Goal: Use online tool/utility: Use online tool/utility

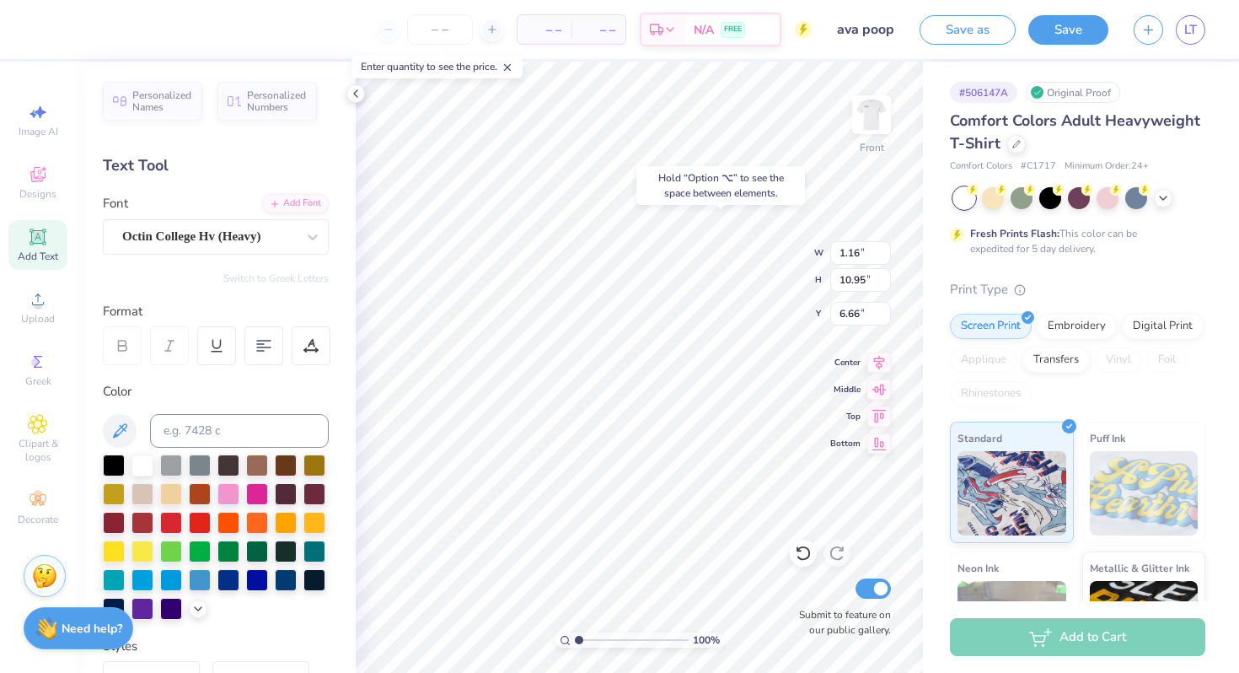
type input "6.66"
type input "6.90"
type input "11.82"
type input "5.78"
type input "17.99"
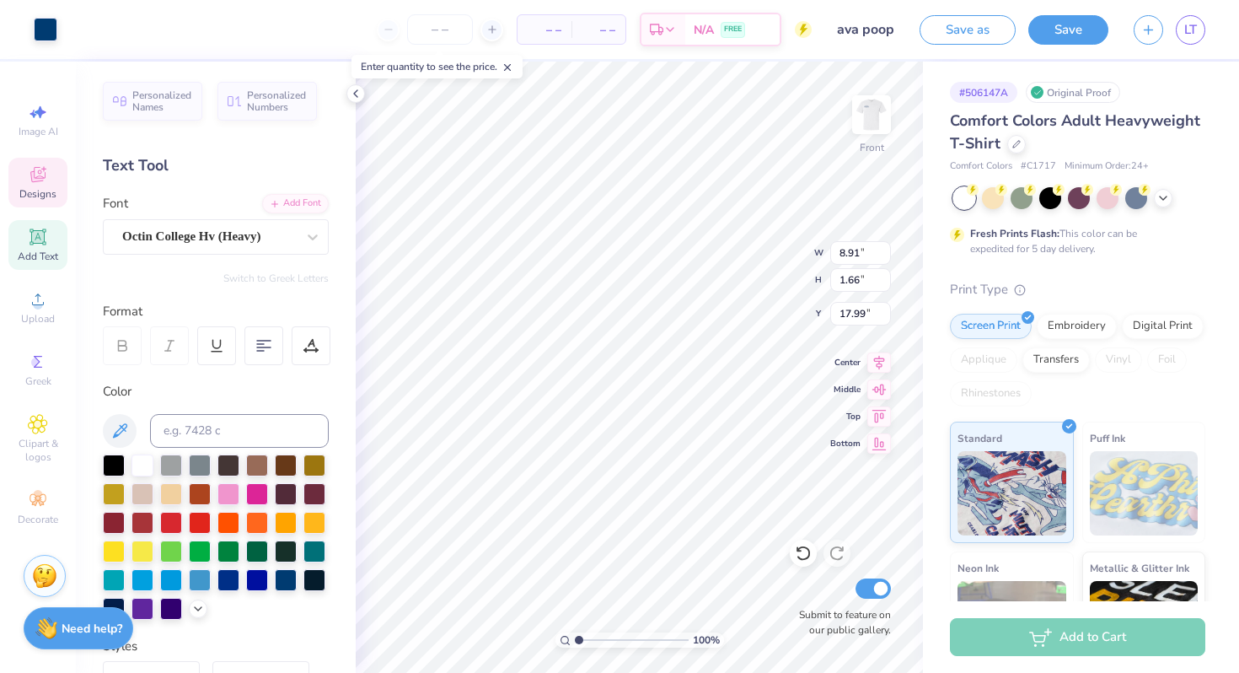
type input "4.36"
type input "0.77"
type input "17.99"
click at [224, 238] on div "Octin College Hv (Heavy)" at bounding box center [209, 236] width 177 height 26
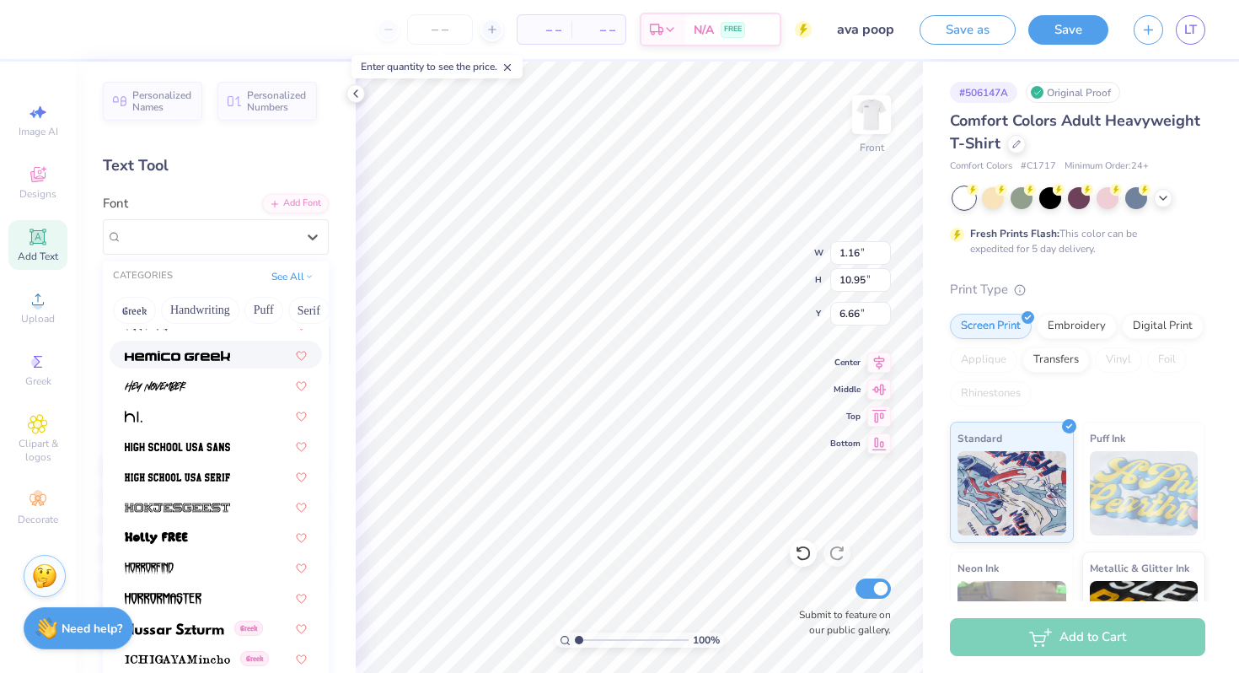
scroll to position [4238, 0]
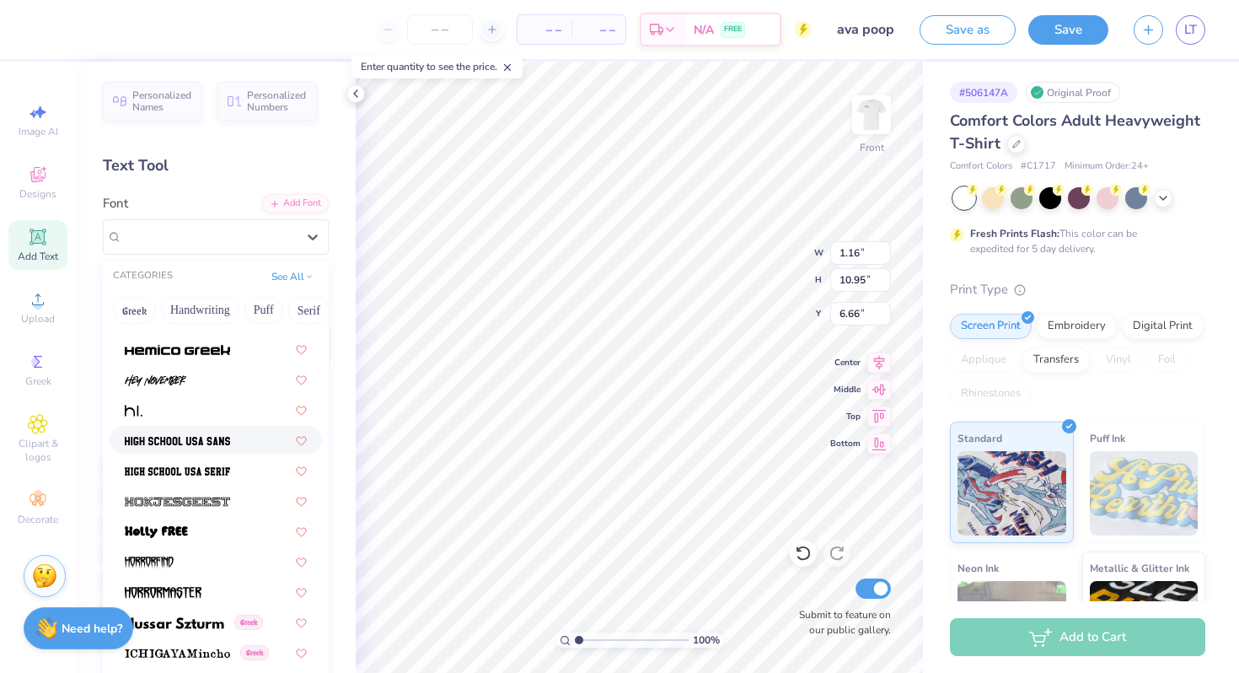
click at [233, 448] on div at bounding box center [216, 440] width 182 height 18
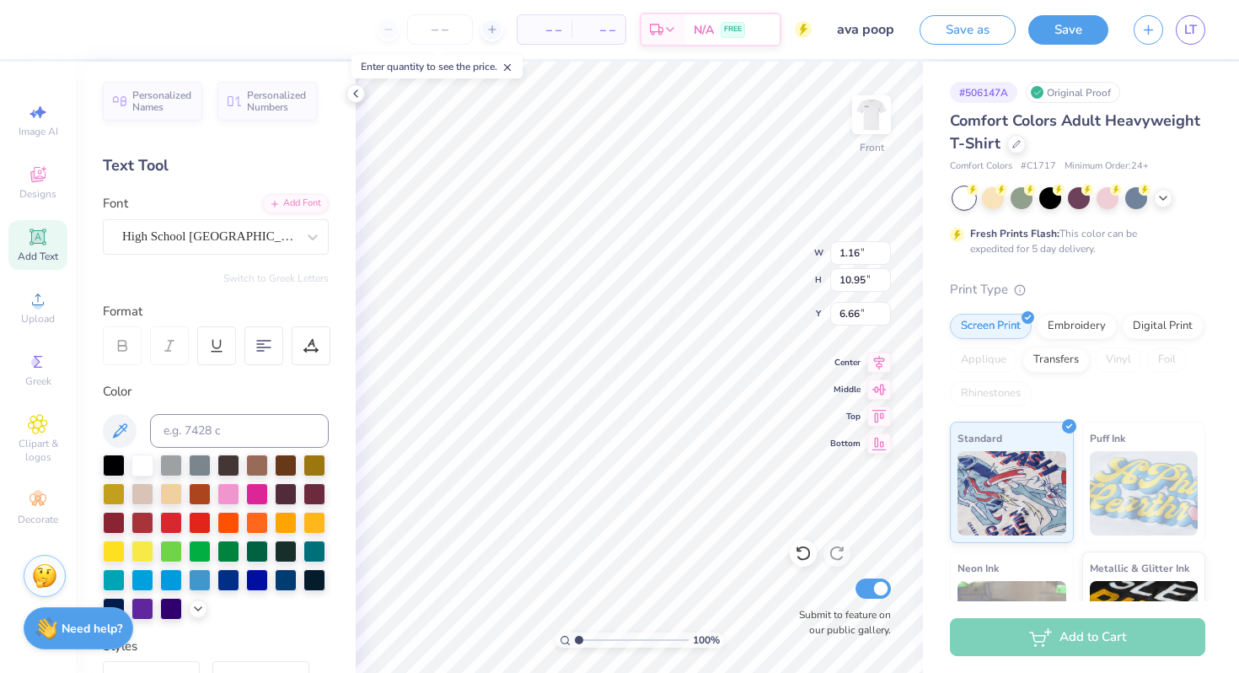
type input "1.31"
type input "10.63"
type input "6.82"
click at [221, 239] on div "High School [GEOGRAPHIC_DATA] Sans" at bounding box center [209, 236] width 177 height 26
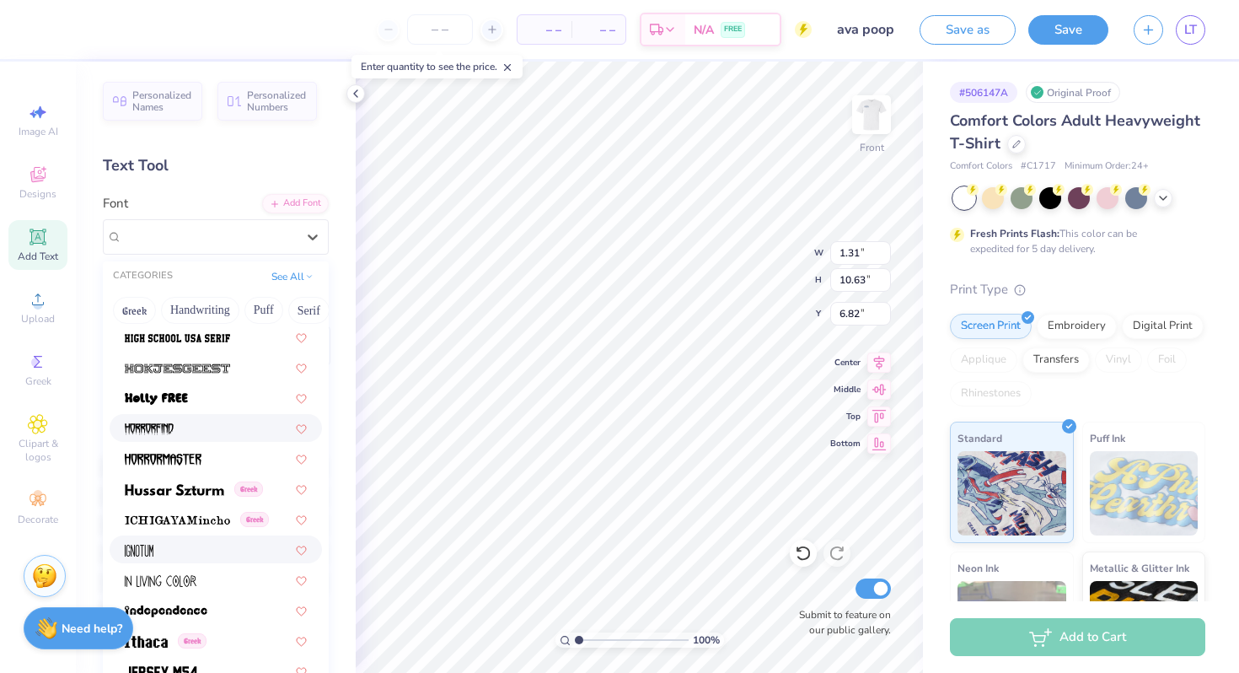
scroll to position [4378, 0]
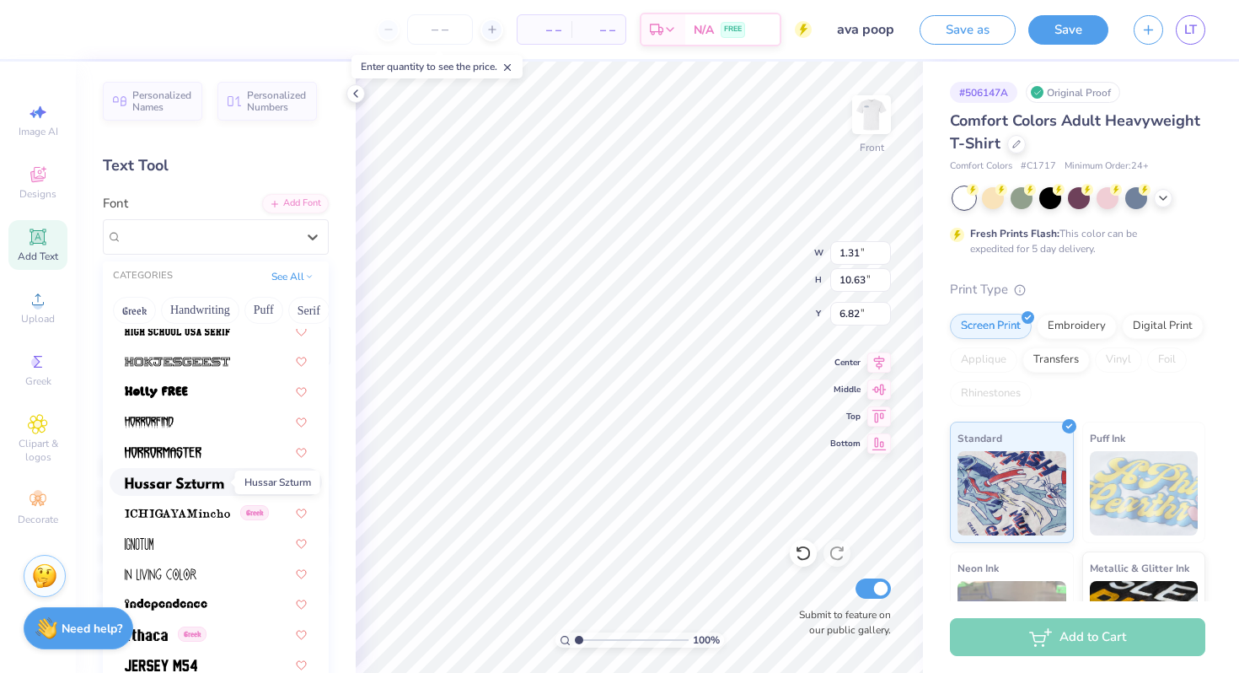
click at [189, 488] on img at bounding box center [174, 483] width 99 height 12
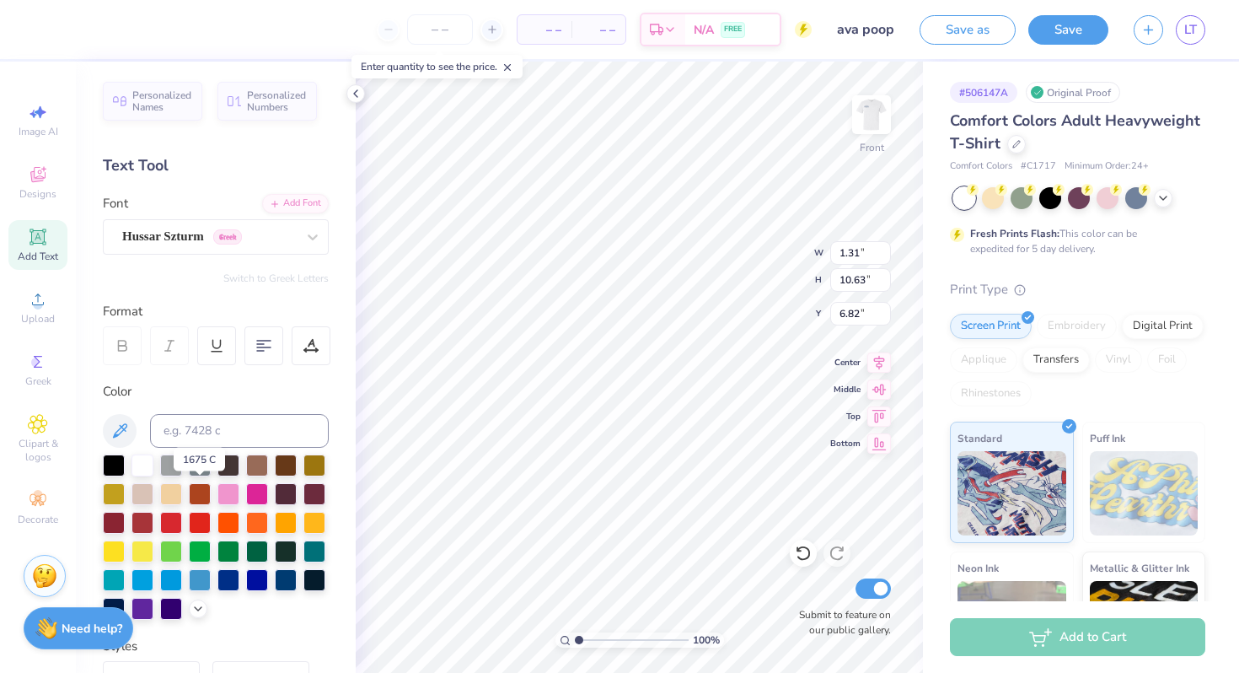
type input "1.90"
type input "12.91"
type input "5.67"
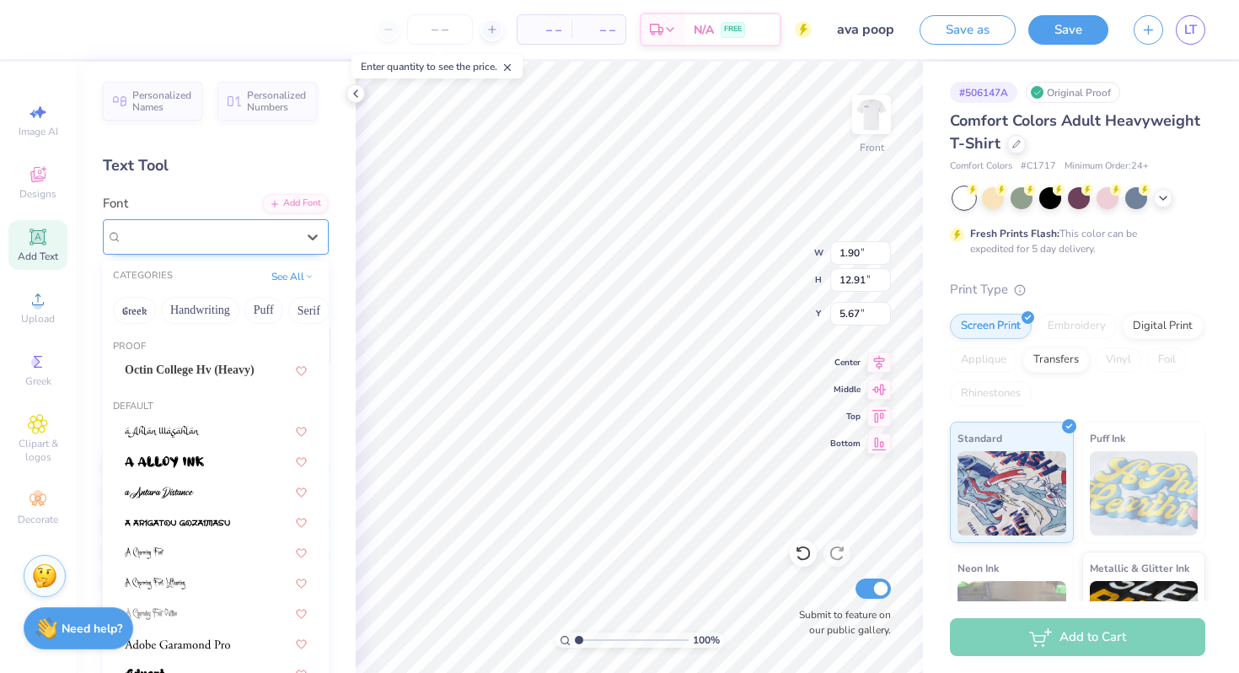
click at [281, 246] on div at bounding box center [209, 236] width 174 height 23
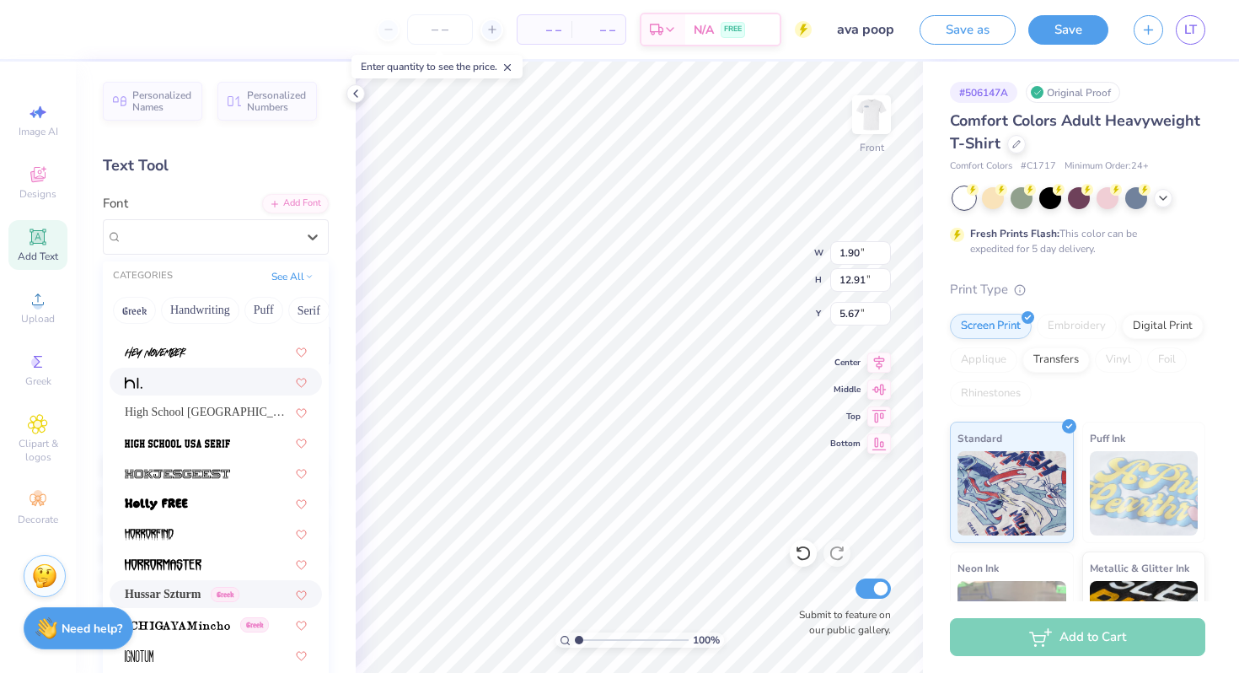
scroll to position [4271, 0]
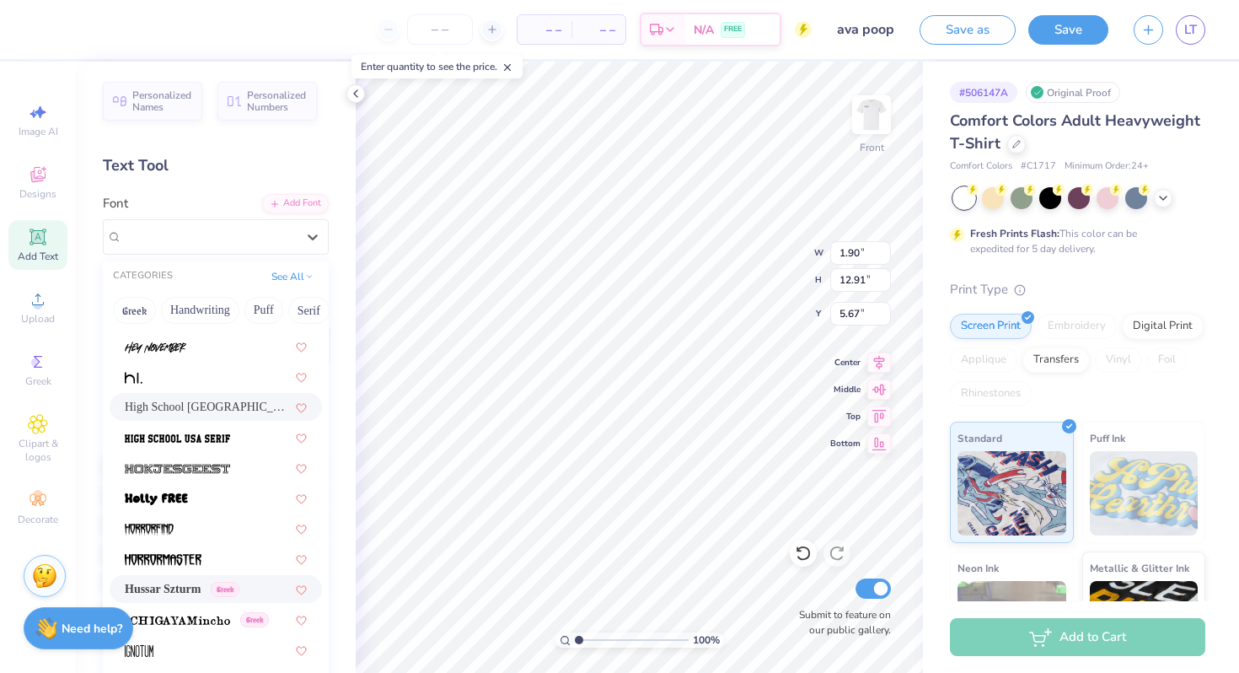
click at [260, 409] on div "High School [GEOGRAPHIC_DATA] Sans" at bounding box center [216, 407] width 182 height 18
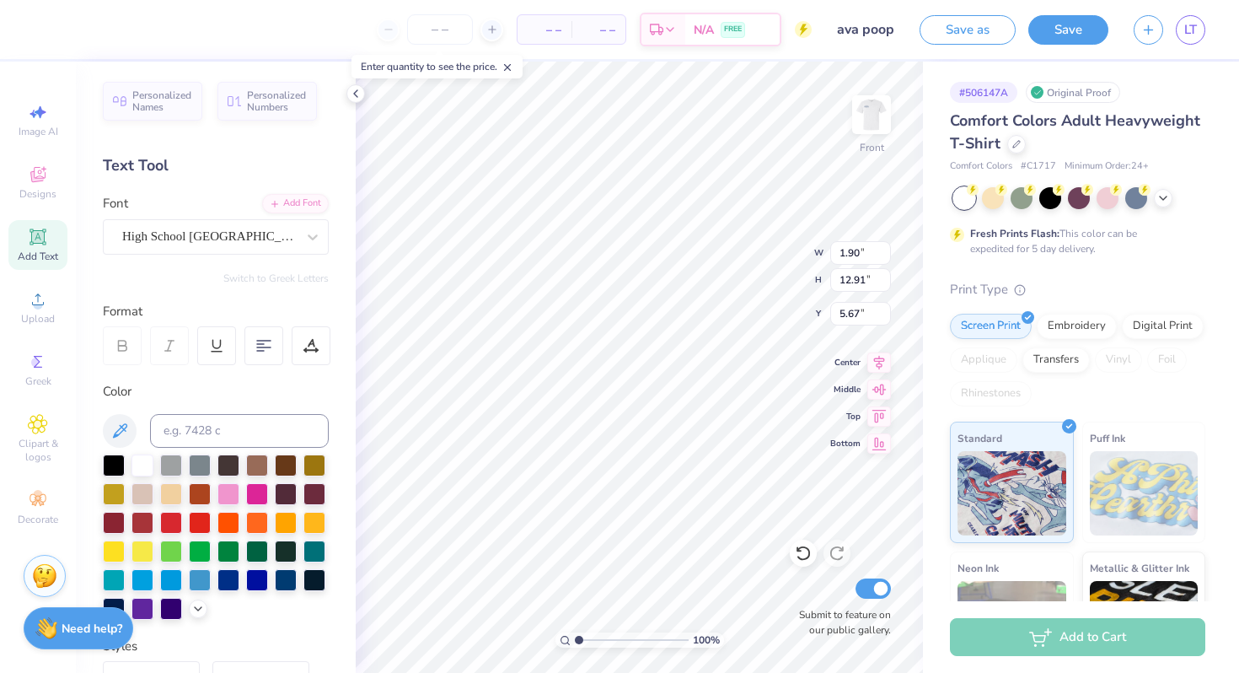
type input "1.31"
type input "10.63"
type input "6.82"
click at [243, 236] on div "High School [GEOGRAPHIC_DATA] Sans" at bounding box center [209, 236] width 177 height 26
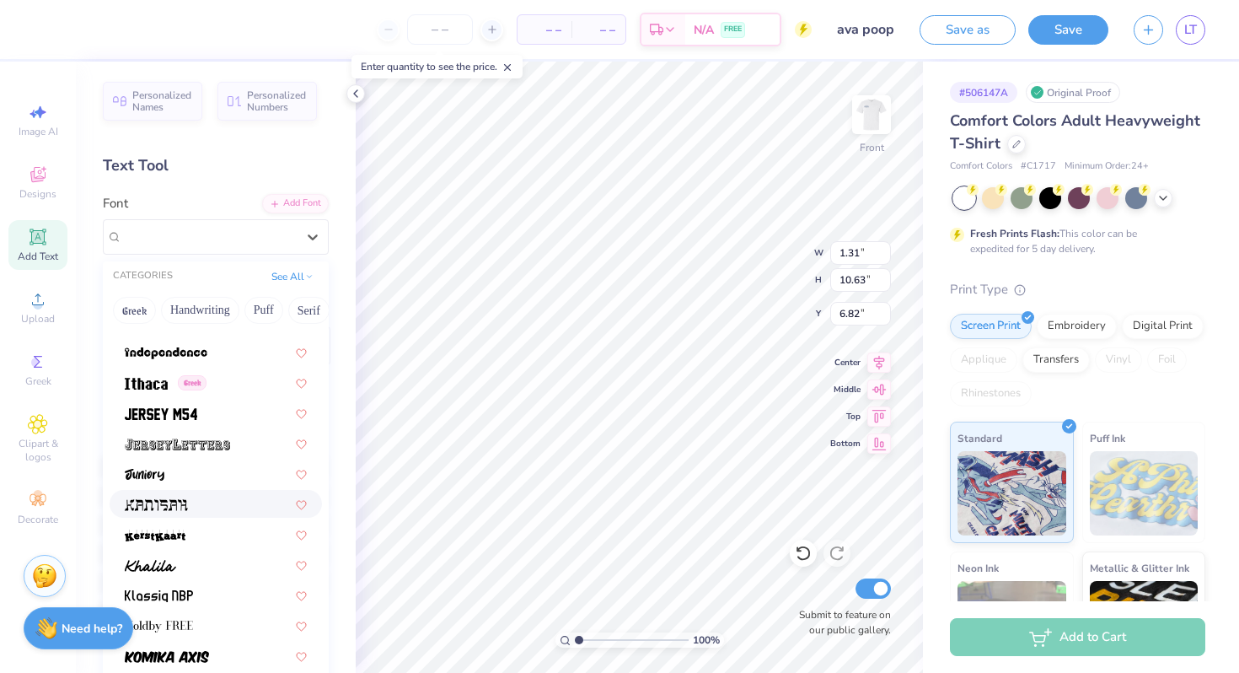
scroll to position [4643, 0]
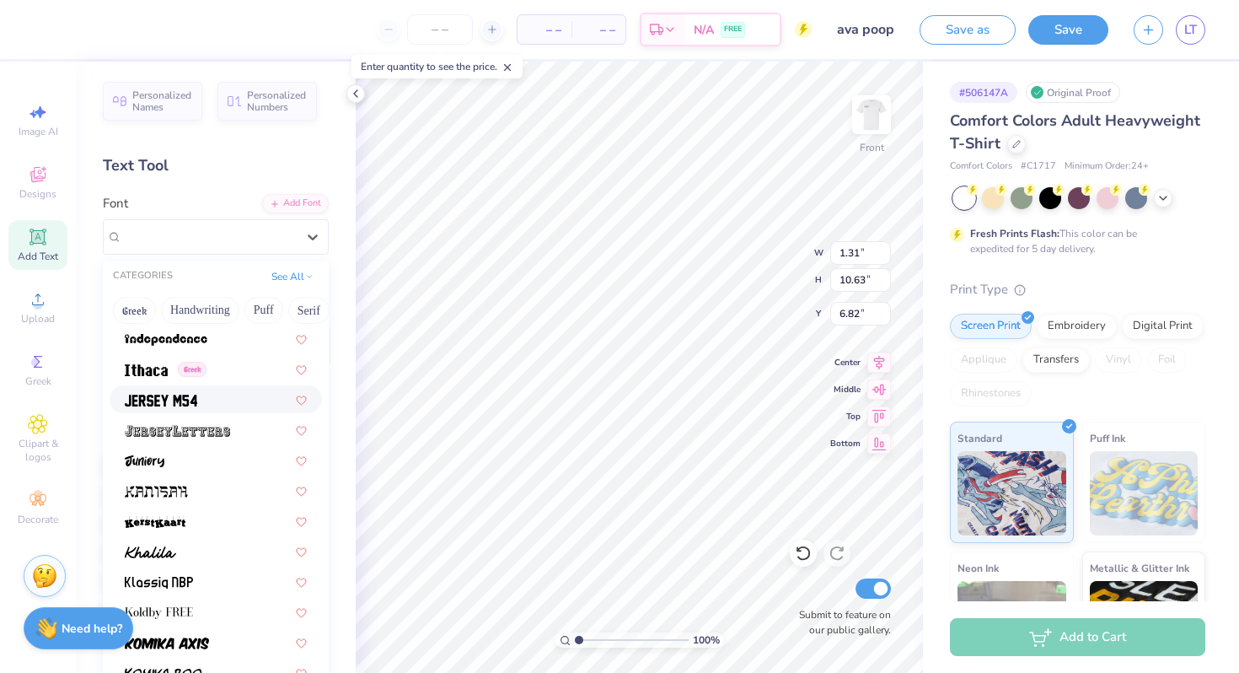
click at [222, 399] on div at bounding box center [216, 399] width 182 height 18
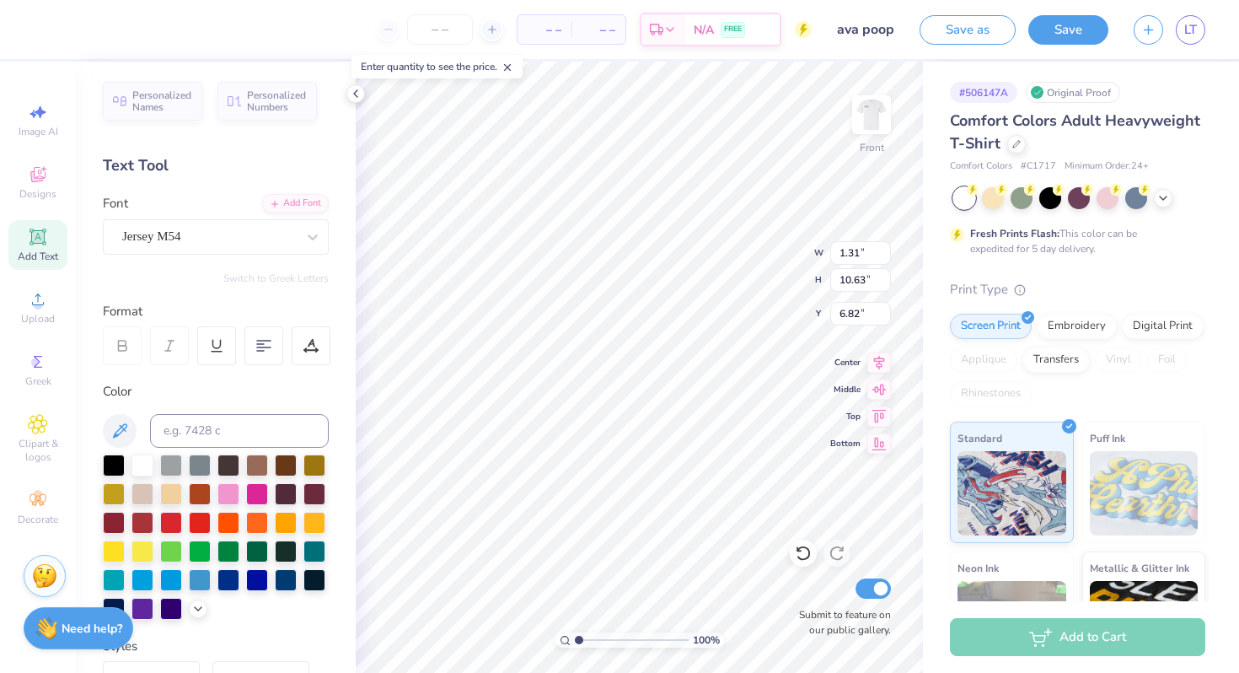
type input "1.27"
type input "9.61"
type input "7.33"
click at [255, 245] on div at bounding box center [209, 236] width 174 height 23
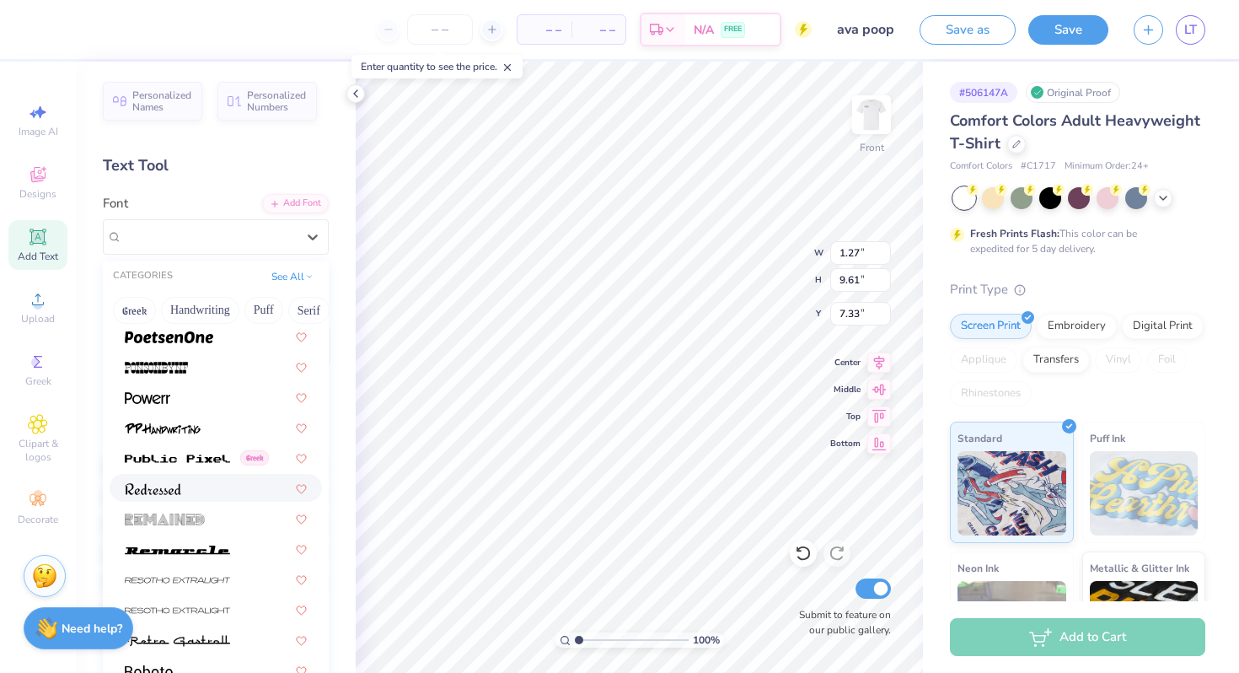
scroll to position [7328, 0]
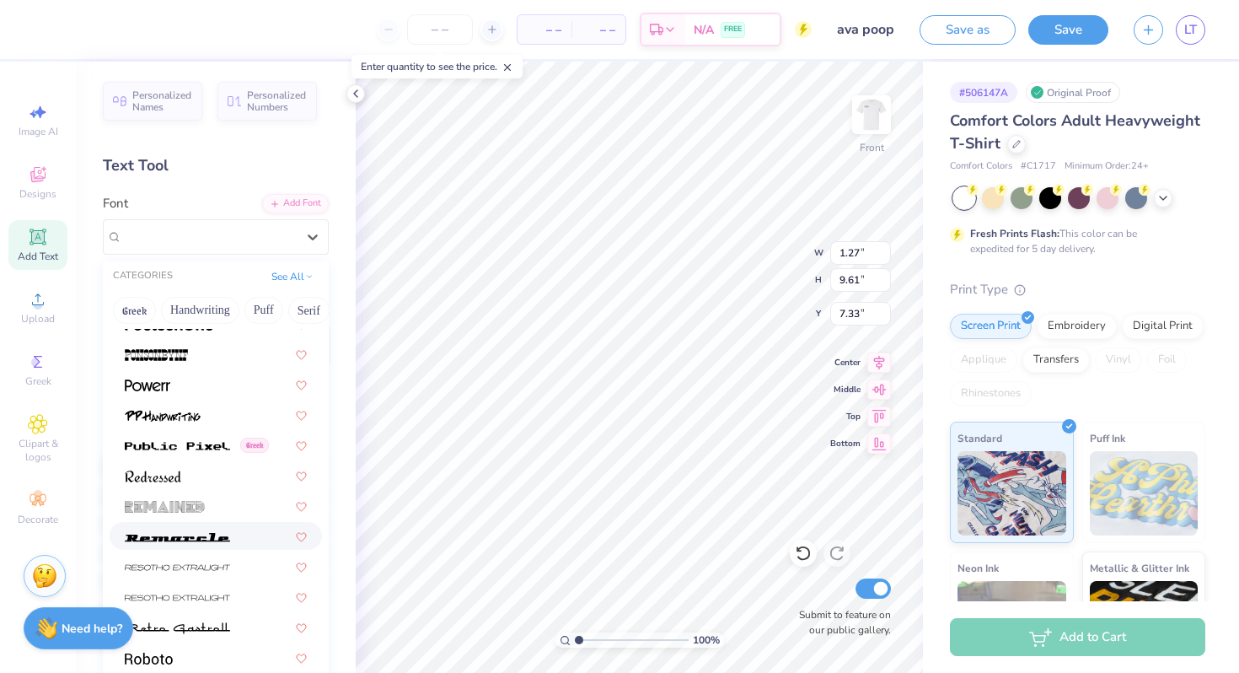
click at [247, 544] on div at bounding box center [216, 536] width 182 height 18
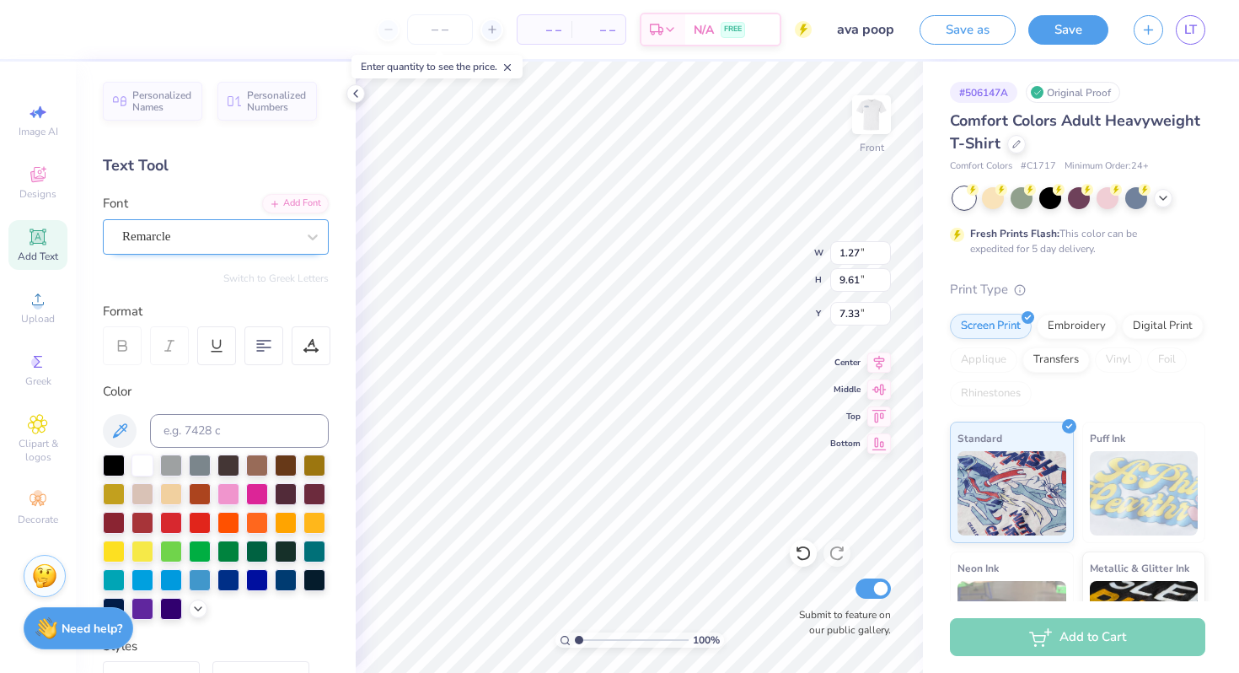
type input "1.77"
type input "22.99"
type input "0.64"
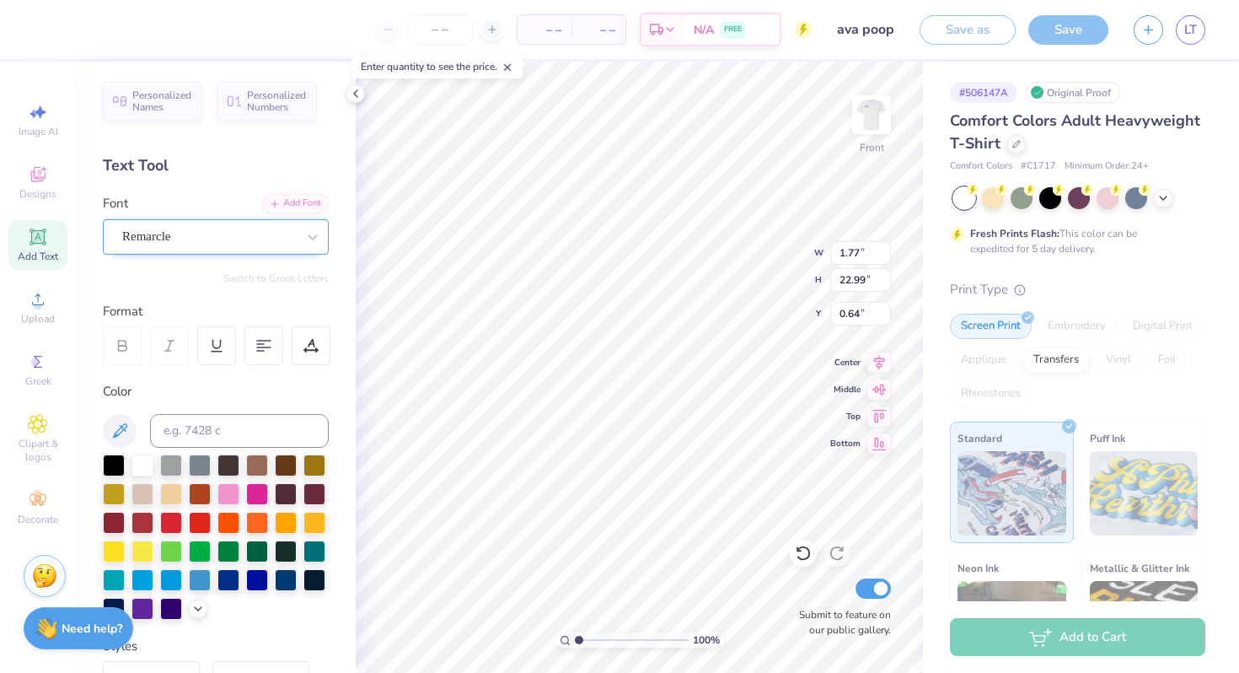
click at [284, 245] on div "Remarcle" at bounding box center [209, 236] width 177 height 26
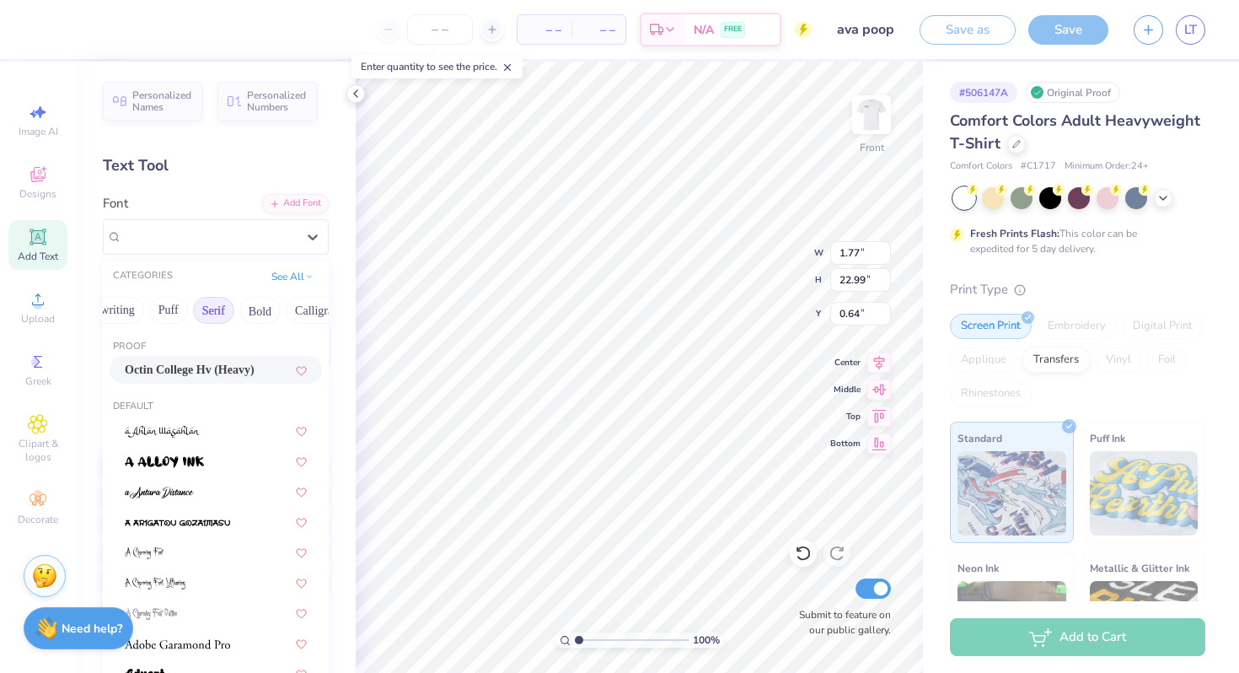
scroll to position [0, 96]
click at [259, 308] on button "Bold" at bounding box center [259, 310] width 41 height 27
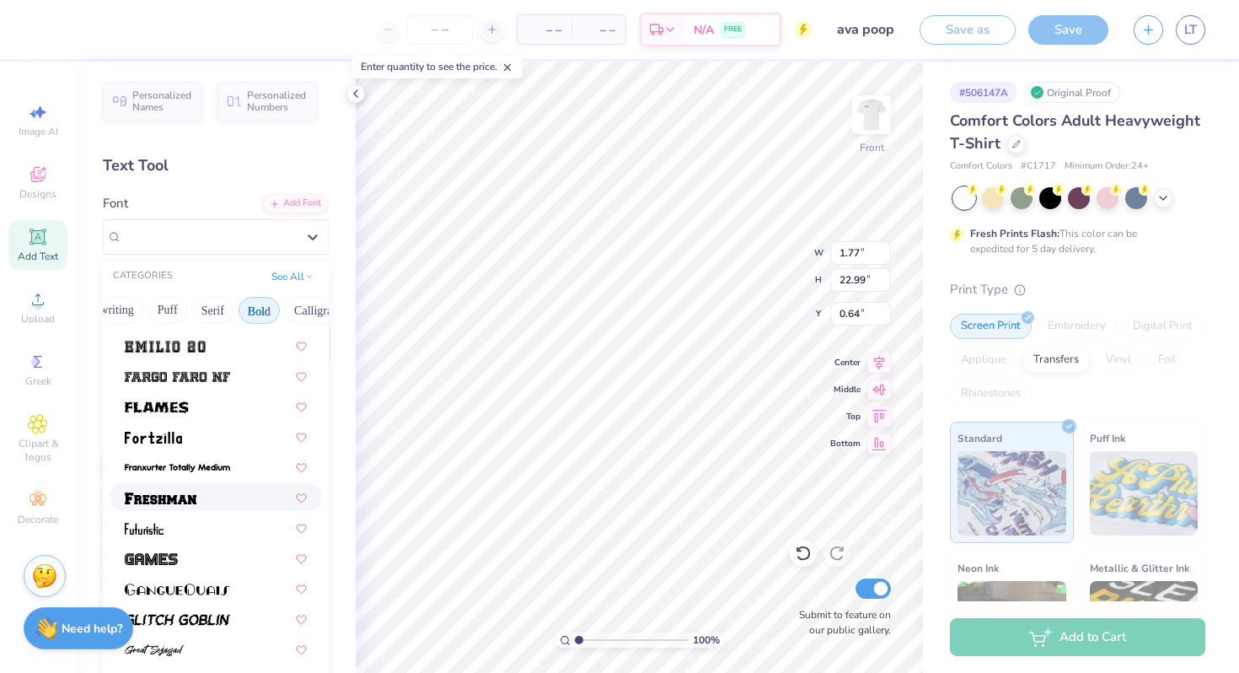
scroll to position [552, 0]
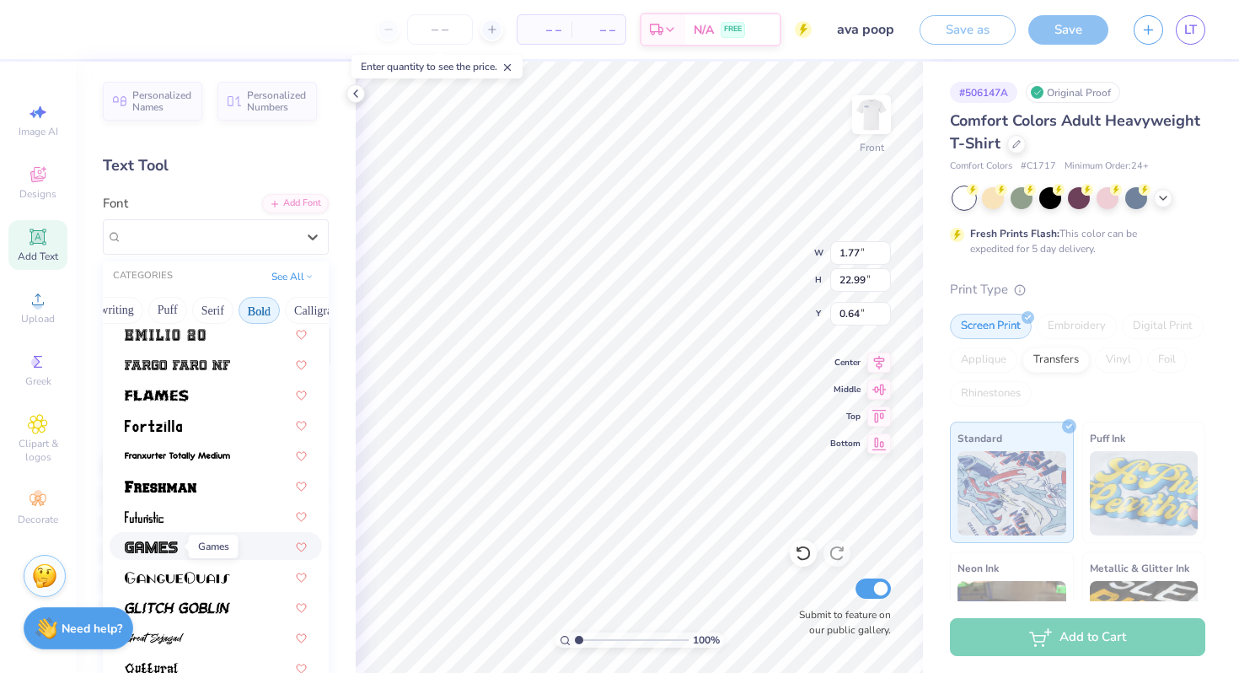
click at [157, 553] on span at bounding box center [151, 546] width 53 height 18
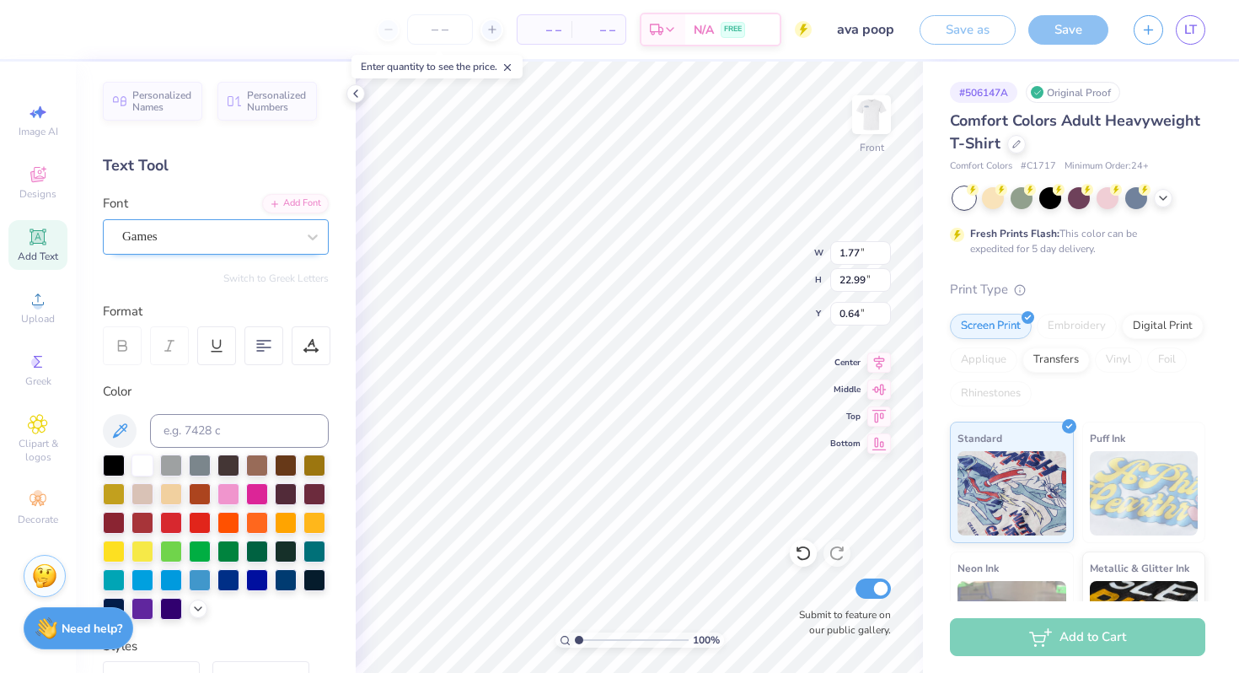
type input "1.16"
type input "12.18"
type input "6.04"
click at [199, 233] on div "Games" at bounding box center [209, 236] width 177 height 26
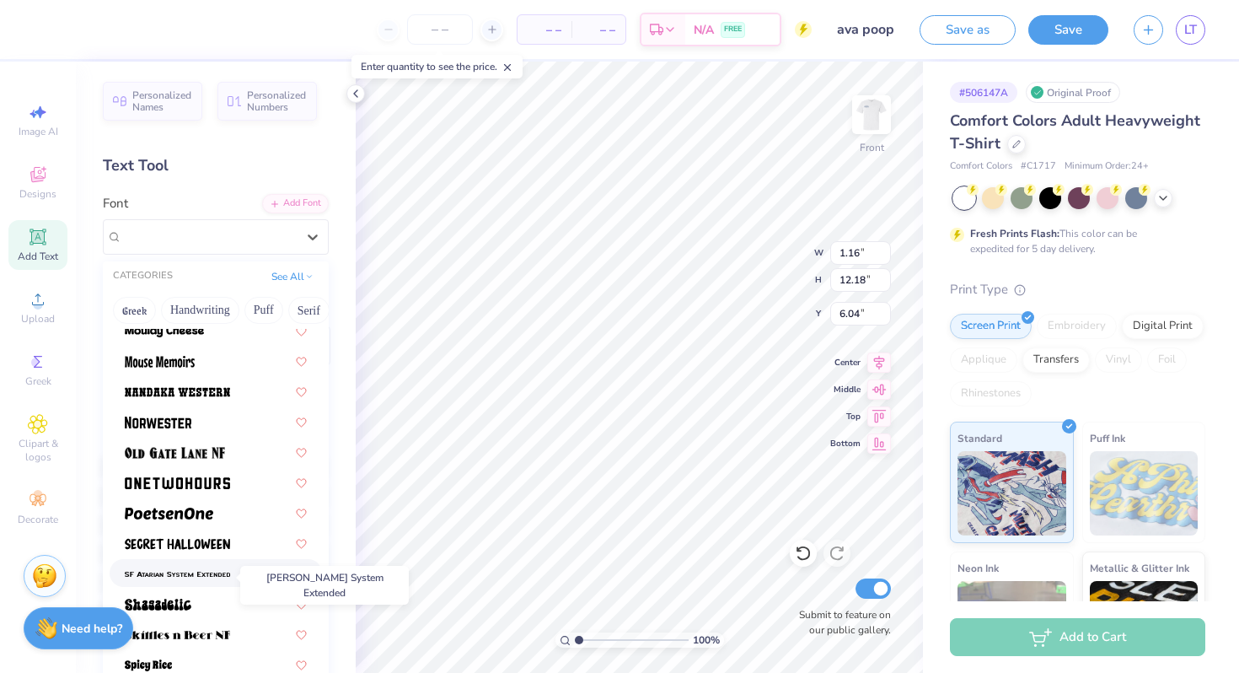
scroll to position [1521, 0]
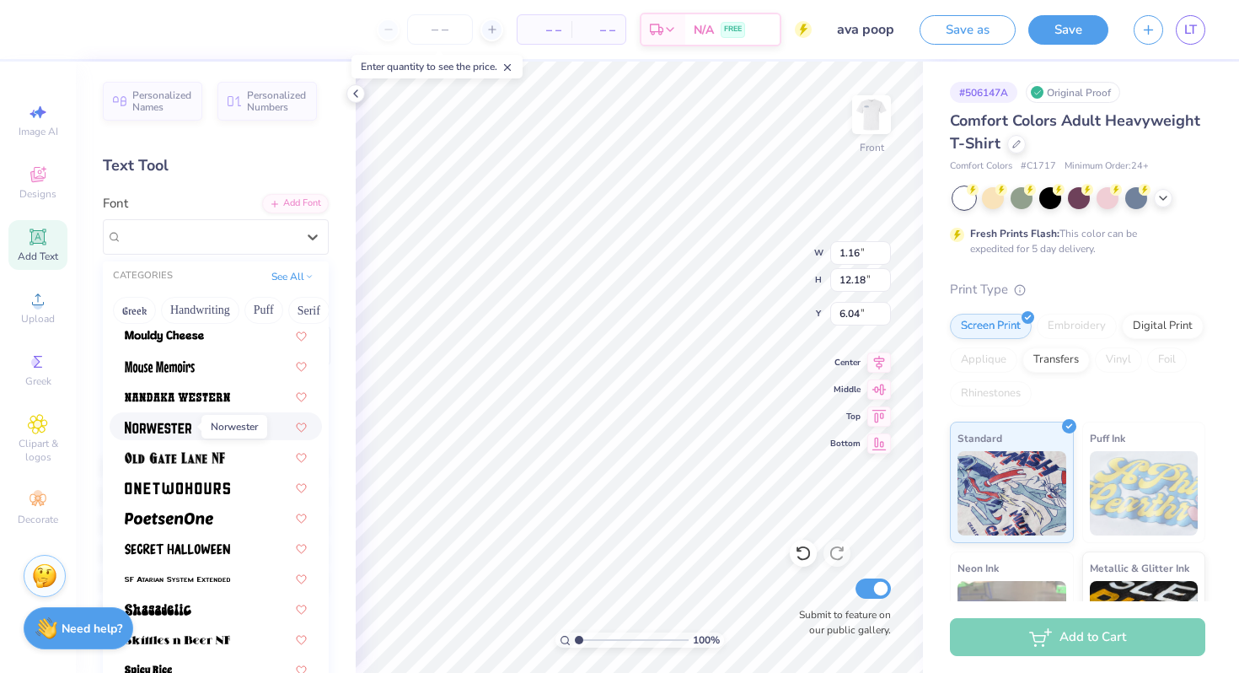
click at [178, 425] on img at bounding box center [158, 427] width 67 height 12
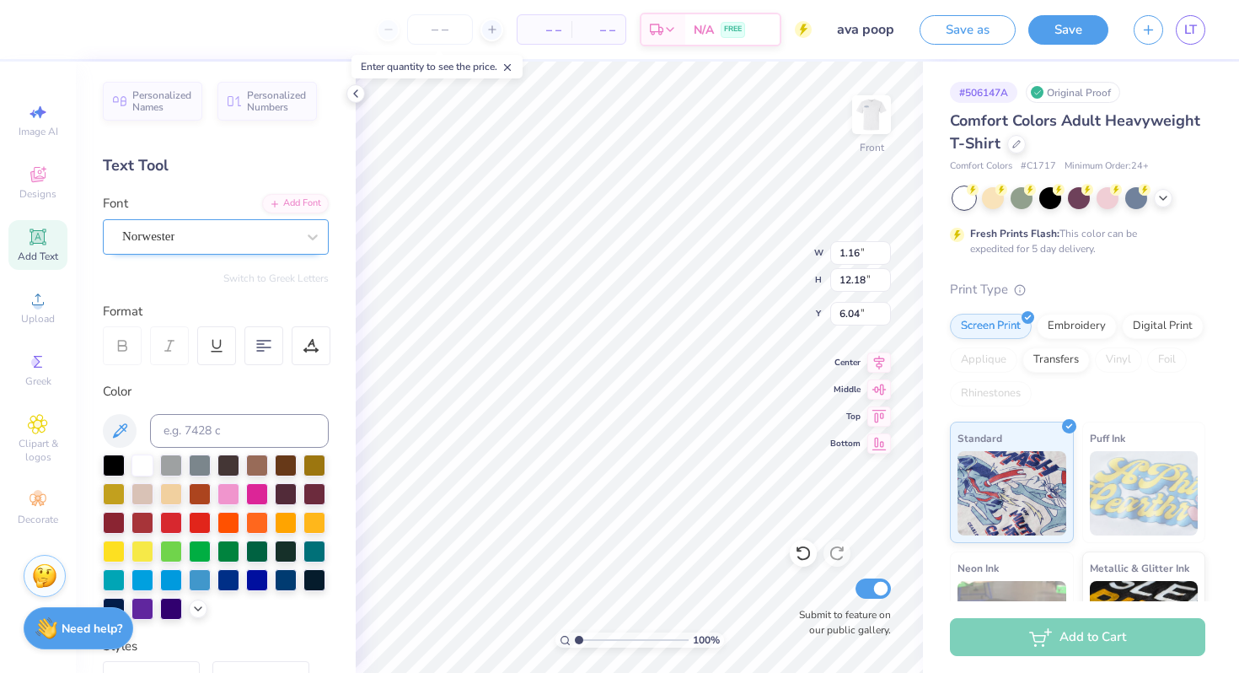
type input "1.32"
type input "9.86"
type input "7.20"
click at [165, 243] on div "Norwester" at bounding box center [209, 236] width 177 height 26
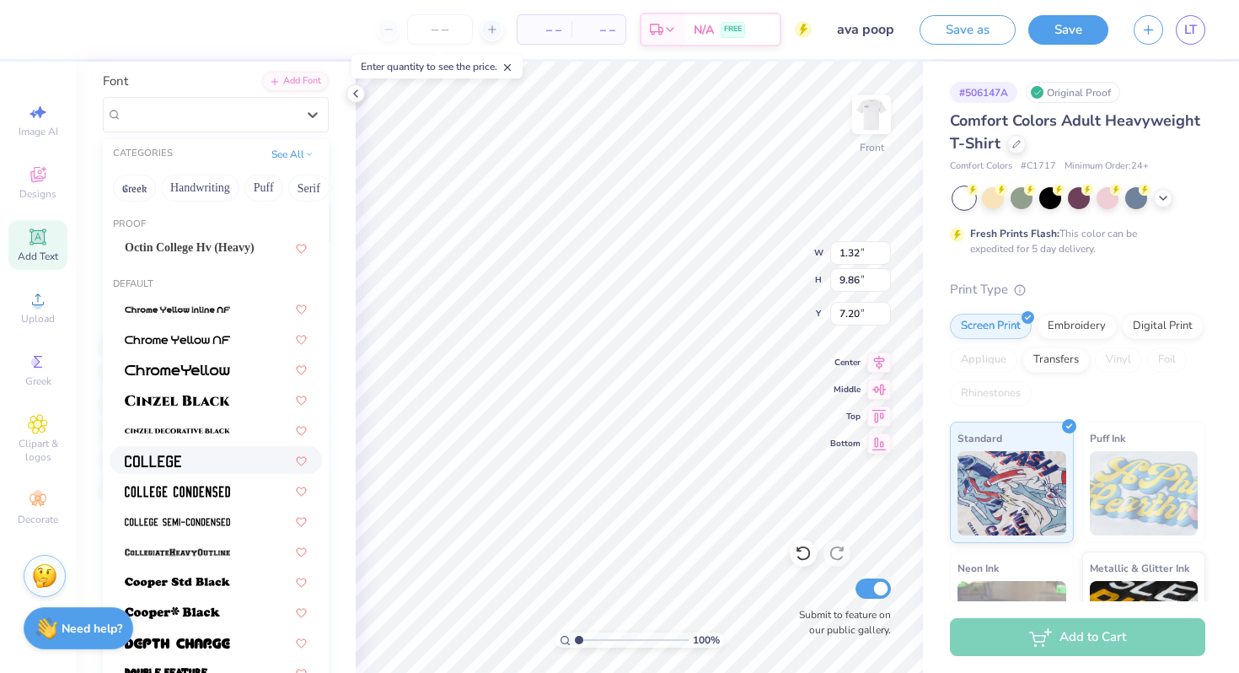
scroll to position [116, 0]
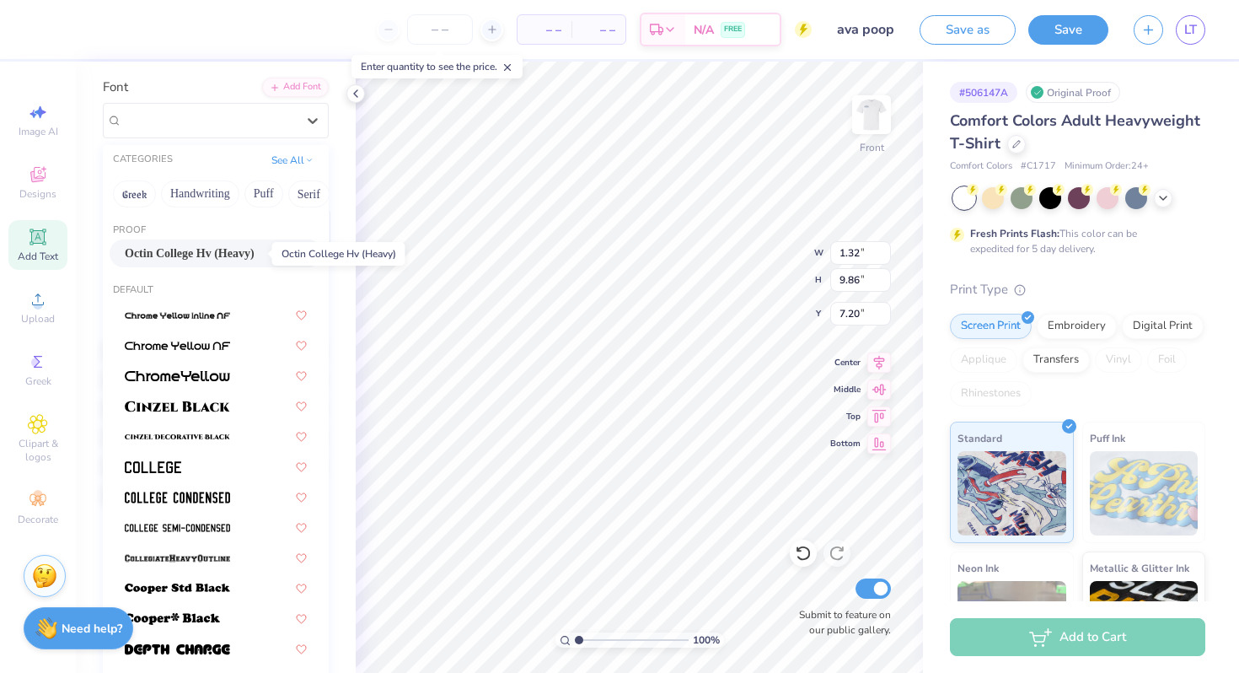
click at [184, 248] on span "Octin College Hv (Heavy)" at bounding box center [190, 253] width 130 height 18
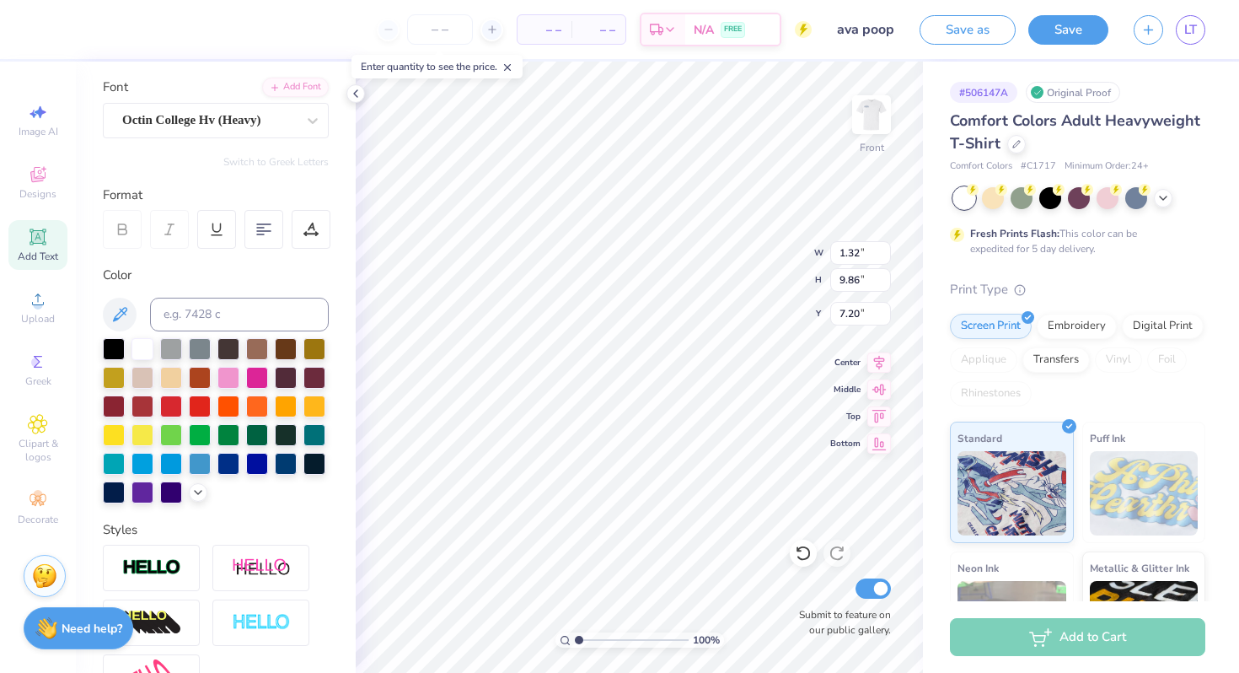
type input "1.16"
type input "10.95"
type input "6.66"
click at [200, 135] on div "Octin College Hv (Heavy)" at bounding box center [216, 120] width 226 height 35
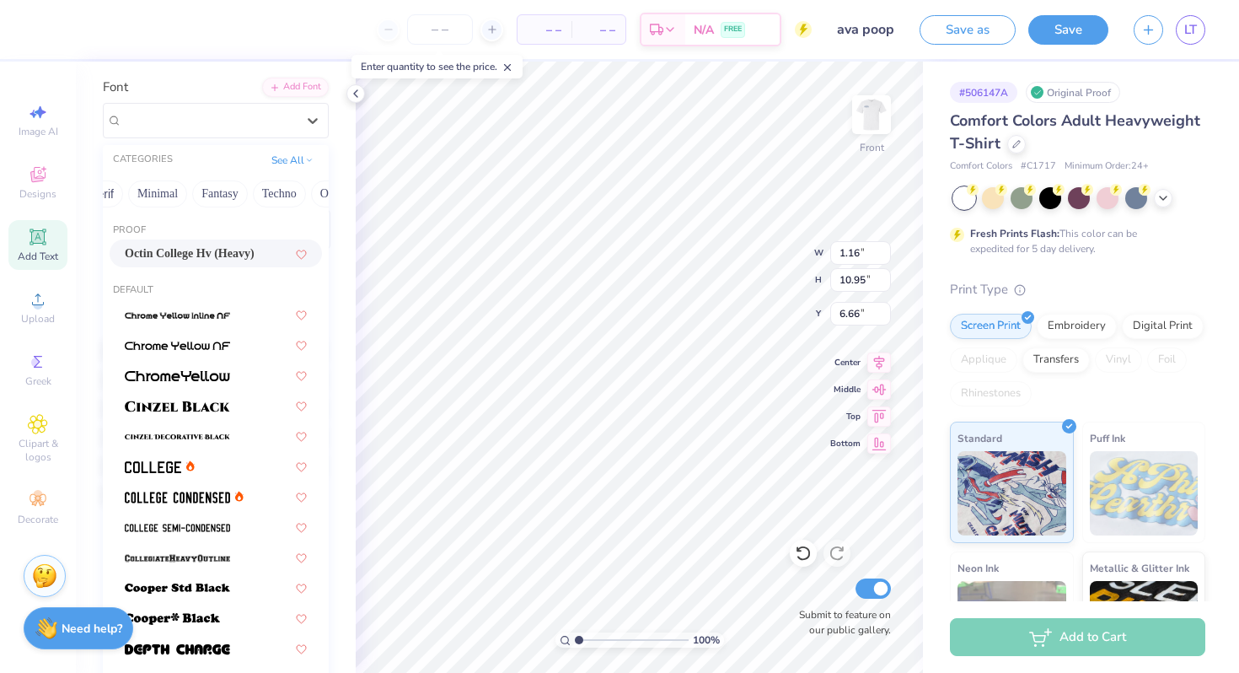
scroll to position [0, 496]
click at [256, 197] on button "Techno" at bounding box center [243, 193] width 53 height 27
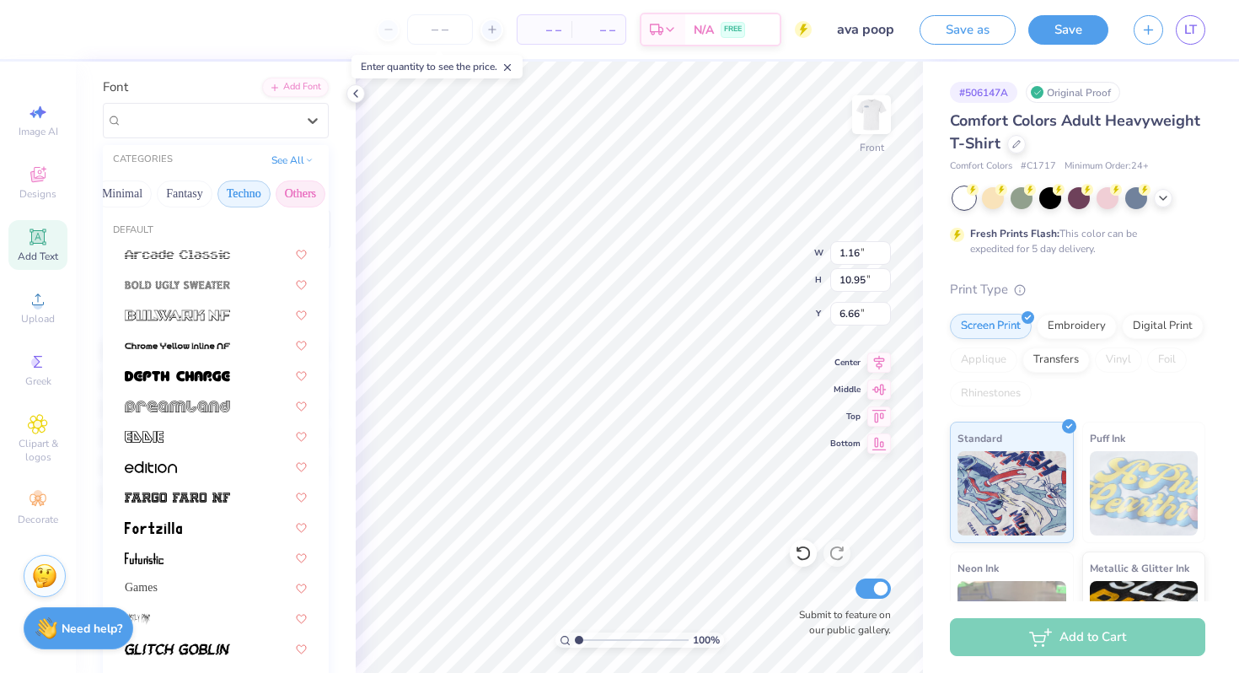
click at [297, 201] on button "Others" at bounding box center [301, 193] width 50 height 27
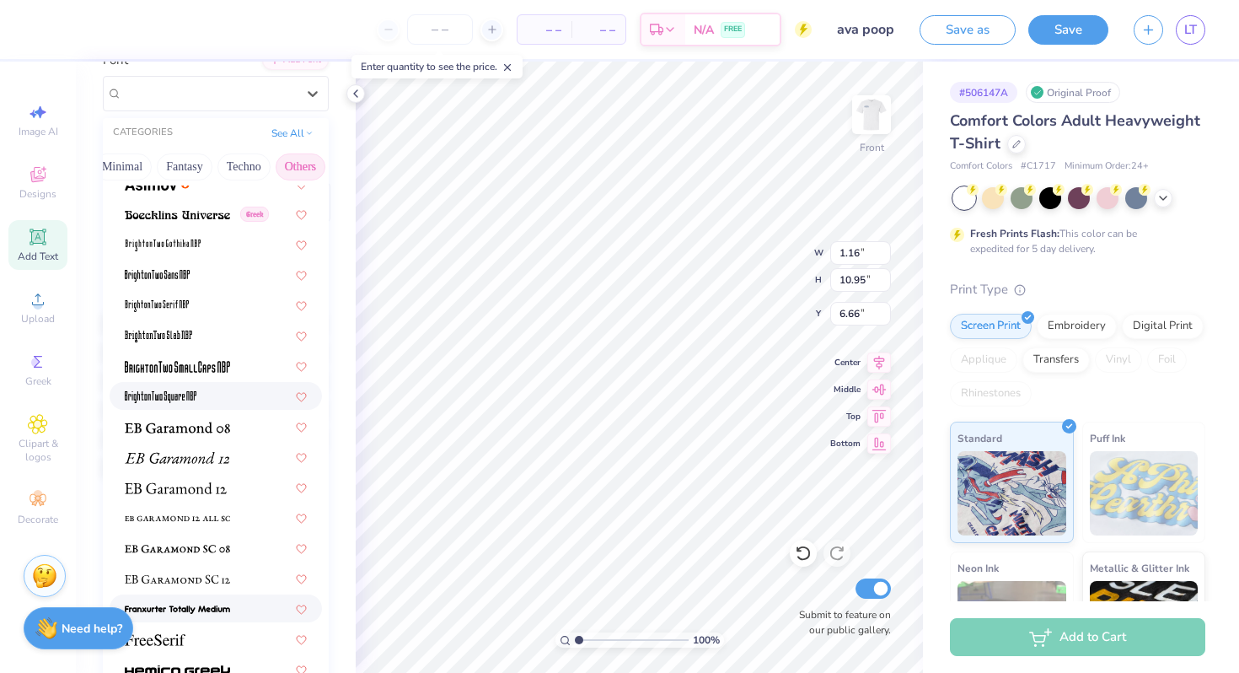
scroll to position [75, 0]
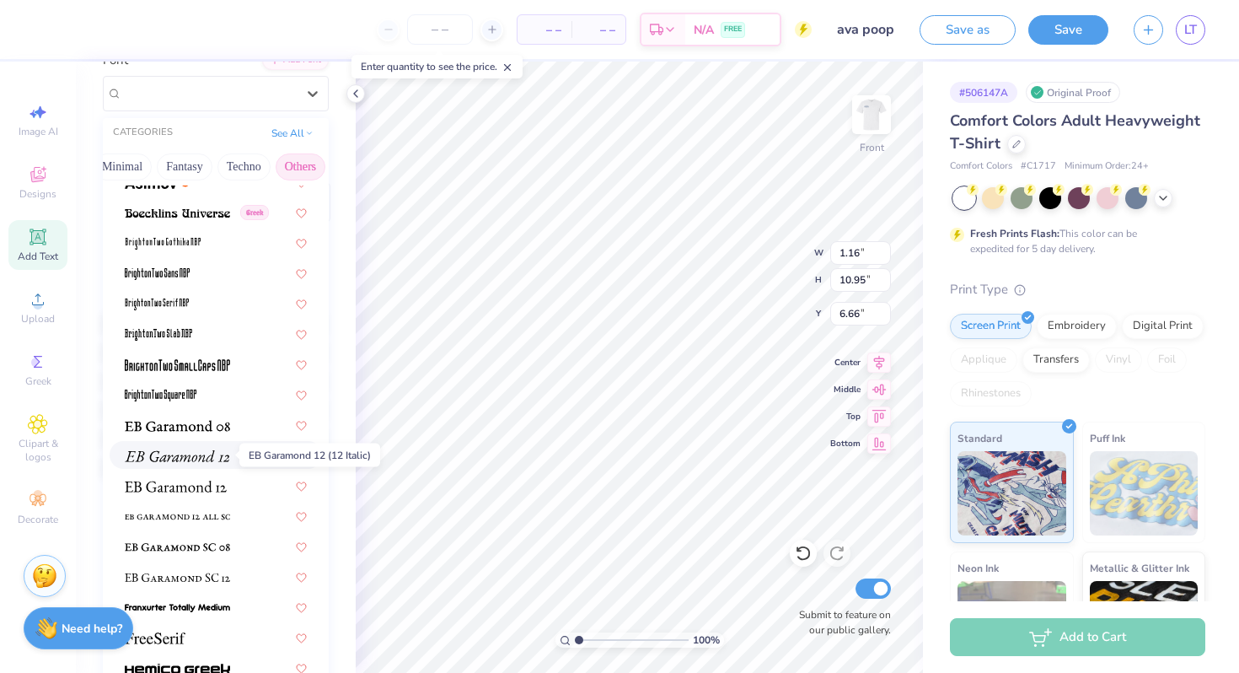
click at [214, 455] on img at bounding box center [177, 456] width 105 height 12
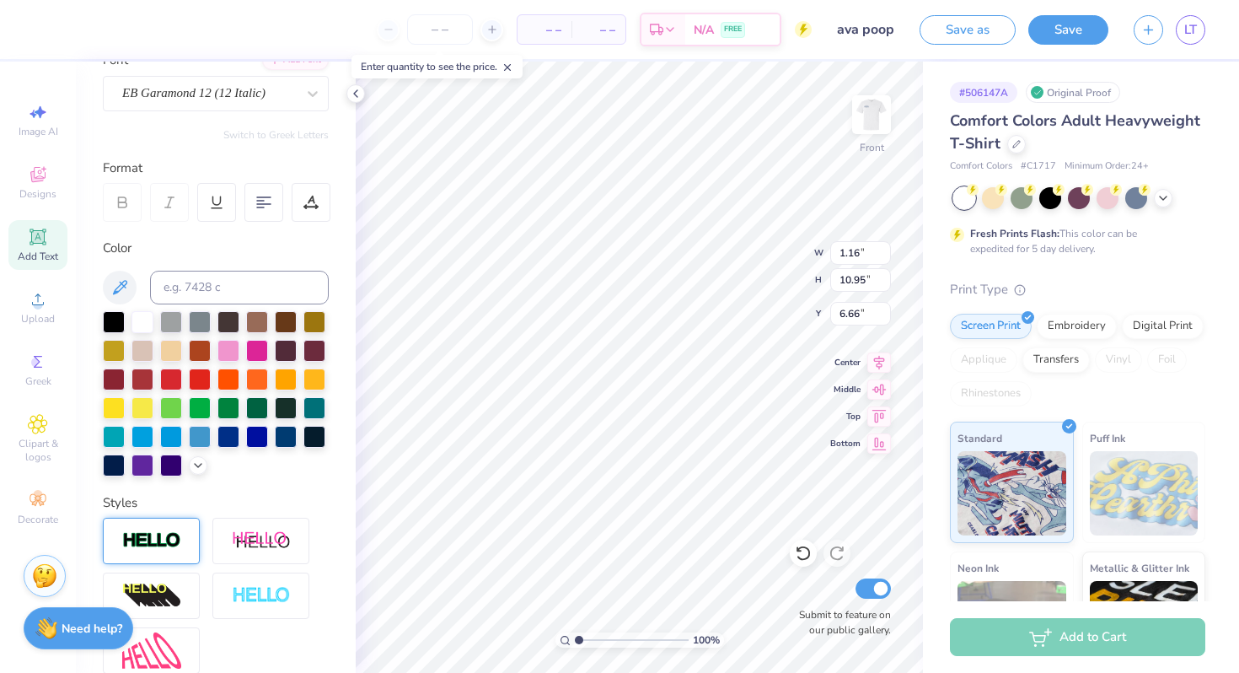
type input "1.61"
type input "9.77"
type input "7.24"
click at [246, 89] on div "EB Garamond 12 (12 Italic)" at bounding box center [209, 93] width 177 height 26
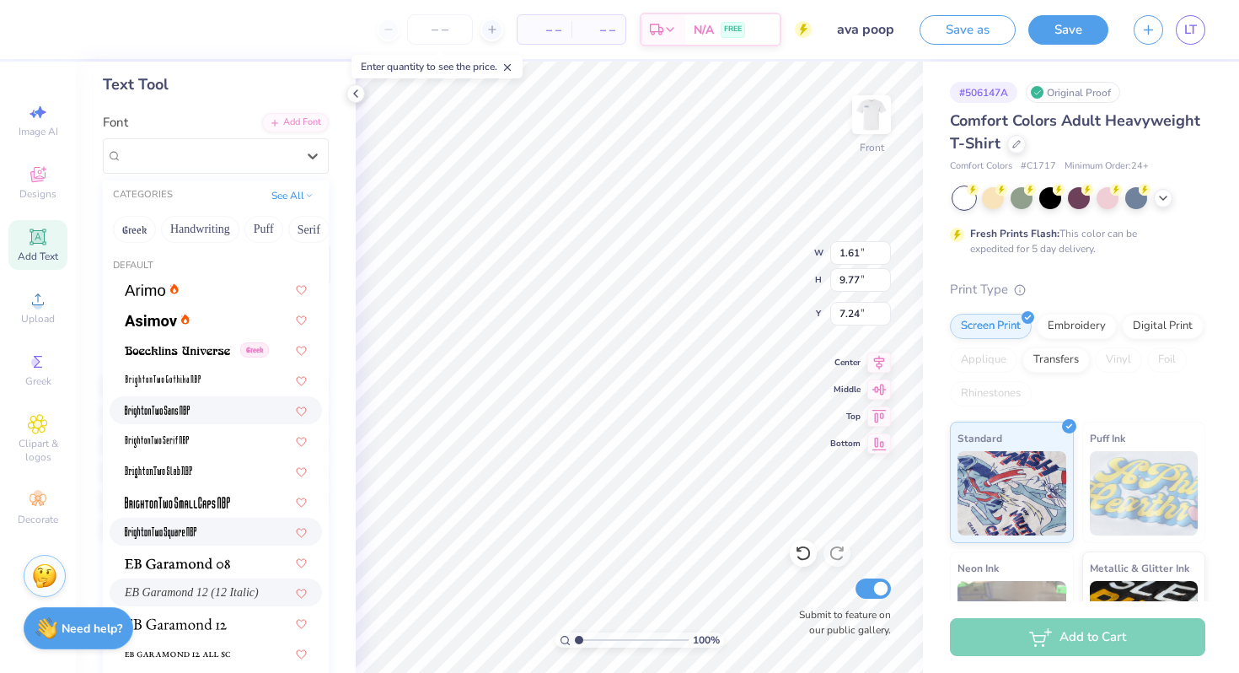
scroll to position [63, 0]
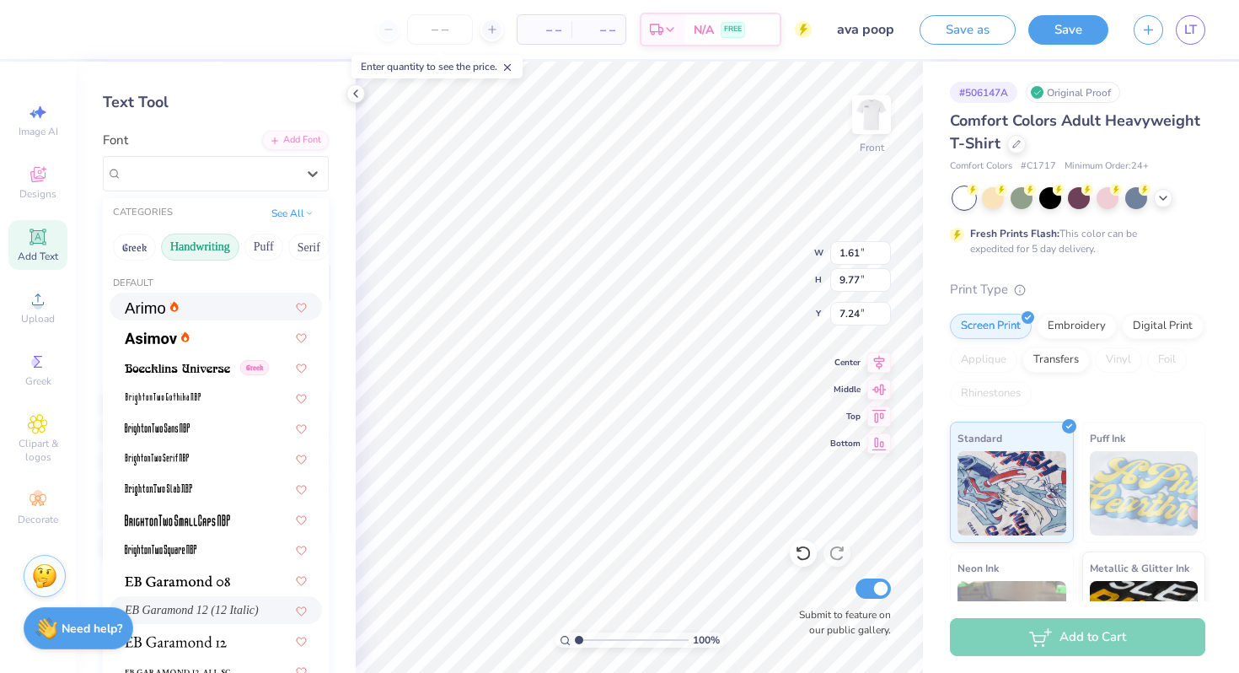
click at [203, 248] on button "Handwriting" at bounding box center [200, 246] width 78 height 27
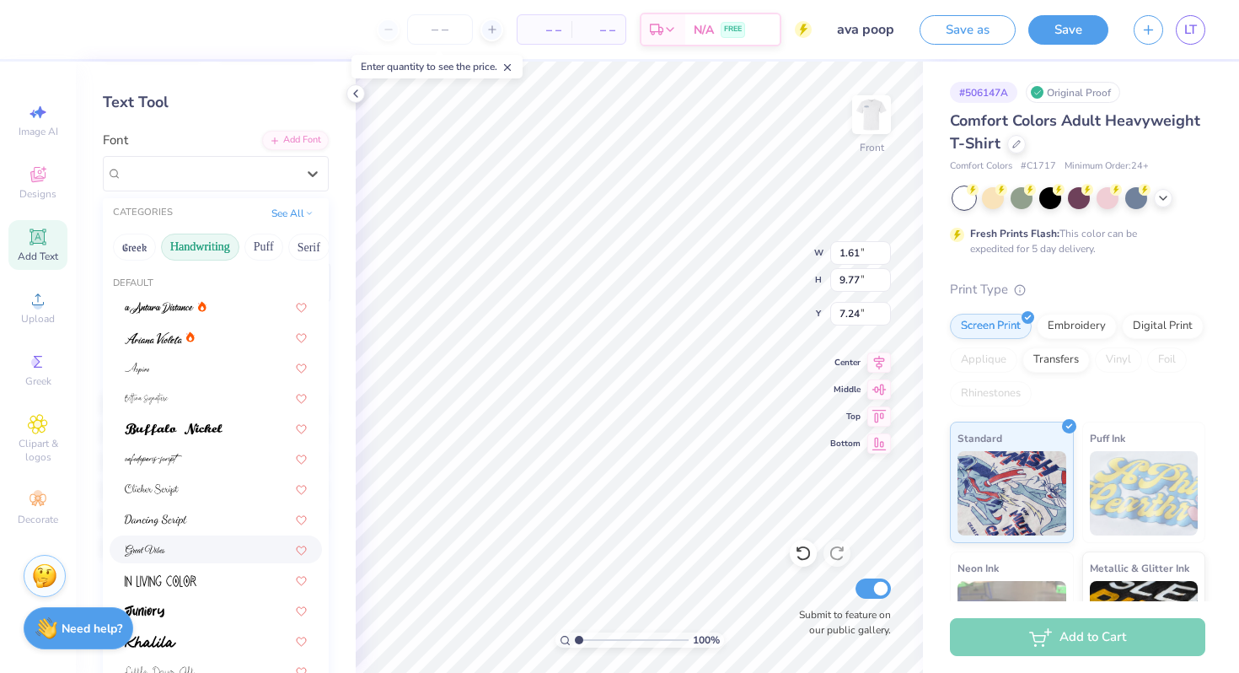
click at [204, 549] on div at bounding box center [216, 549] width 182 height 18
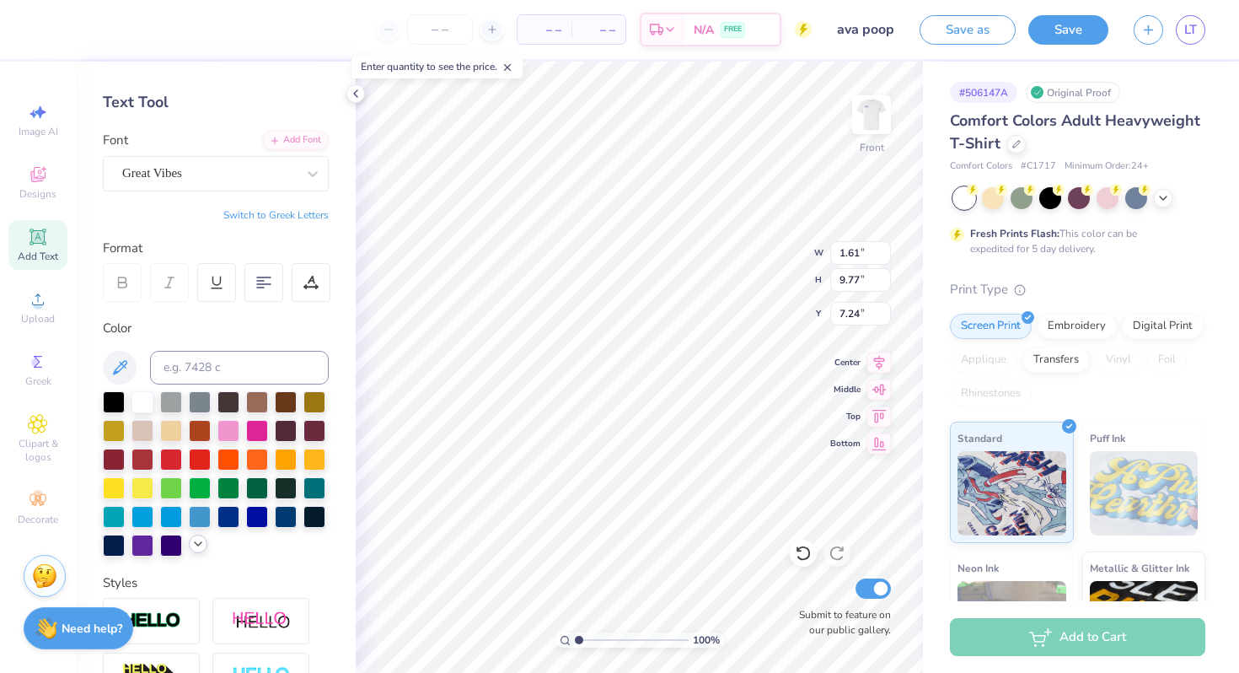
type input "1.76"
type input "8.96"
type input "7.65"
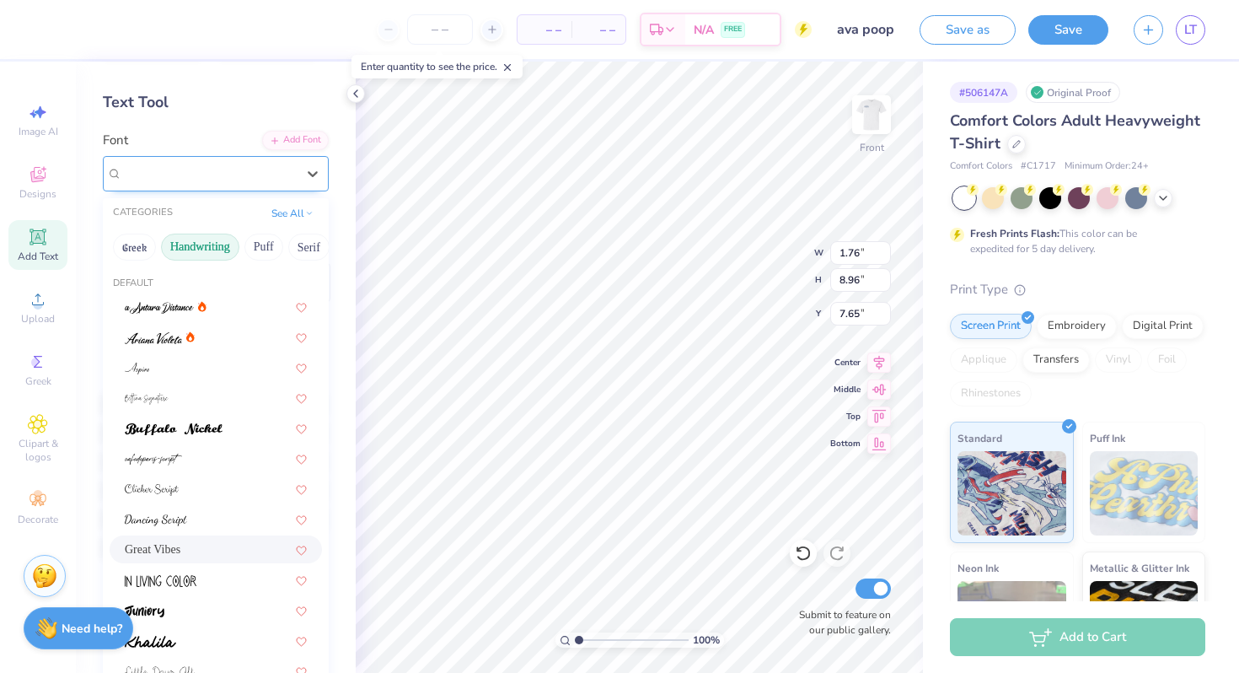
click at [228, 170] on div "Great Vibes" at bounding box center [209, 173] width 177 height 26
click at [173, 340] on img at bounding box center [153, 338] width 57 height 12
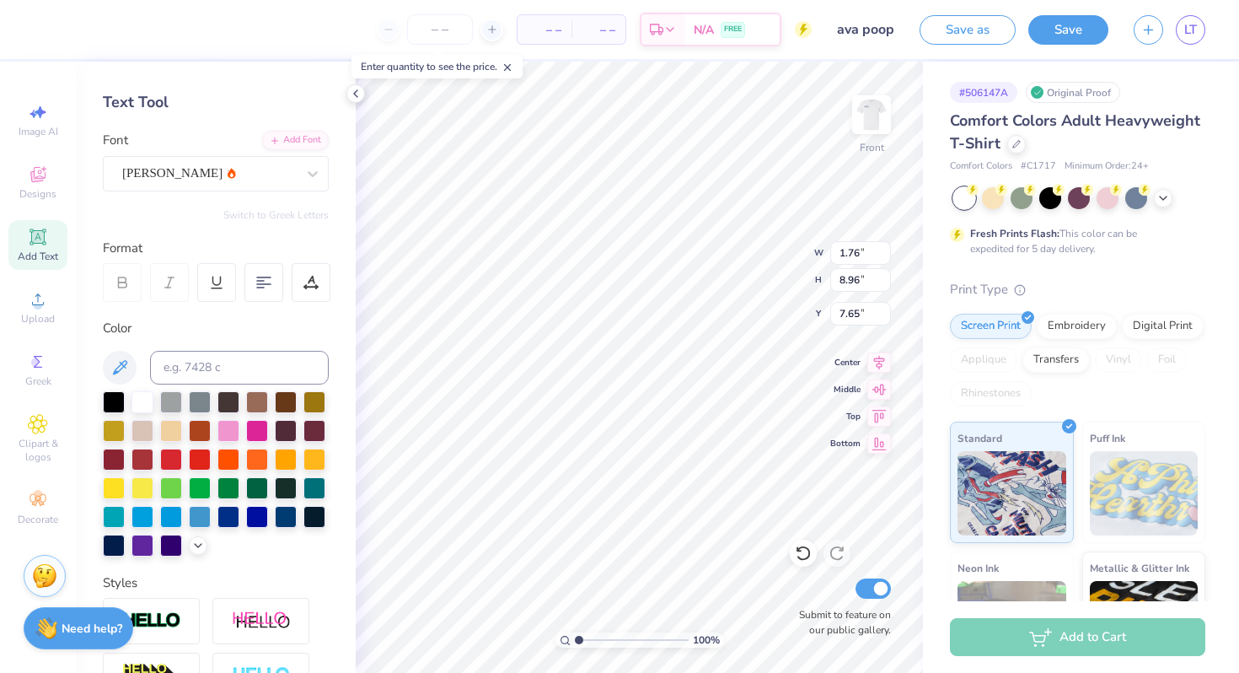
type input "1.49"
type input "6.82"
type input "8.72"
click at [209, 179] on div "[PERSON_NAME]" at bounding box center [209, 173] width 177 height 26
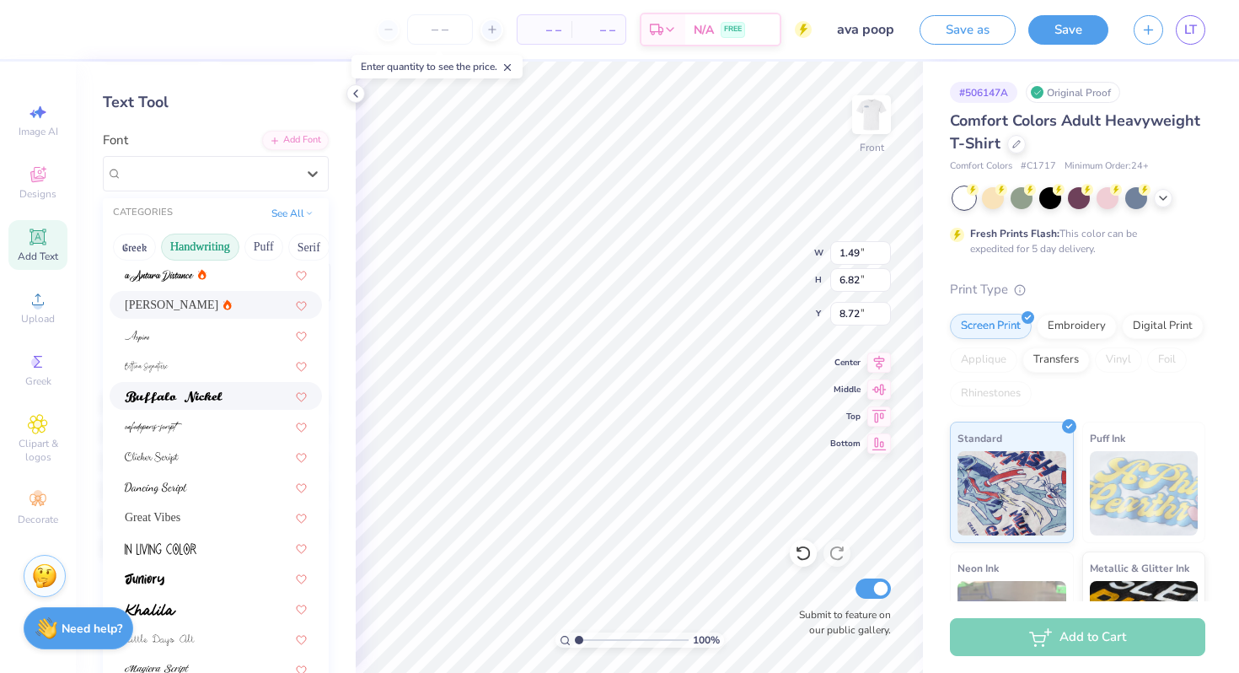
scroll to position [43, 0]
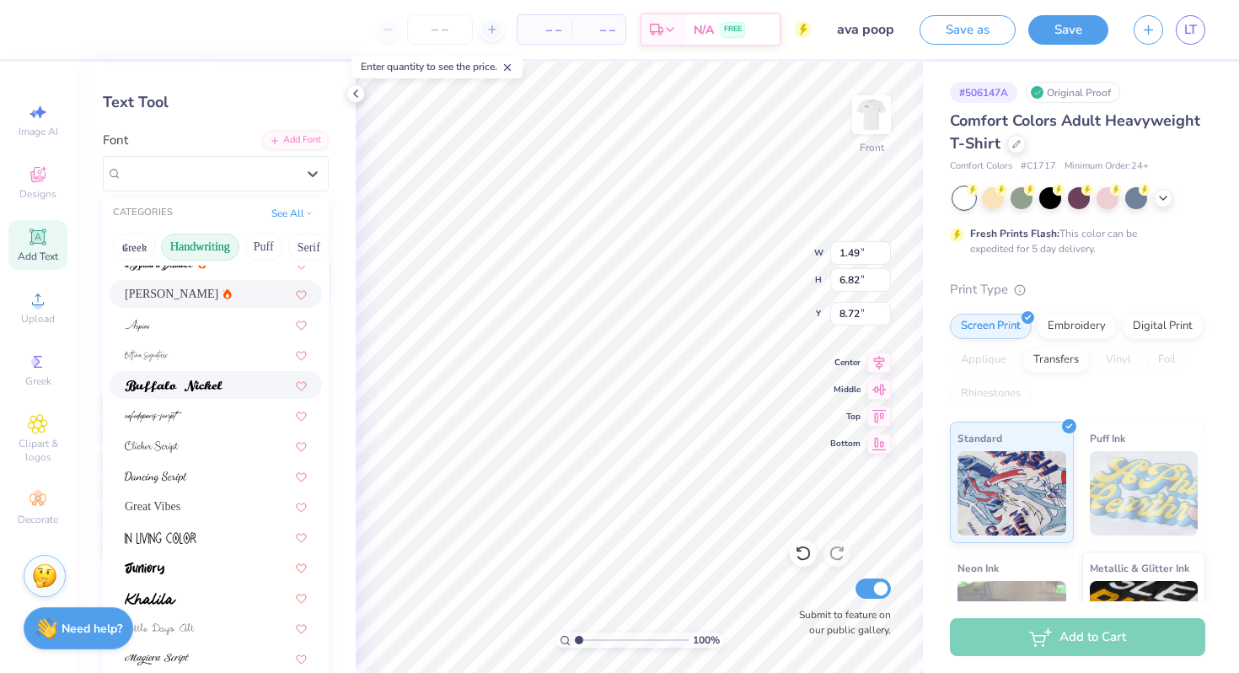
click at [248, 377] on div at bounding box center [216, 385] width 182 height 18
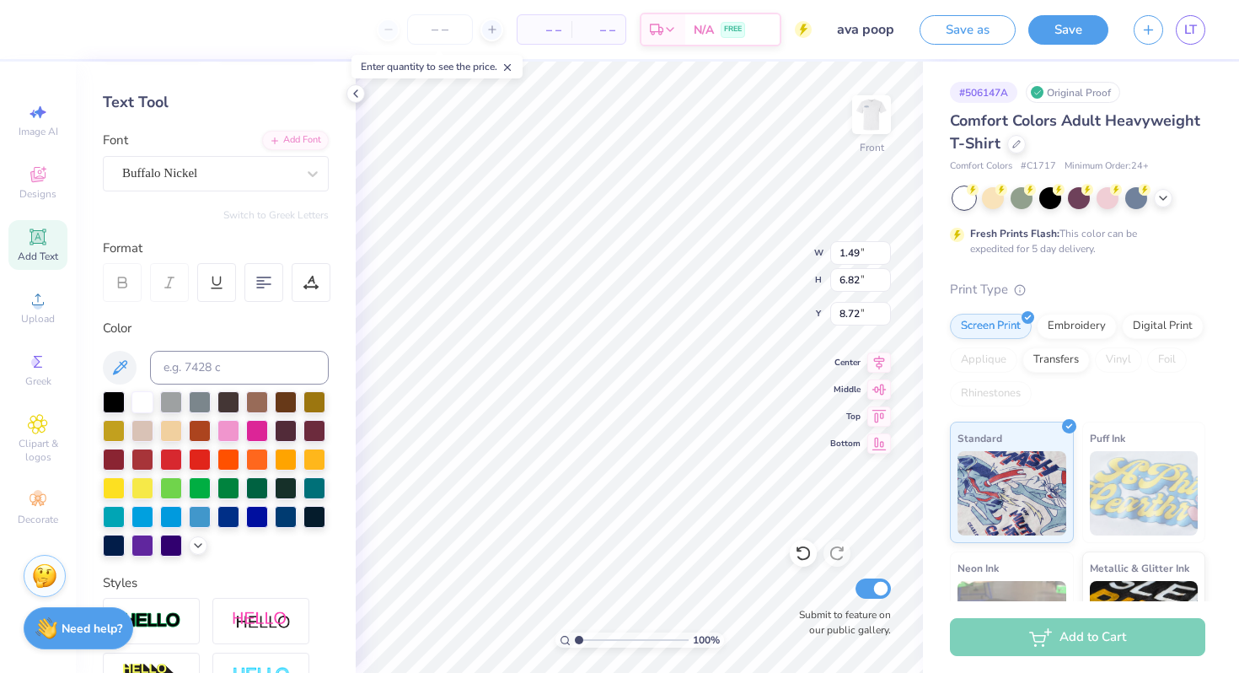
type input "1.23"
type input "10.93"
type input "6.67"
click at [252, 177] on div "Buffalo Nickel" at bounding box center [209, 173] width 177 height 26
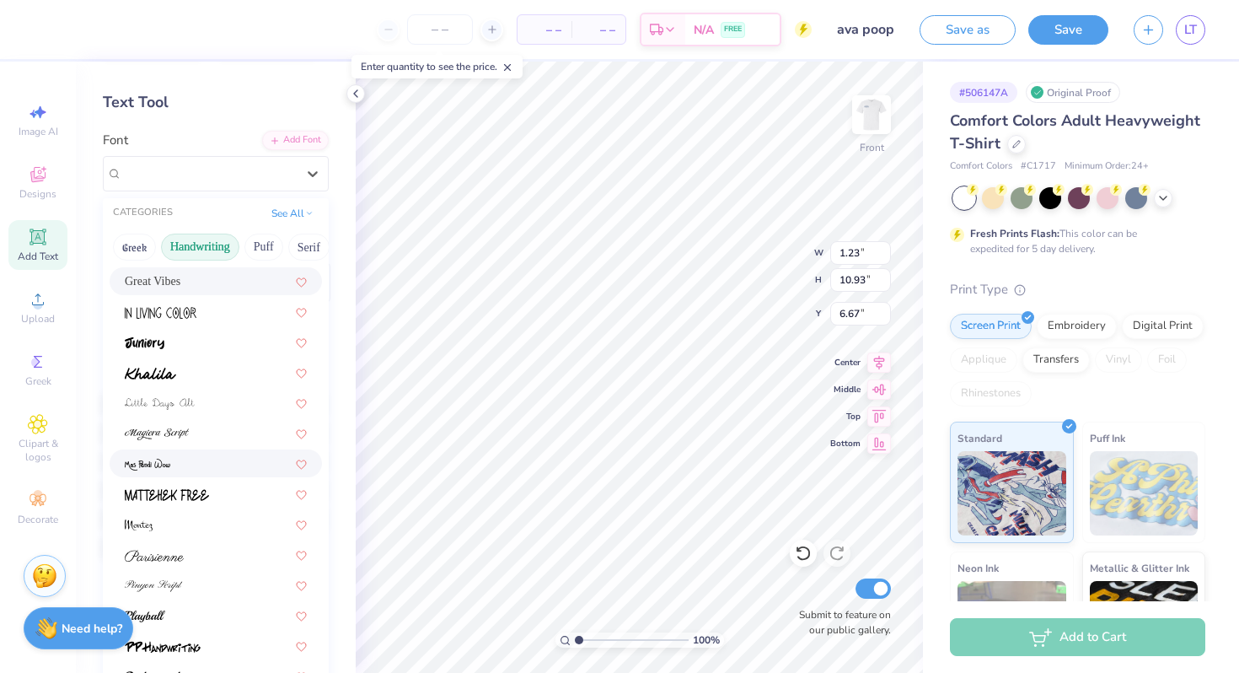
scroll to position [271, 0]
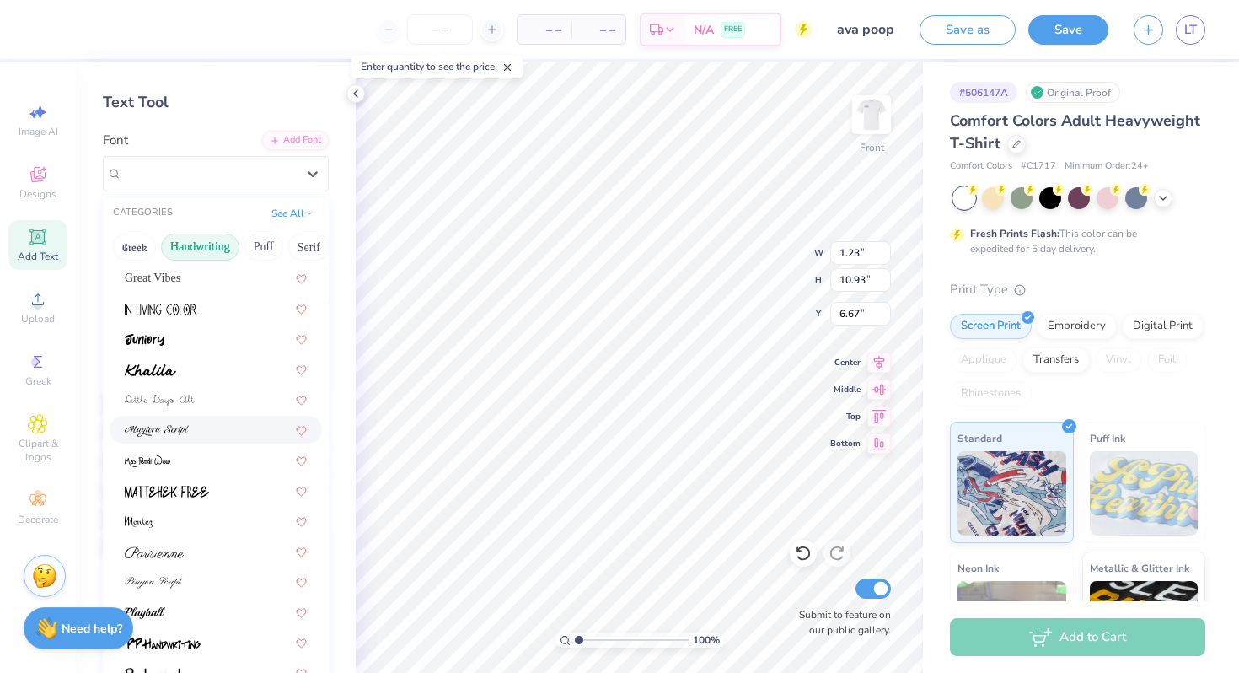
click at [238, 421] on div at bounding box center [216, 430] width 182 height 18
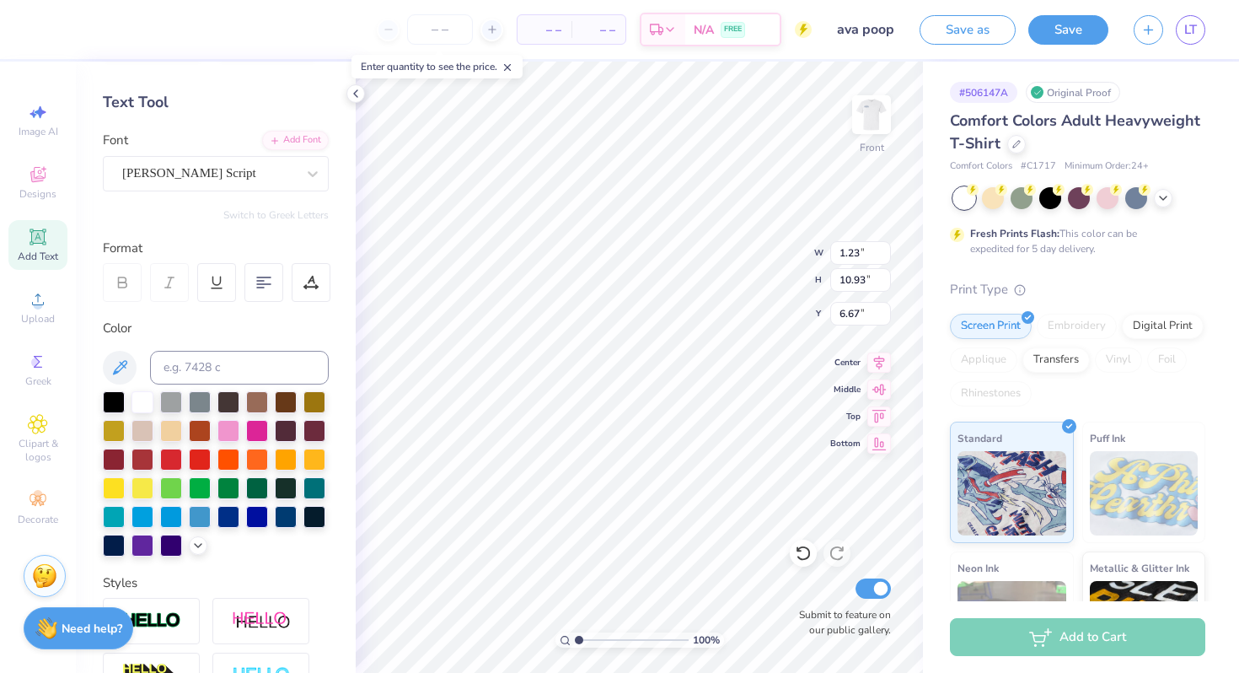
type input "1.91"
type input "13.86"
type input "5.20"
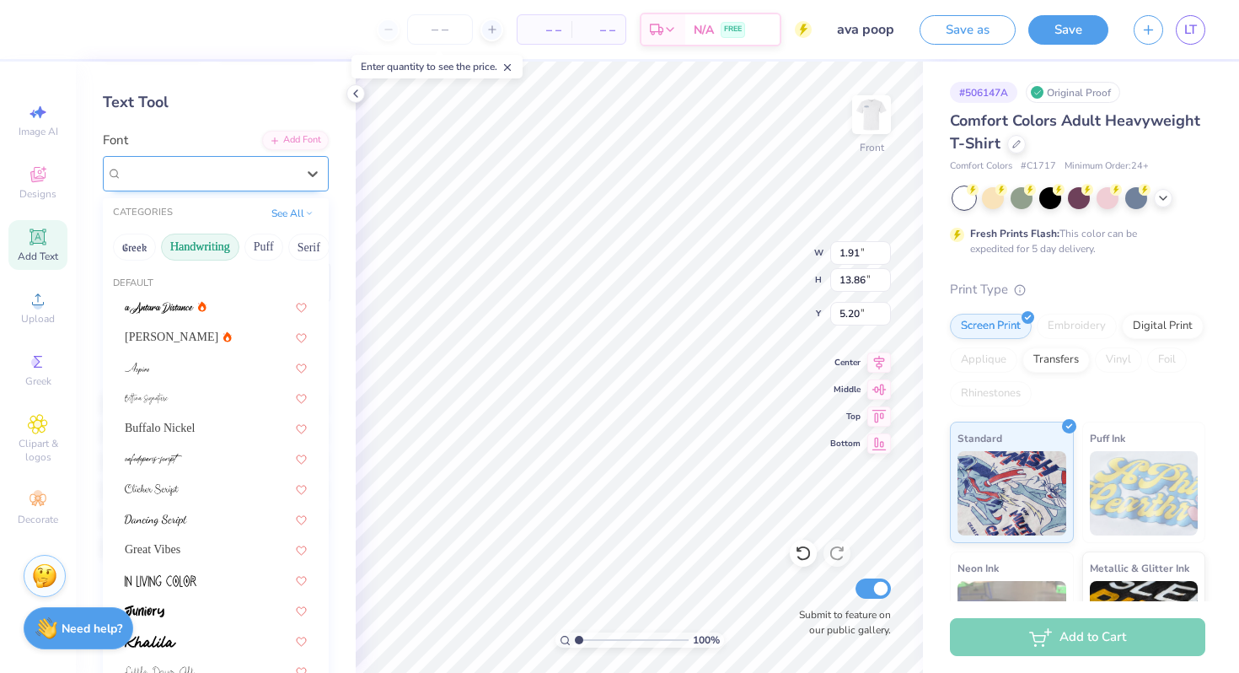
click at [249, 174] on div "[PERSON_NAME] Script" at bounding box center [209, 173] width 177 height 26
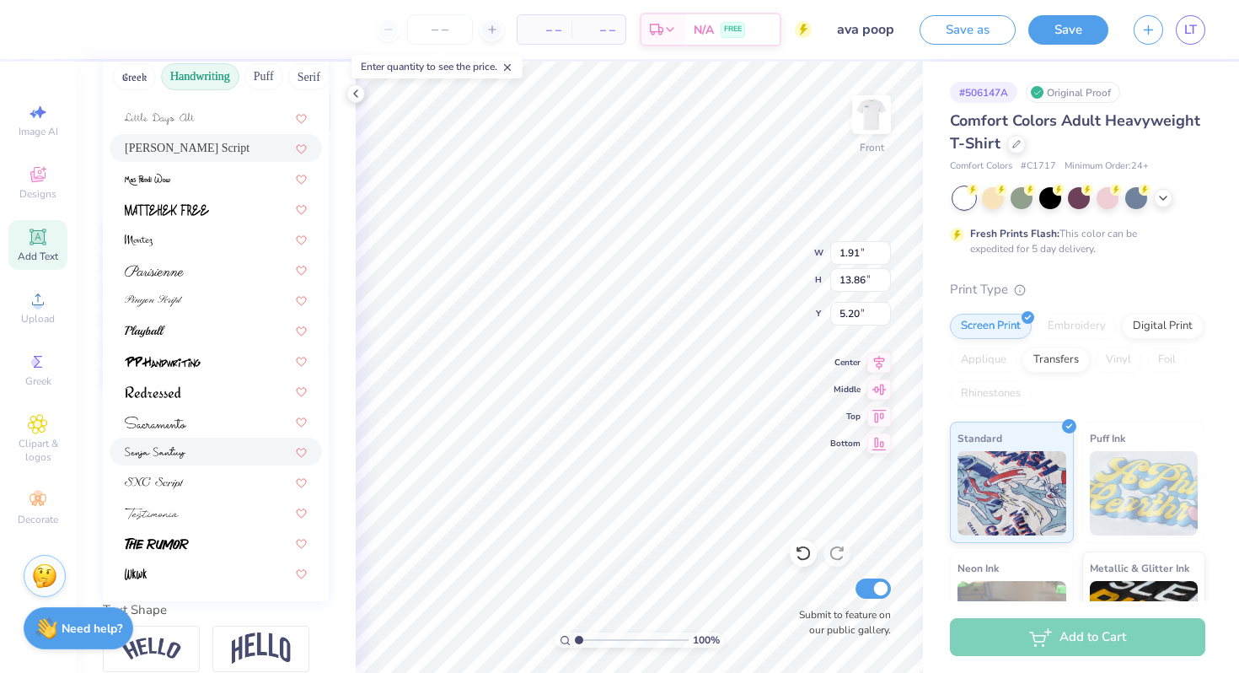
scroll to position [238, 0]
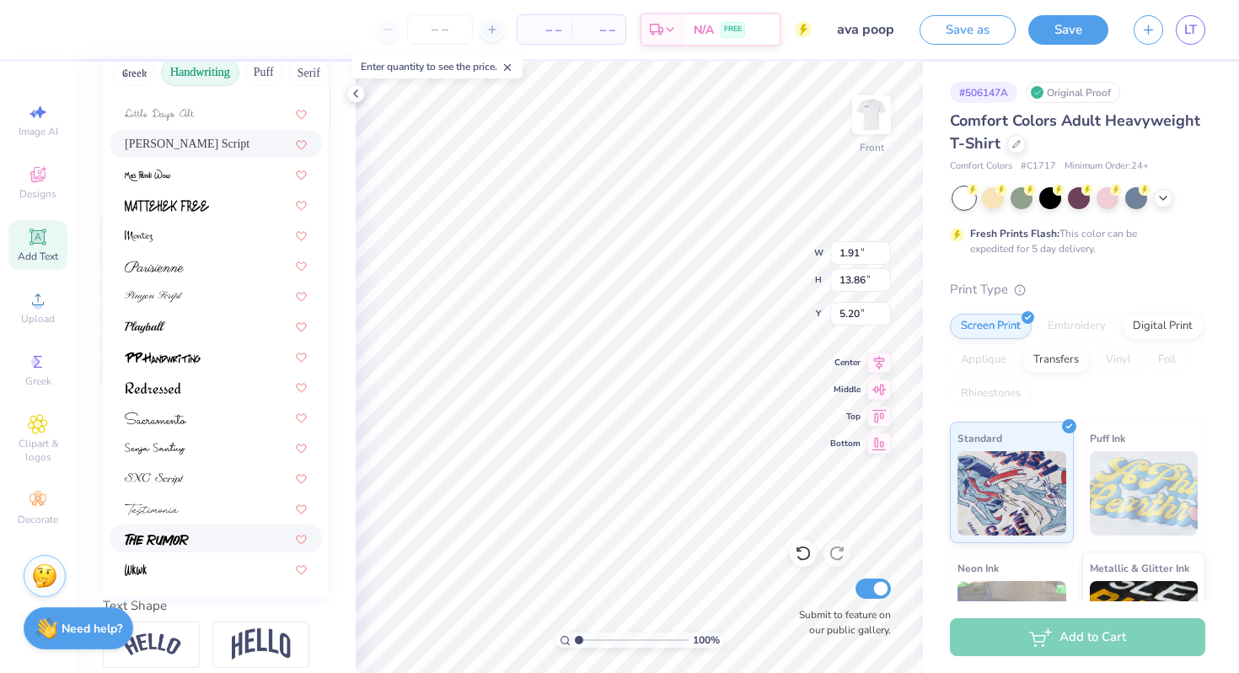
click at [249, 535] on div at bounding box center [216, 538] width 182 height 18
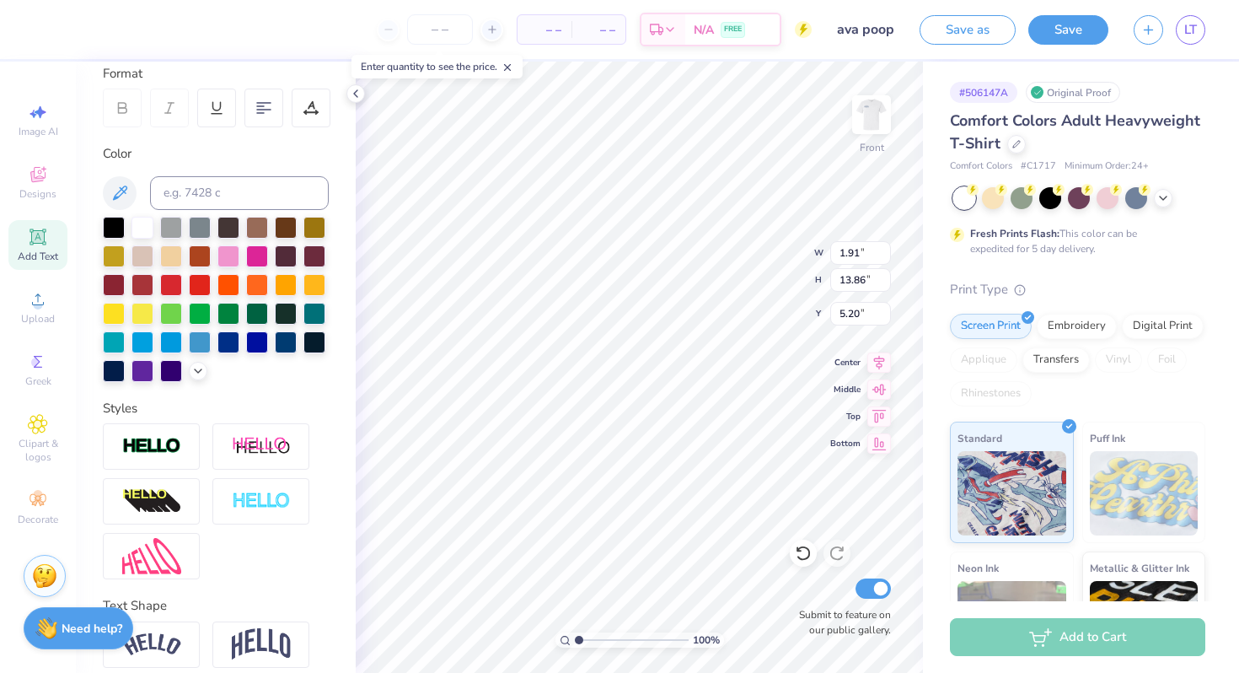
type input "1.57"
type input "10.50"
type input "6.88"
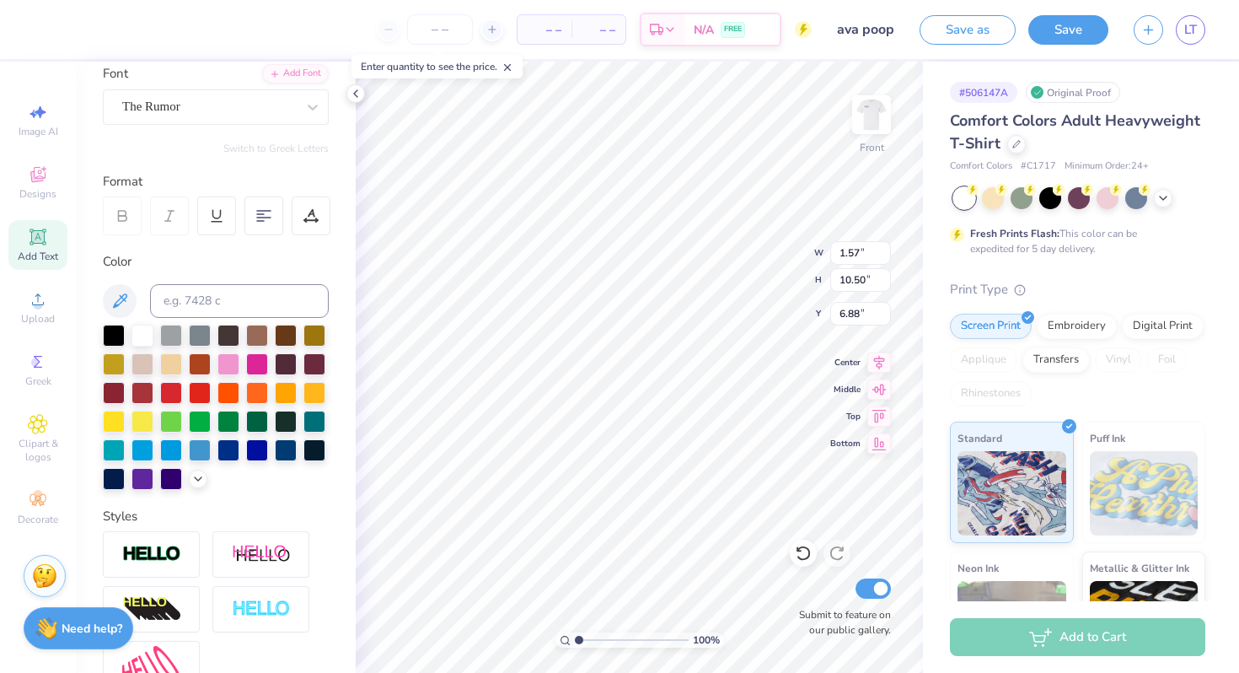
scroll to position [117, 0]
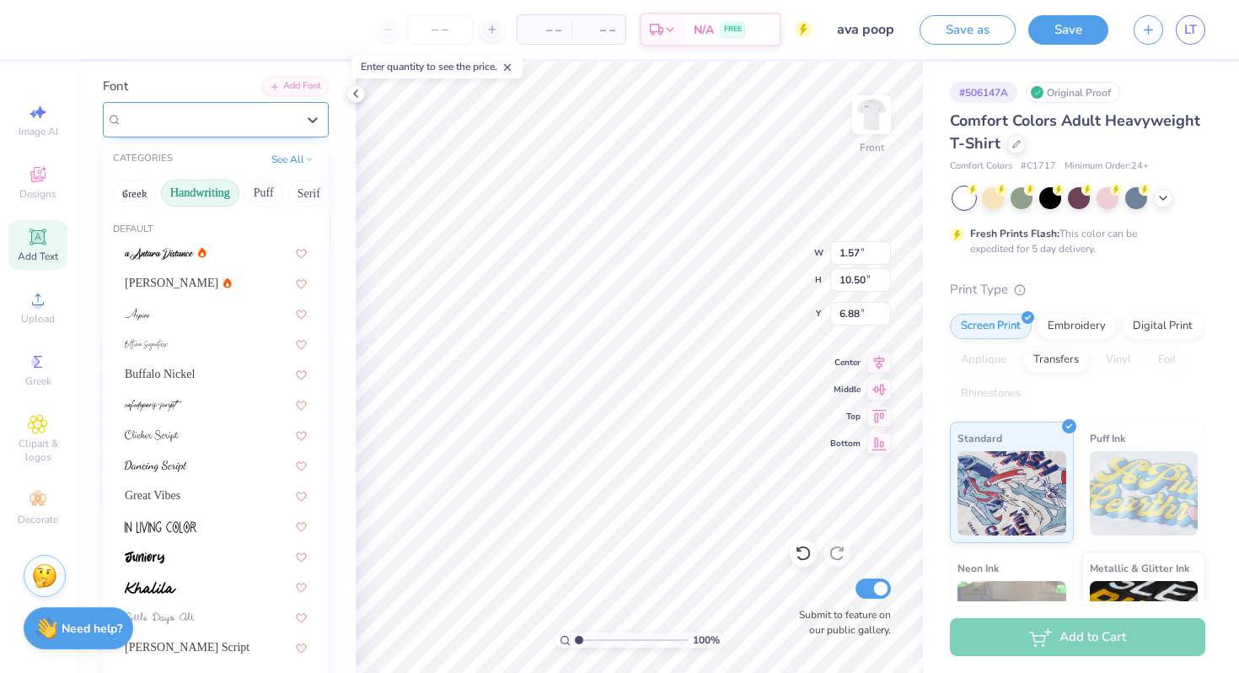
click at [190, 122] on div "The Rumor" at bounding box center [209, 119] width 177 height 26
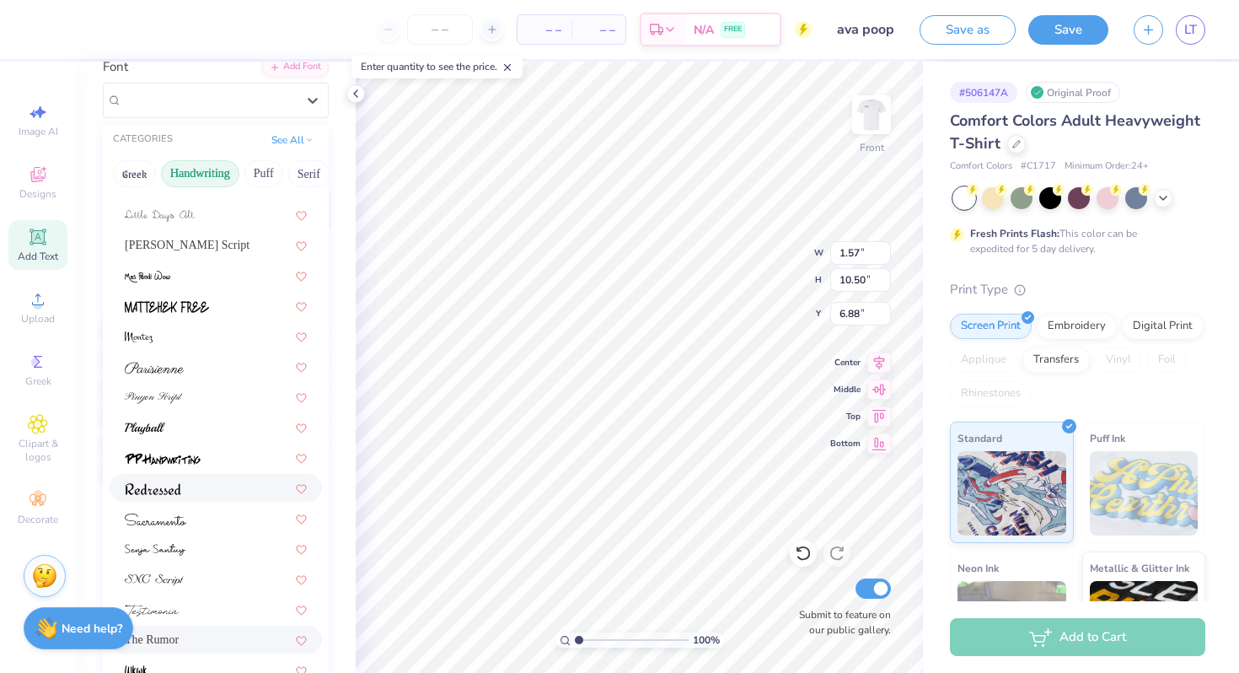
scroll to position [0, 0]
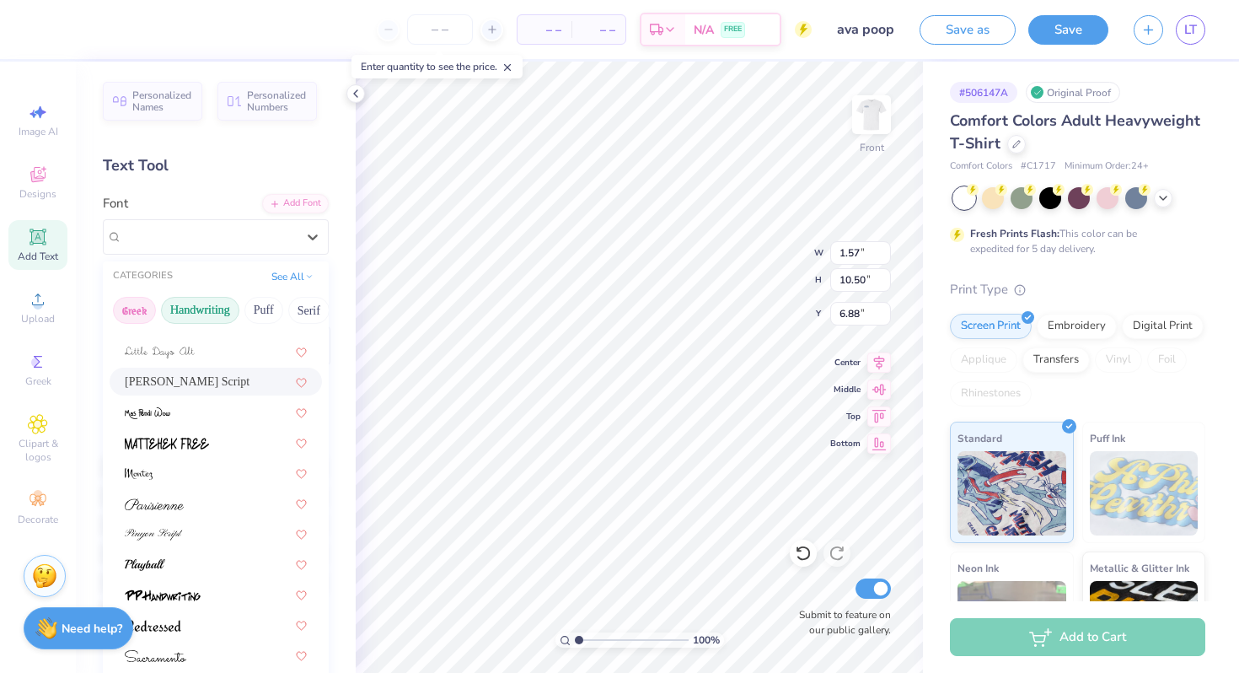
click at [144, 312] on button "Greek" at bounding box center [134, 310] width 43 height 27
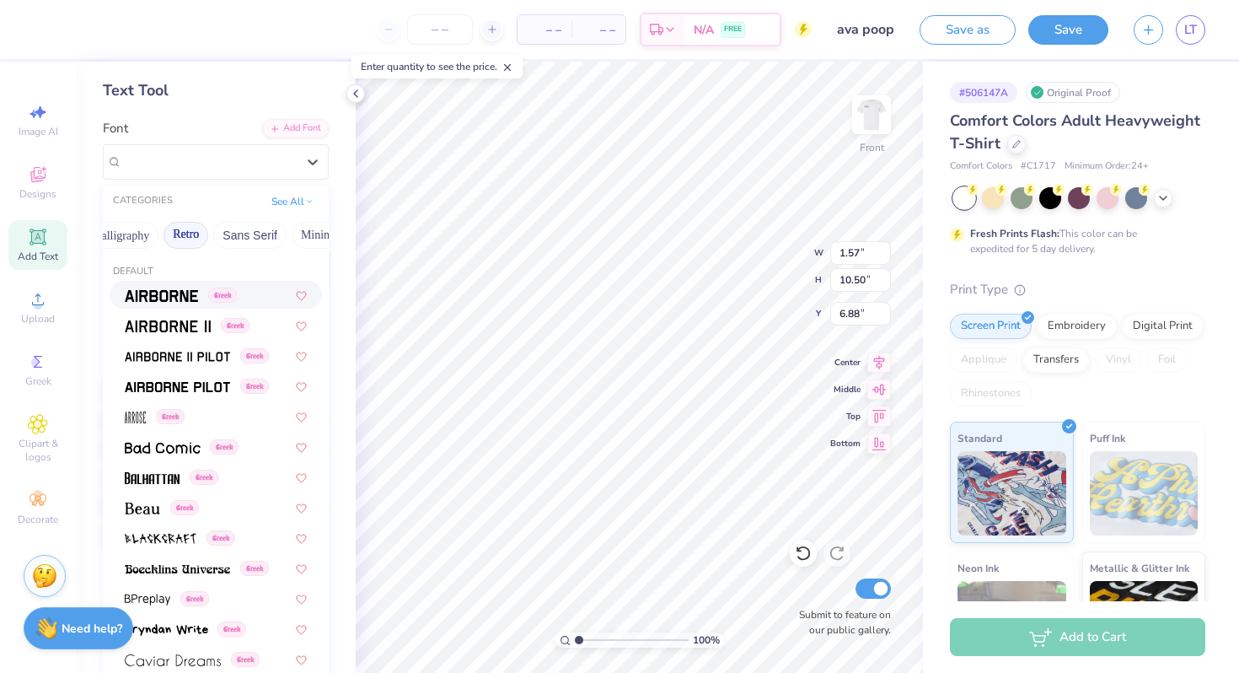
scroll to position [0, 298]
click at [238, 238] on button "Sans Serif" at bounding box center [248, 235] width 73 height 27
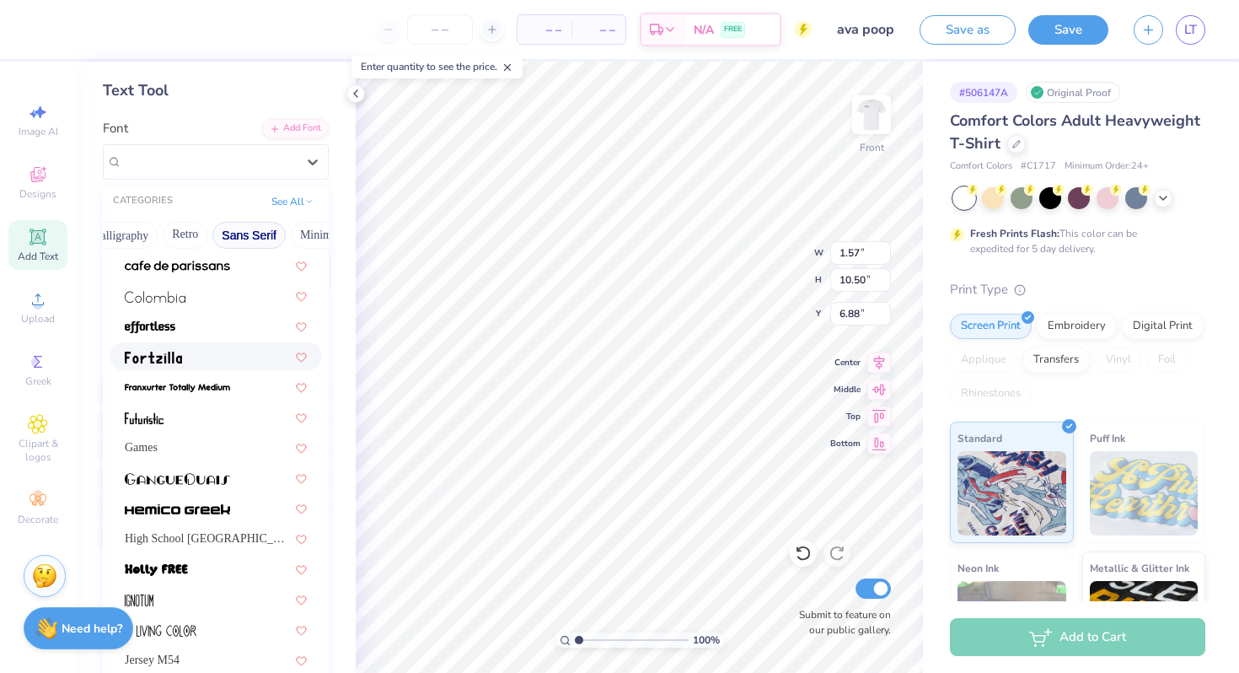
scroll to position [305, 0]
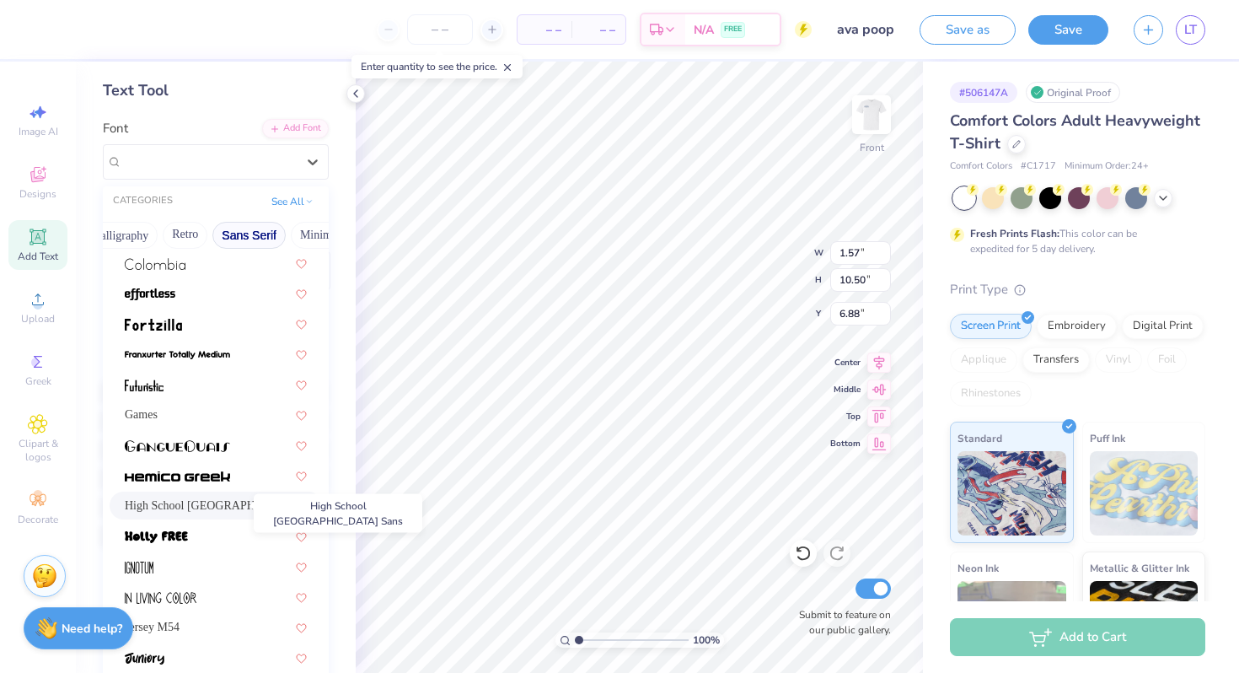
click at [242, 504] on span "High School [GEOGRAPHIC_DATA] Sans" at bounding box center [208, 505] width 166 height 18
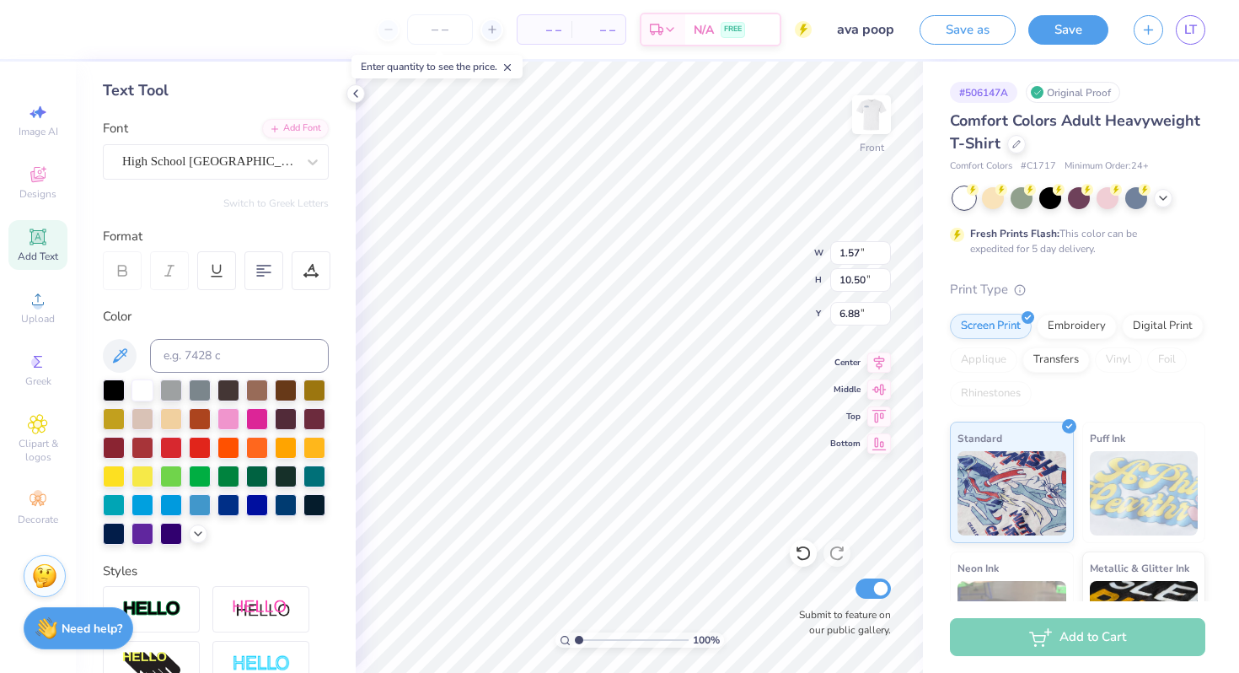
type input "1.31"
type input "10.63"
type input "6.82"
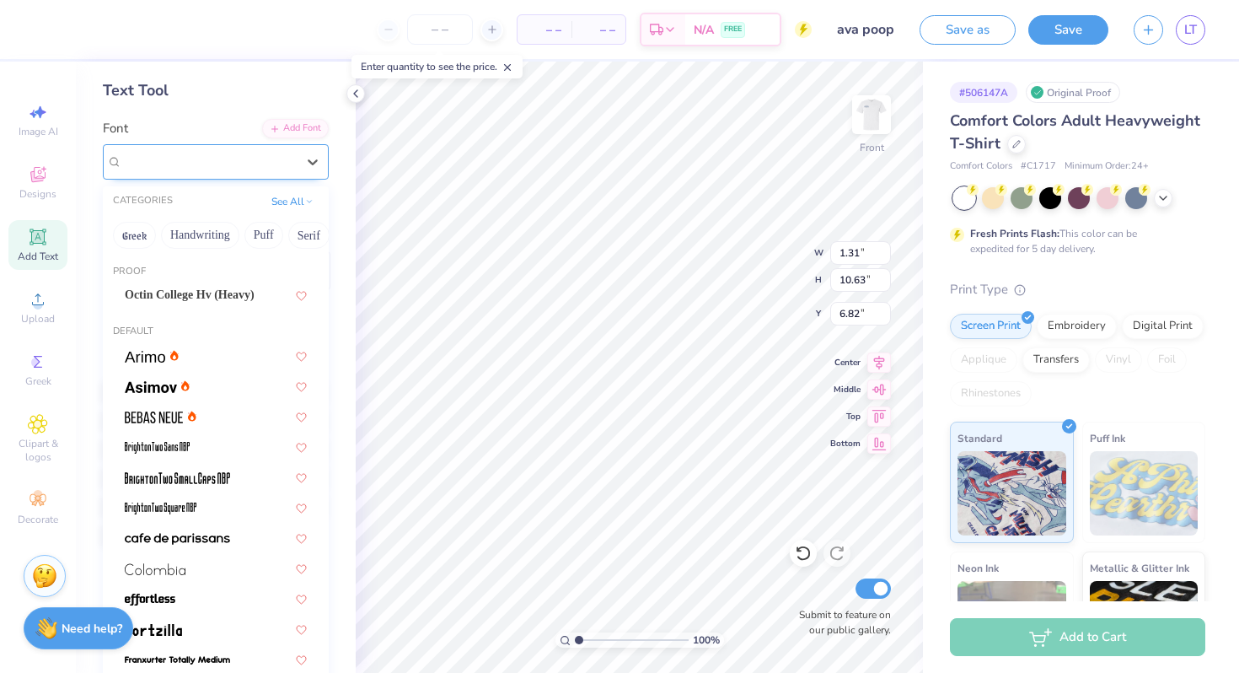
click at [255, 155] on div "High School [GEOGRAPHIC_DATA] Sans" at bounding box center [209, 161] width 177 height 26
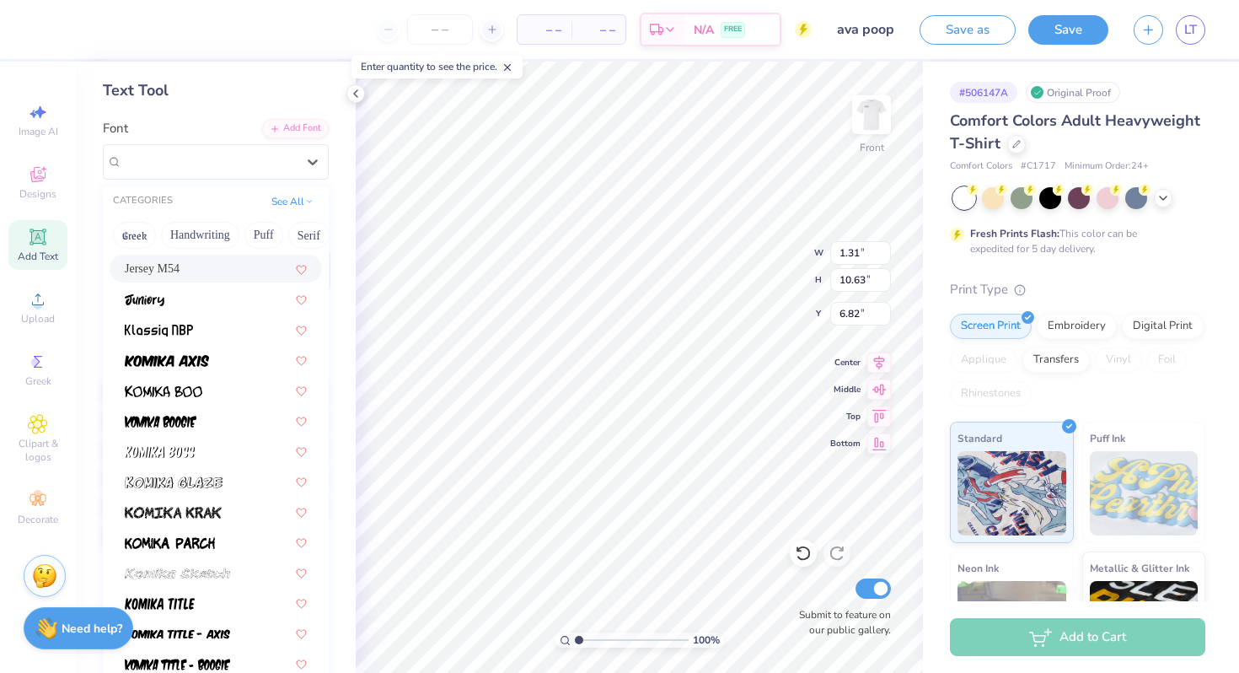
scroll to position [664, 0]
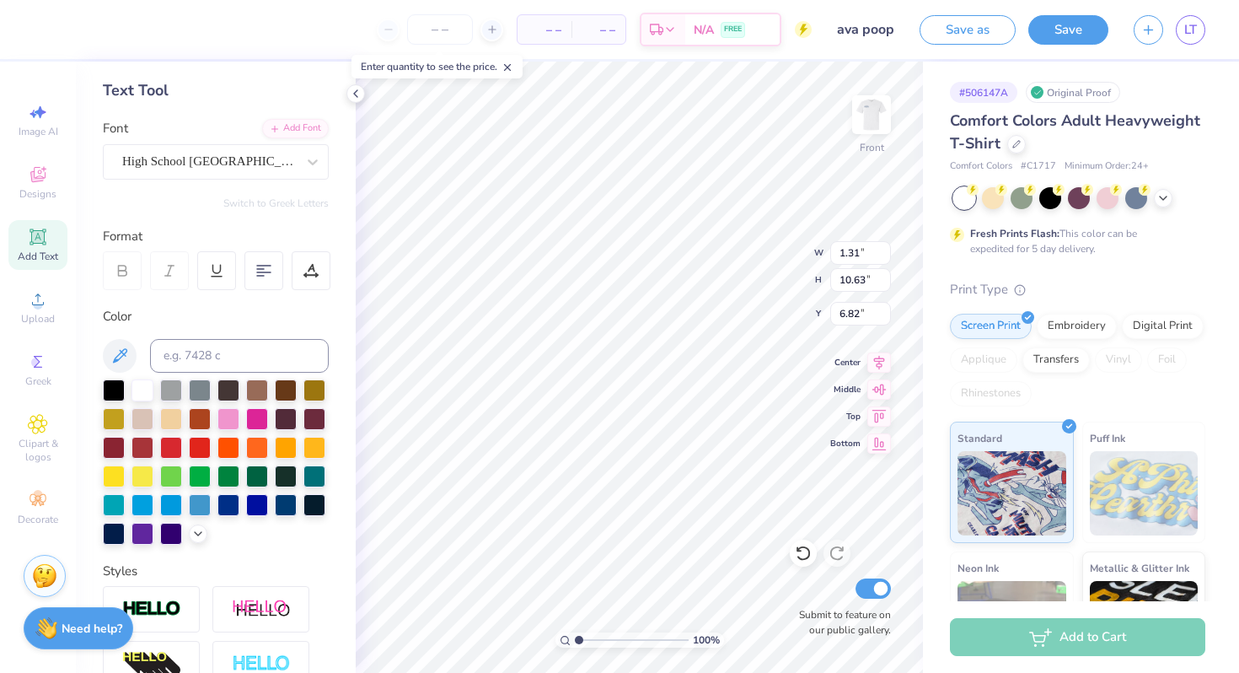
type input "1.34"
type input "10.87"
type input "6.58"
click at [224, 173] on div "Octin College Hv (Heavy)" at bounding box center [209, 161] width 177 height 26
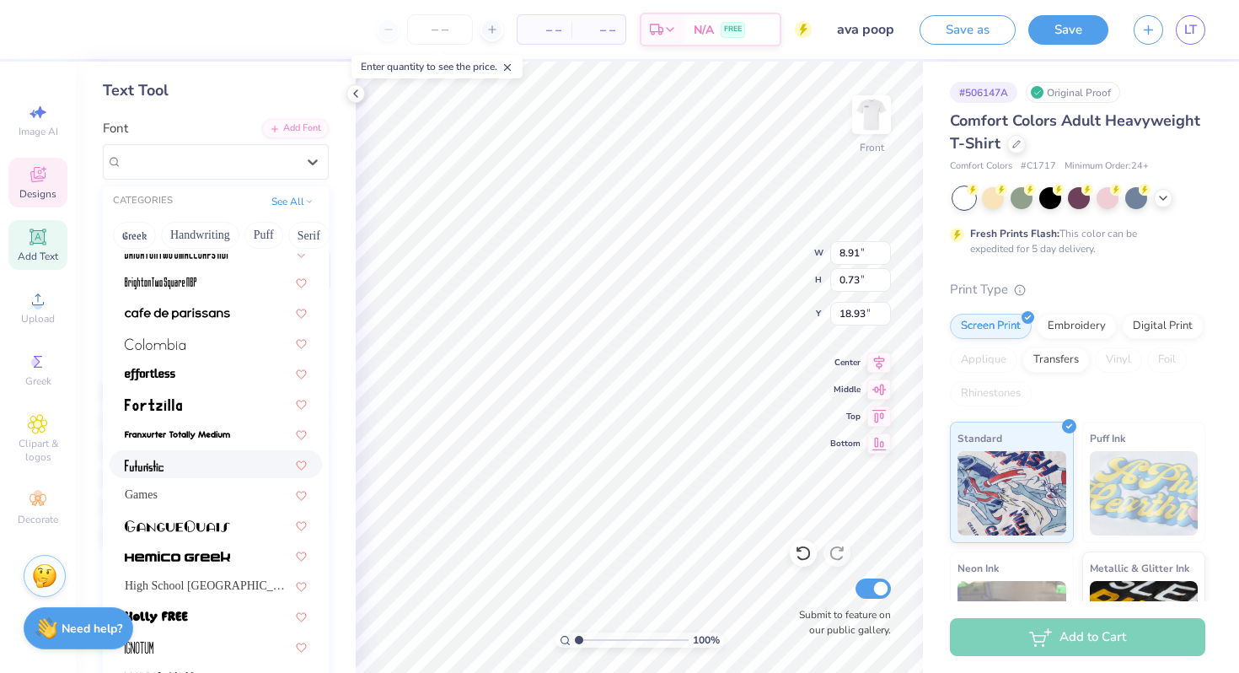
scroll to position [217, 0]
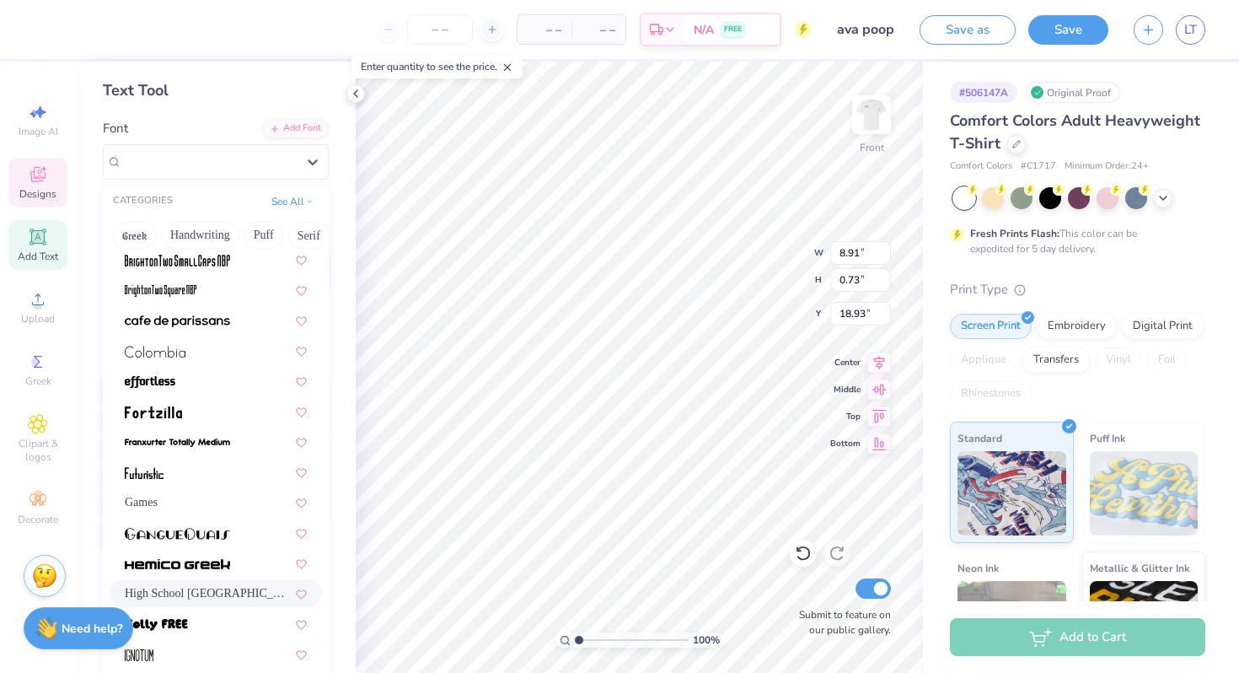
click at [213, 587] on span "High School [GEOGRAPHIC_DATA] Sans" at bounding box center [208, 593] width 166 height 18
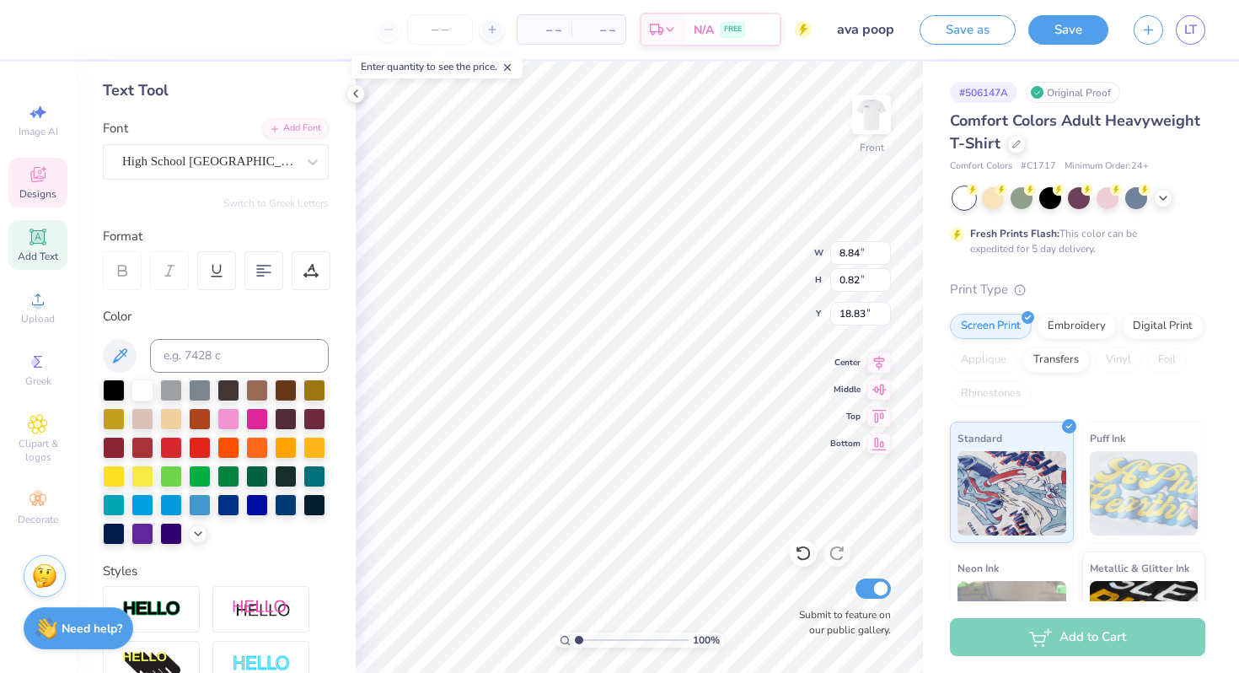
type input "8.84"
type input "0.82"
type input "18.83"
type input "2.13"
type input "0.68"
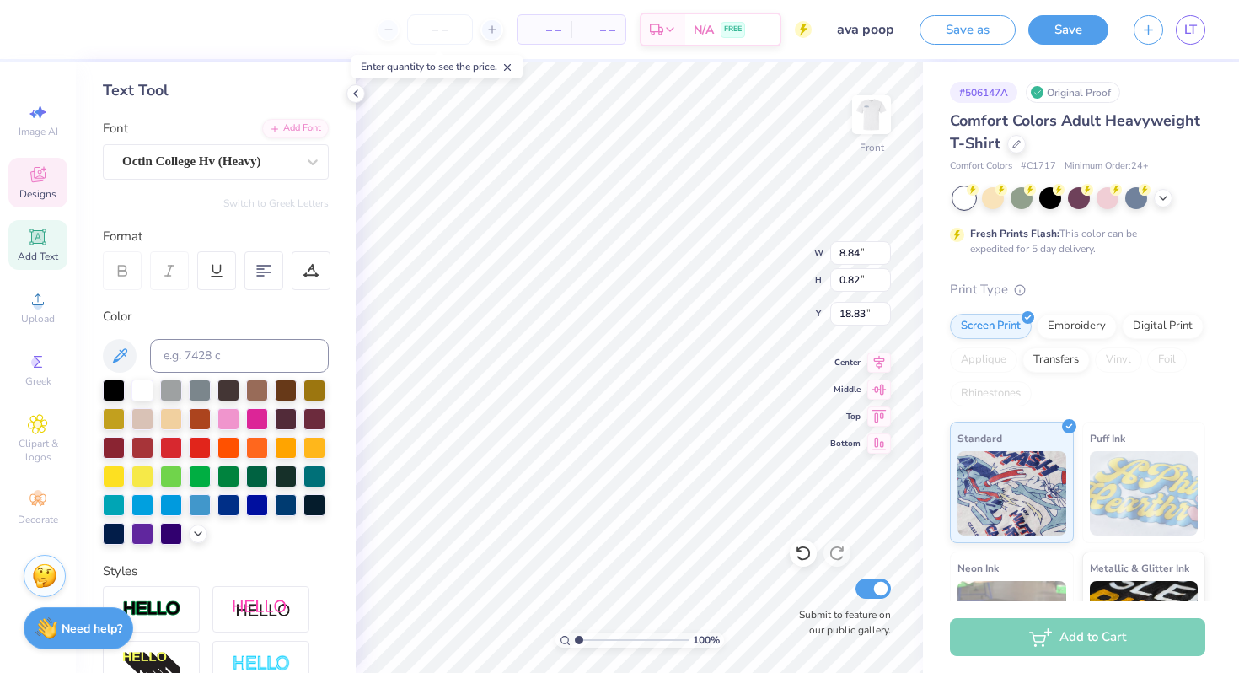
type input "17.99"
click at [271, 176] on div "Octin College Hv (Heavy)" at bounding box center [216, 161] width 226 height 35
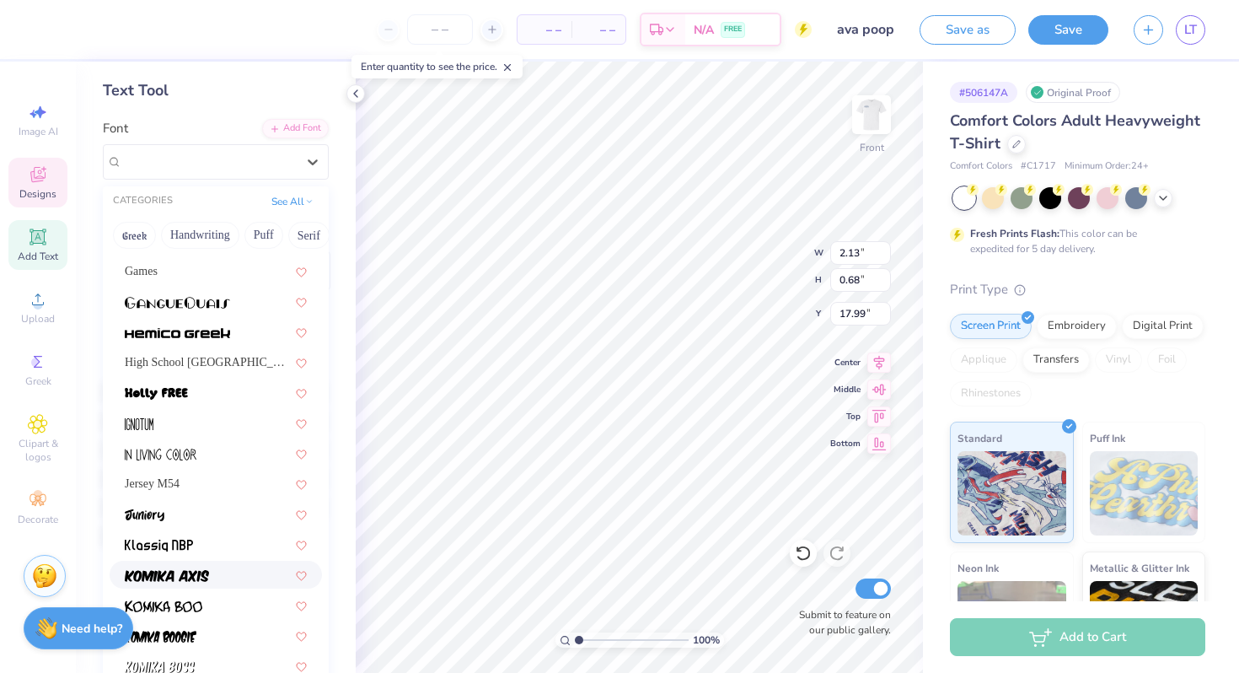
scroll to position [429, 0]
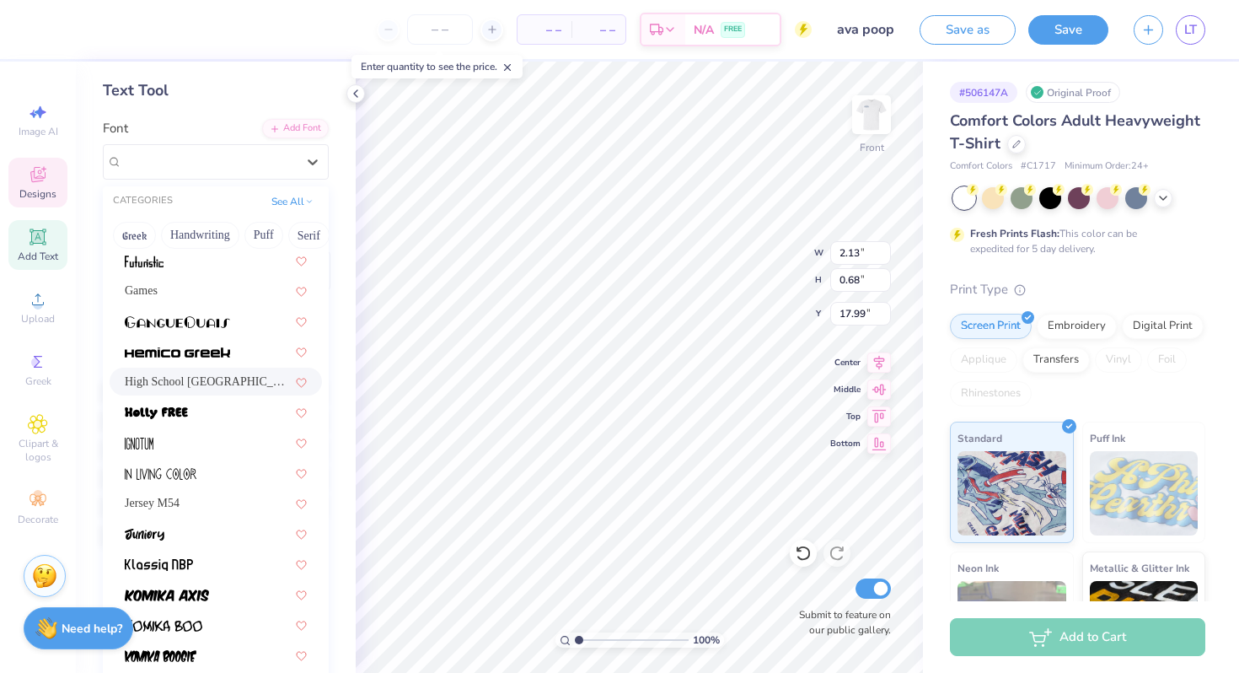
click at [199, 383] on span "High School [GEOGRAPHIC_DATA] Sans" at bounding box center [208, 382] width 166 height 18
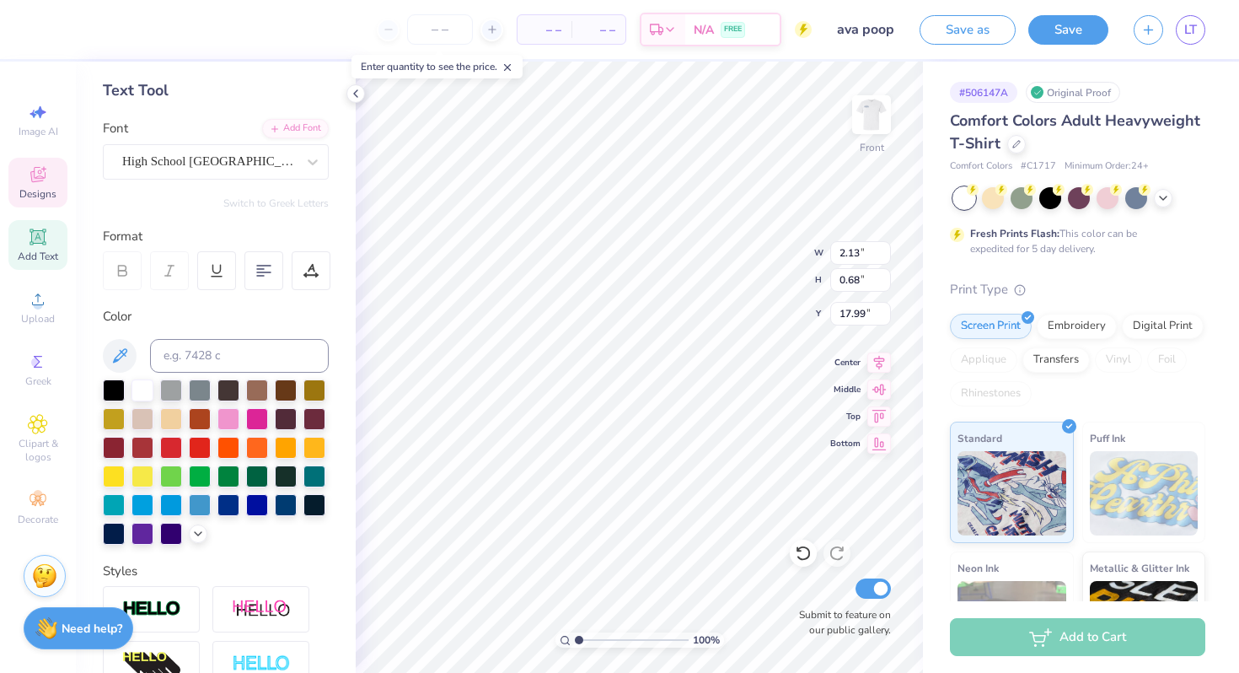
type input "2.28"
type input "0.77"
type input "17.95"
type input "8.84"
type input "0.82"
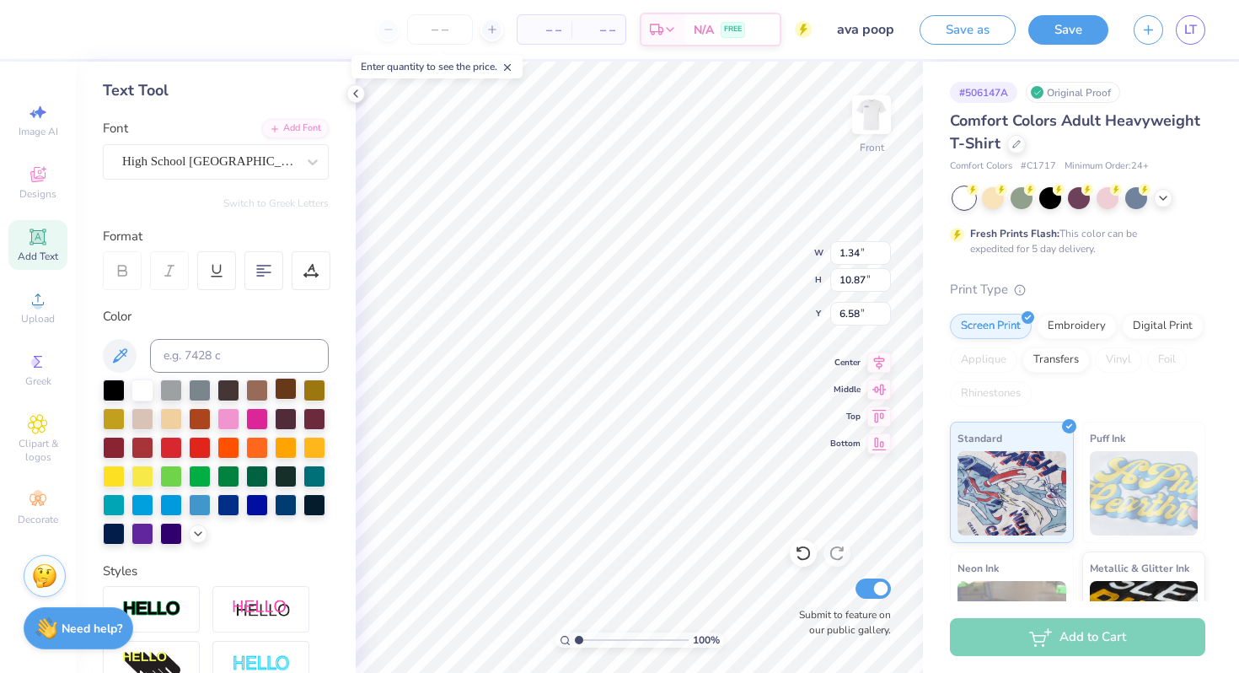
type input "18.83"
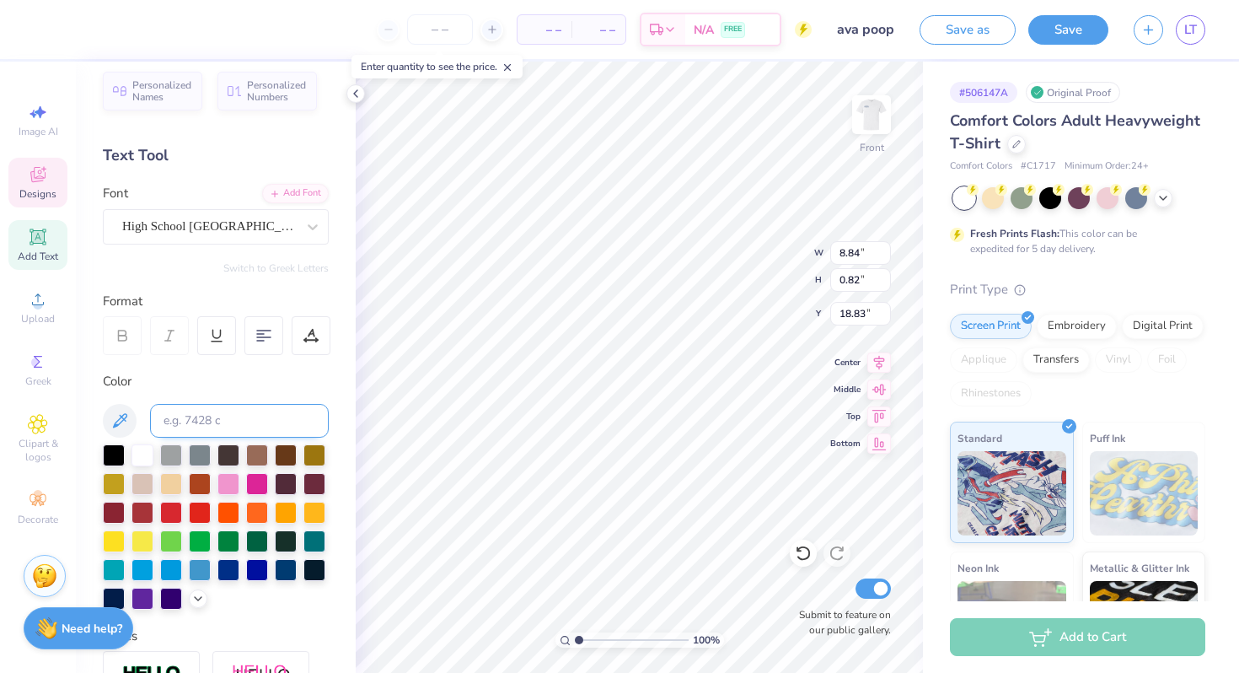
scroll to position [4, 0]
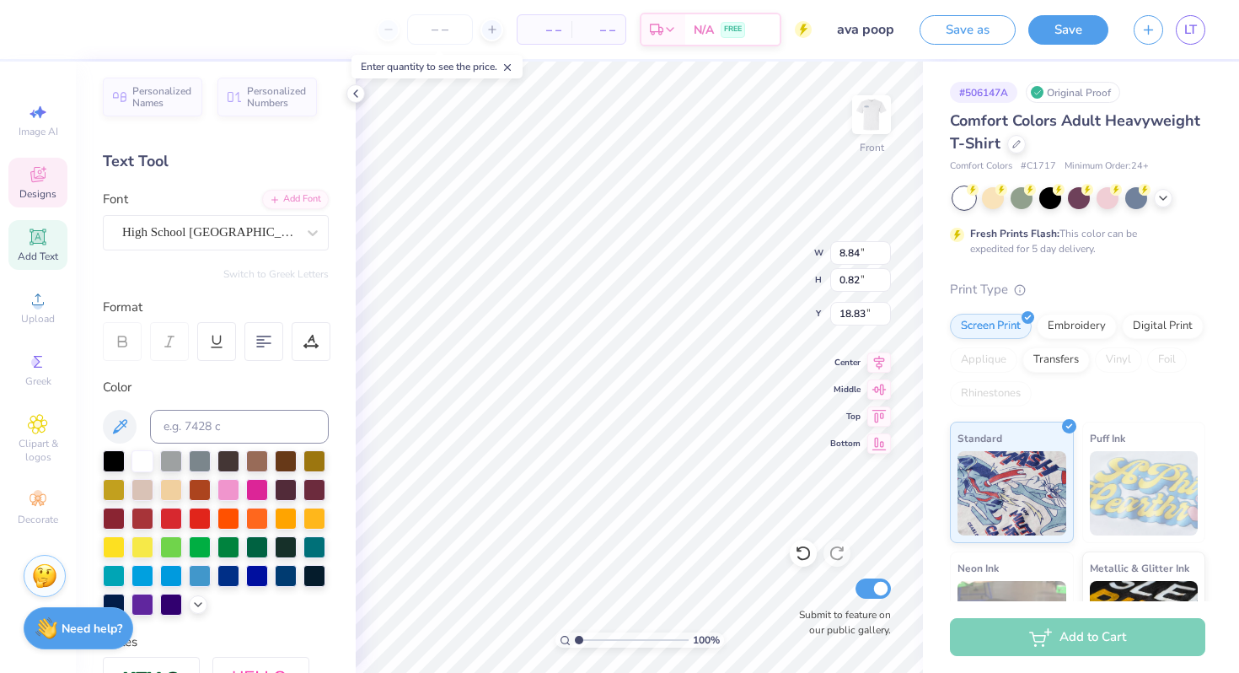
click at [125, 340] on icon at bounding box center [123, 338] width 8 height 5
click at [227, 346] on div at bounding box center [216, 341] width 39 height 39
type input "8.94"
type input "0.97"
type input "18.76"
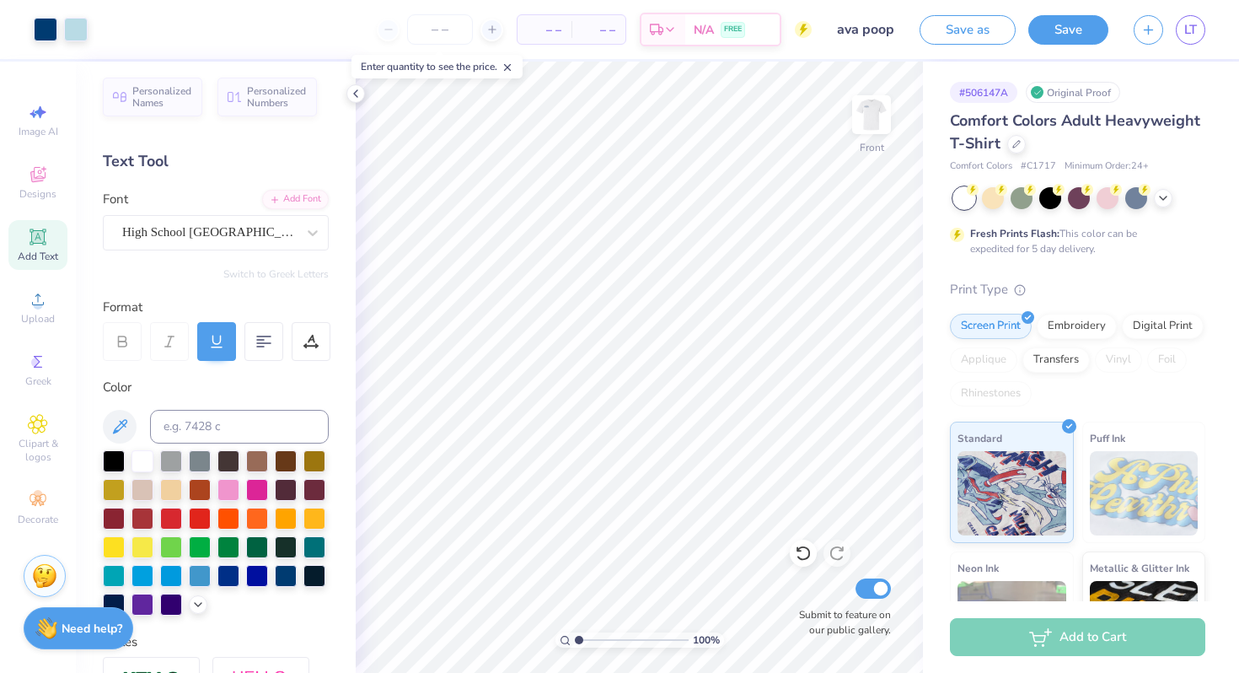
click at [212, 347] on line at bounding box center [217, 347] width 10 height 0
click at [223, 350] on div at bounding box center [216, 341] width 39 height 39
type input "1.58"
type input "11.03"
type input "6.49"
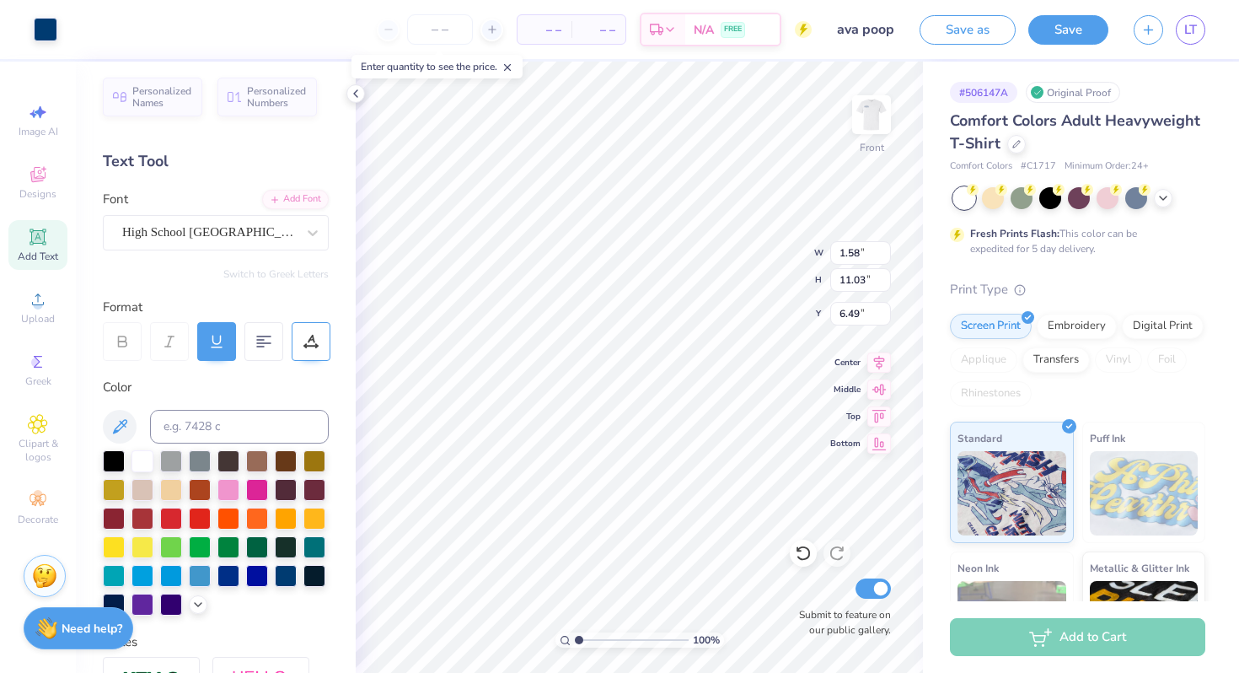
type input "6.57"
click at [206, 351] on div at bounding box center [216, 341] width 39 height 39
type input "1.34"
type input "10.87"
type input "6.66"
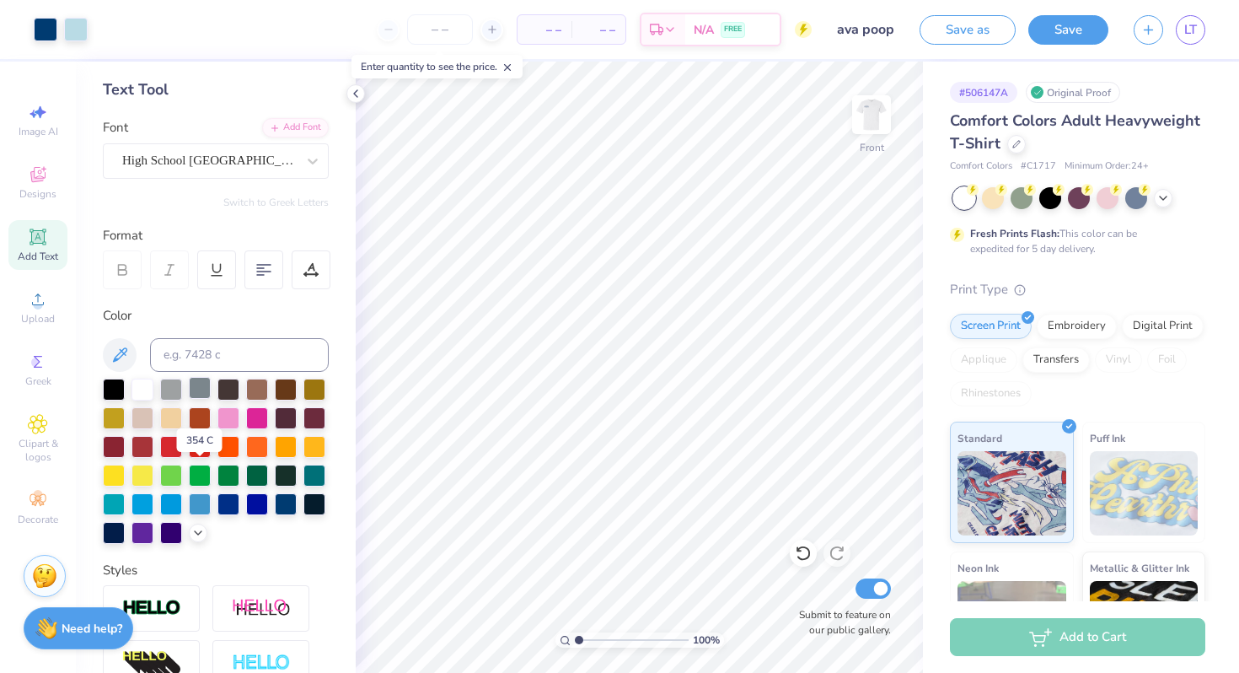
scroll to position [0, 0]
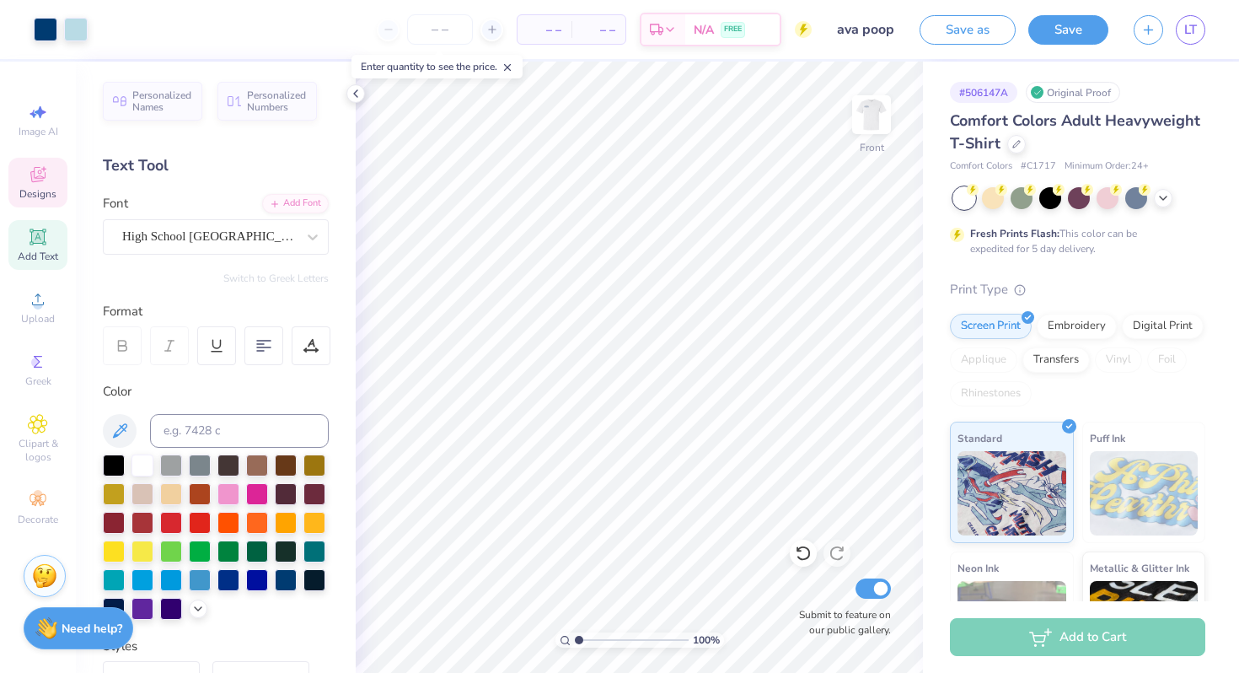
click at [31, 183] on icon at bounding box center [38, 174] width 20 height 20
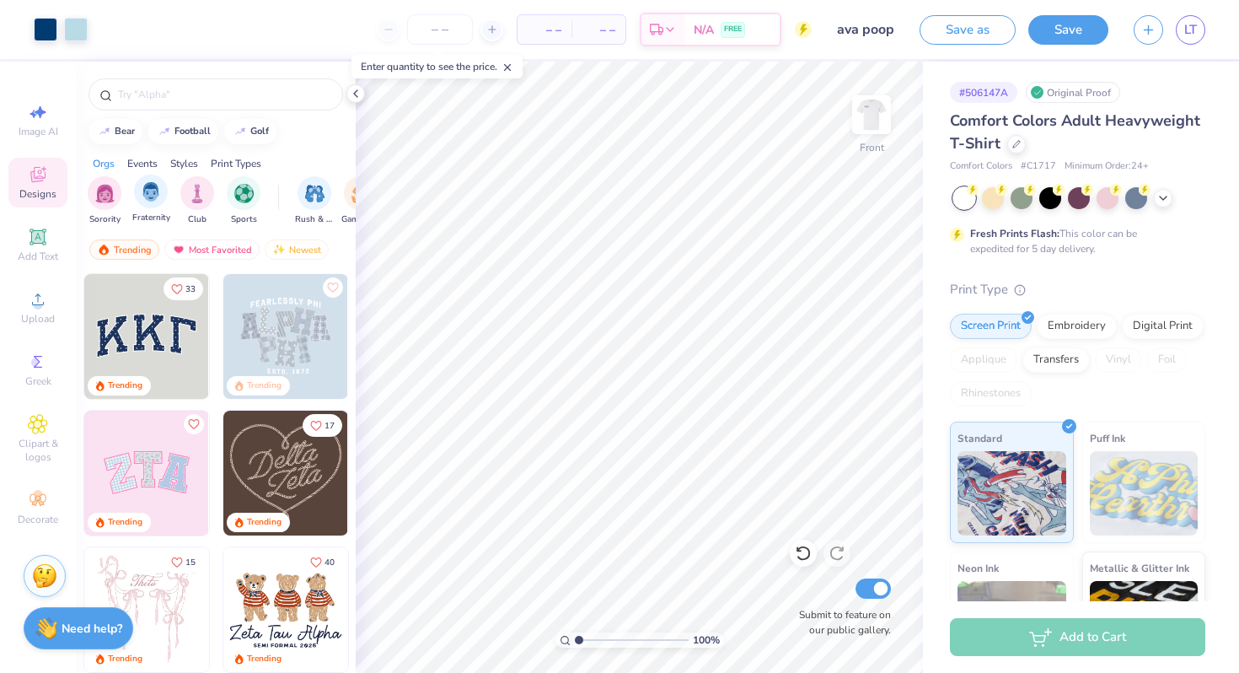
click at [146, 207] on div "Fraternity" at bounding box center [151, 199] width 38 height 50
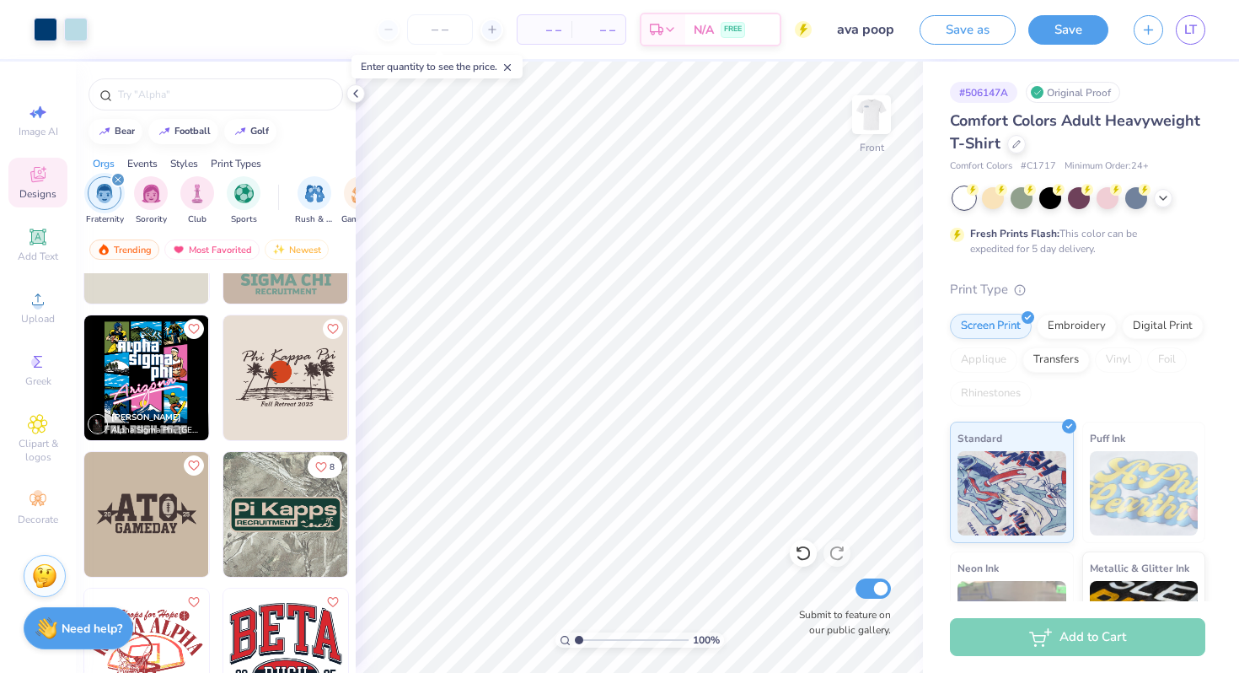
scroll to position [4603, 0]
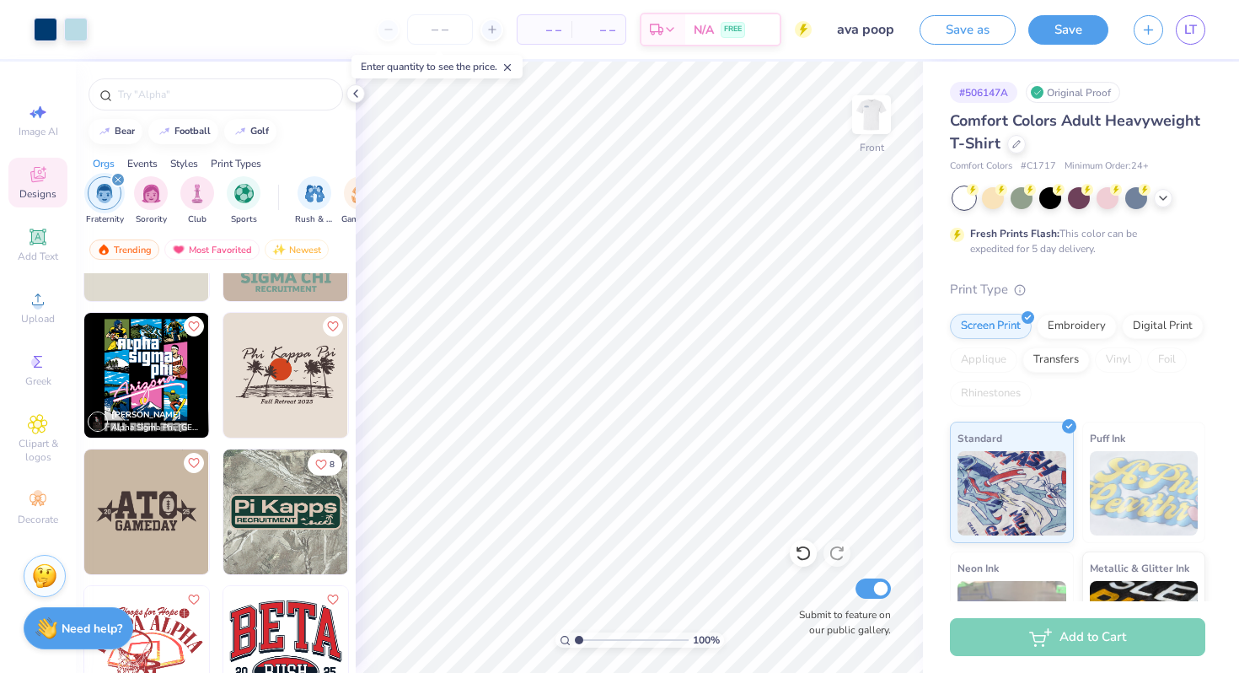
click at [153, 522] on img at bounding box center [146, 511] width 125 height 125
type input "3.00"
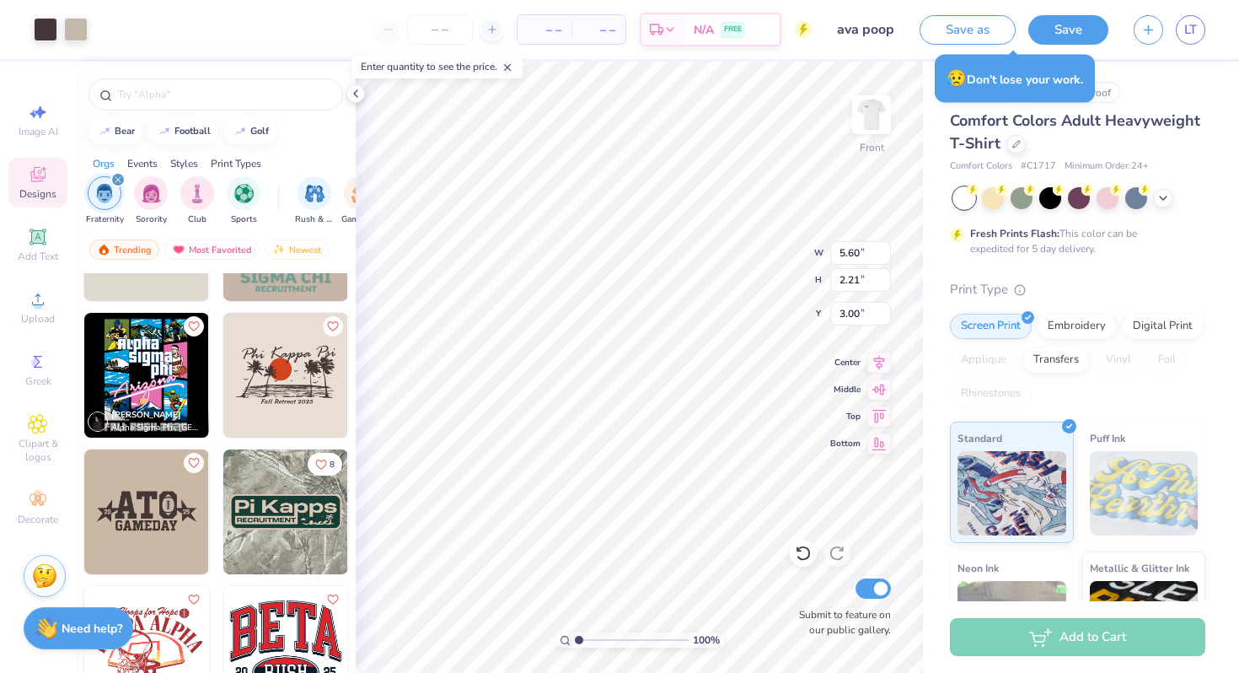
type input "5.60"
type input "2.21"
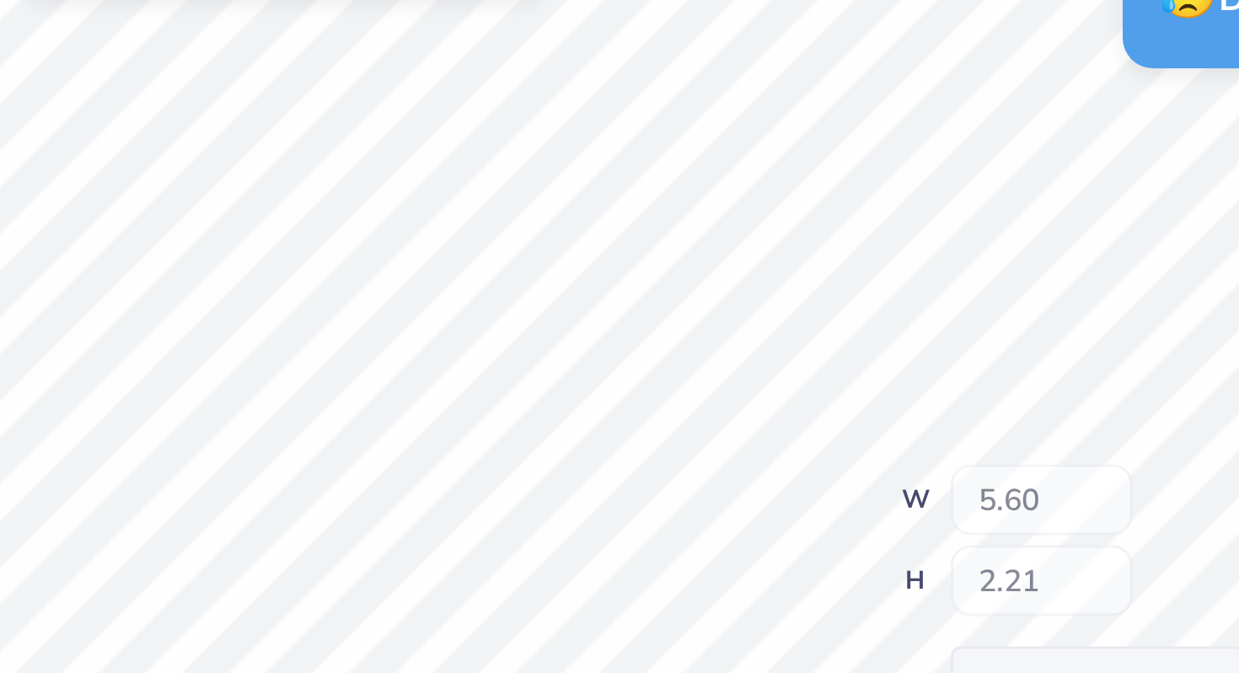
type input "0.37"
type input "0.26"
type input "3.99"
type input "3.49"
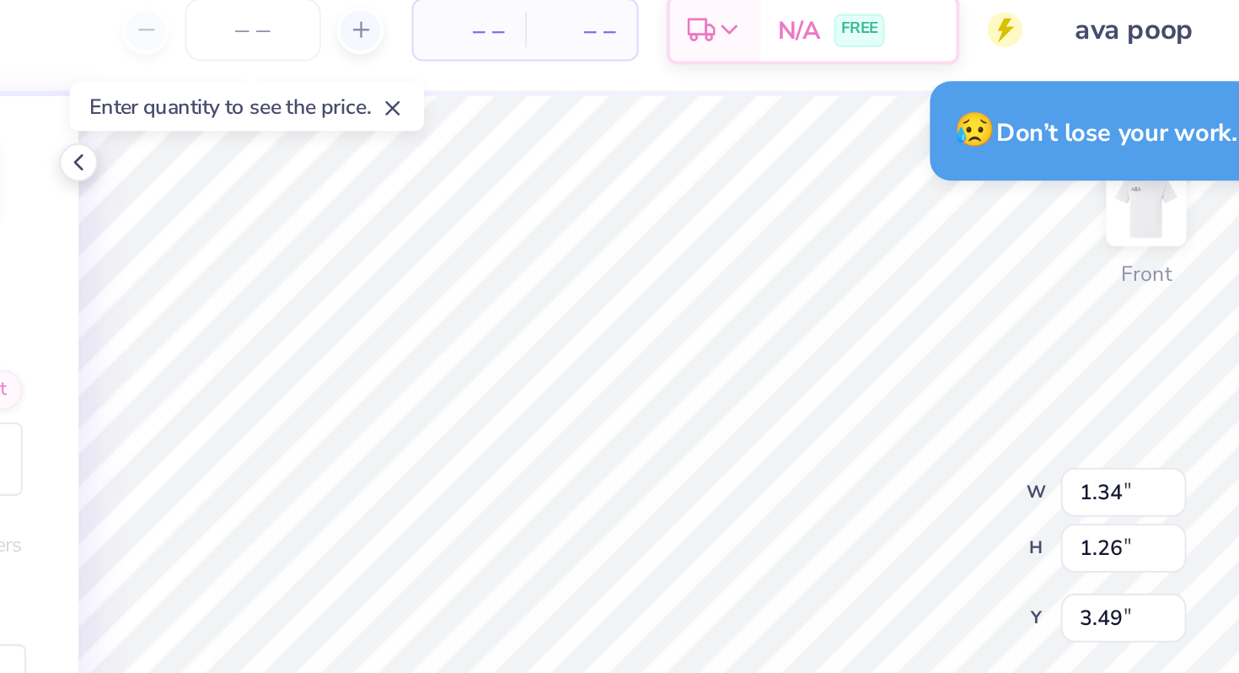
type input "0.37"
type input "0.26"
type input "3.99"
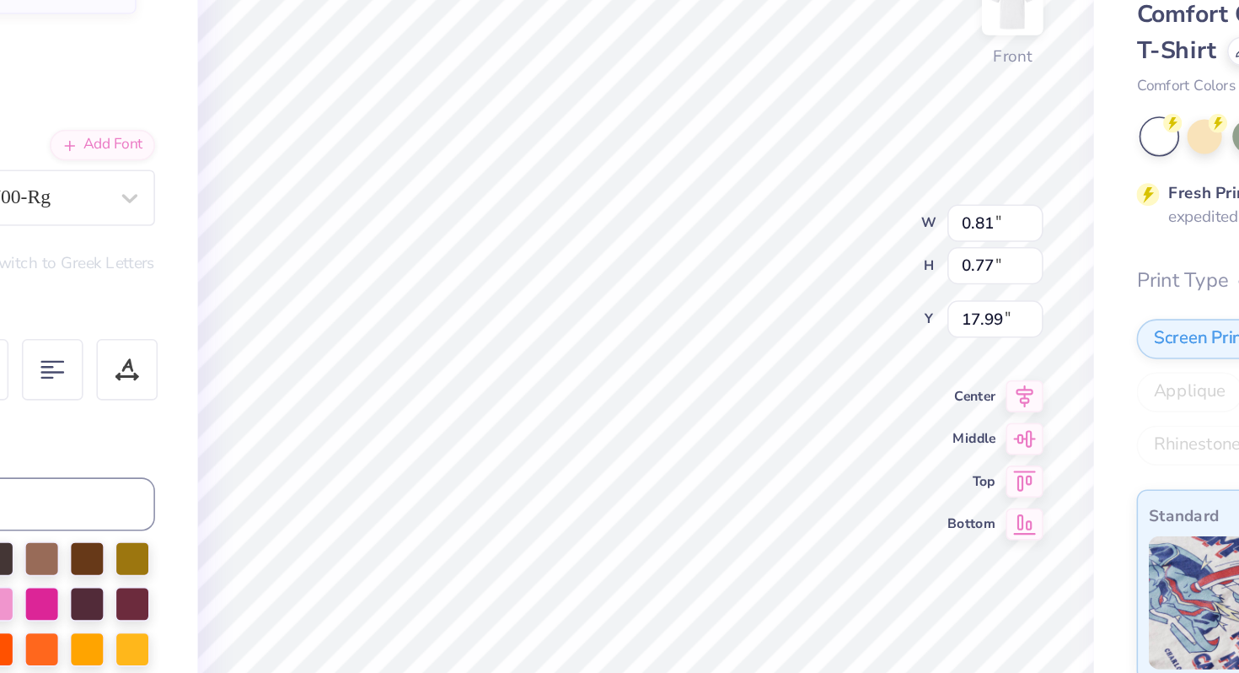
type input "0.81"
type input "17.61"
type input "17.51"
type input "1.10"
type input "1.03"
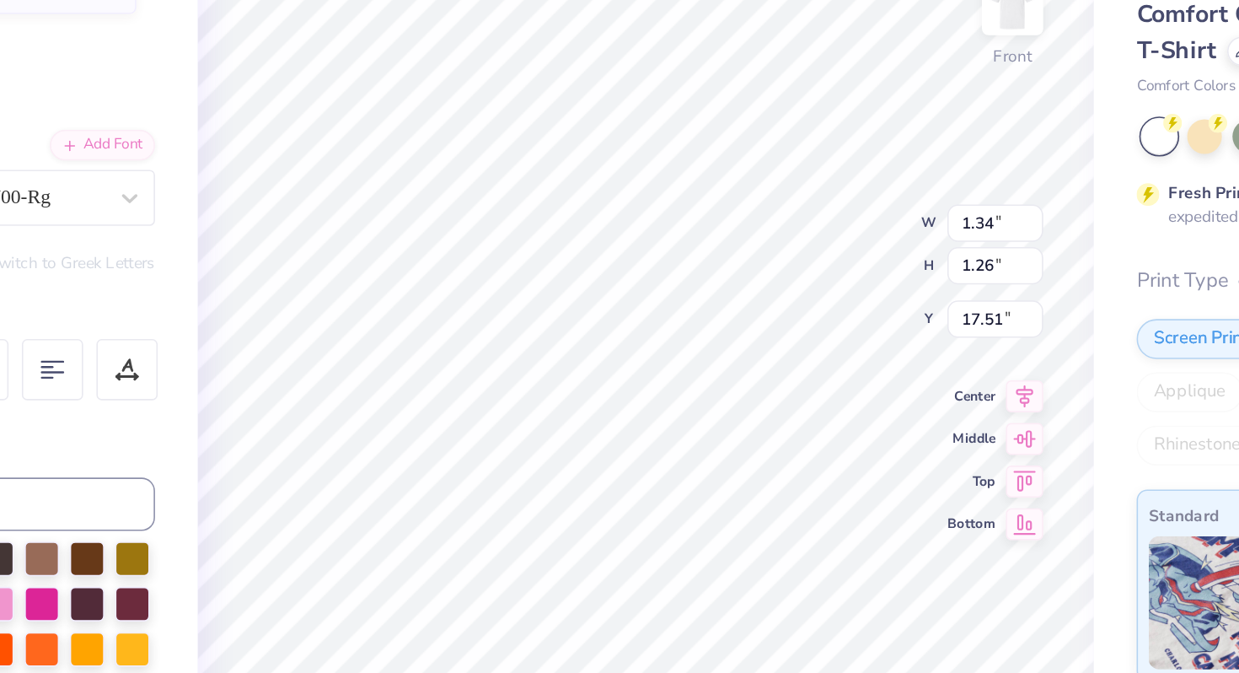
type input "17.73"
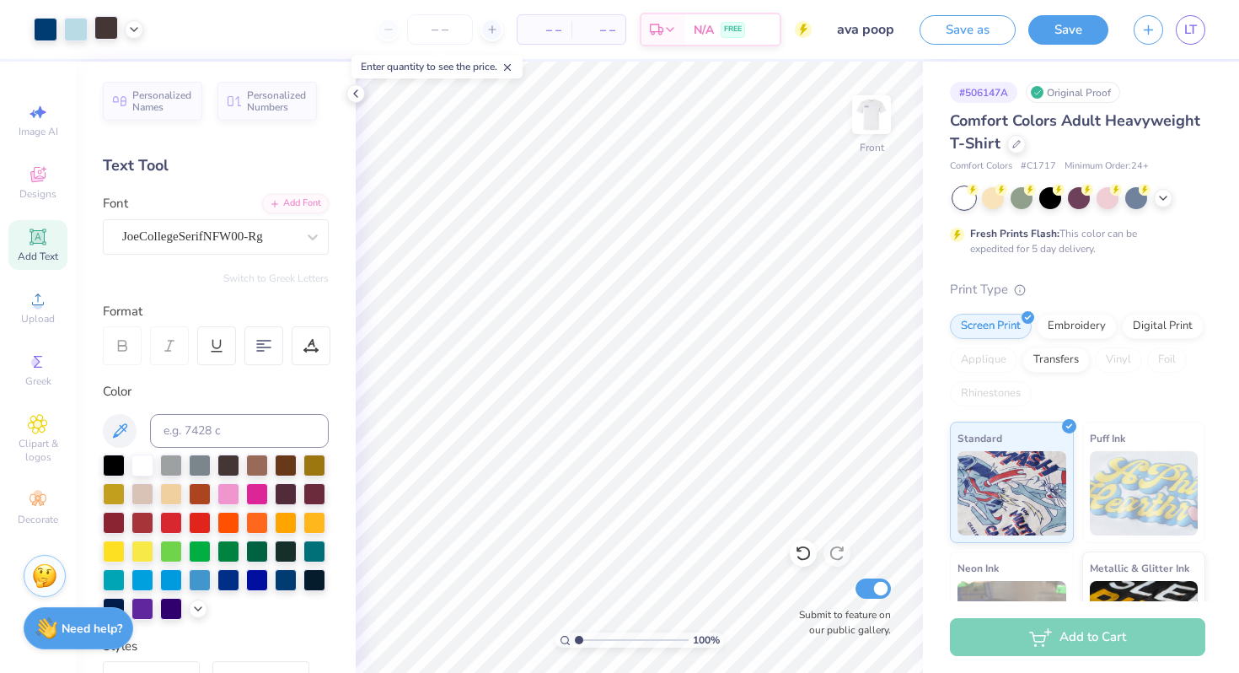
click at [110, 32] on div at bounding box center [106, 28] width 24 height 24
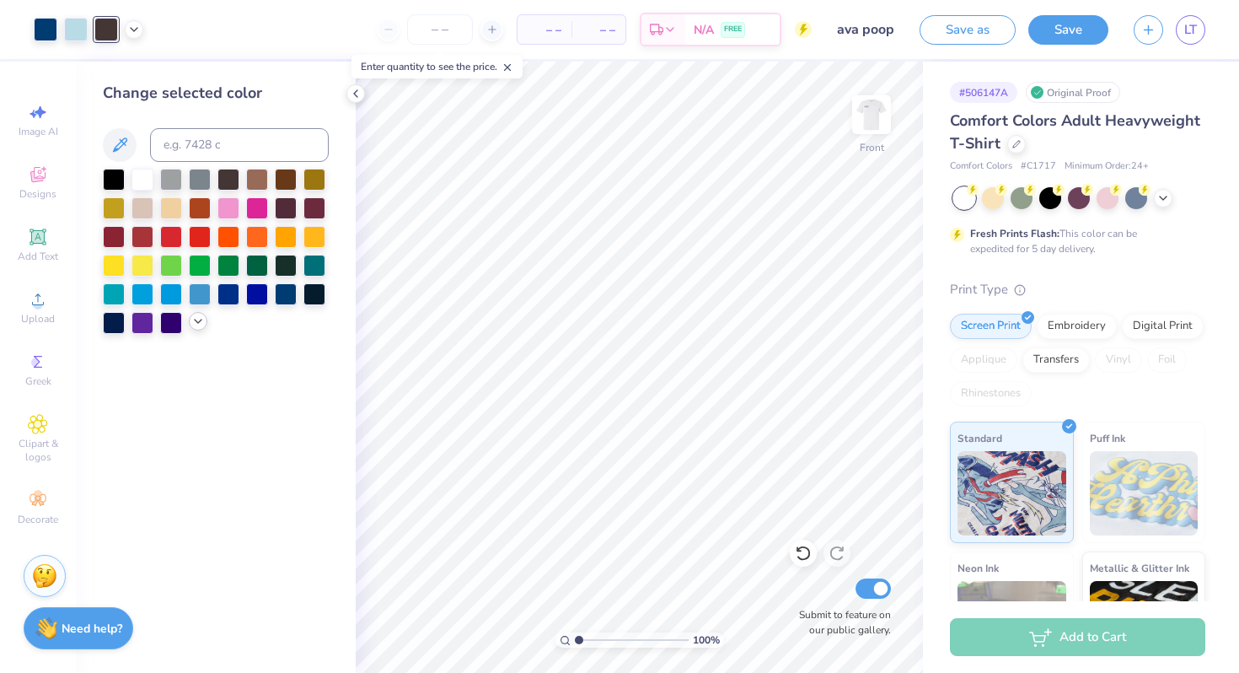
click at [197, 323] on polyline at bounding box center [198, 320] width 7 height 3
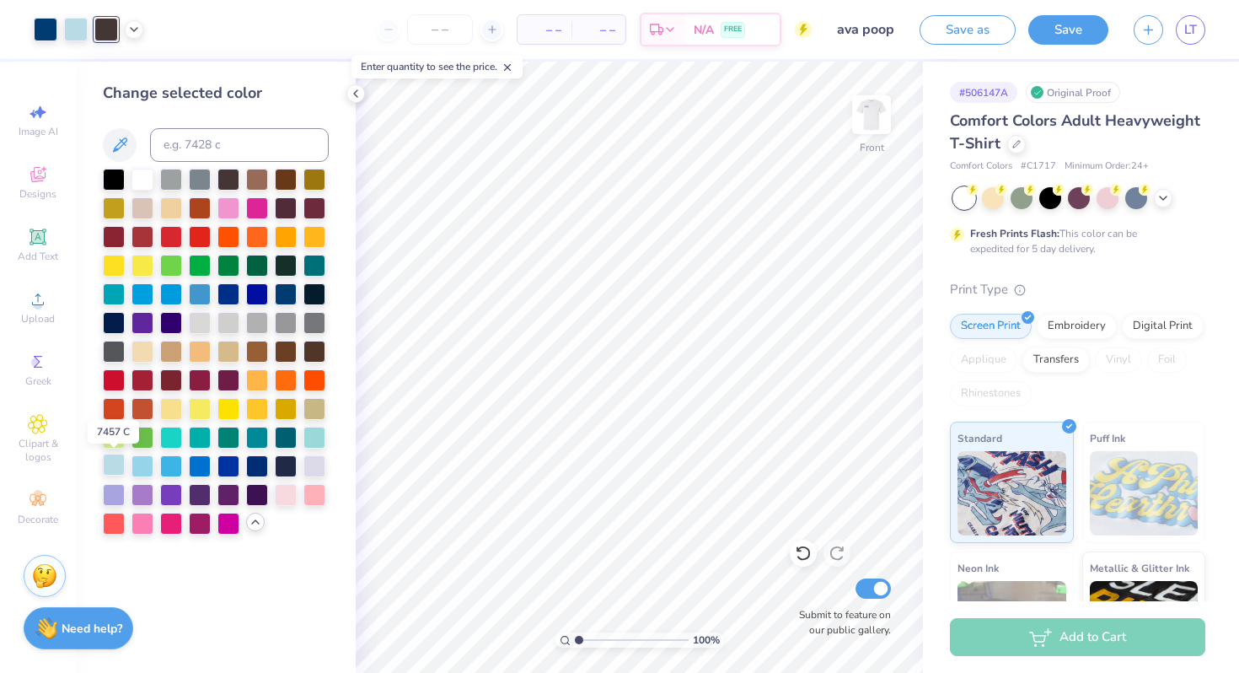
click at [114, 466] on div at bounding box center [114, 464] width 22 height 22
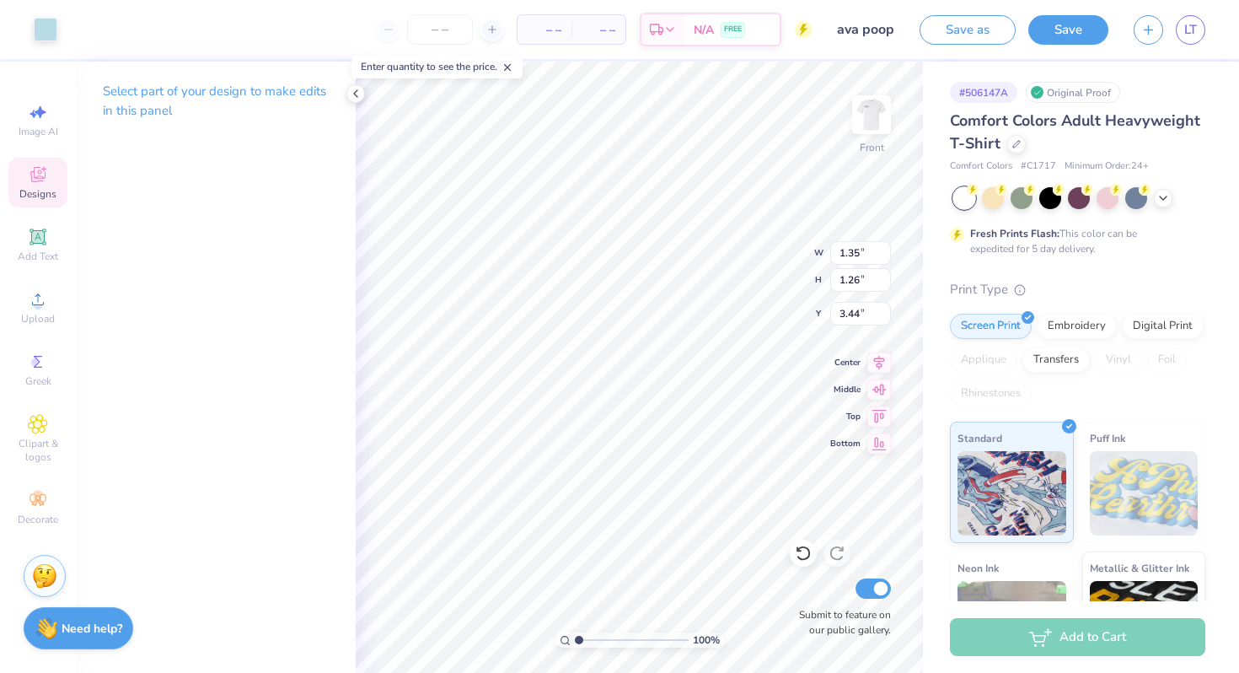
type input "17.73"
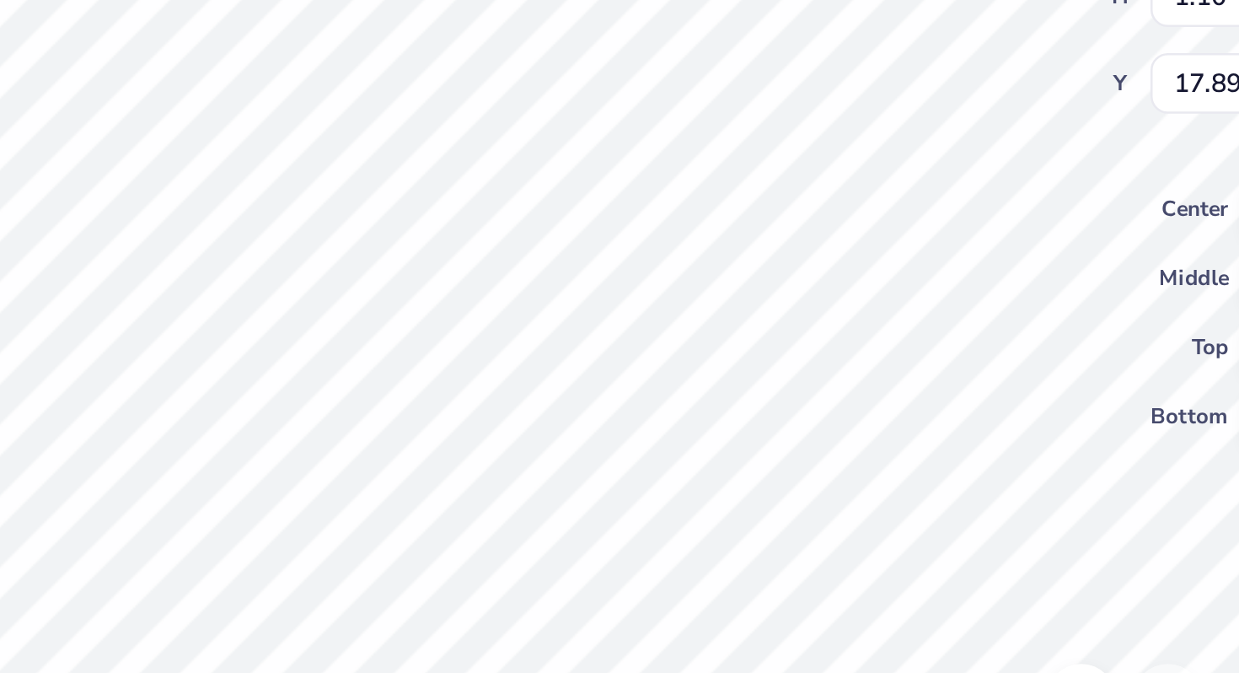
type input "1.19"
type input "1.10"
type input "17.89"
type input "17.73"
type input "1.20"
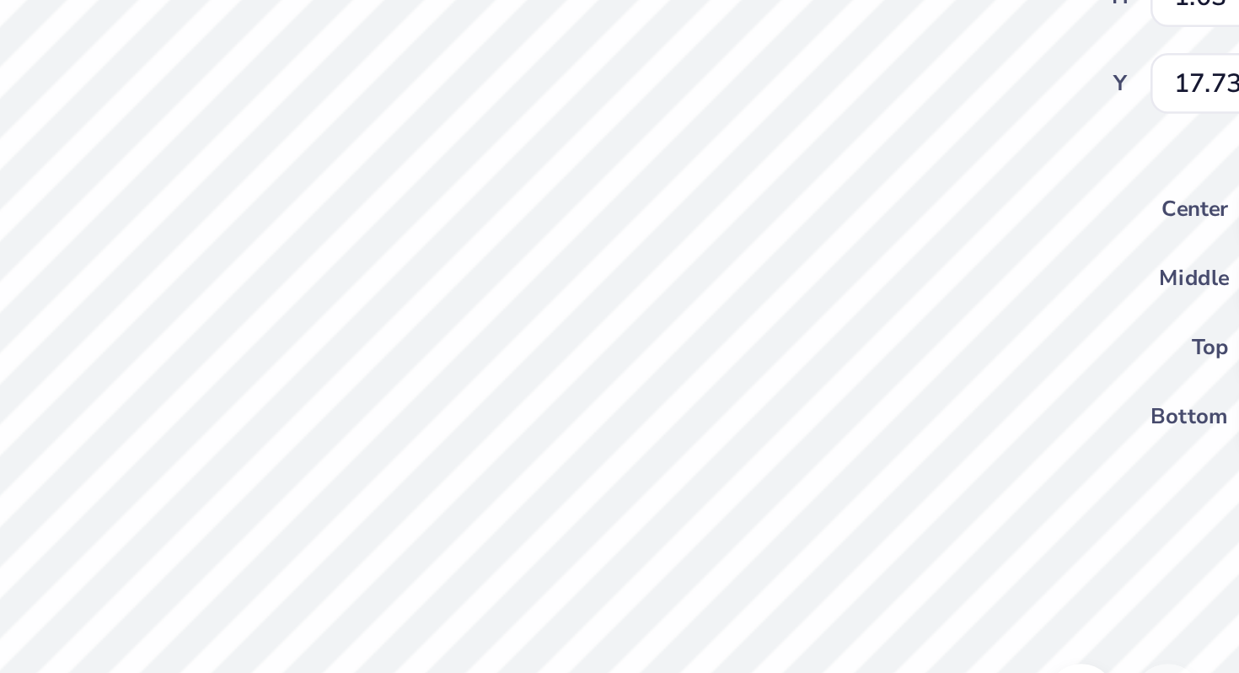
type input "1.13"
type input "17.64"
type input "1.20"
type input "1.11"
type input "17.72"
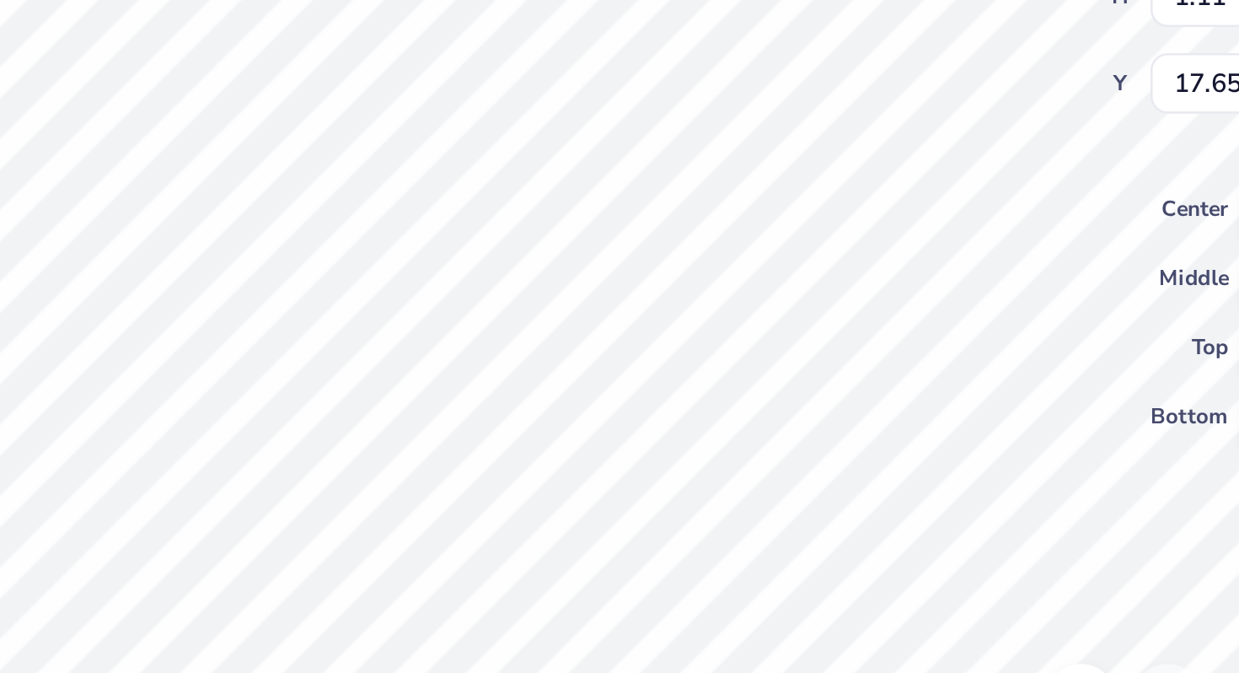
type input "17.65"
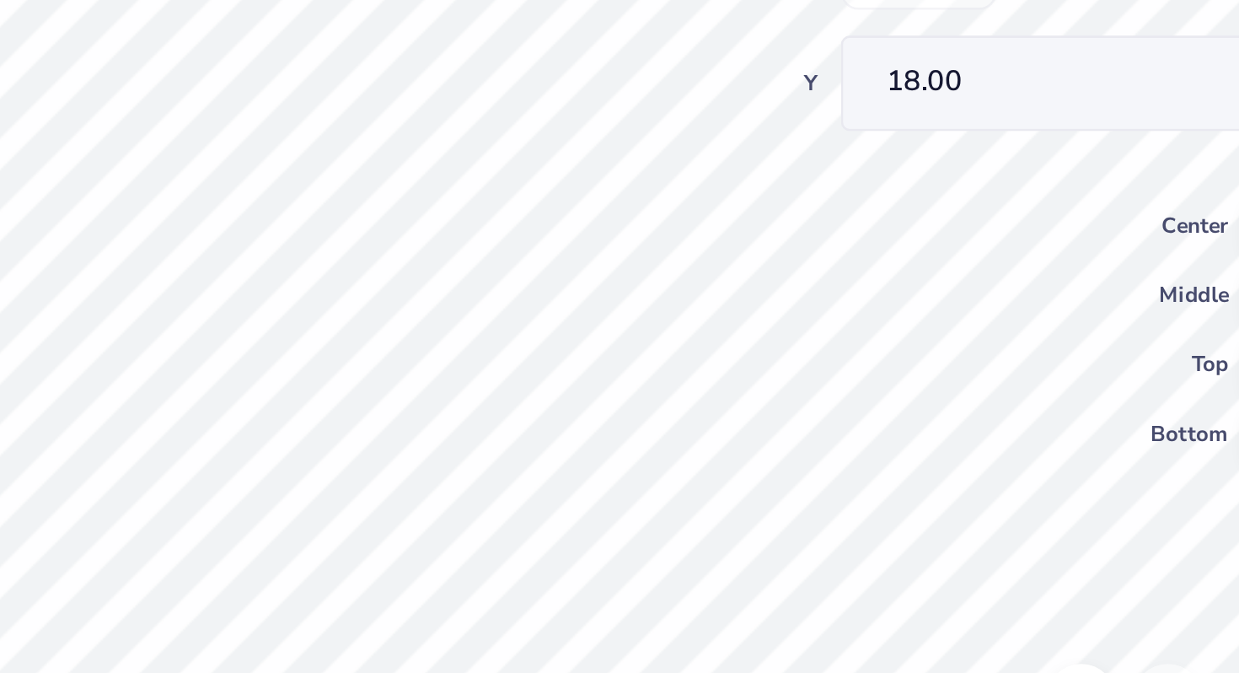
type input "18.00"
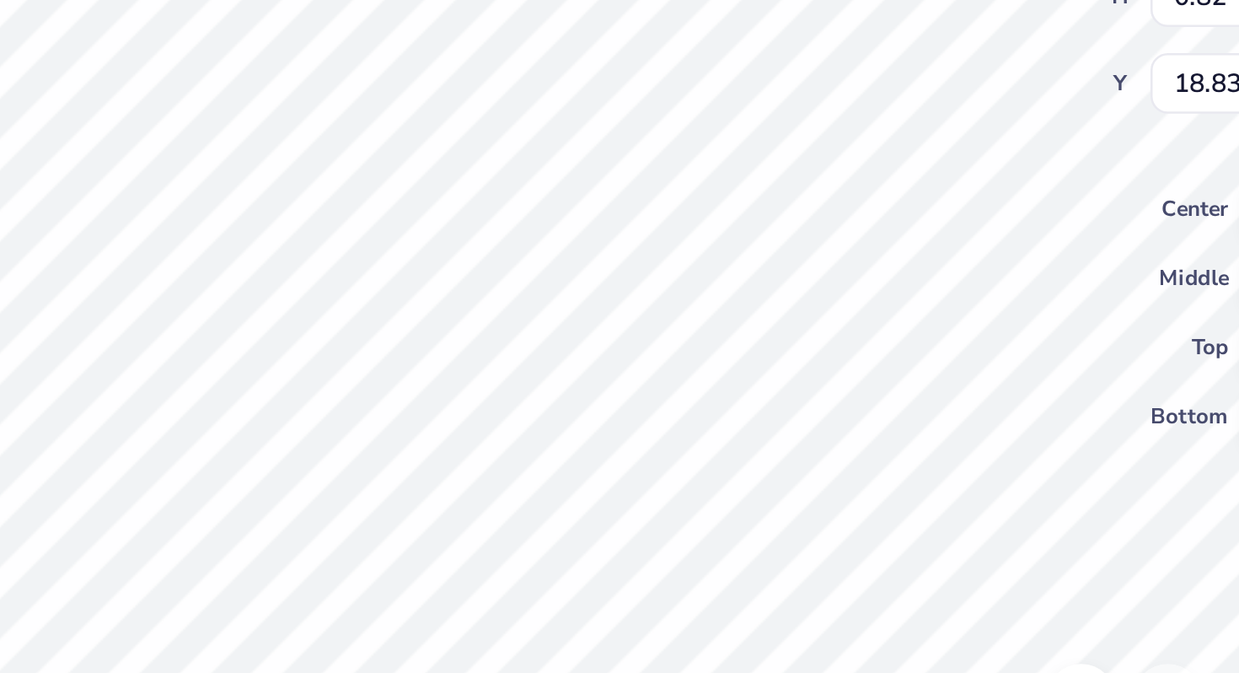
type input "19.02"
type input "17.65"
type input "19.01"
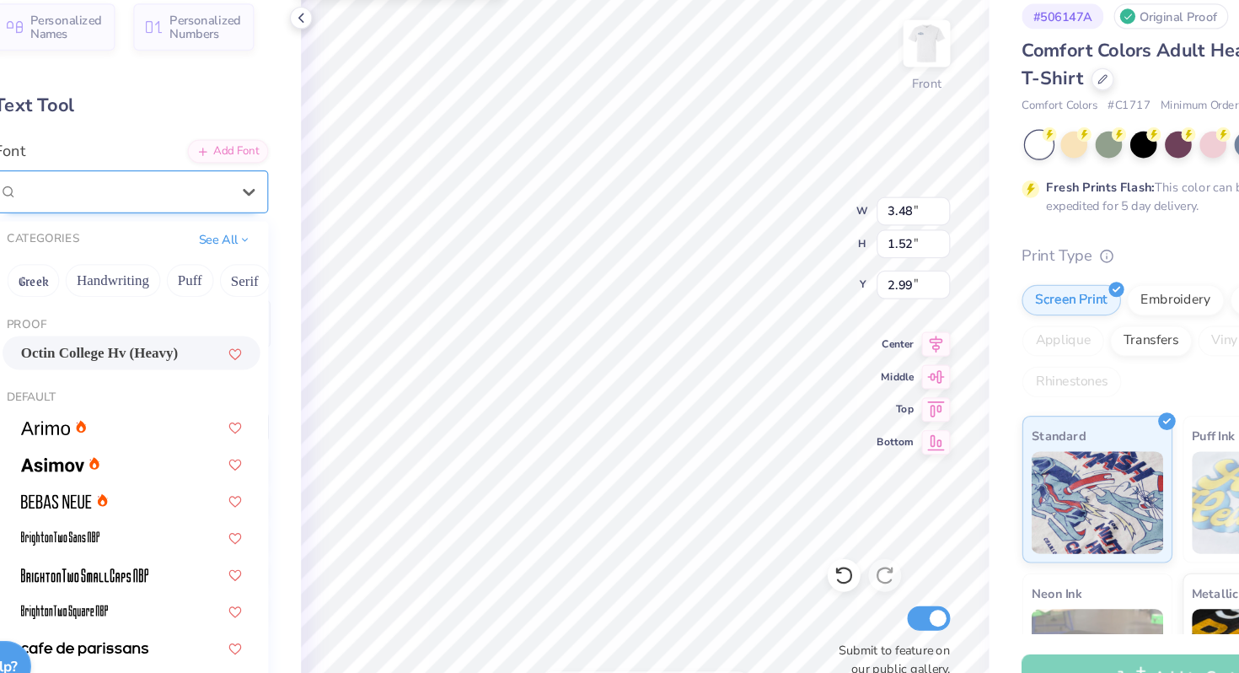
click at [287, 242] on div "JoeCollegeSerifNFW00-Rg" at bounding box center [209, 236] width 177 height 26
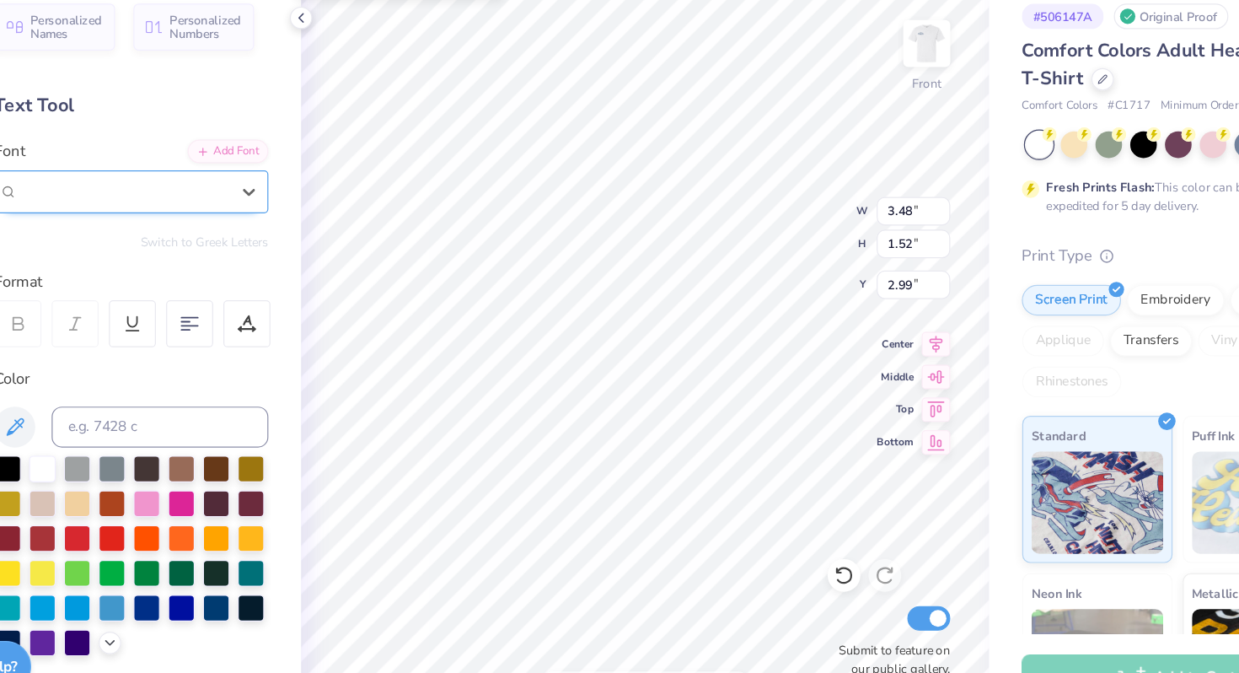
click at [263, 242] on span "JoeCollegeSerifNFW00-Rg" at bounding box center [192, 236] width 141 height 19
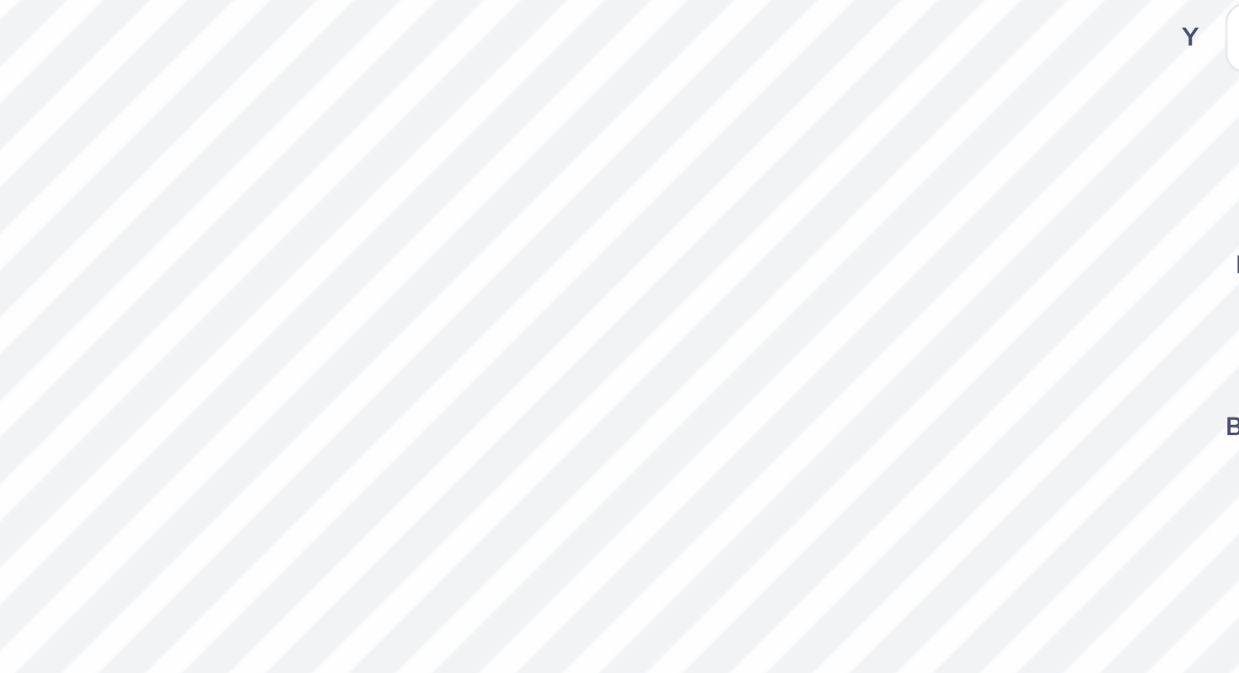
type input "17.67"
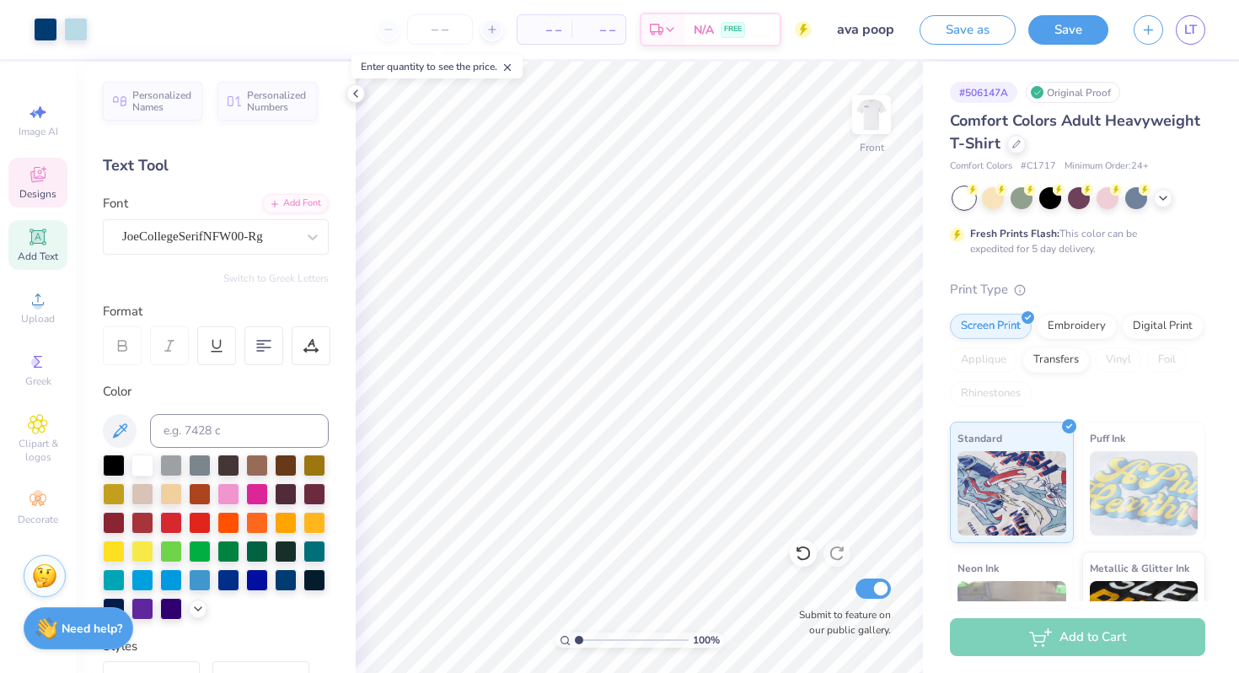
click at [43, 179] on icon at bounding box center [38, 174] width 20 height 20
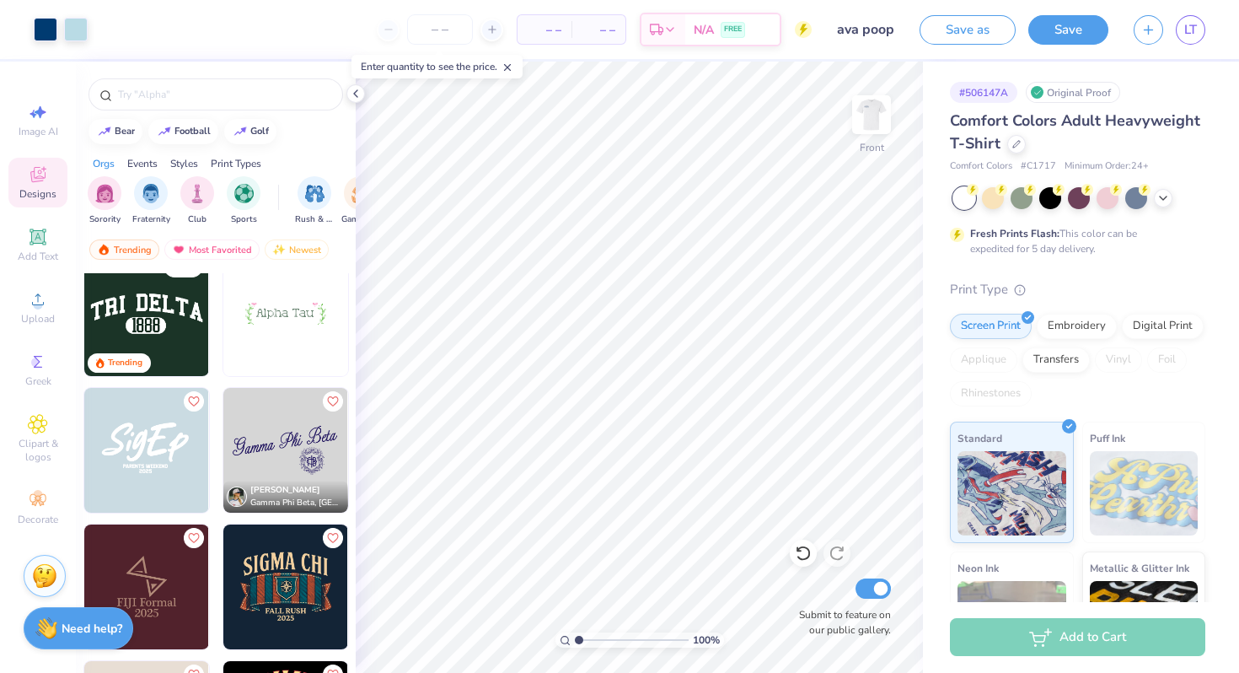
scroll to position [4123, 0]
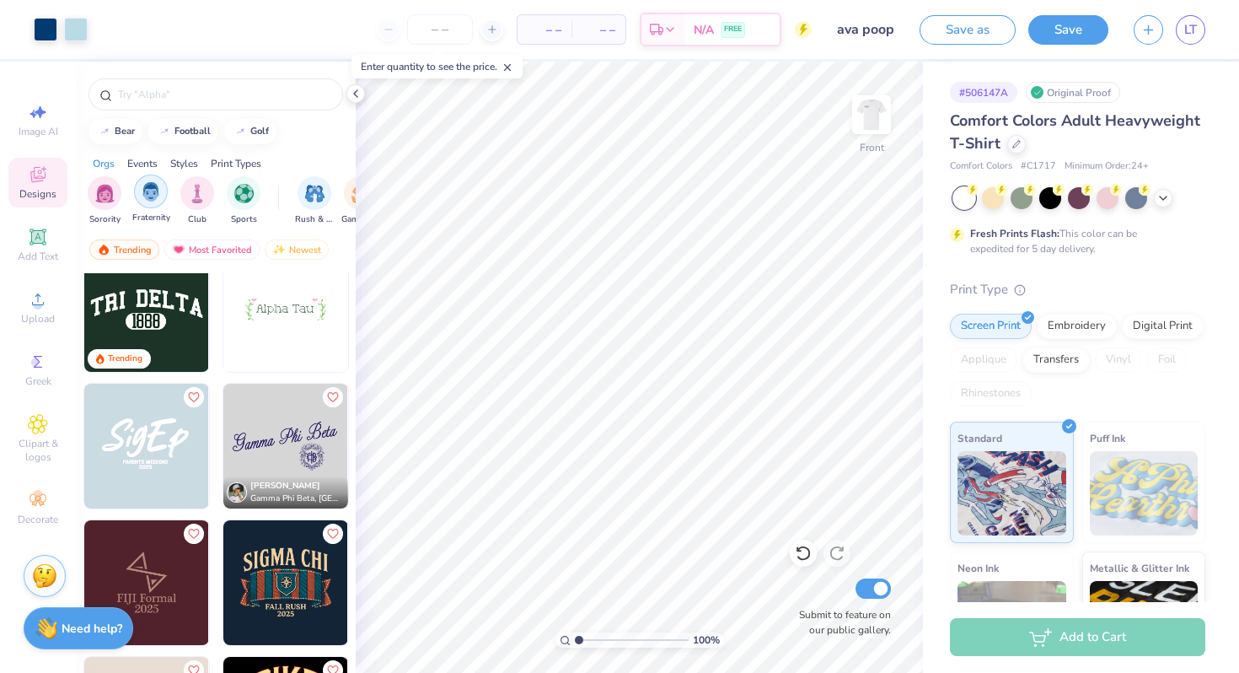
click at [154, 197] on img "filter for Fraternity" at bounding box center [151, 191] width 19 height 19
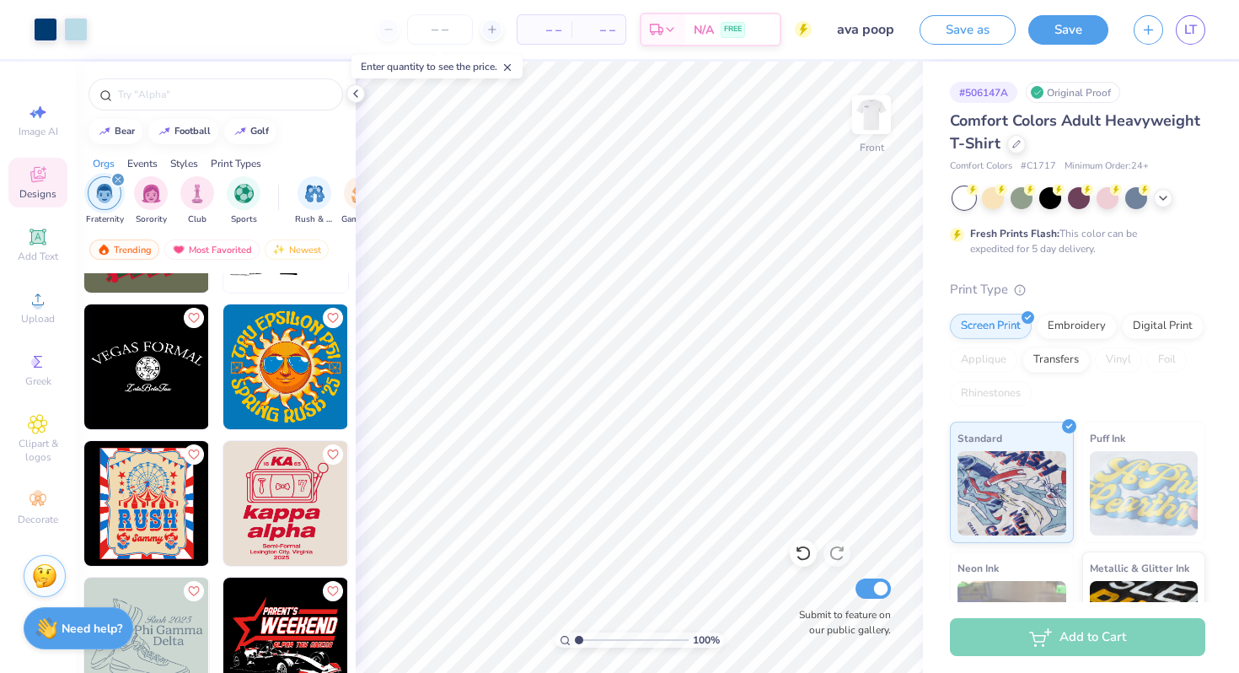
scroll to position [7483, 0]
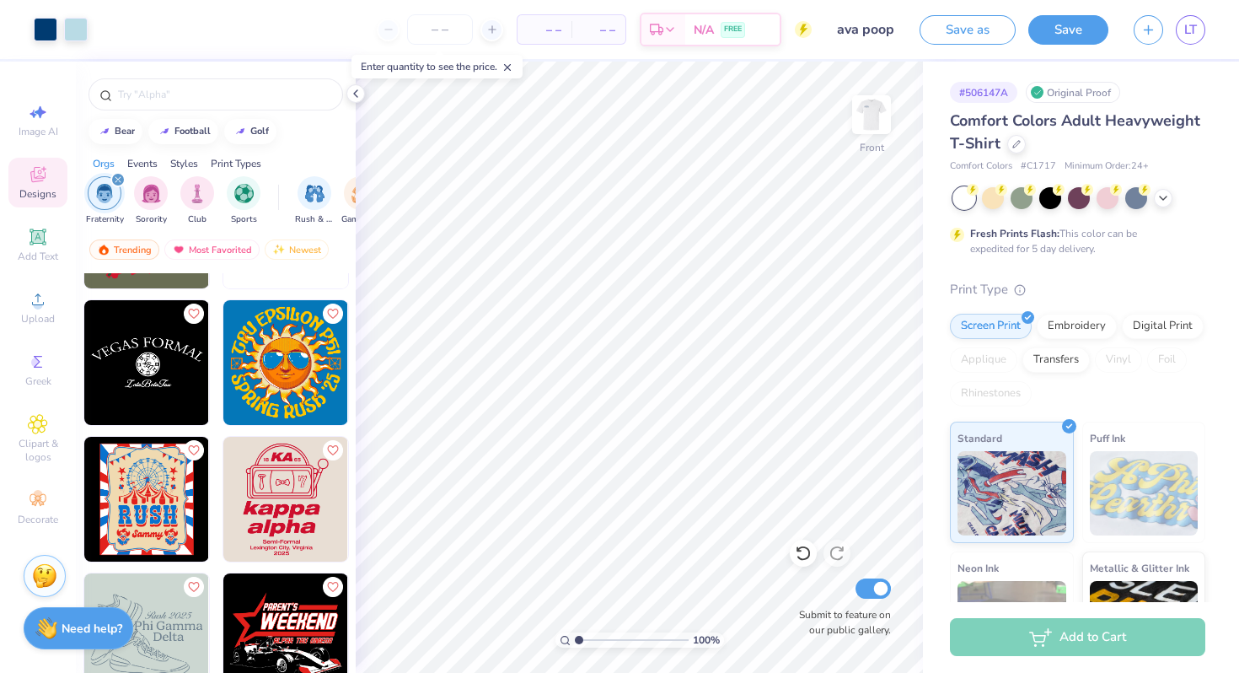
click at [268, 518] on img at bounding box center [285, 499] width 125 height 125
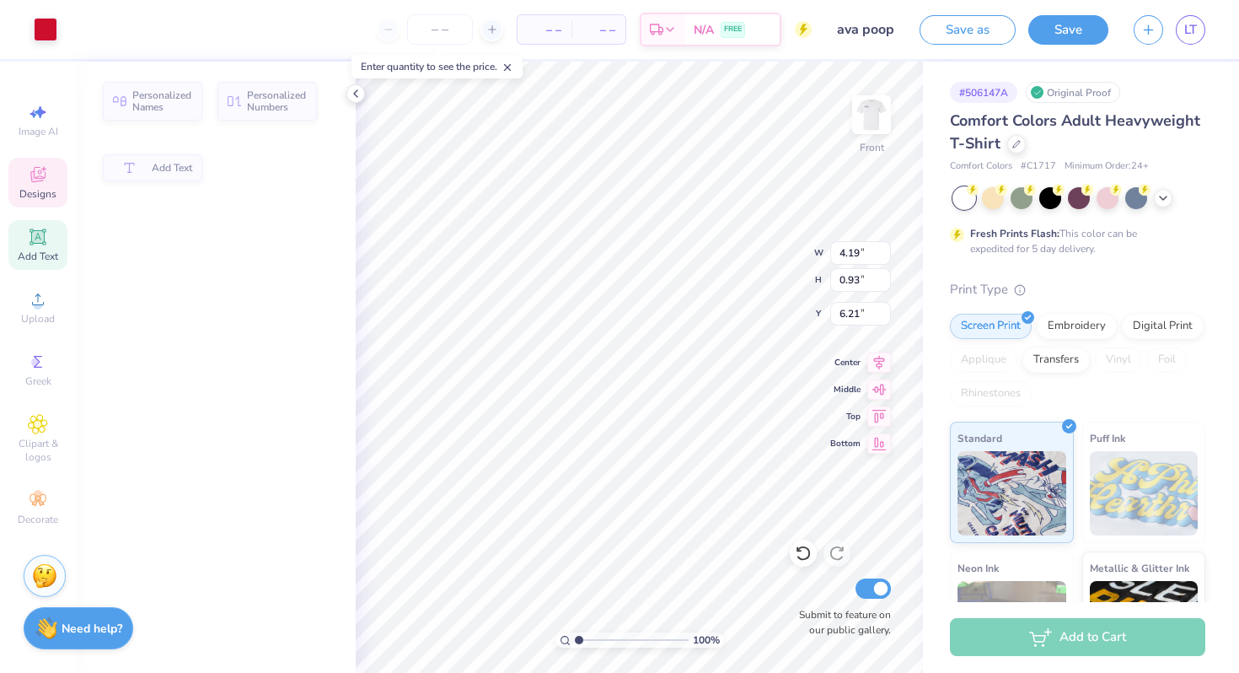
type input "4.19"
type input "0.93"
type input "6.21"
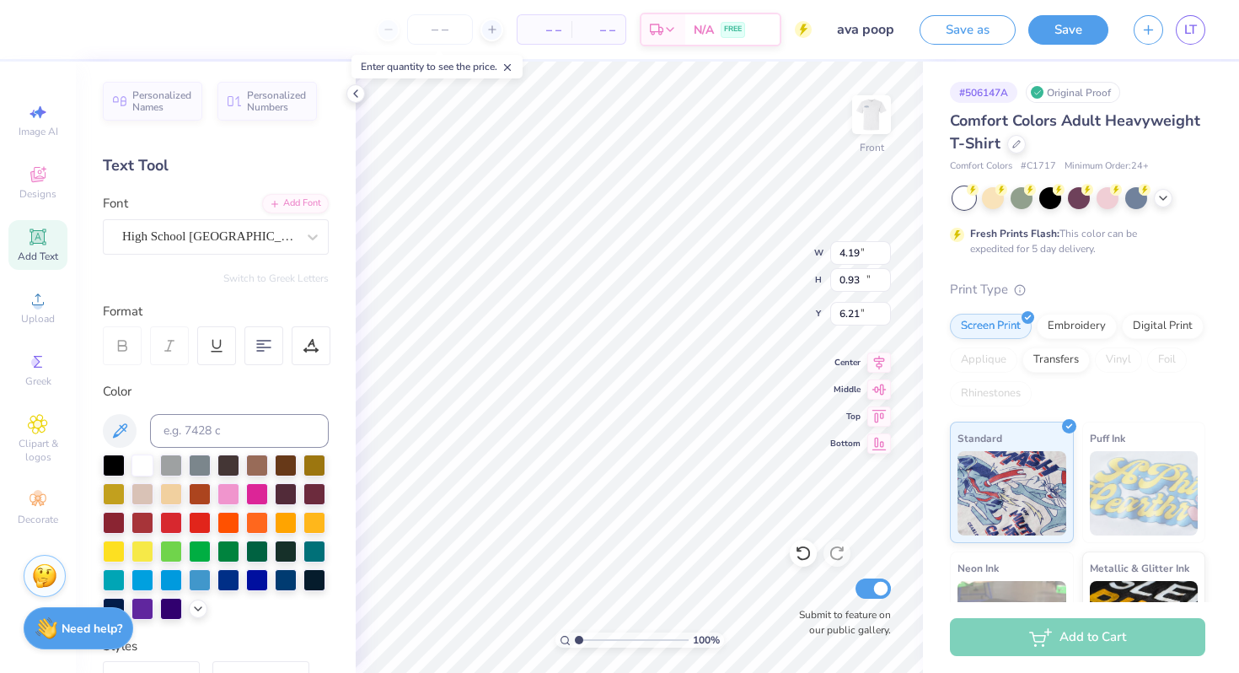
type input "1.34"
type input "10.87"
type input "6.66"
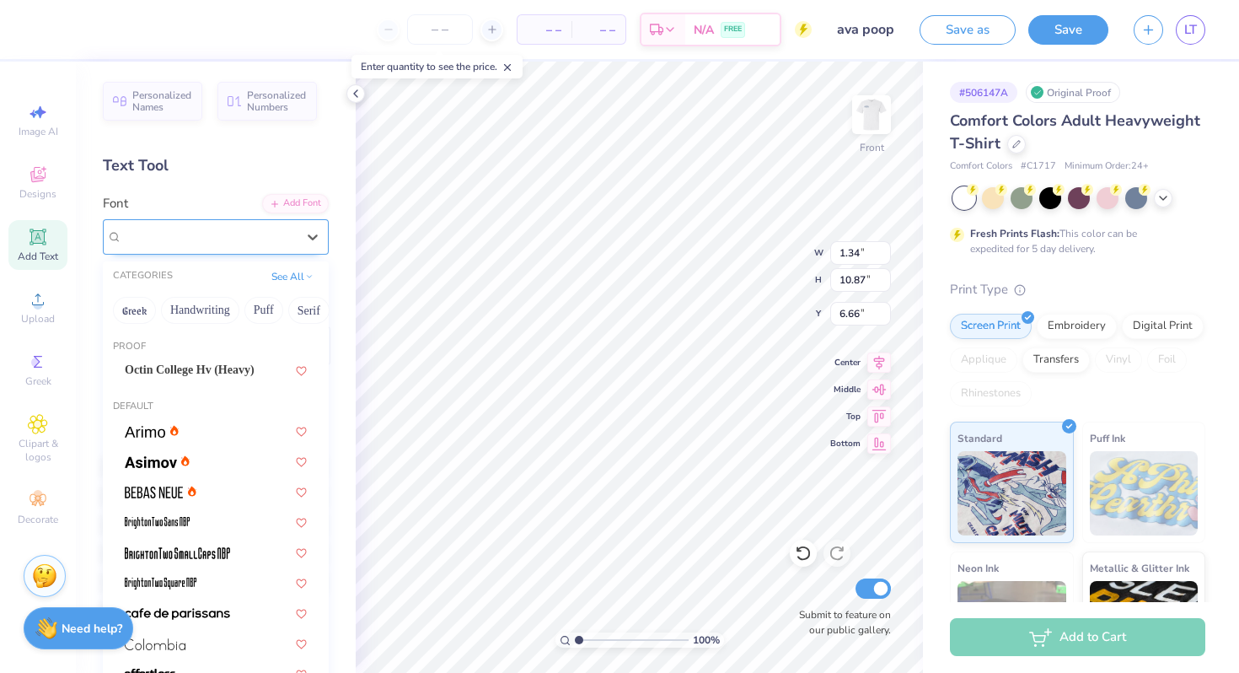
click at [229, 234] on div "High School [GEOGRAPHIC_DATA] Sans" at bounding box center [209, 236] width 177 height 26
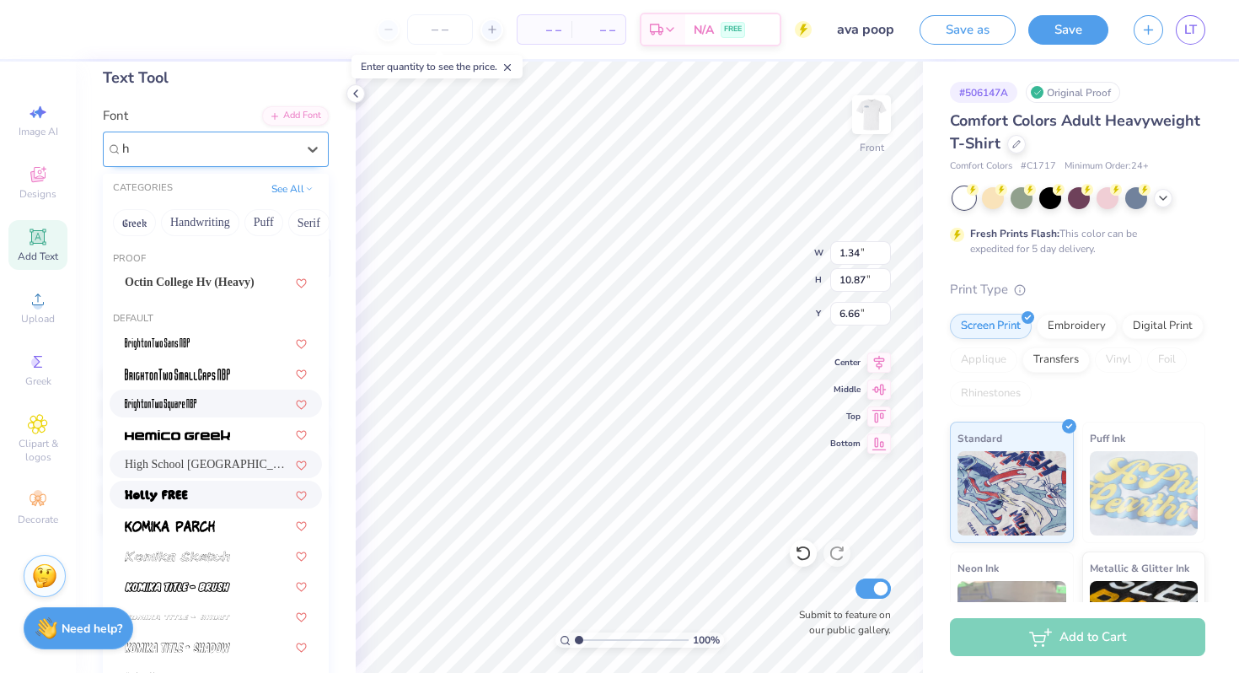
scroll to position [90, 0]
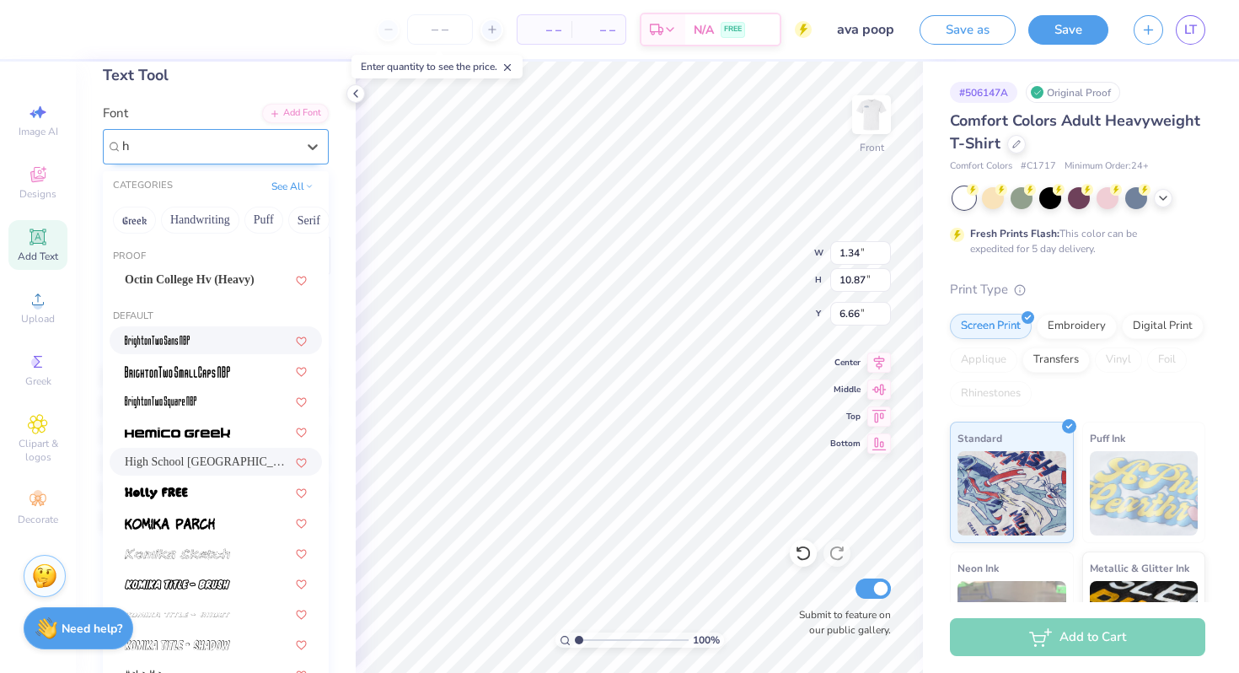
type input "h"
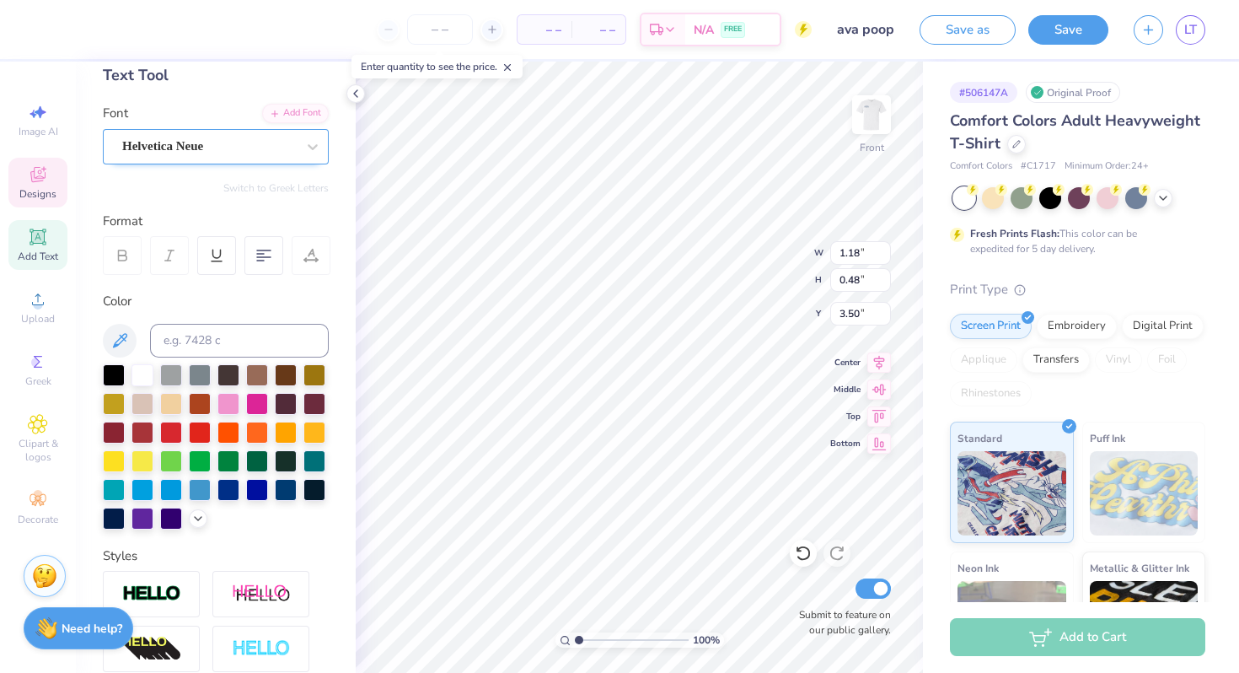
type input "4.50"
type input "3.01"
type input "3.00"
type textarea "k"
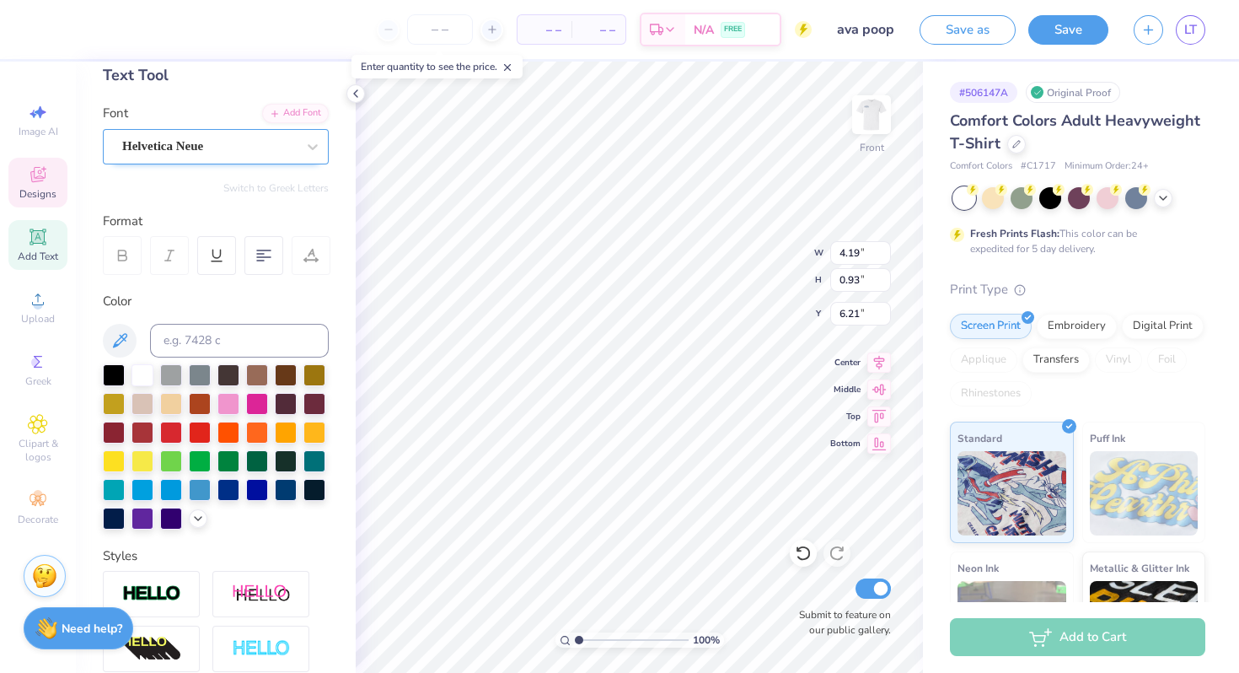
scroll to position [0, 2]
type textarea "ALPHA XI DELTA"
type input "5.41"
type input "7.36"
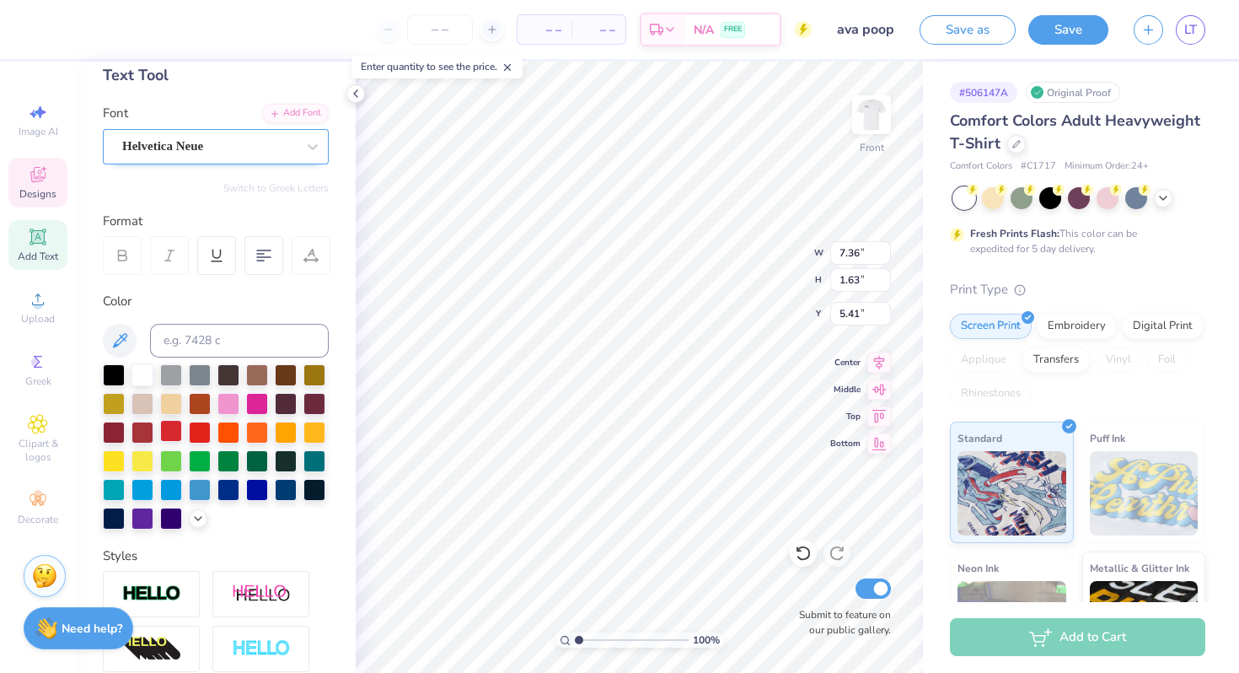
type input "1.63"
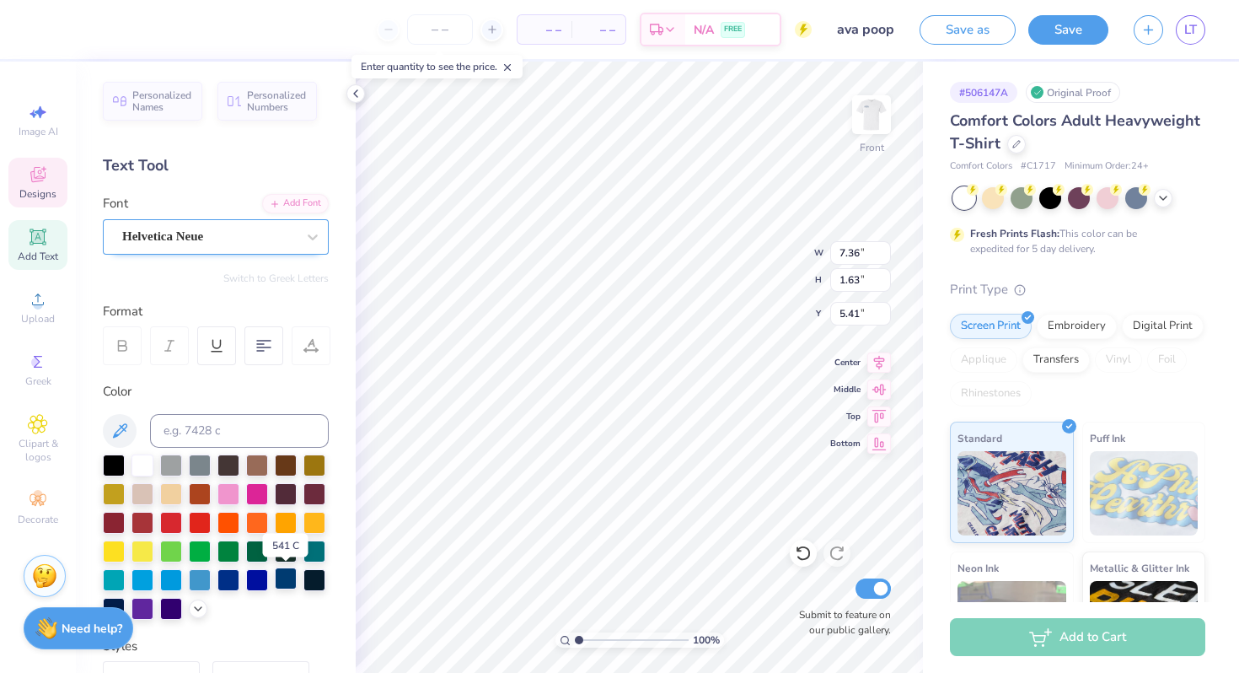
click at [286, 587] on div at bounding box center [286, 578] width 22 height 22
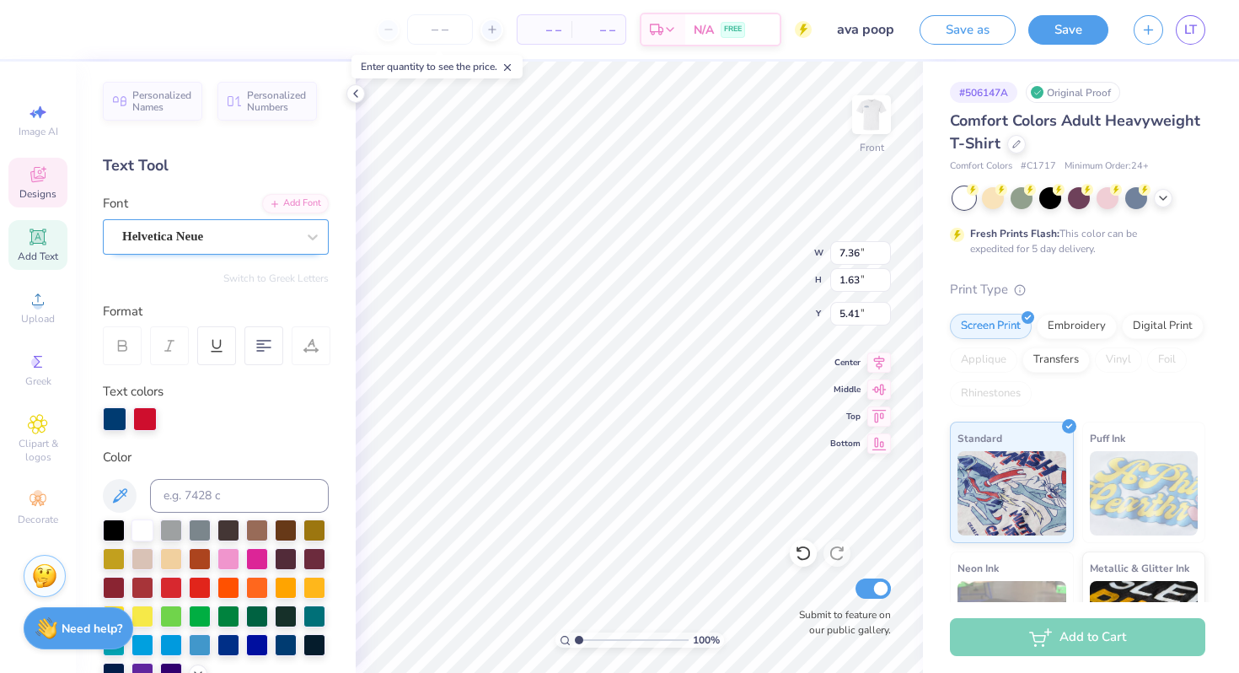
click at [167, 336] on div at bounding box center [169, 345] width 39 height 39
click at [295, 205] on div "Add Font" at bounding box center [295, 201] width 67 height 19
type input "1.76"
type input "7.39"
type input "2.53"
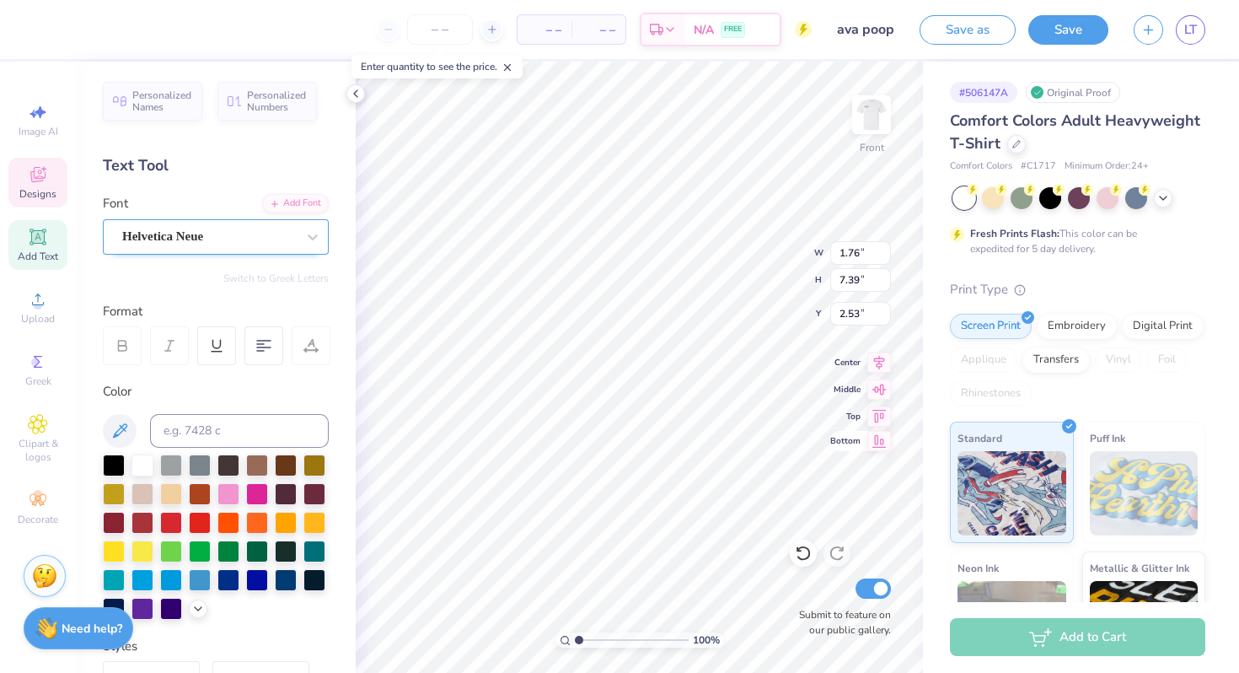
type input "3.70"
type input "0.94"
type input "7.31"
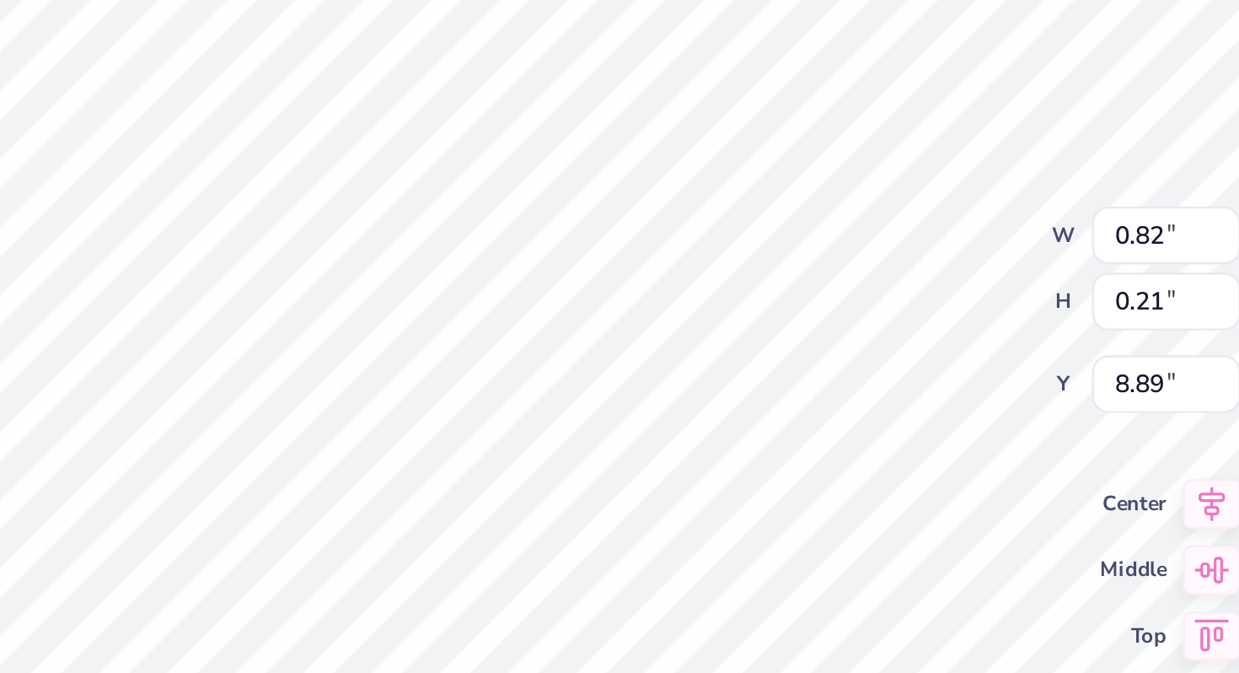
type input "0.82"
type input "0.21"
type input "8.89"
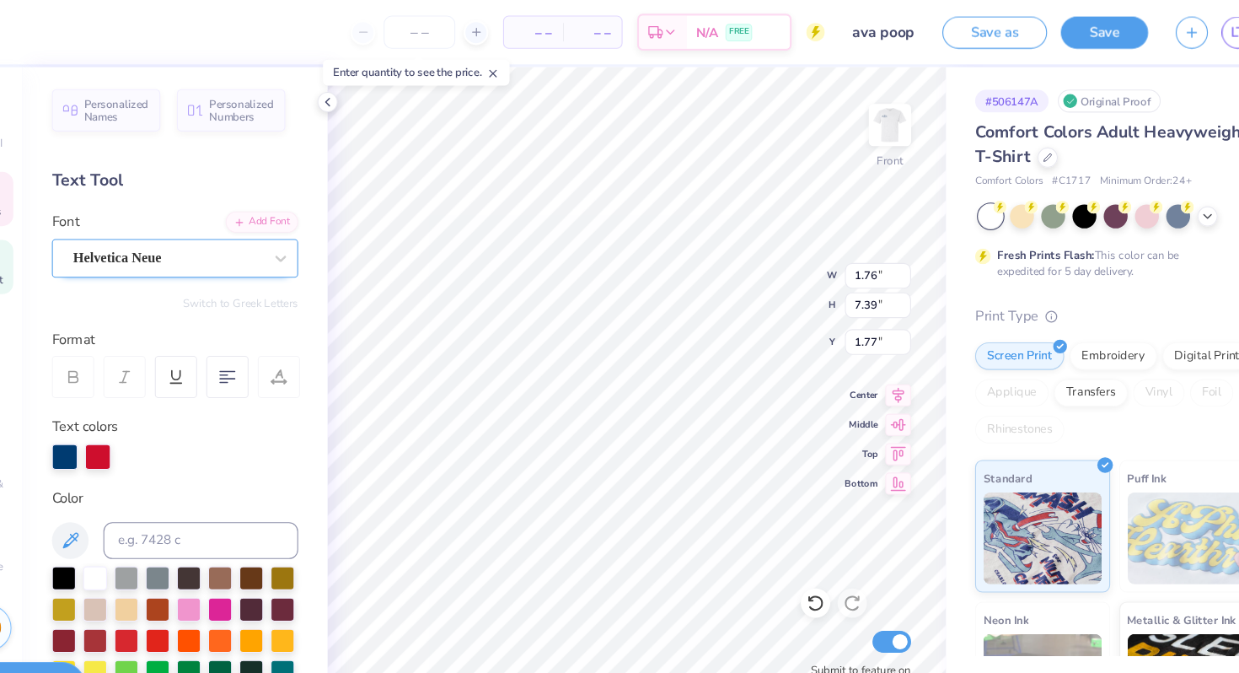
type input "1.77"
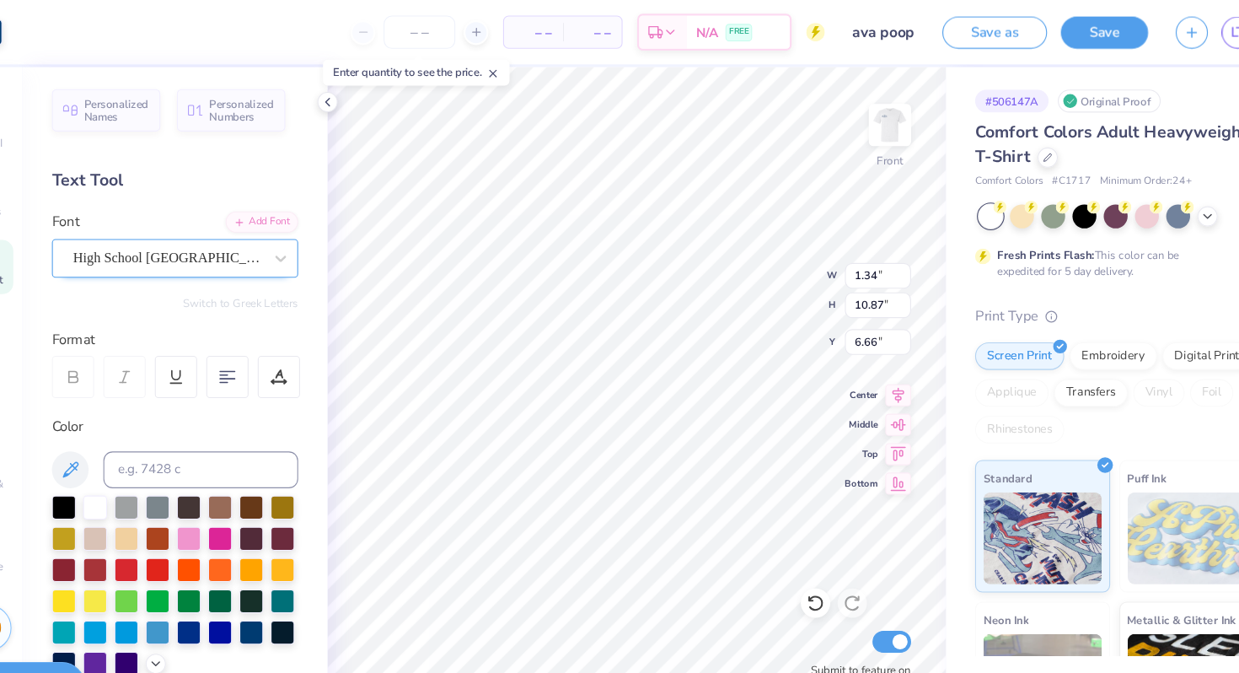
click at [215, 246] on div at bounding box center [209, 236] width 174 height 23
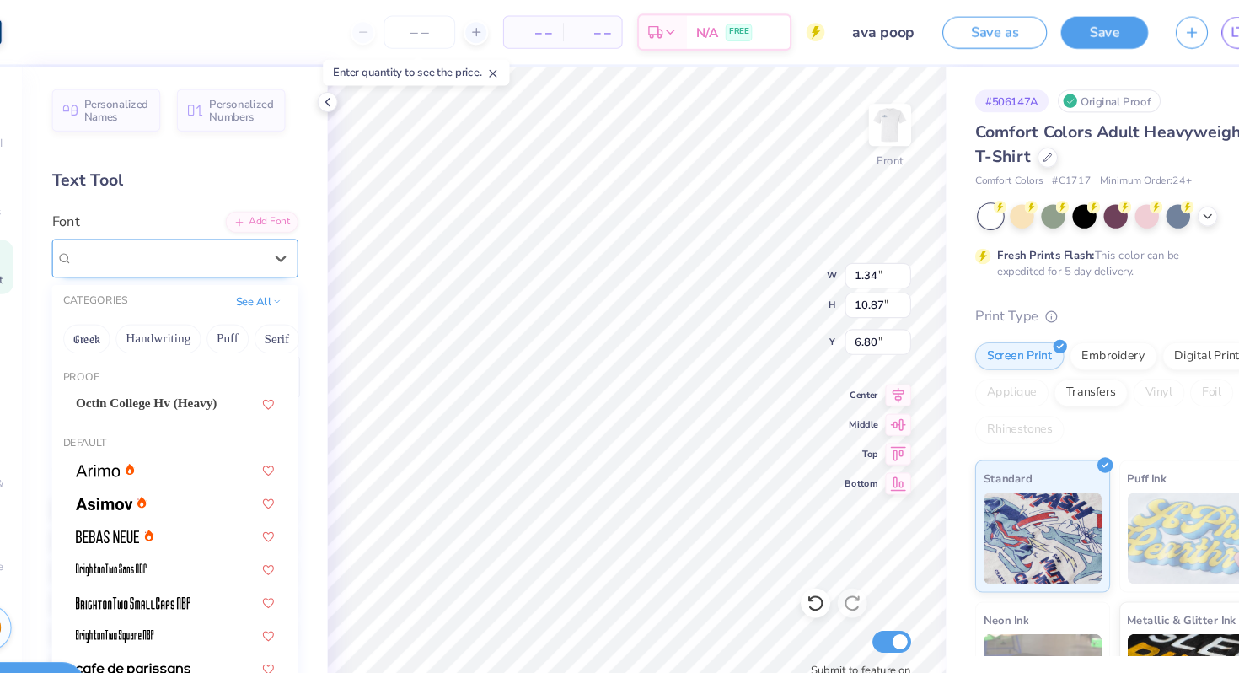
type input "6.80"
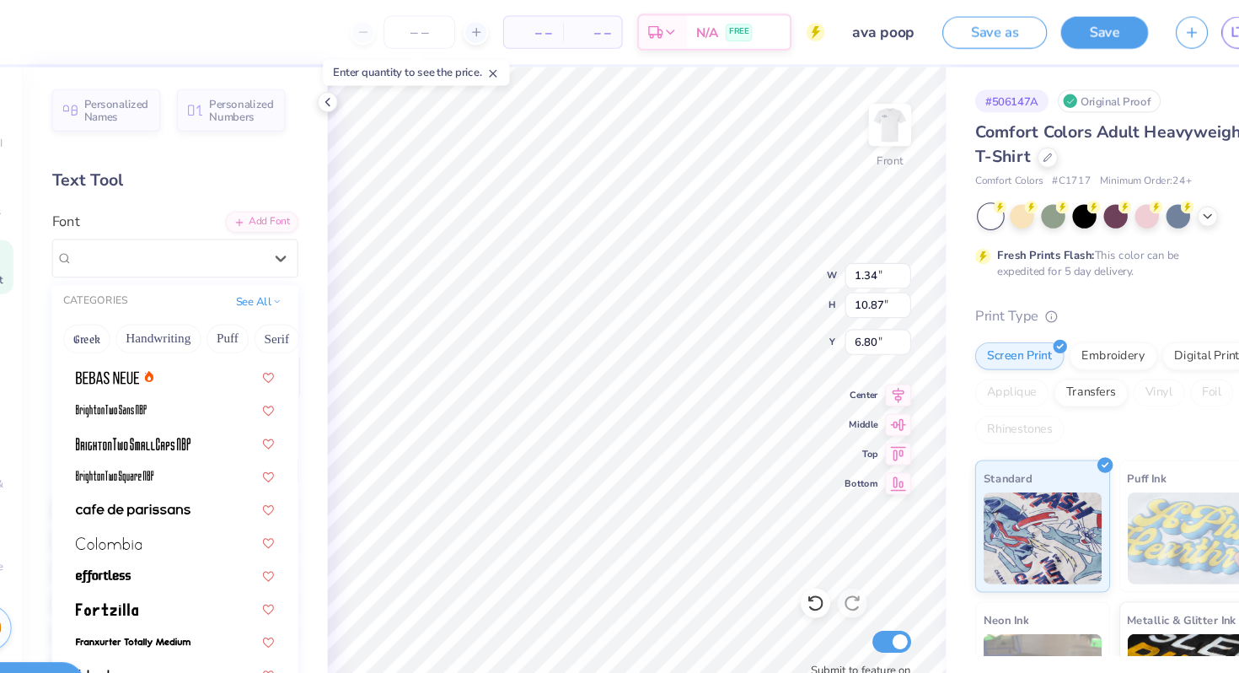
scroll to position [145, 0]
click at [225, 246] on div at bounding box center [209, 236] width 174 height 23
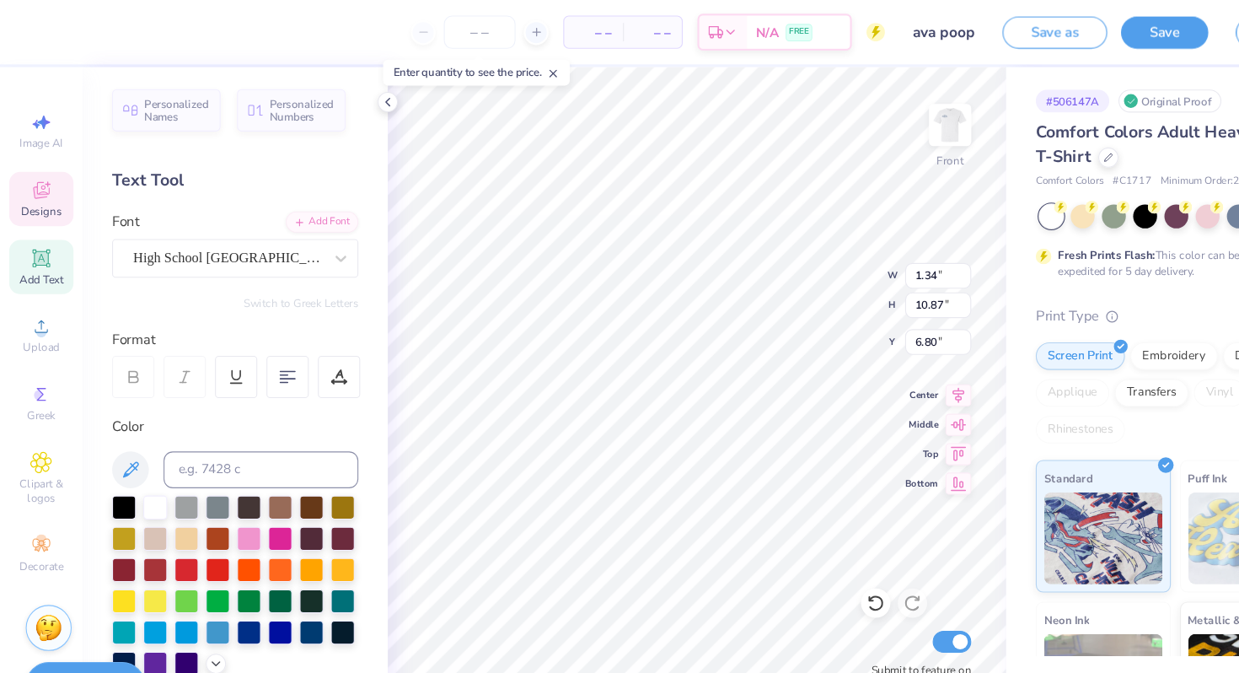
click at [21, 185] on div "Designs" at bounding box center [37, 183] width 59 height 50
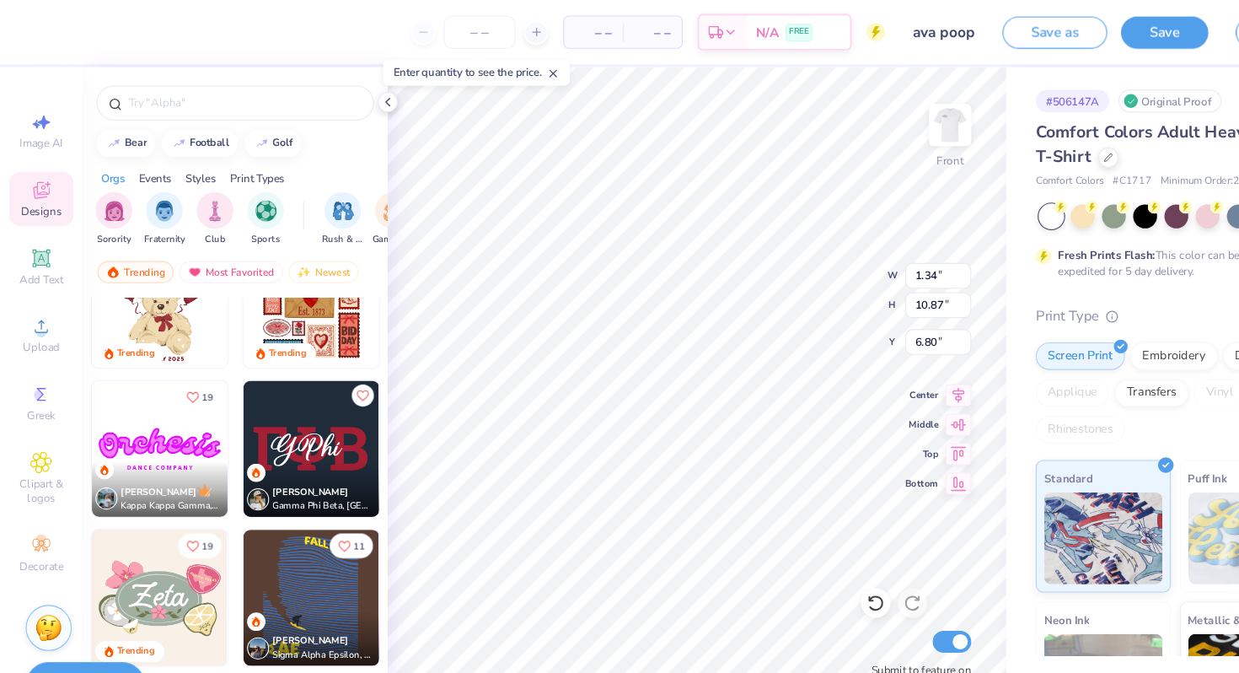
scroll to position [498, 0]
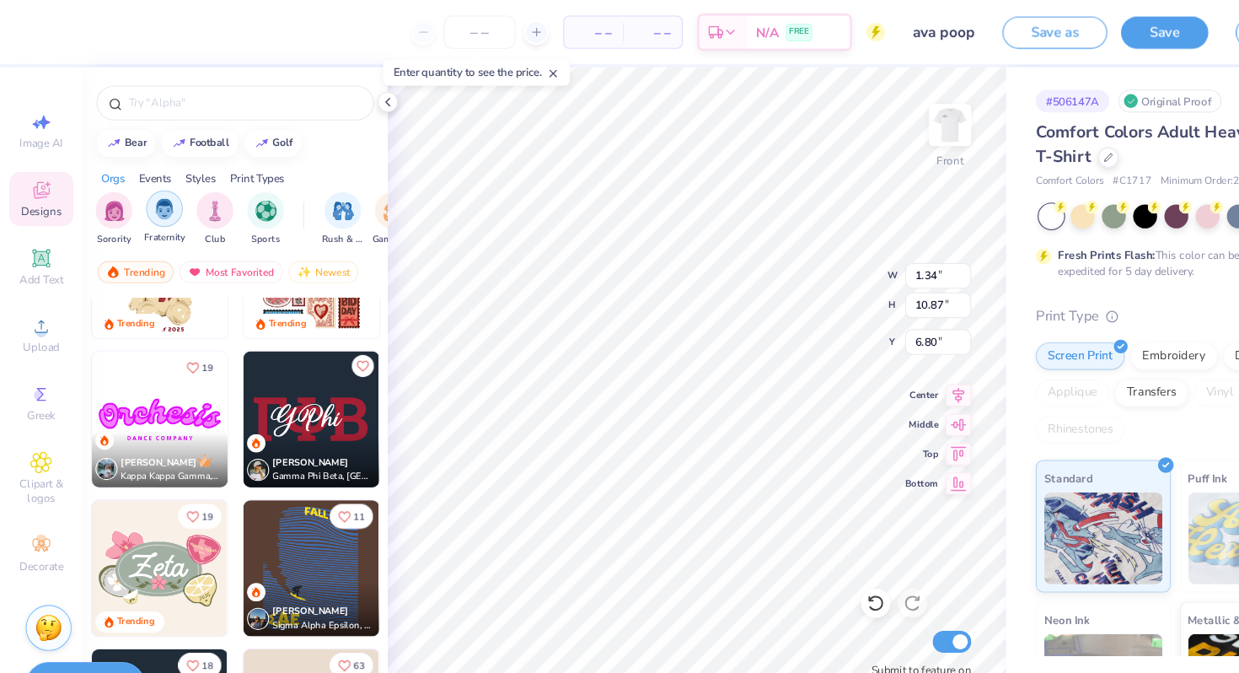
click at [157, 189] on img "filter for Fraternity" at bounding box center [151, 191] width 19 height 19
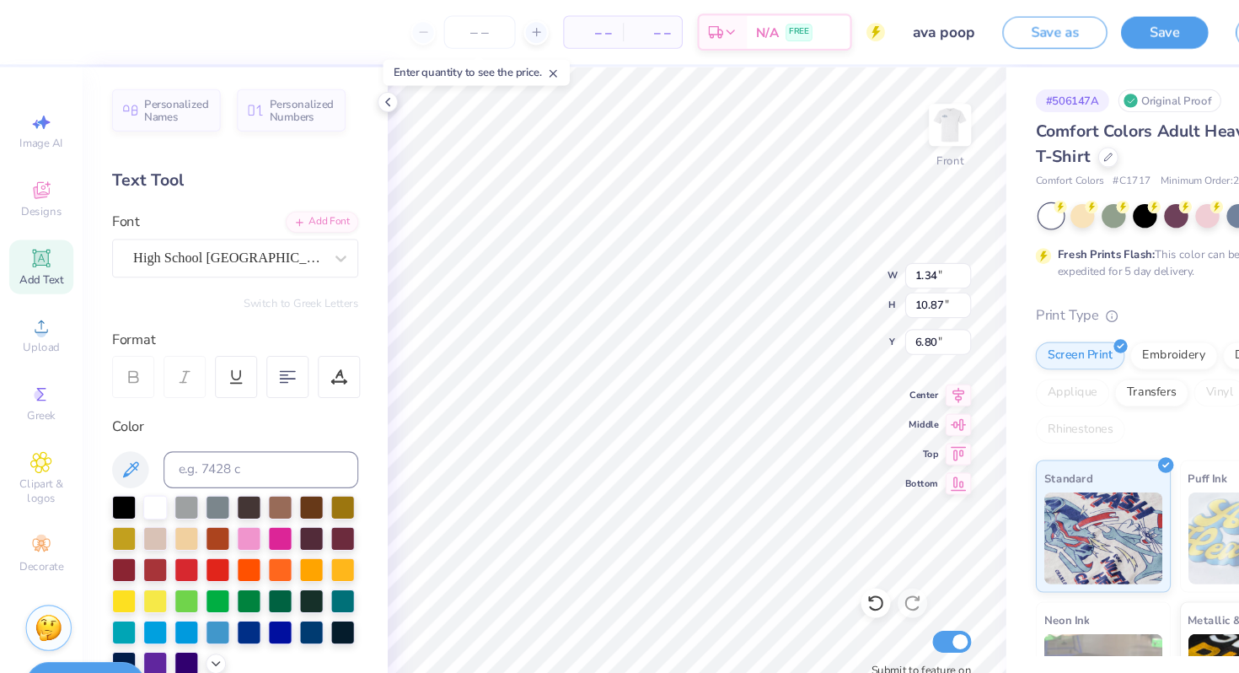
scroll to position [0, 3]
click at [272, 240] on div "High School [GEOGRAPHIC_DATA] Sans" at bounding box center [209, 236] width 177 height 26
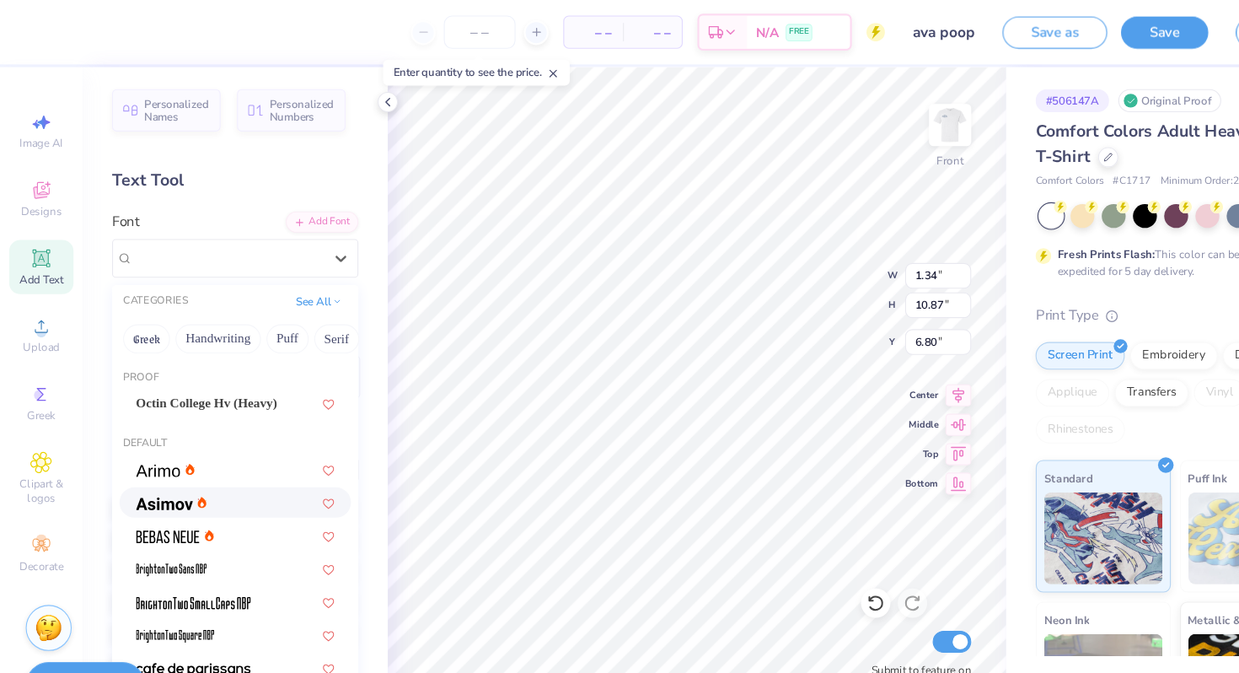
click at [271, 462] on div at bounding box center [216, 461] width 182 height 18
click at [235, 233] on div "[PERSON_NAME]" at bounding box center [209, 236] width 177 height 26
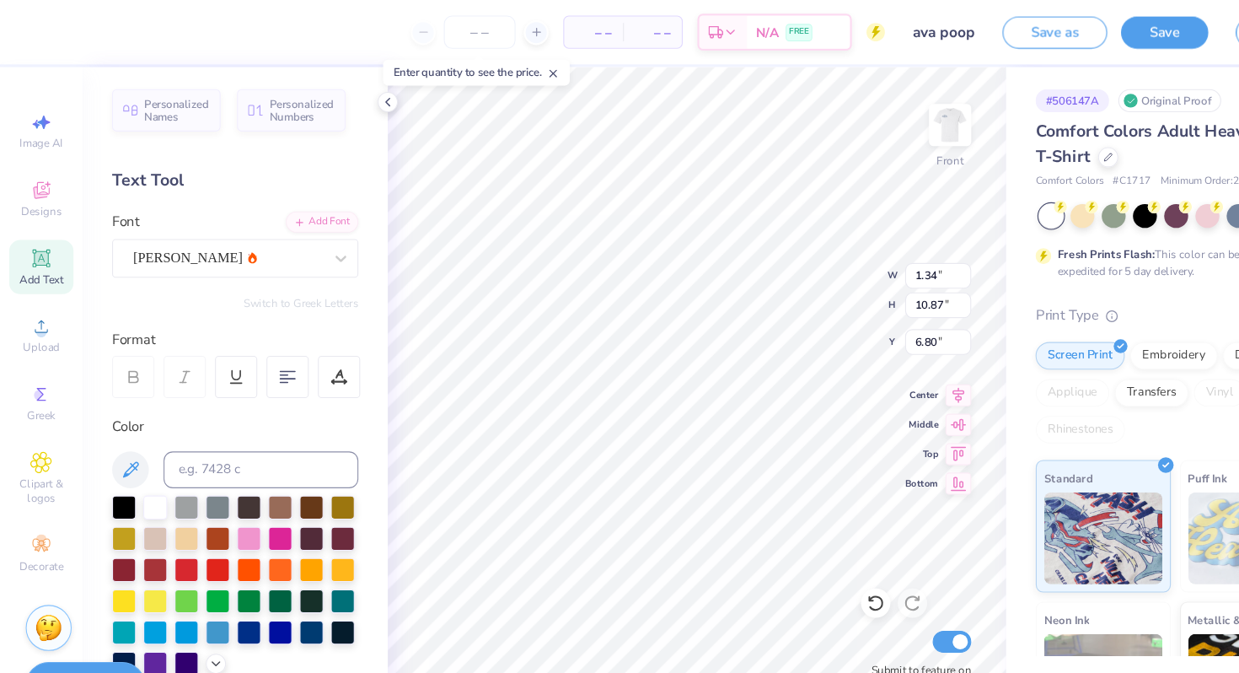
scroll to position [0, 5]
type textarea "ALPHA XI DELTA"
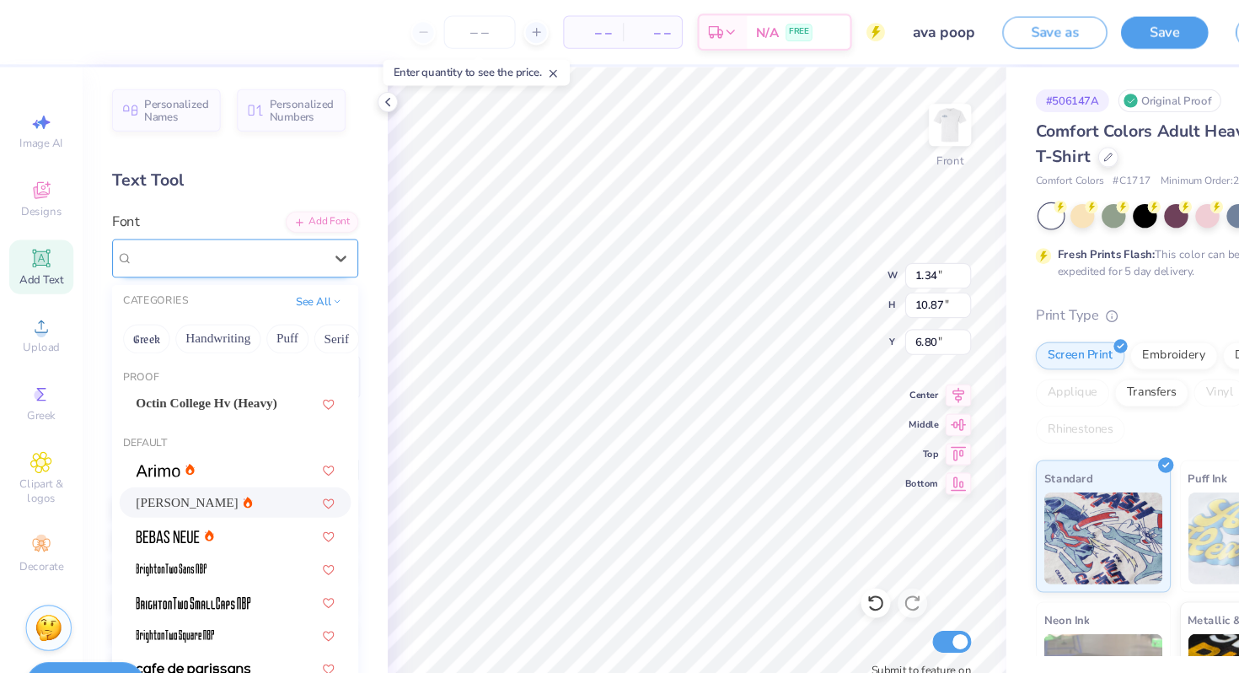
click at [195, 234] on div "[PERSON_NAME]" at bounding box center [209, 236] width 177 height 26
click at [218, 495] on div at bounding box center [216, 491] width 182 height 18
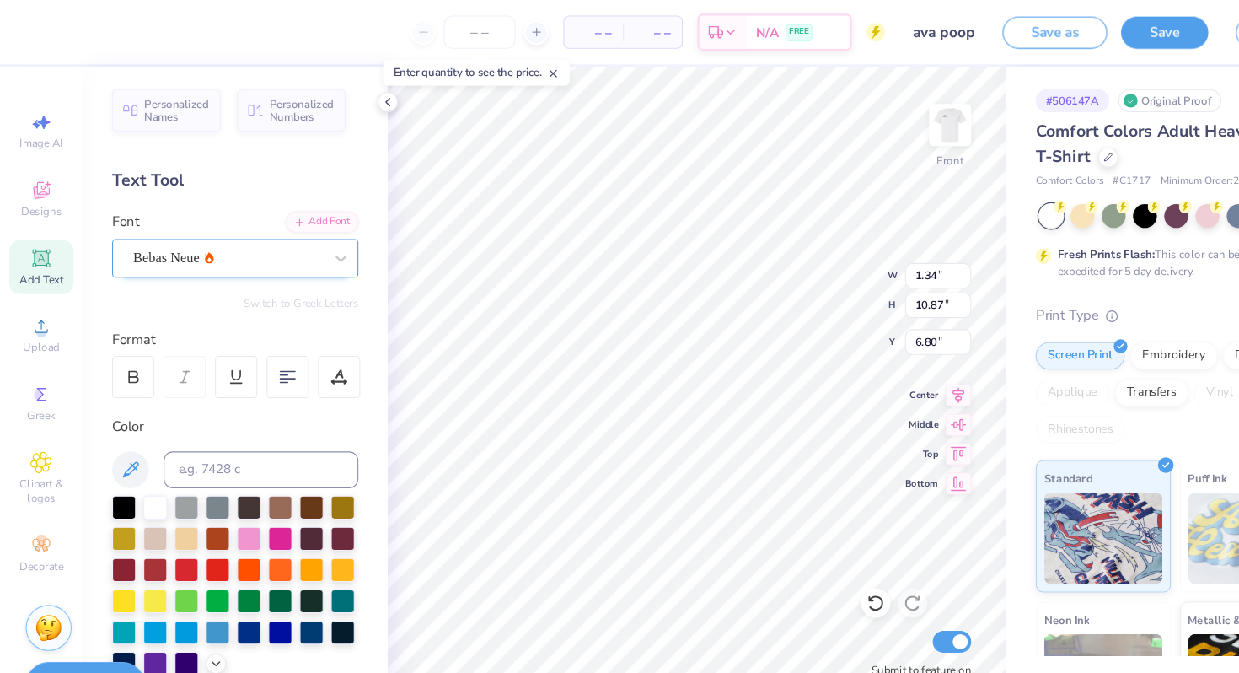
click at [273, 235] on div "Bebas Neue" at bounding box center [209, 236] width 177 height 26
click at [255, 222] on div "Bebas Neue" at bounding box center [216, 236] width 226 height 35
click at [128, 335] on div at bounding box center [122, 345] width 39 height 39
type input "1.18"
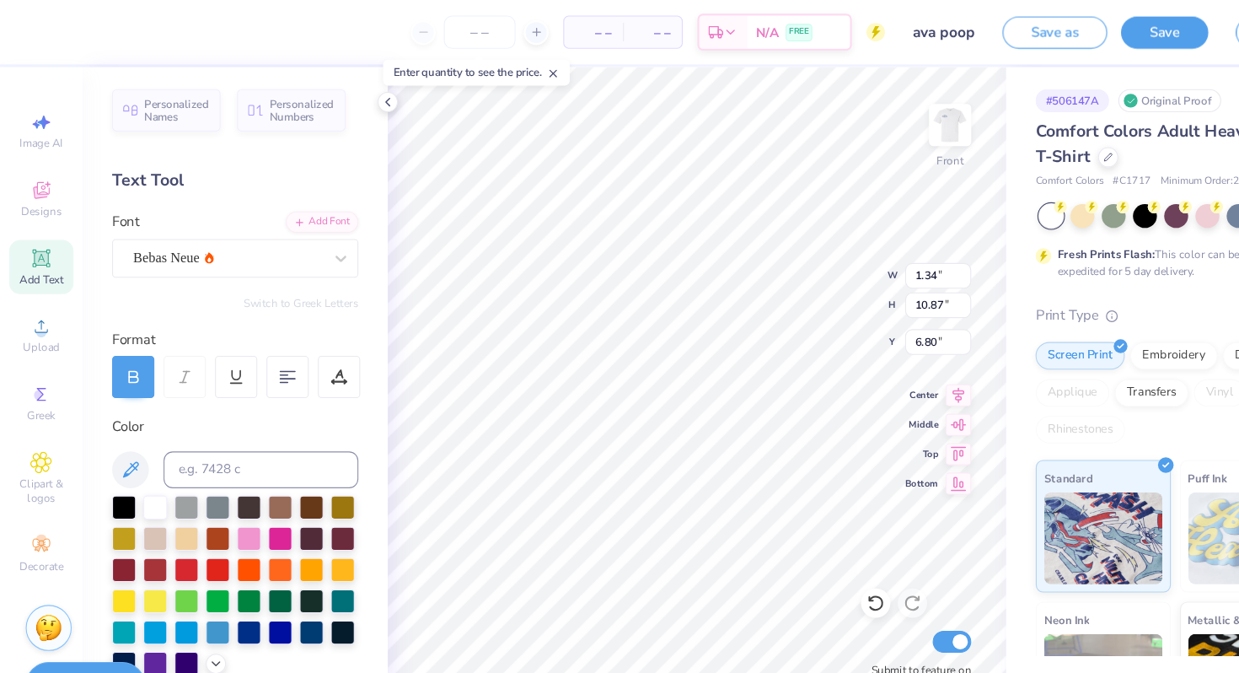
type input "7.80"
type input "8.33"
type input "1.53"
type input "10.12"
type input "6.02"
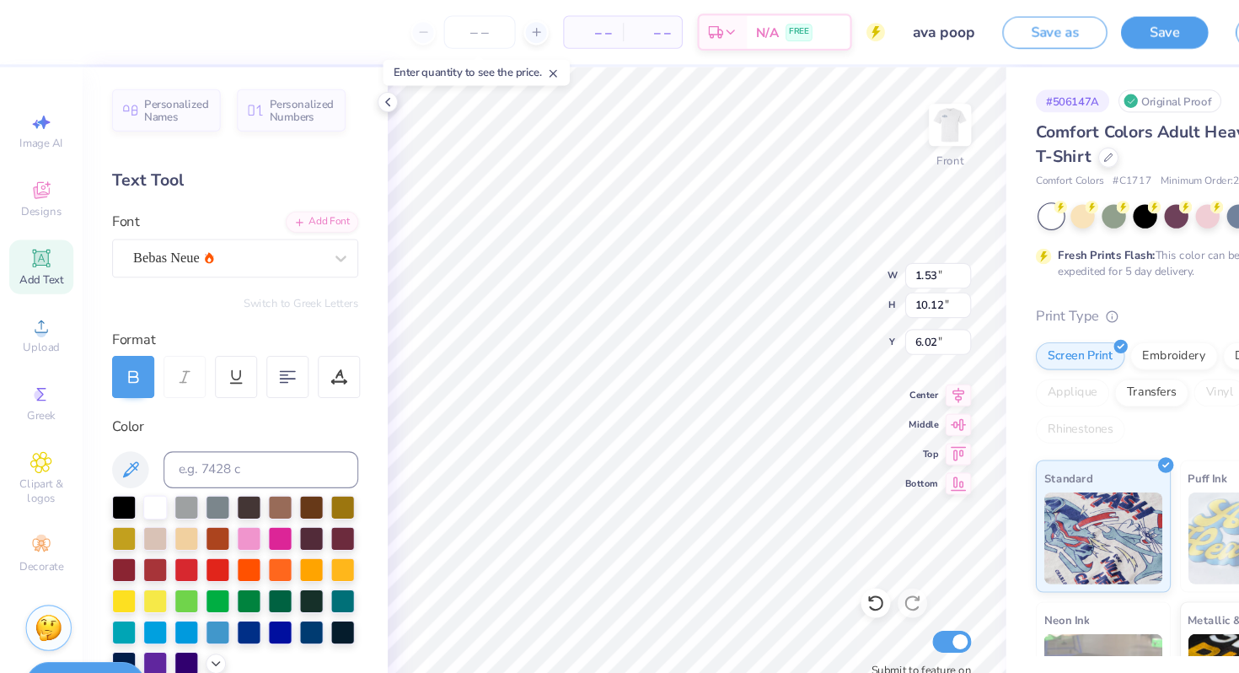
type input "7.23"
type input "1.60"
type input "10.59"
type input "6.76"
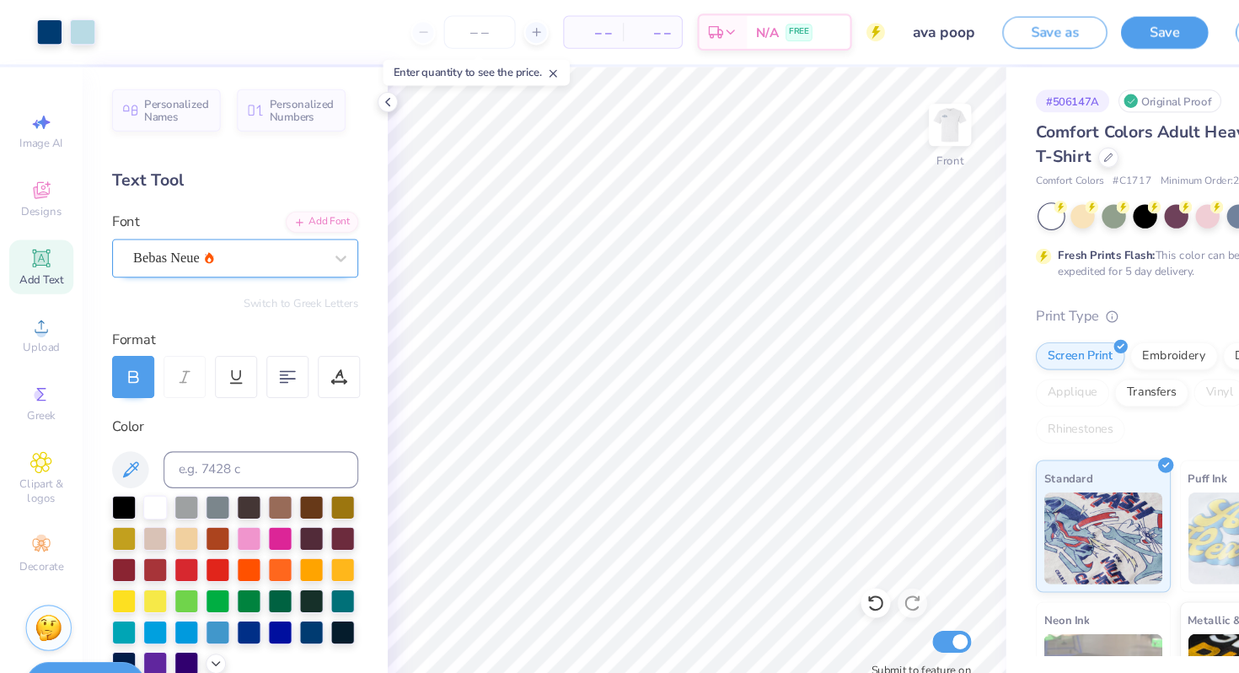
click at [207, 230] on div "Bebas Neue" at bounding box center [209, 236] width 177 height 26
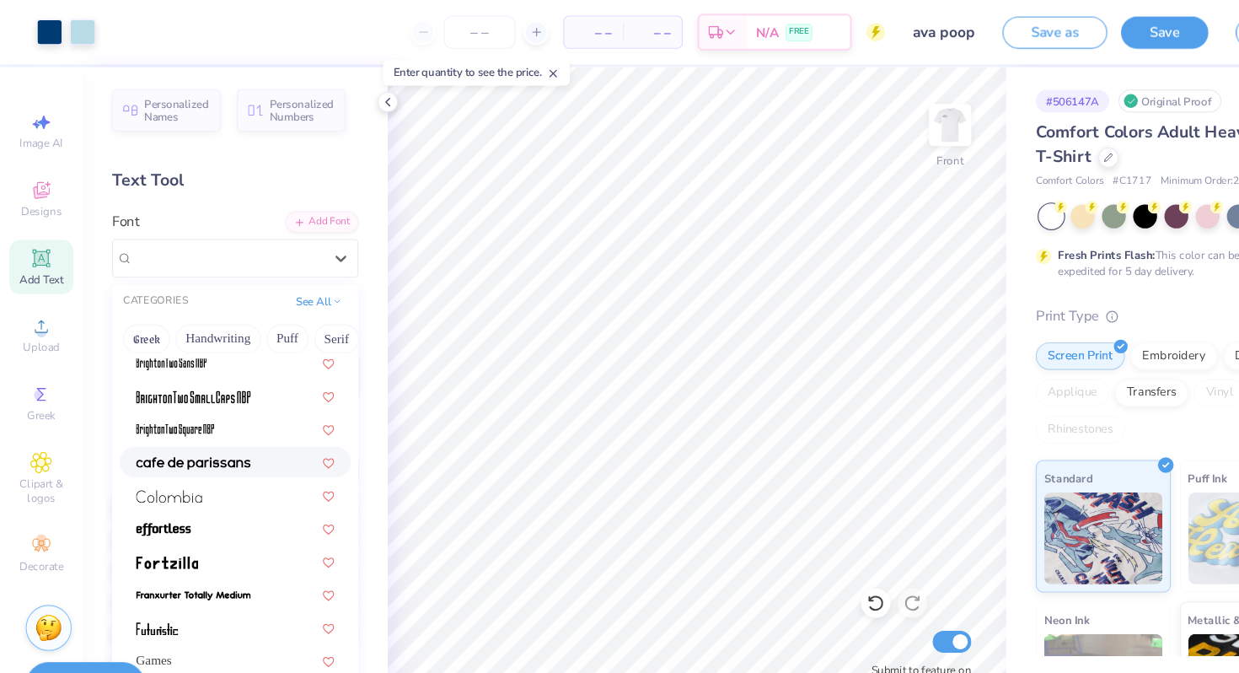
scroll to position [190, 0]
click at [184, 425] on img at bounding box center [177, 423] width 105 height 12
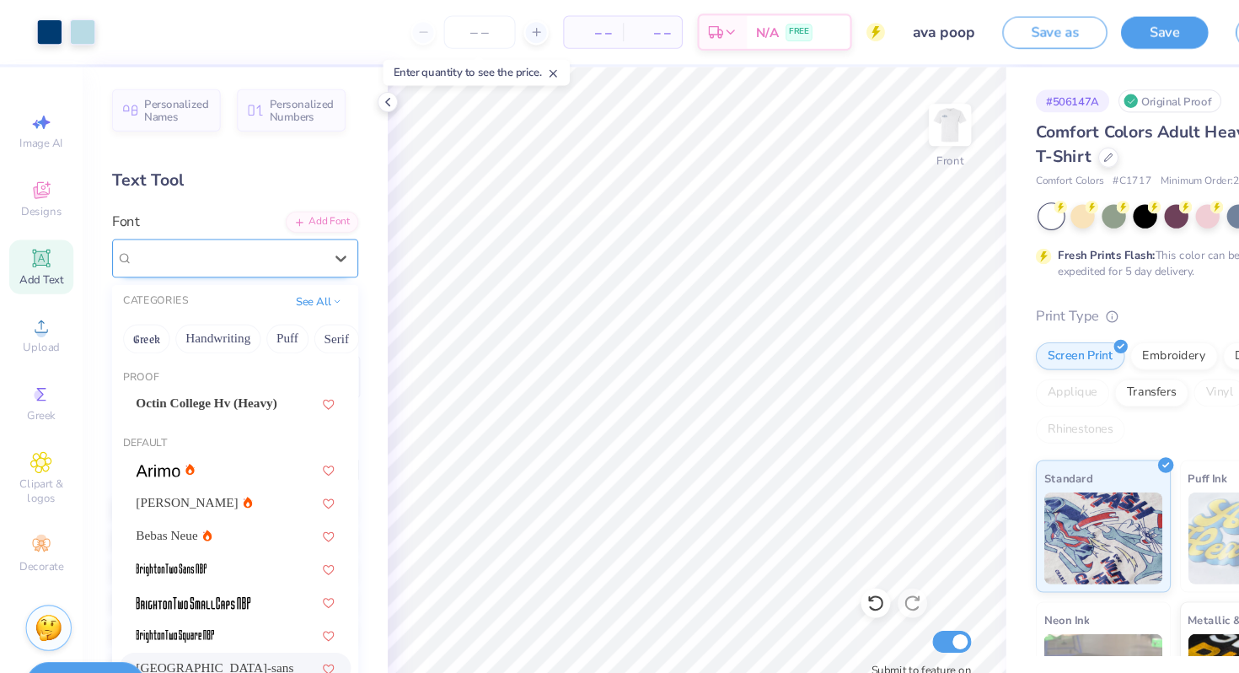
click at [224, 246] on div at bounding box center [209, 236] width 174 height 23
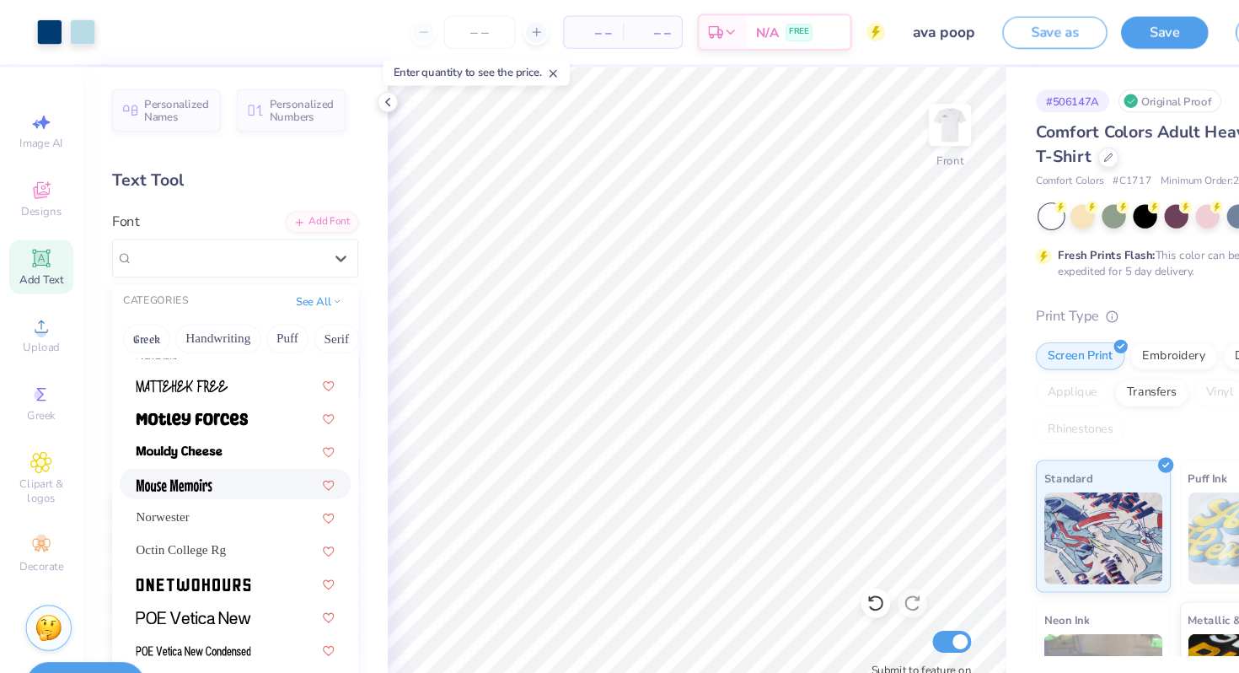
scroll to position [1476, 0]
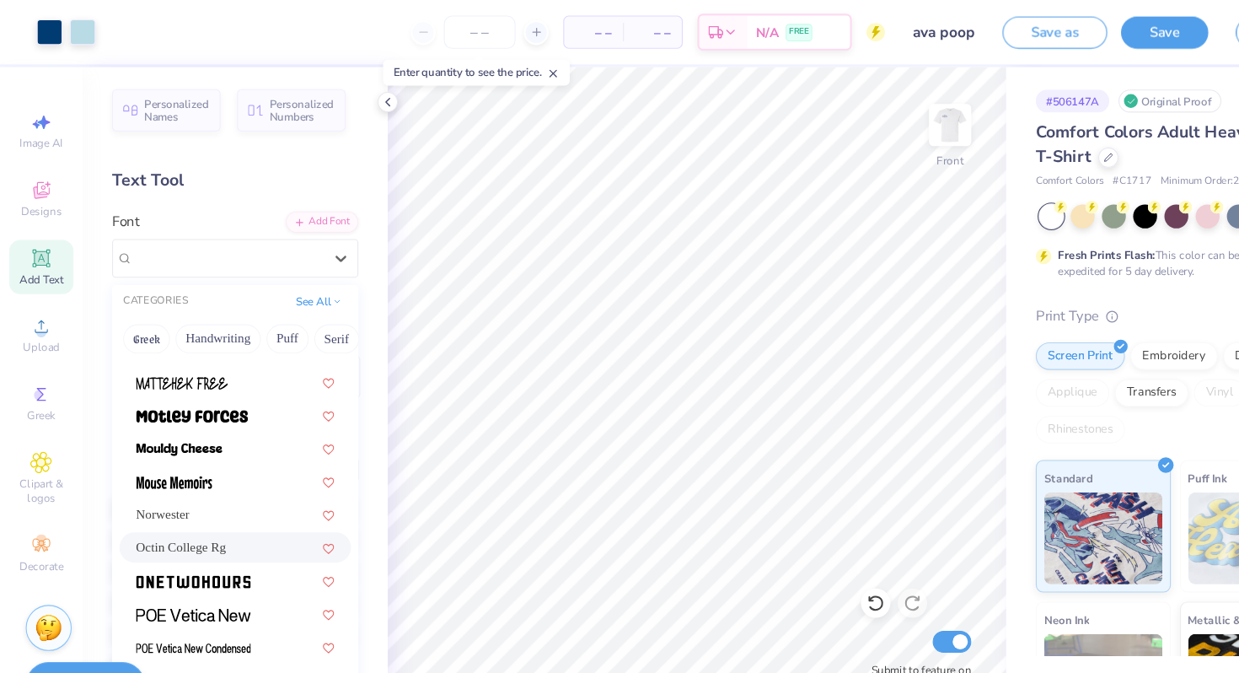
click at [226, 511] on div "Octin College Rg" at bounding box center [216, 502] width 212 height 28
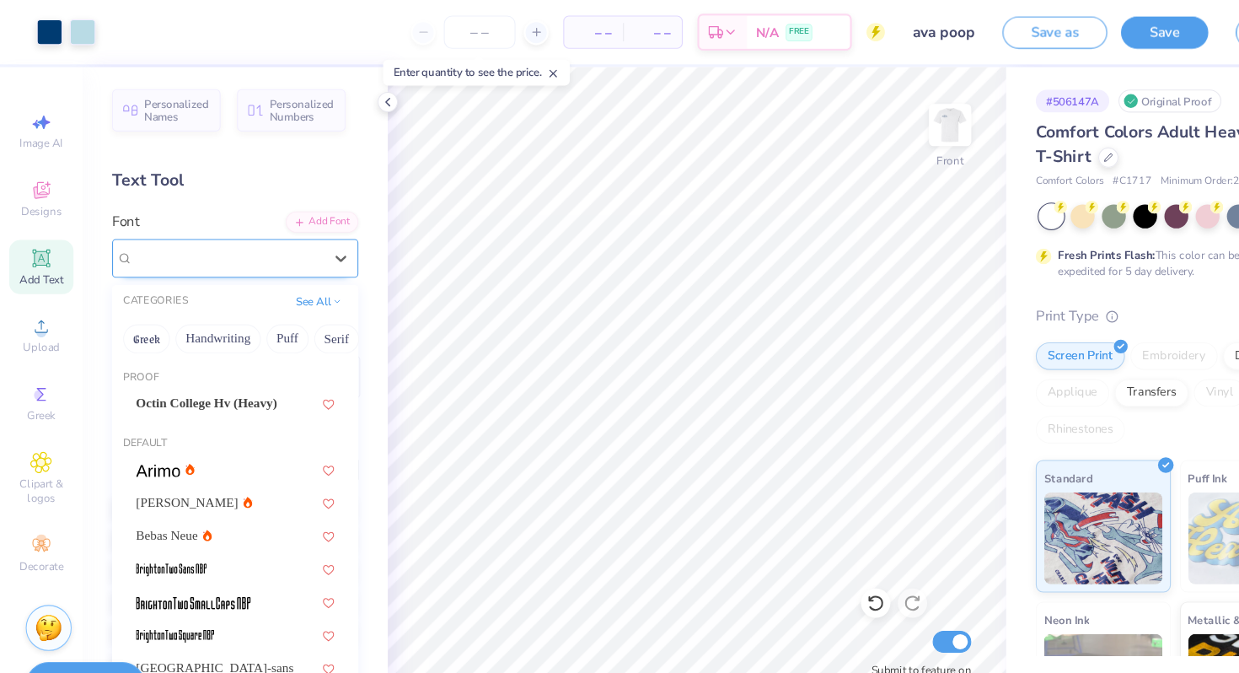
click at [265, 236] on div "Octin College Rg" at bounding box center [209, 236] width 177 height 26
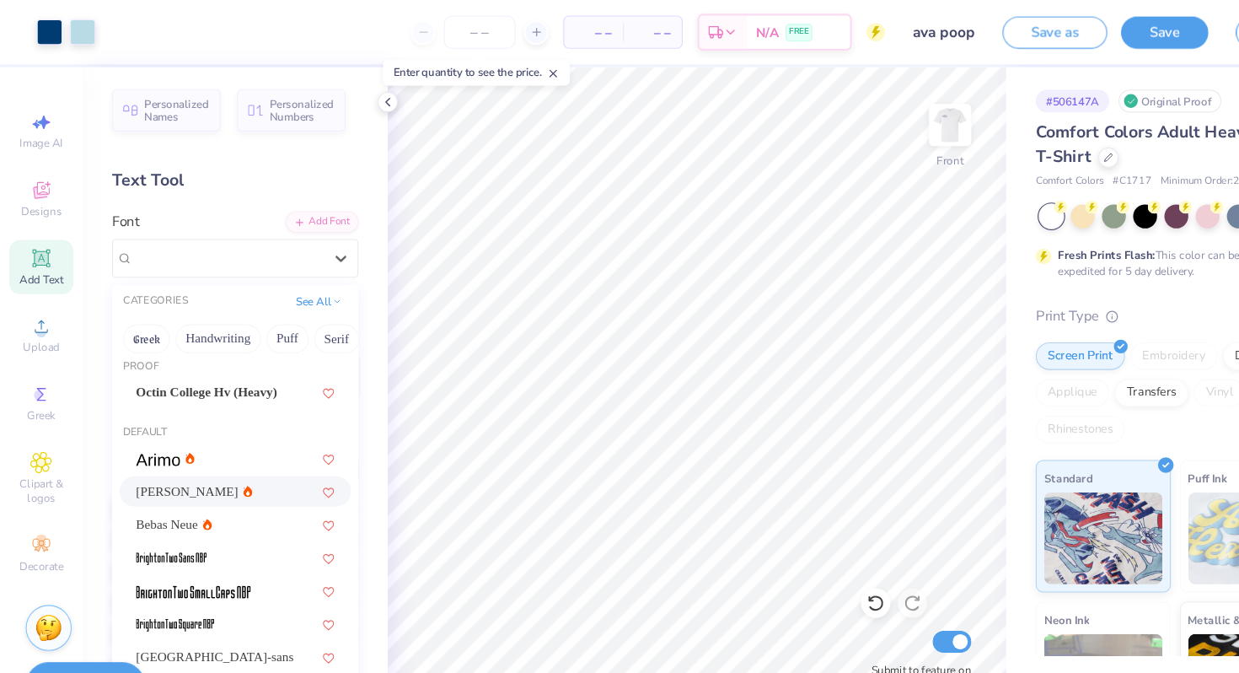
scroll to position [9, 0]
click at [199, 356] on span "Octin College Hv (Heavy)" at bounding box center [190, 360] width 130 height 18
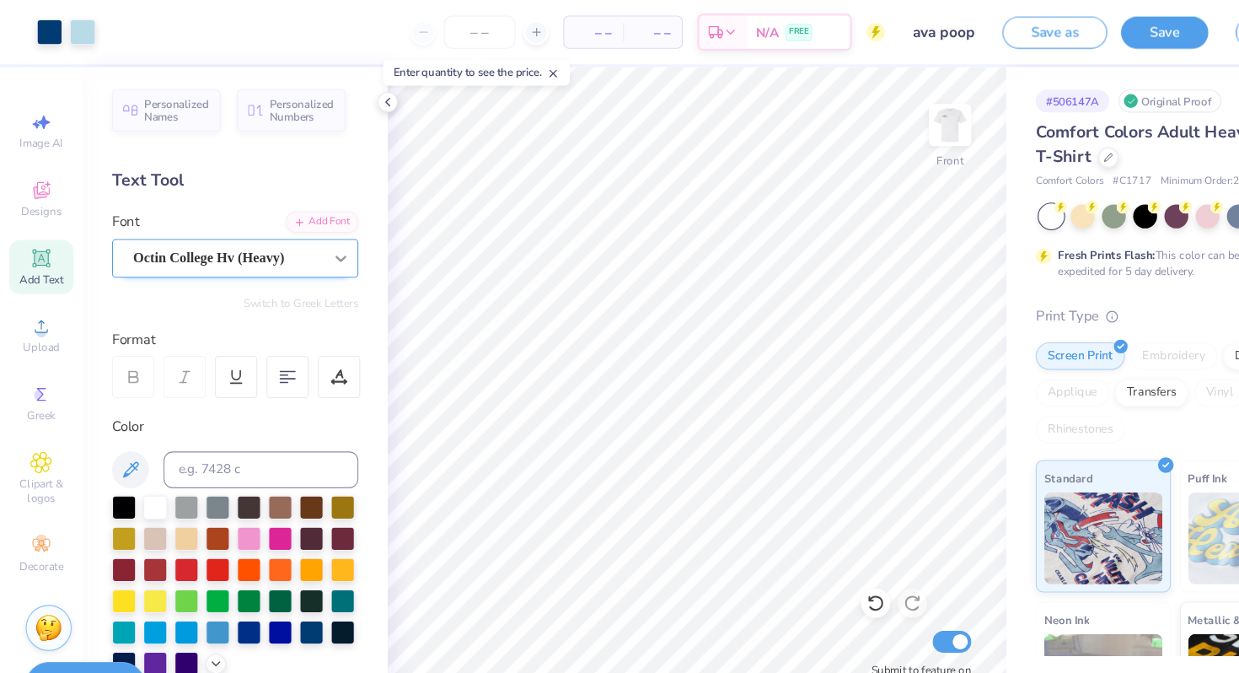
click at [298, 249] on div at bounding box center [313, 237] width 30 height 30
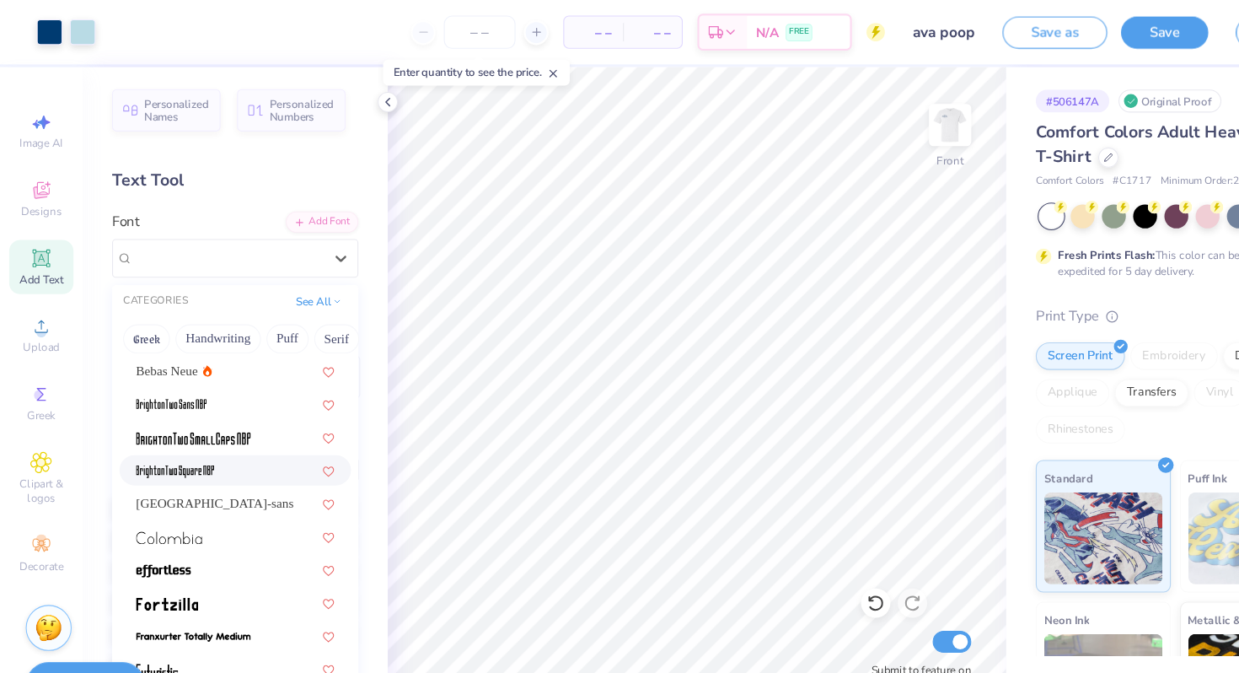
scroll to position [93, 0]
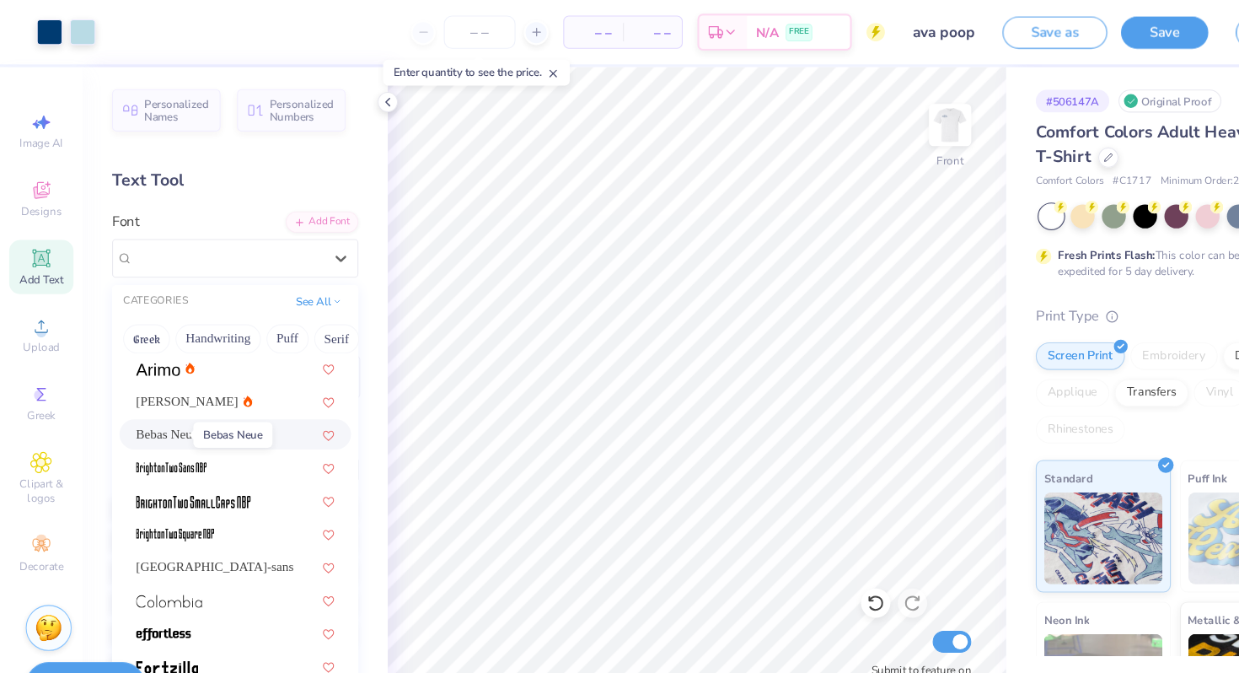
click at [164, 395] on span "Bebas Neue" at bounding box center [153, 398] width 56 height 18
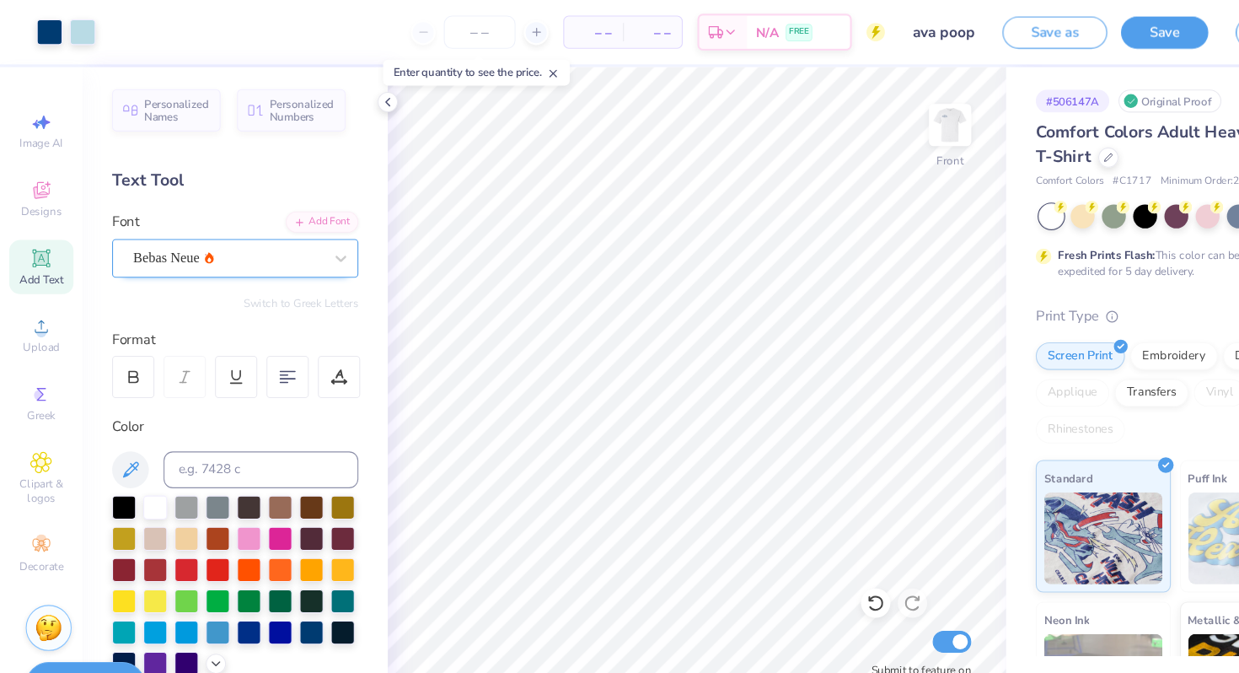
click at [213, 240] on div "Bebas Neue" at bounding box center [209, 236] width 177 height 26
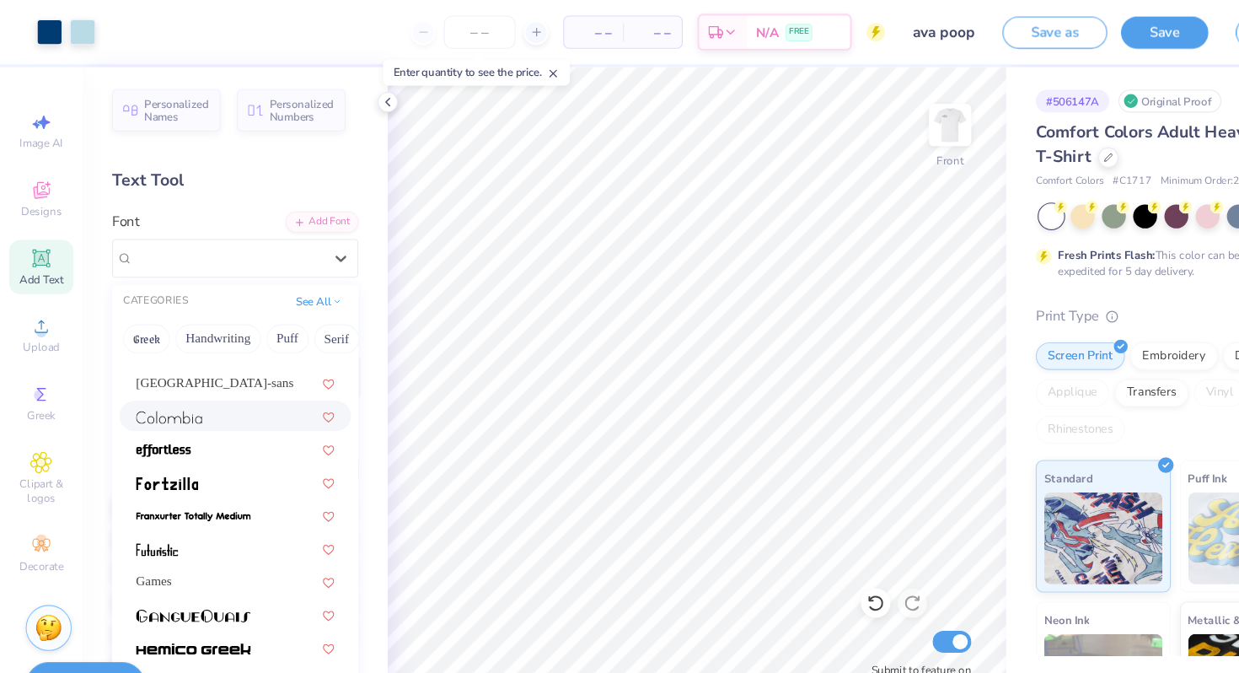
scroll to position [263, 0]
click at [213, 380] on div at bounding box center [216, 380] width 182 height 18
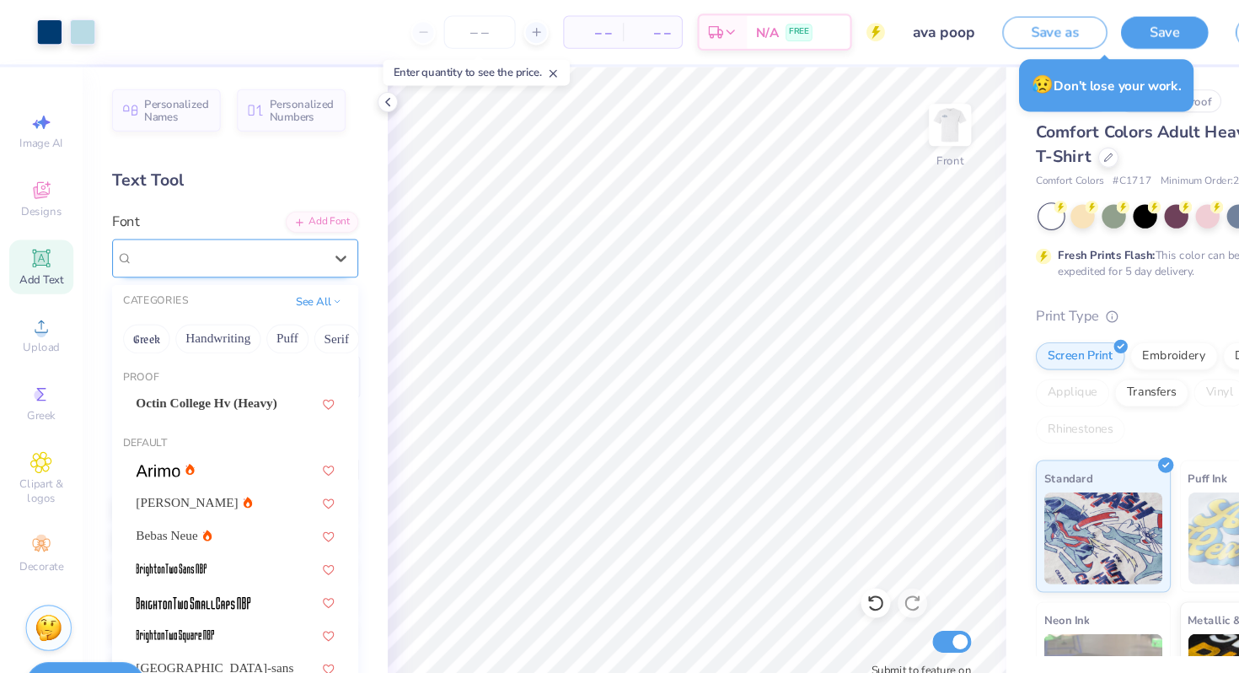
click at [254, 237] on div "[GEOGRAPHIC_DATA]" at bounding box center [209, 236] width 177 height 26
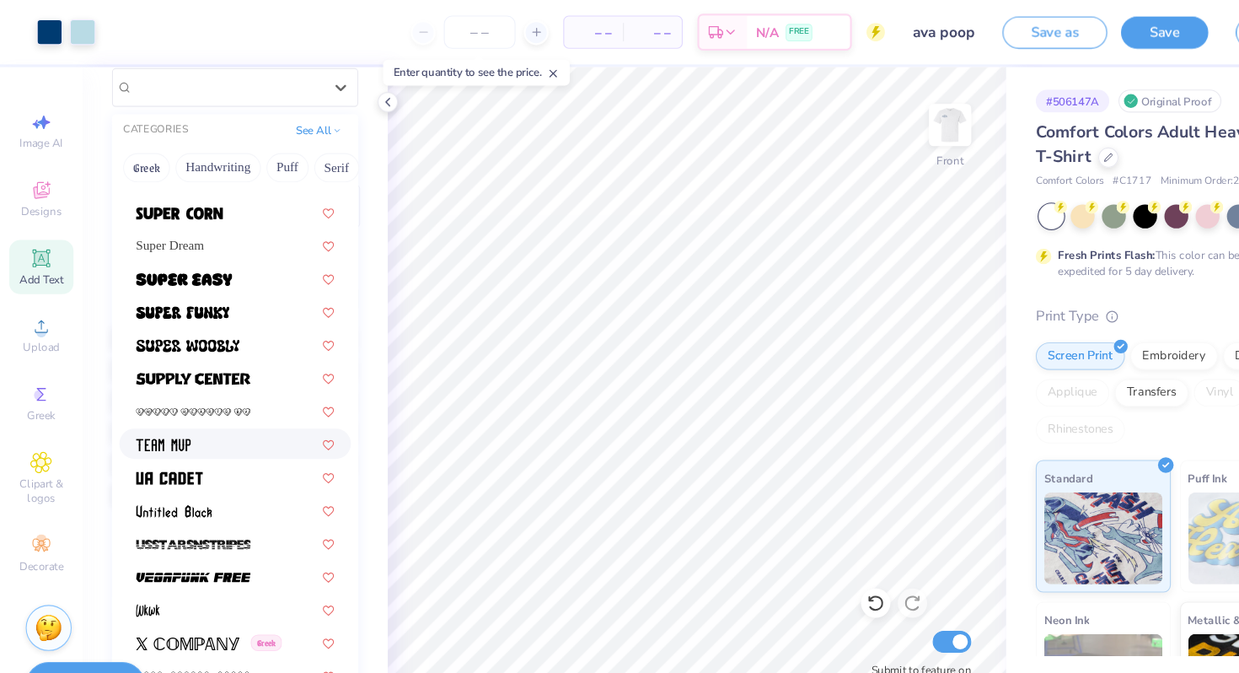
scroll to position [161, 0]
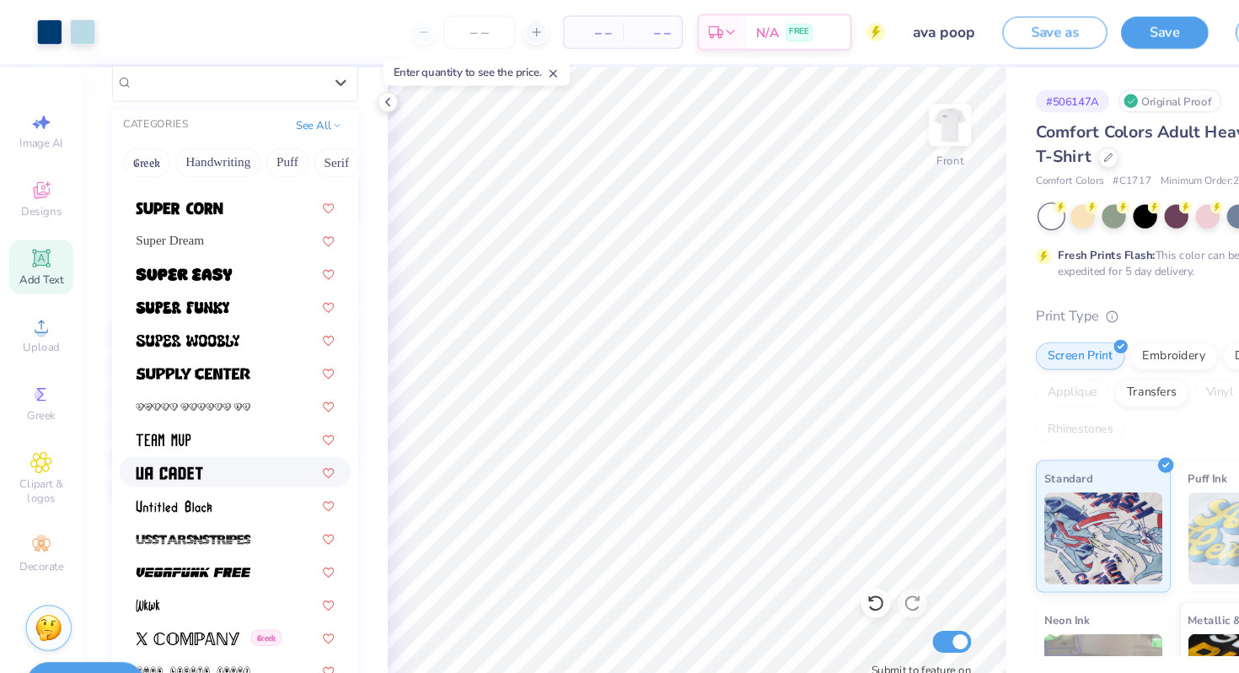
click at [229, 431] on div at bounding box center [216, 433] width 182 height 18
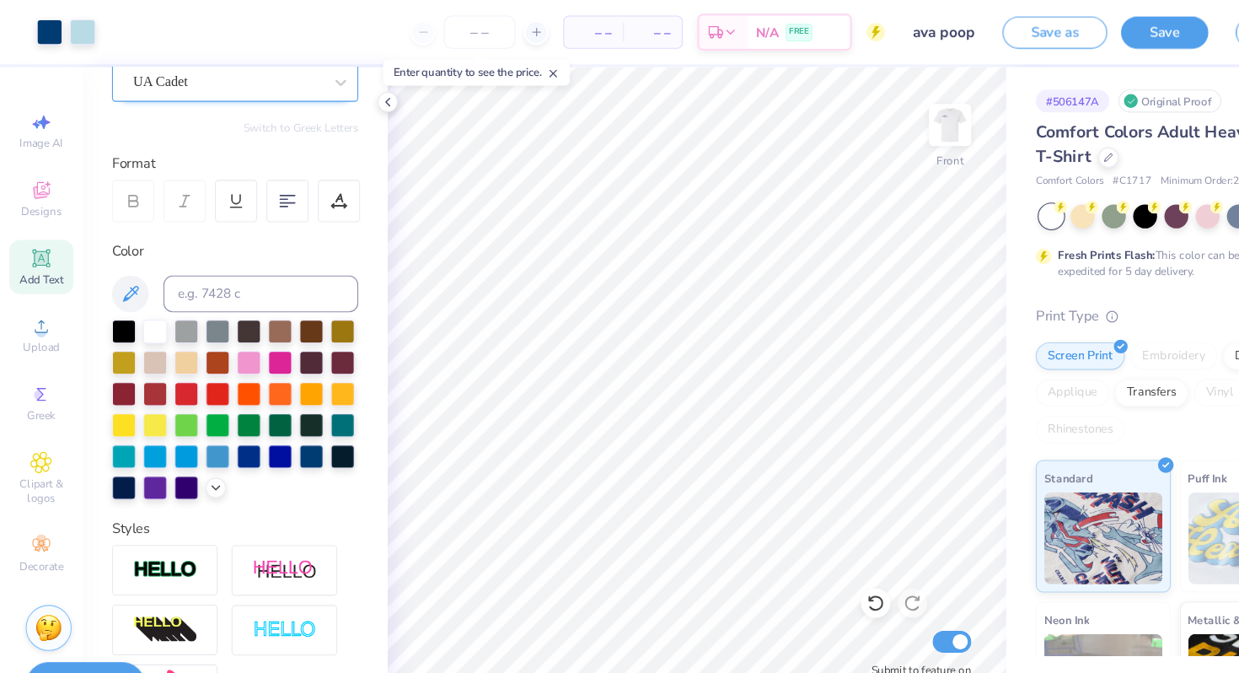
click at [256, 87] on div "UA Cadet" at bounding box center [209, 75] width 177 height 26
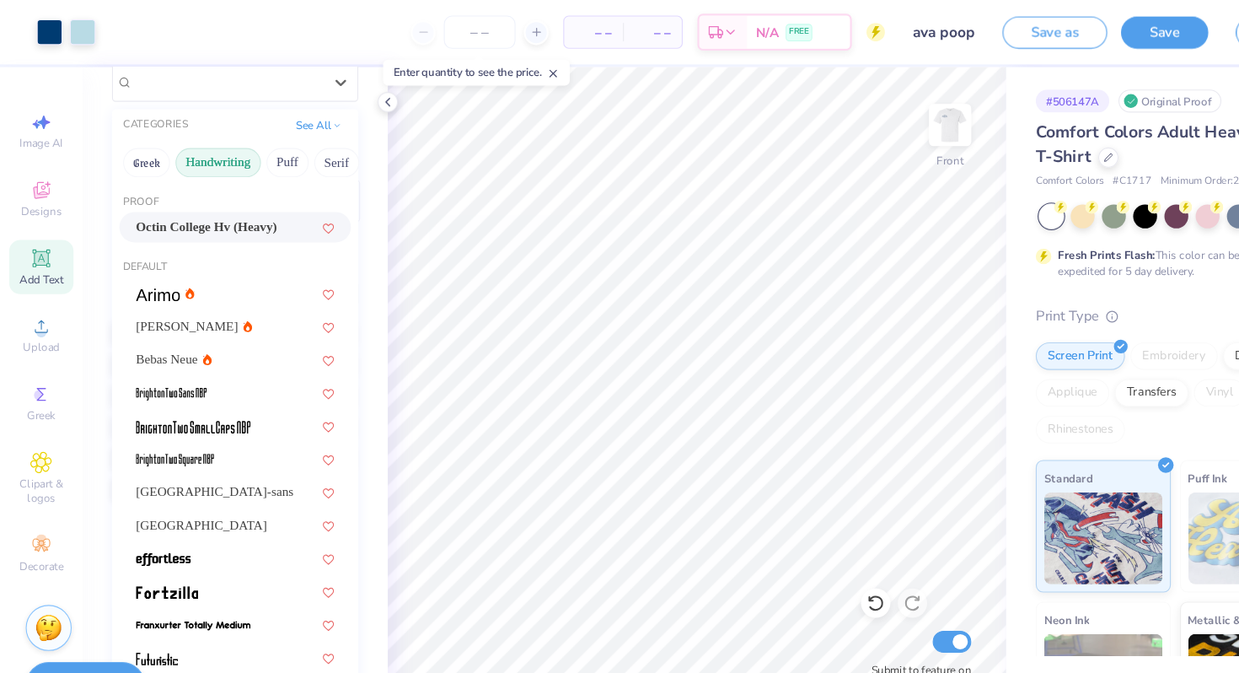
click at [196, 159] on button "Handwriting" at bounding box center [200, 149] width 78 height 27
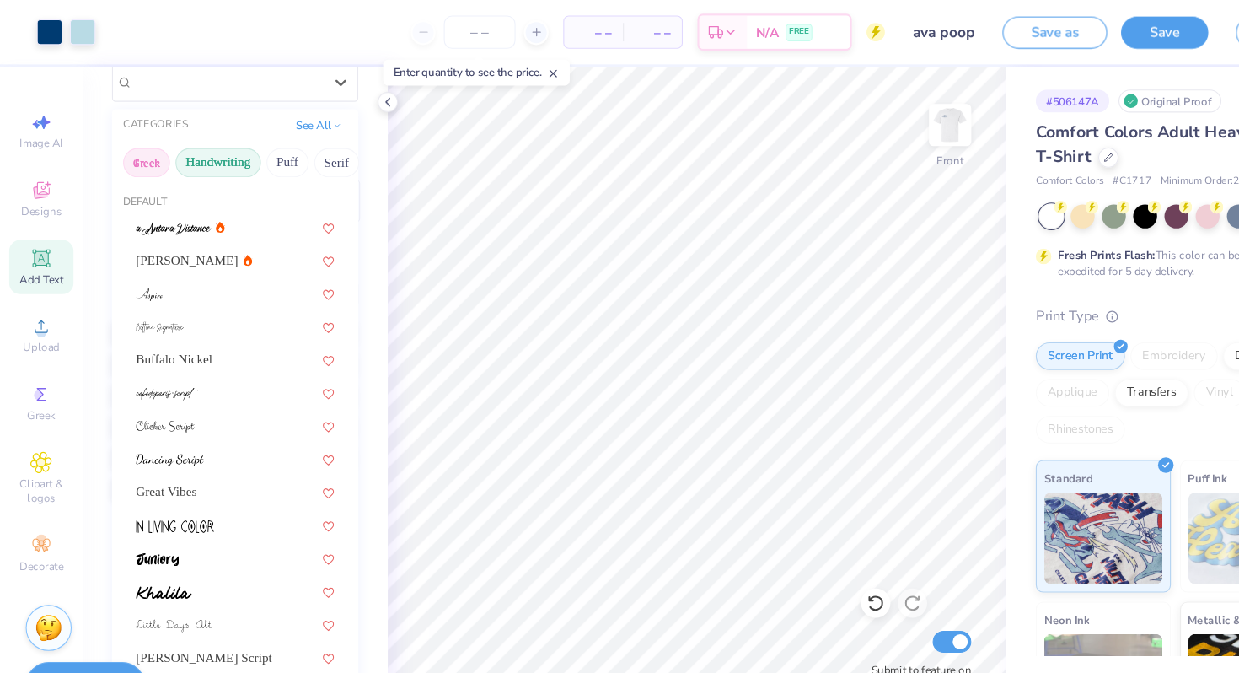
click at [132, 155] on button "Greek" at bounding box center [134, 149] width 43 height 27
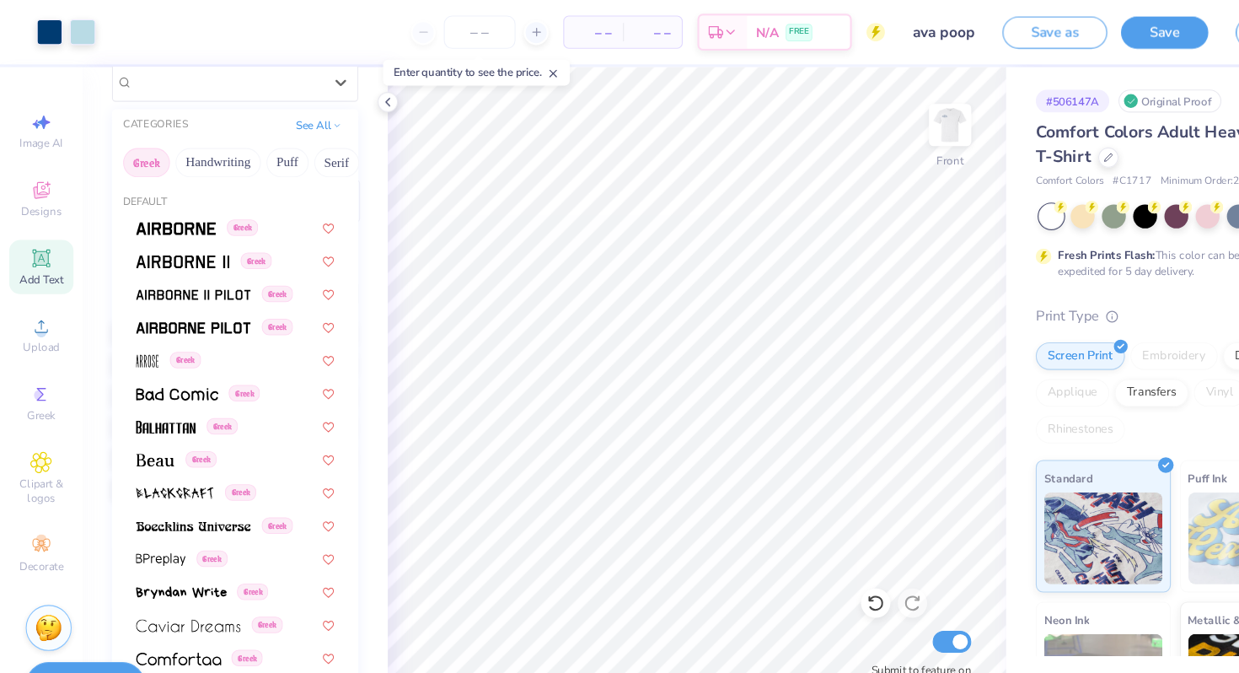
click at [266, 134] on div "Greek Handwriting Puff Serif Bold Calligraphy Retro Sans Serif Minimal Fantasy …" at bounding box center [216, 149] width 226 height 37
click at [266, 147] on button "Puff" at bounding box center [263, 149] width 39 height 27
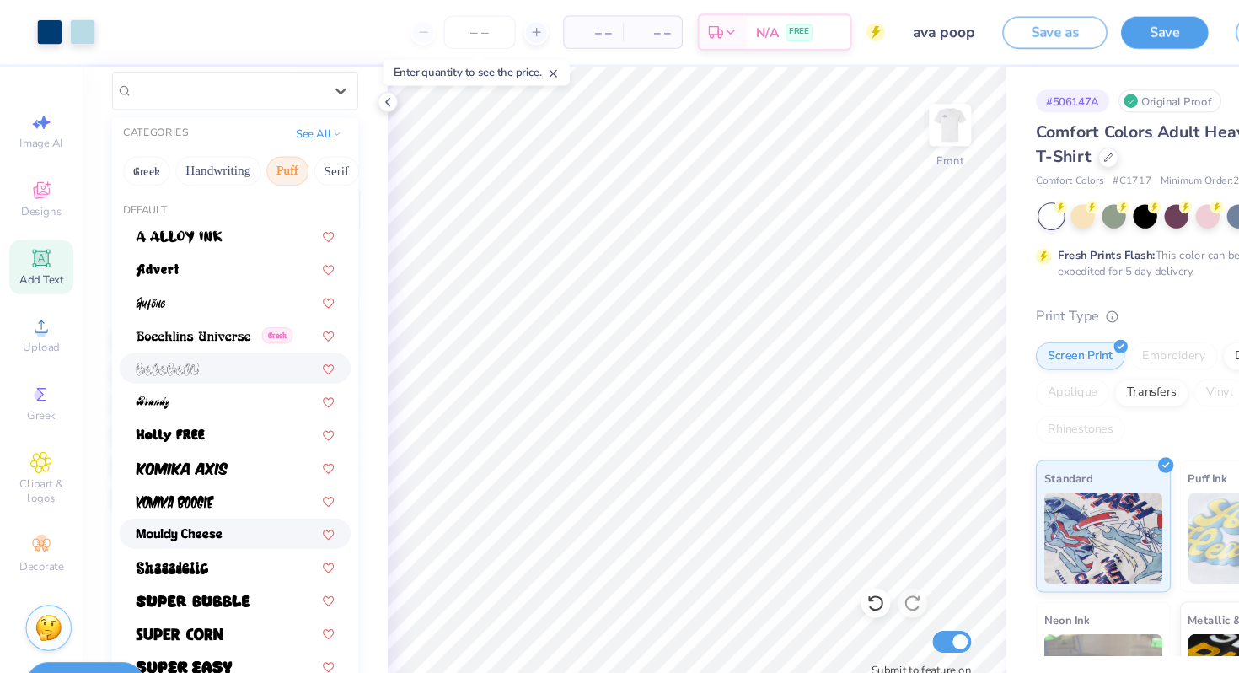
scroll to position [139, 0]
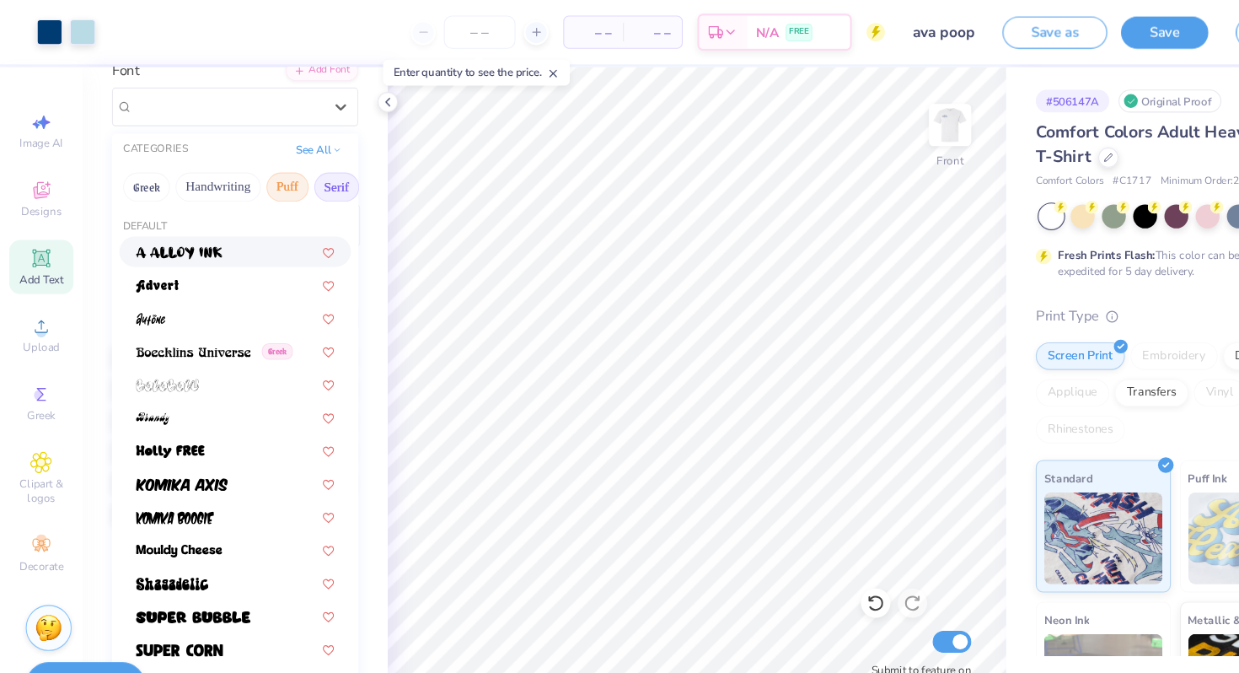
click at [308, 170] on button "Serif" at bounding box center [308, 171] width 41 height 27
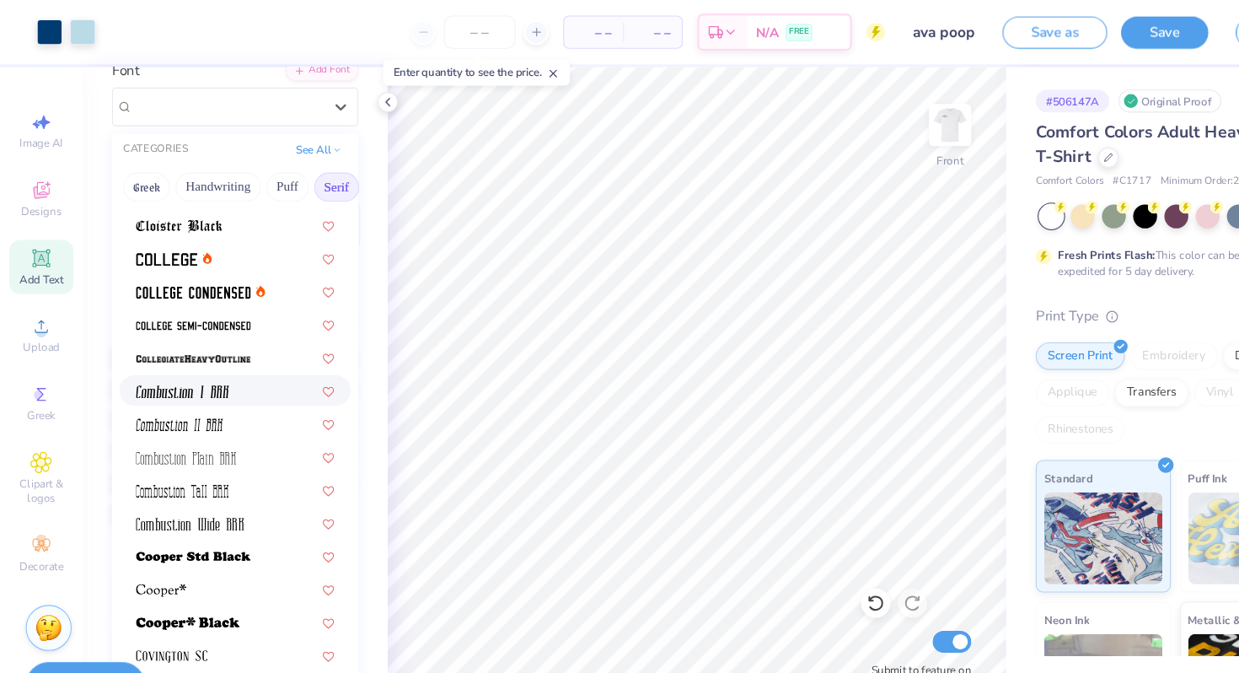
scroll to position [434, 0]
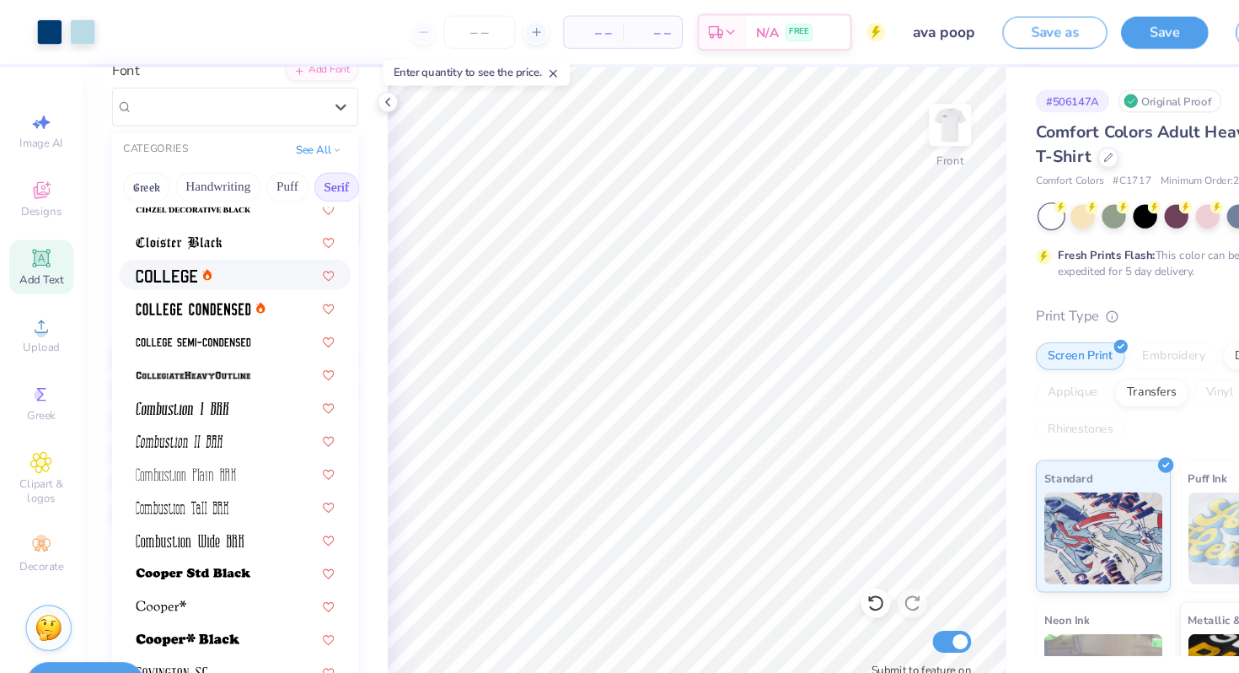
click at [173, 256] on img at bounding box center [153, 253] width 56 height 12
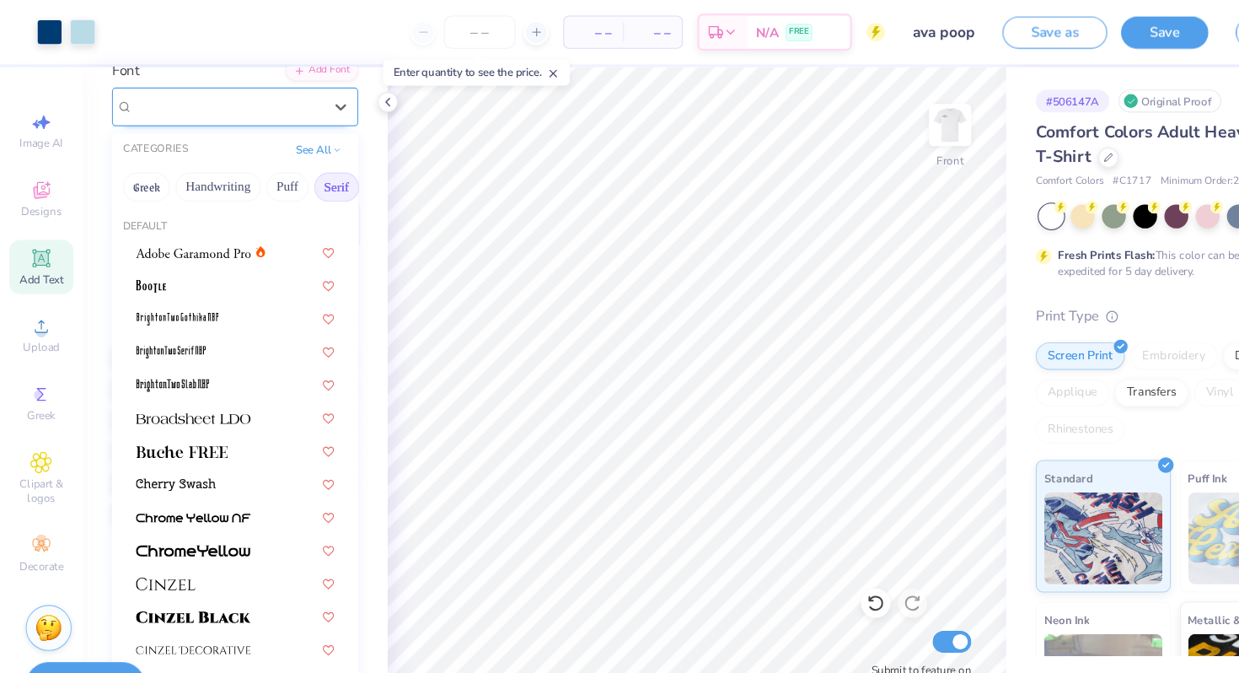
click at [219, 103] on div "College" at bounding box center [209, 97] width 177 height 26
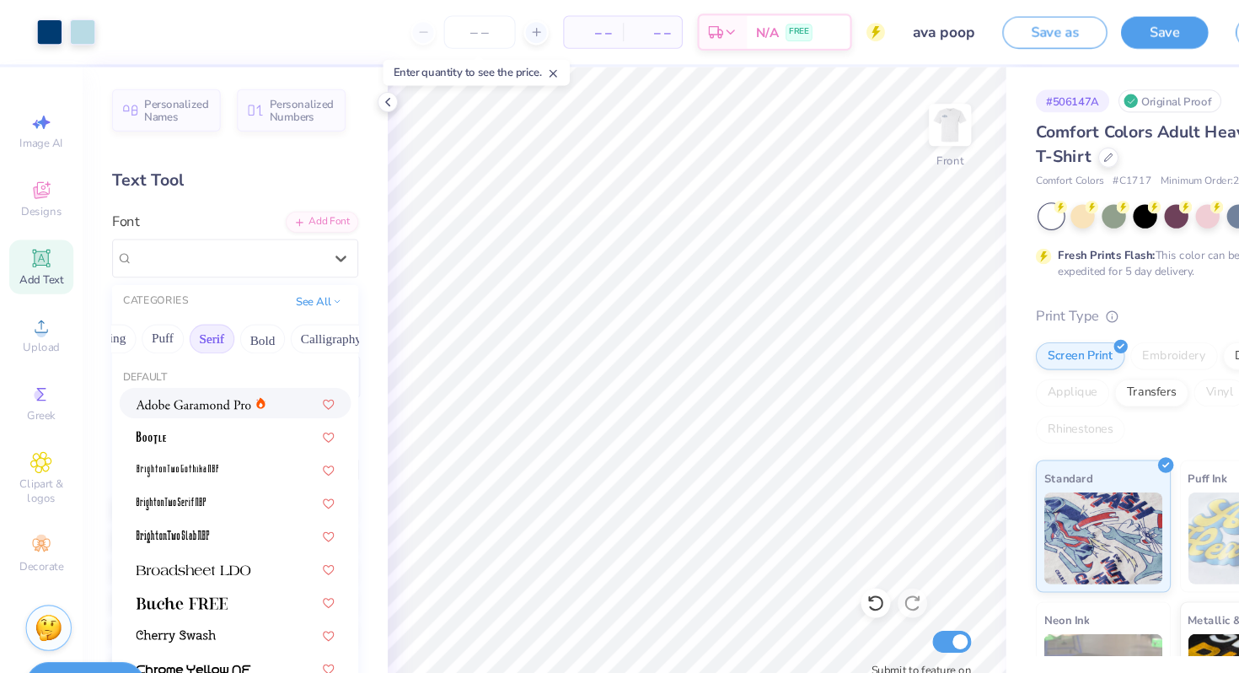
scroll to position [0, 127]
click at [235, 306] on button "Bold" at bounding box center [227, 310] width 41 height 27
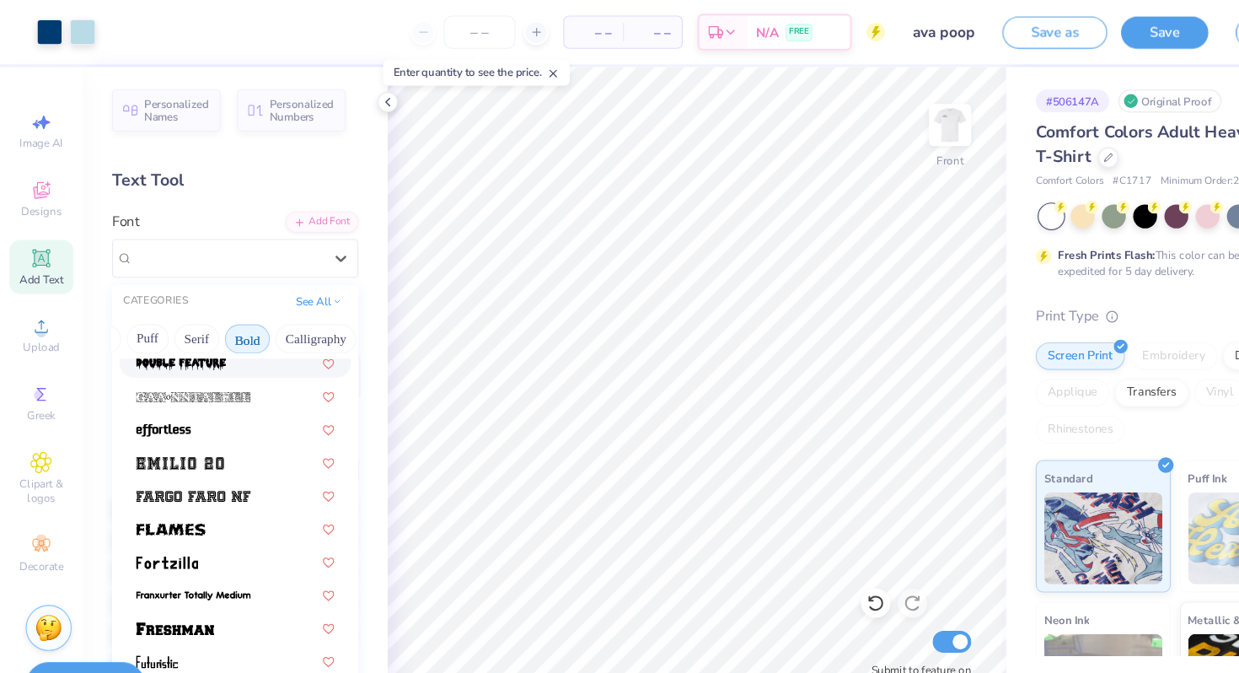
scroll to position [468, 0]
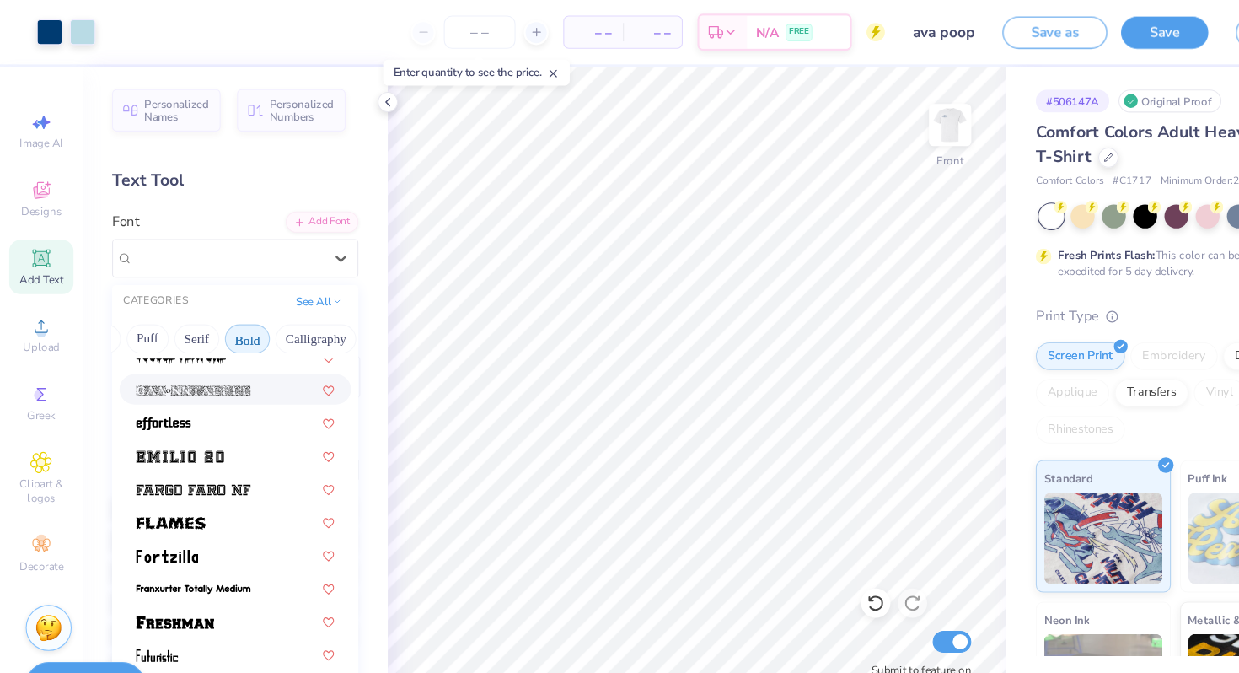
click at [217, 366] on div at bounding box center [216, 357] width 212 height 28
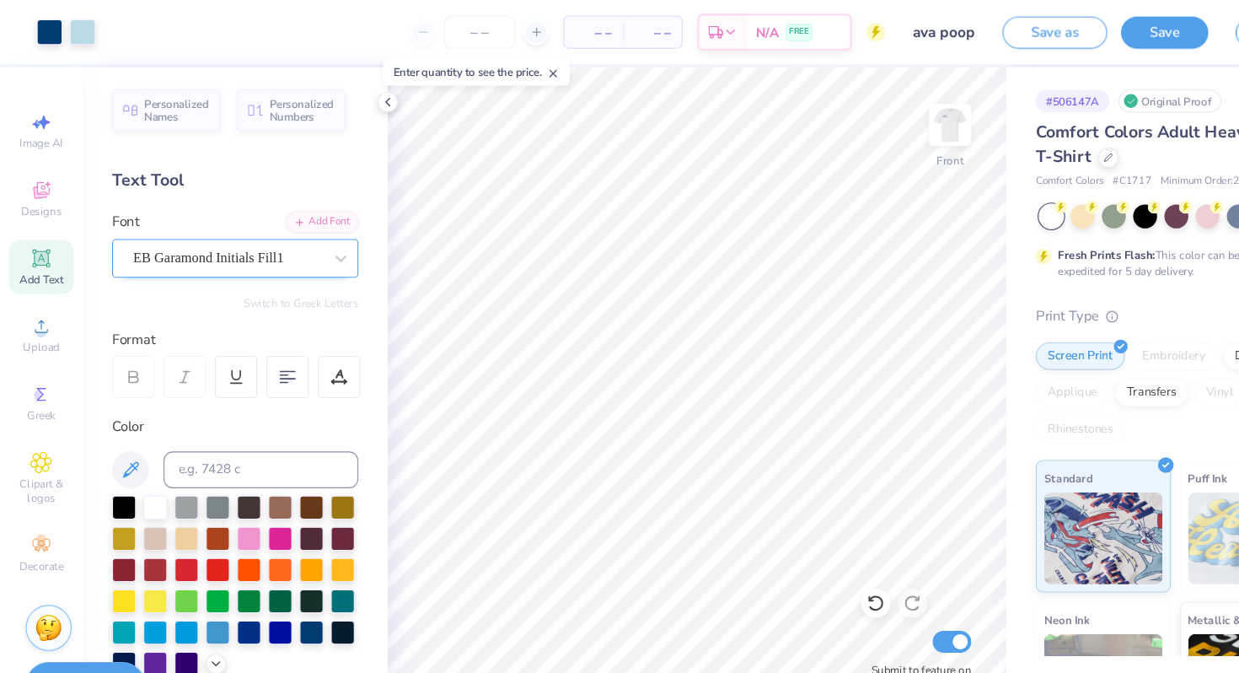
click at [256, 235] on div "EB Garamond Initials Fill1" at bounding box center [209, 236] width 177 height 26
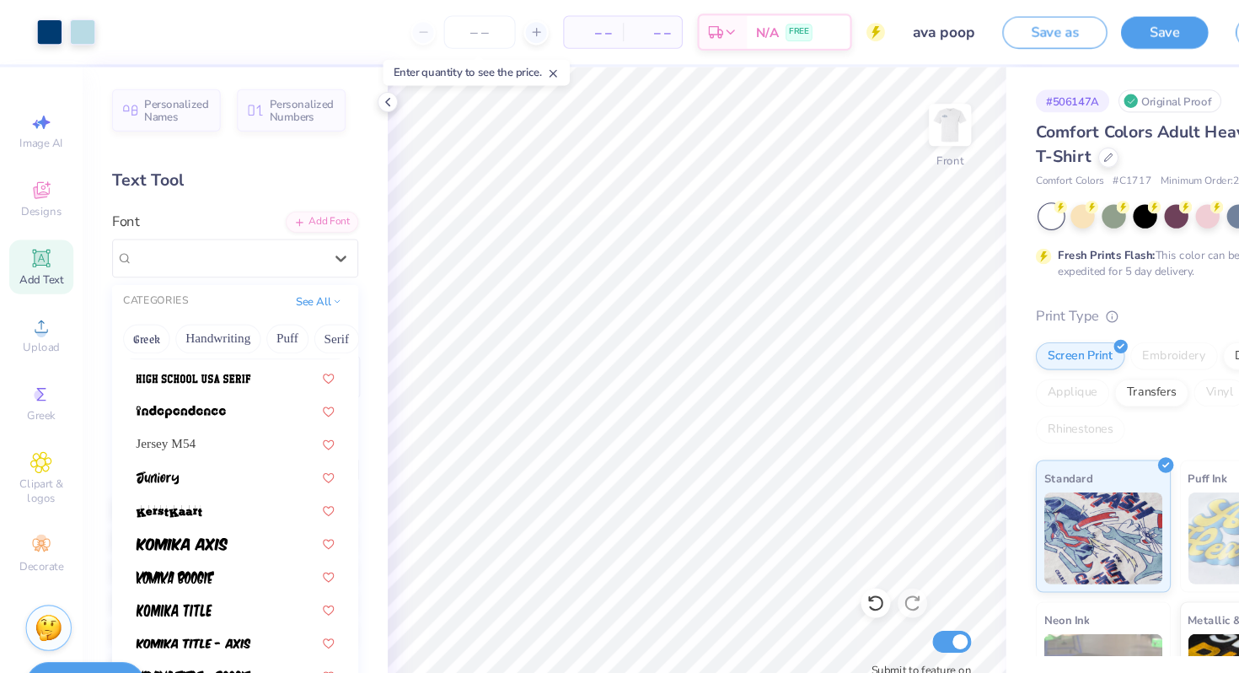
scroll to position [973, 0]
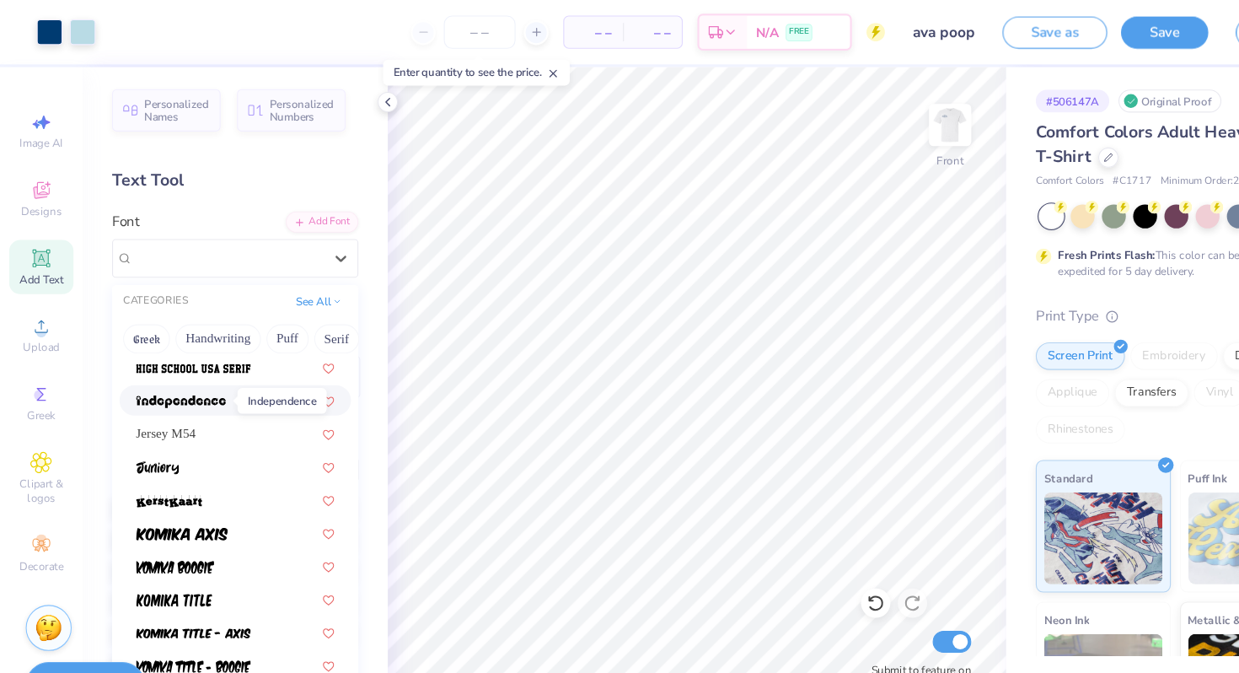
click at [200, 366] on img at bounding box center [166, 368] width 83 height 12
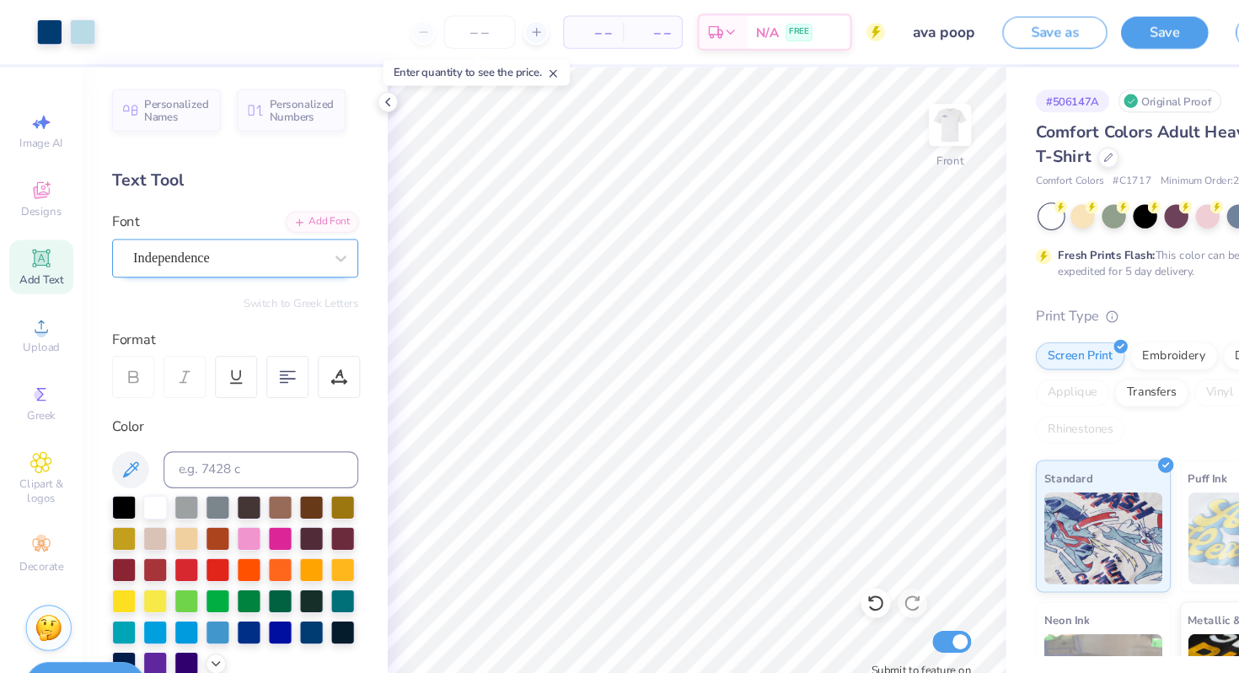
click at [230, 235] on div "Independence" at bounding box center [209, 236] width 177 height 26
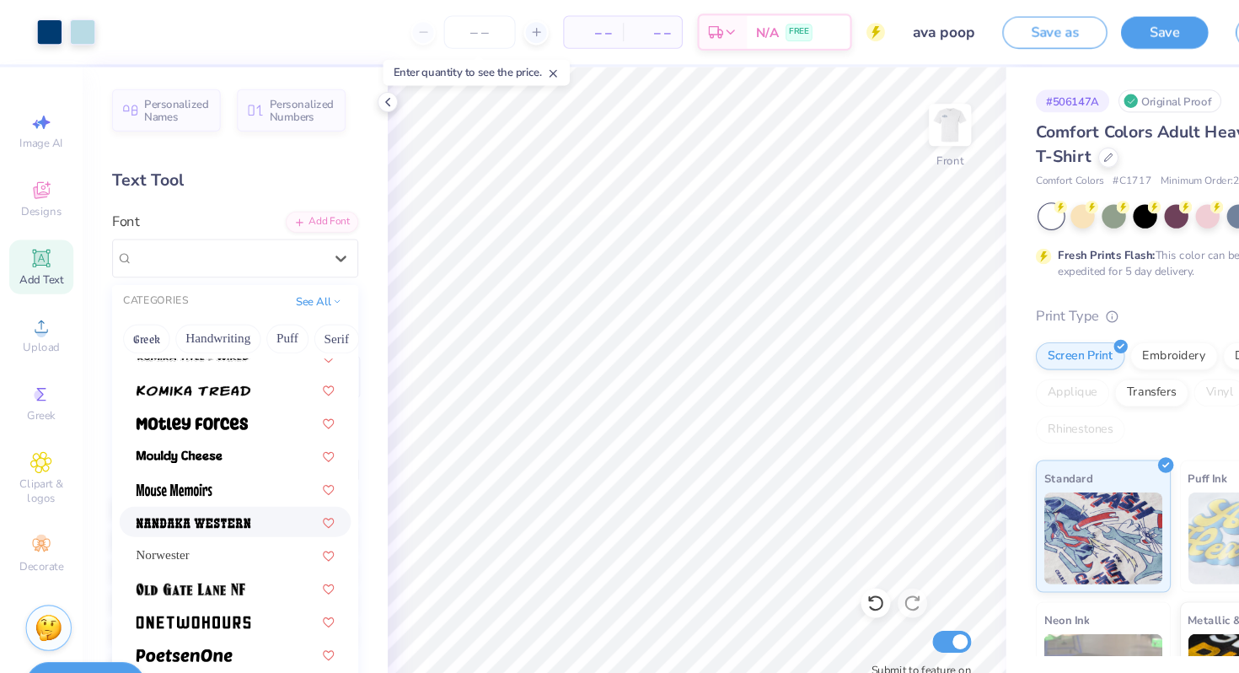
scroll to position [1426, 0]
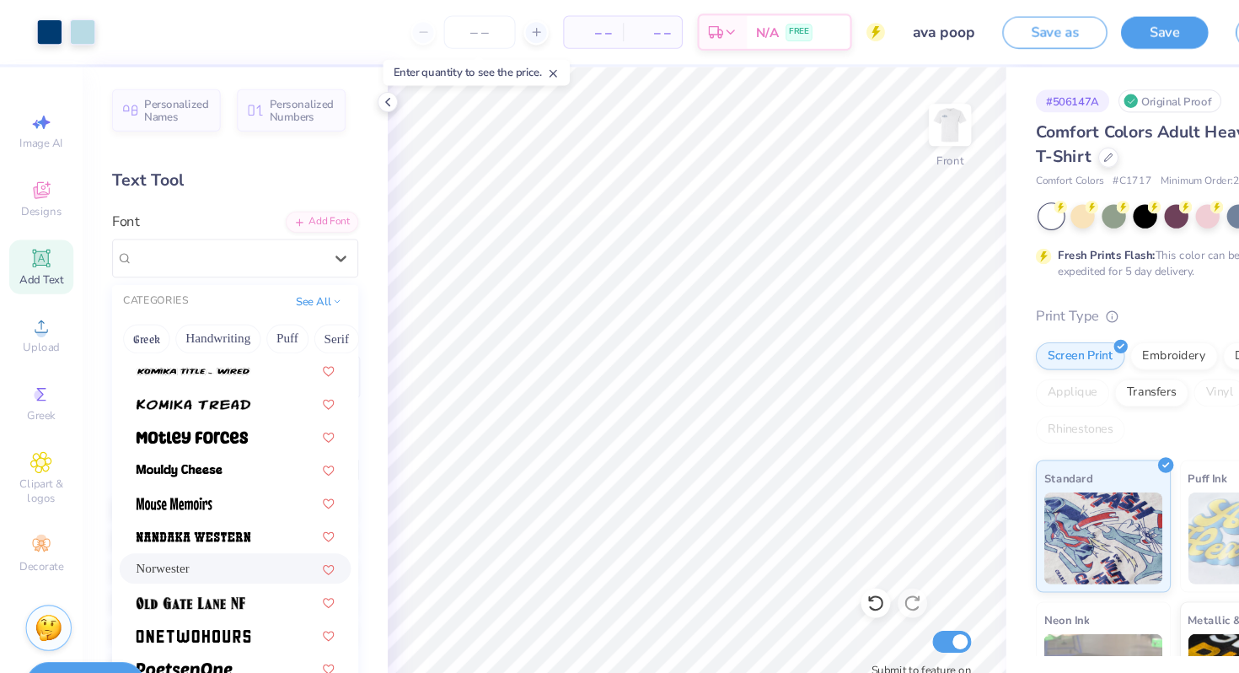
click at [233, 530] on div "Norwester" at bounding box center [216, 521] width 212 height 28
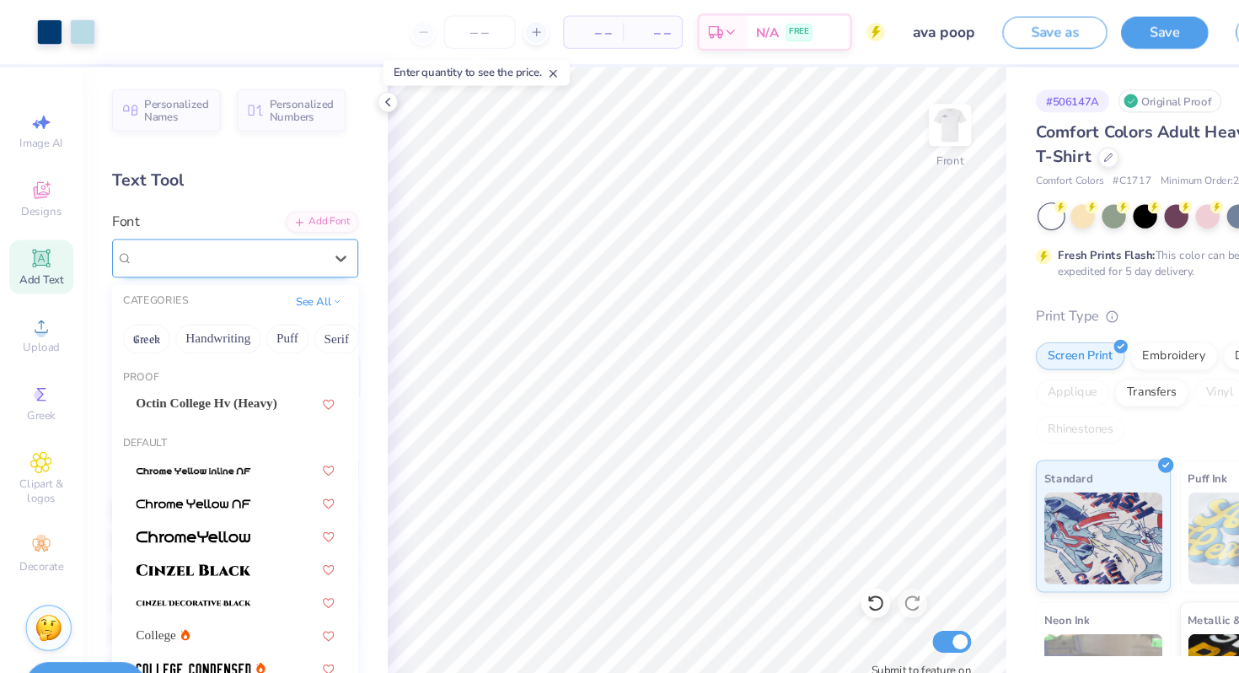
click at [271, 236] on div "Norwester" at bounding box center [209, 236] width 177 height 26
click at [251, 367] on span "Octin College Hv (Heavy)" at bounding box center [190, 370] width 130 height 18
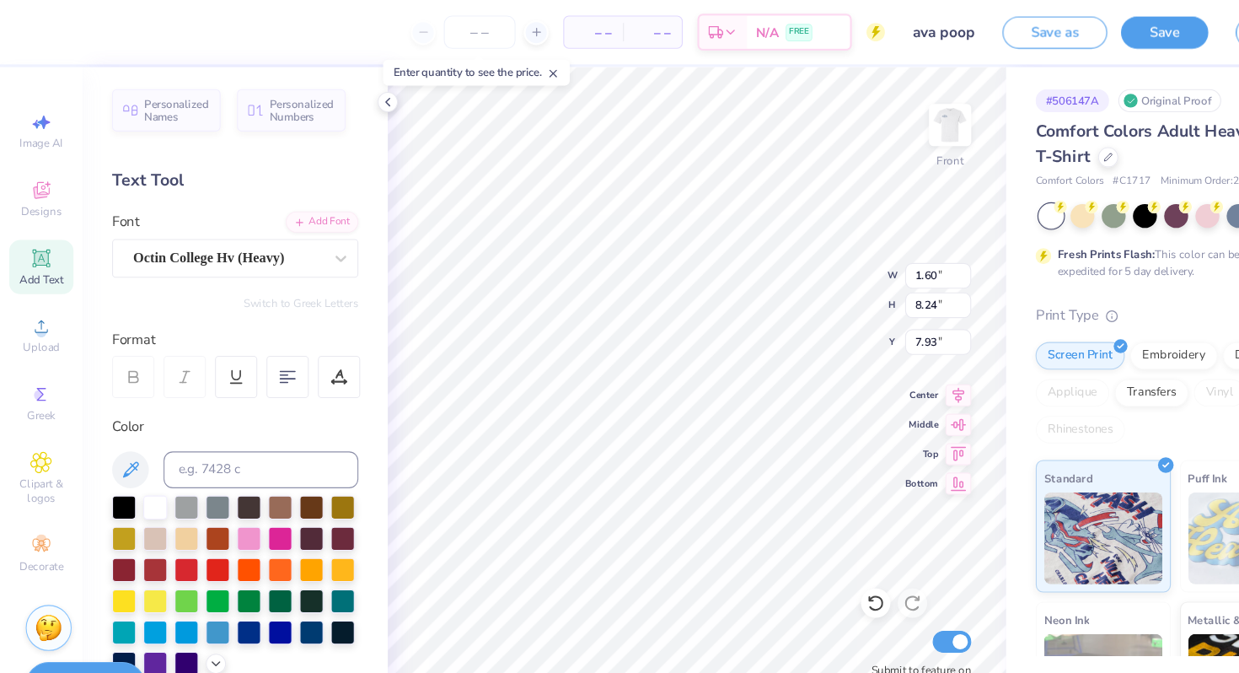
scroll to position [0, 2]
type textarea "ALpha XI DELTA"
type input "1.20"
type input "11.33"
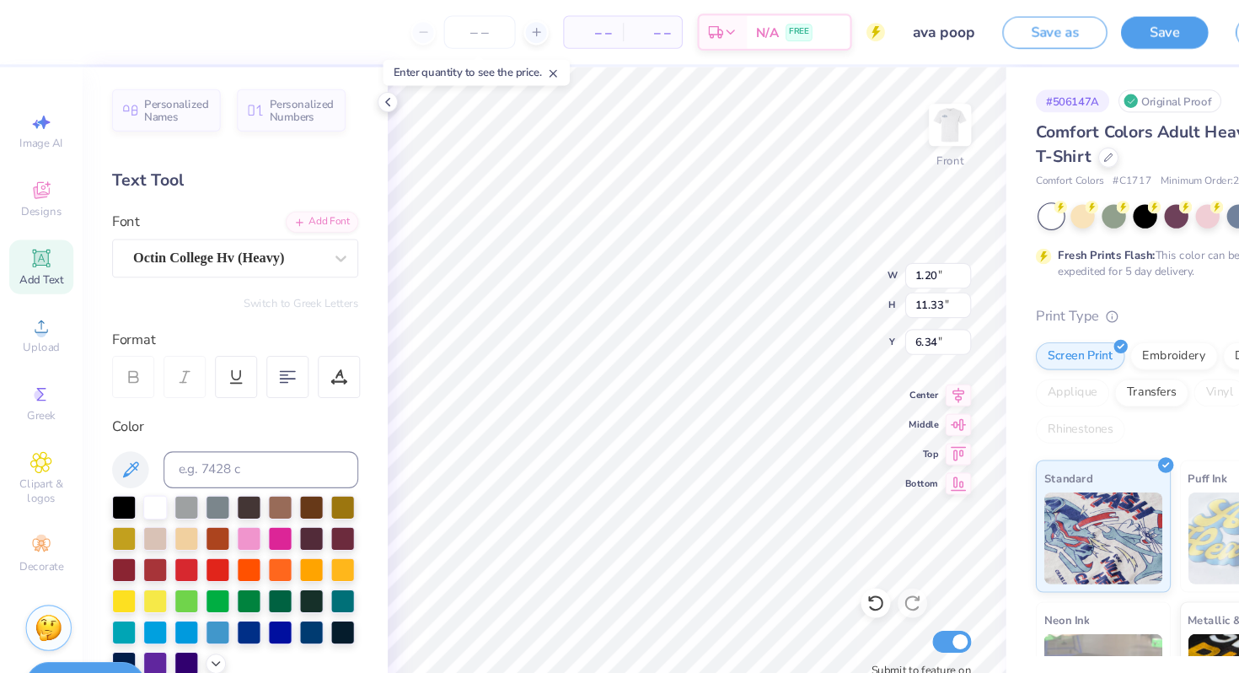
type input "6.34"
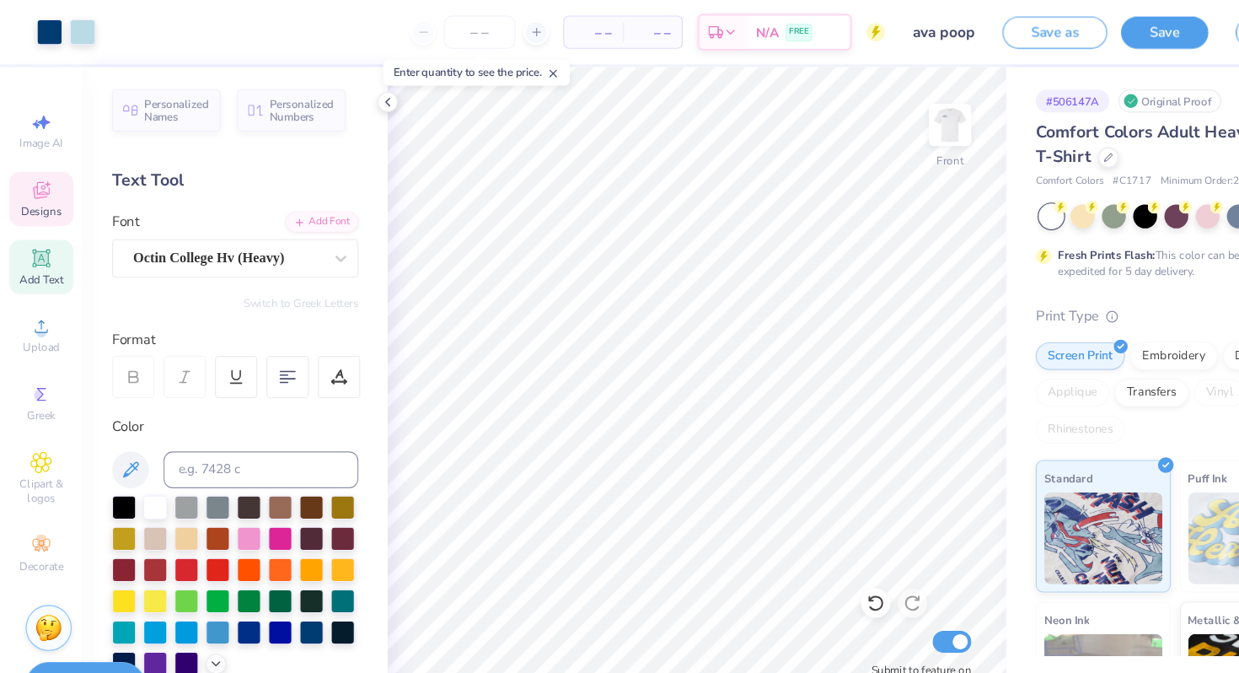
click at [28, 173] on icon at bounding box center [38, 174] width 20 height 20
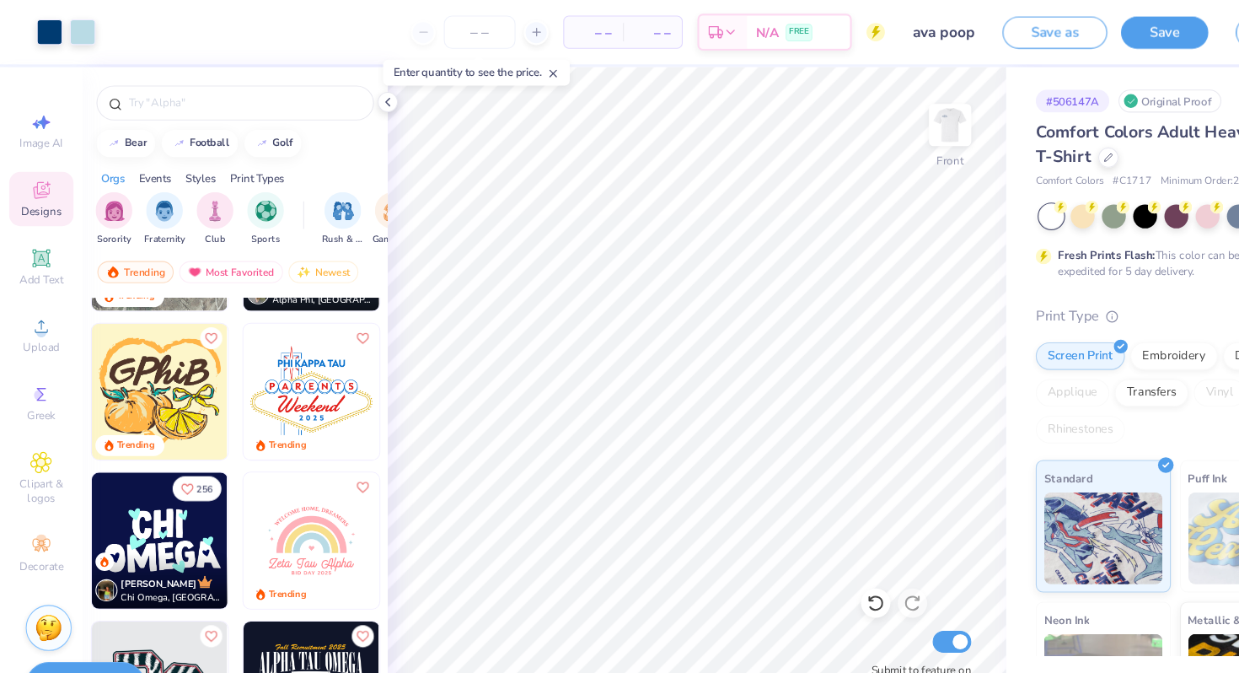
scroll to position [2575, 0]
